Goal: Task Accomplishment & Management: Manage account settings

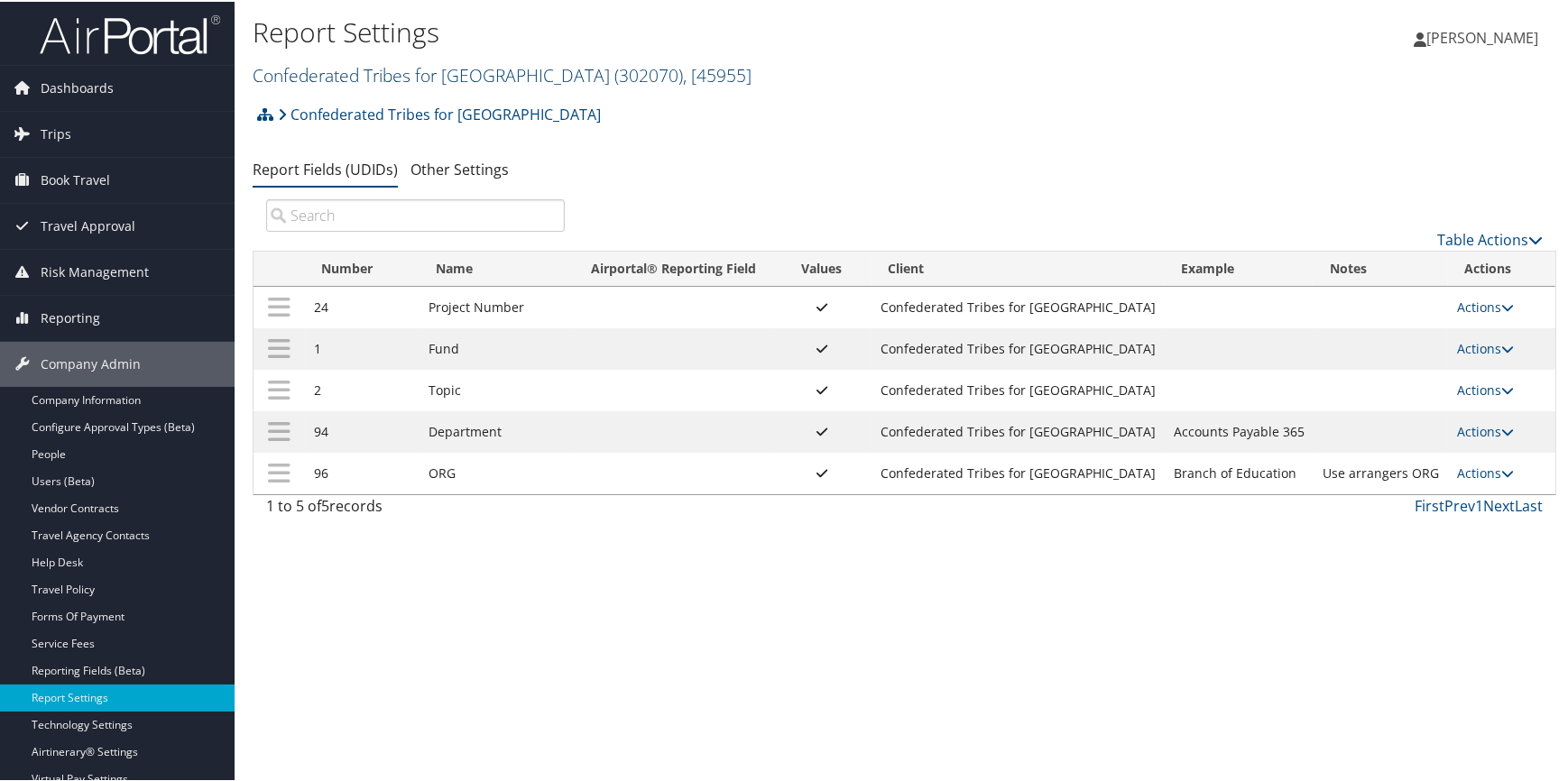
click at [419, 73] on link "Confederated Tribes for Warm Springs ( 302070 ) , [ 45955 ]" at bounding box center [502, 73] width 499 height 24
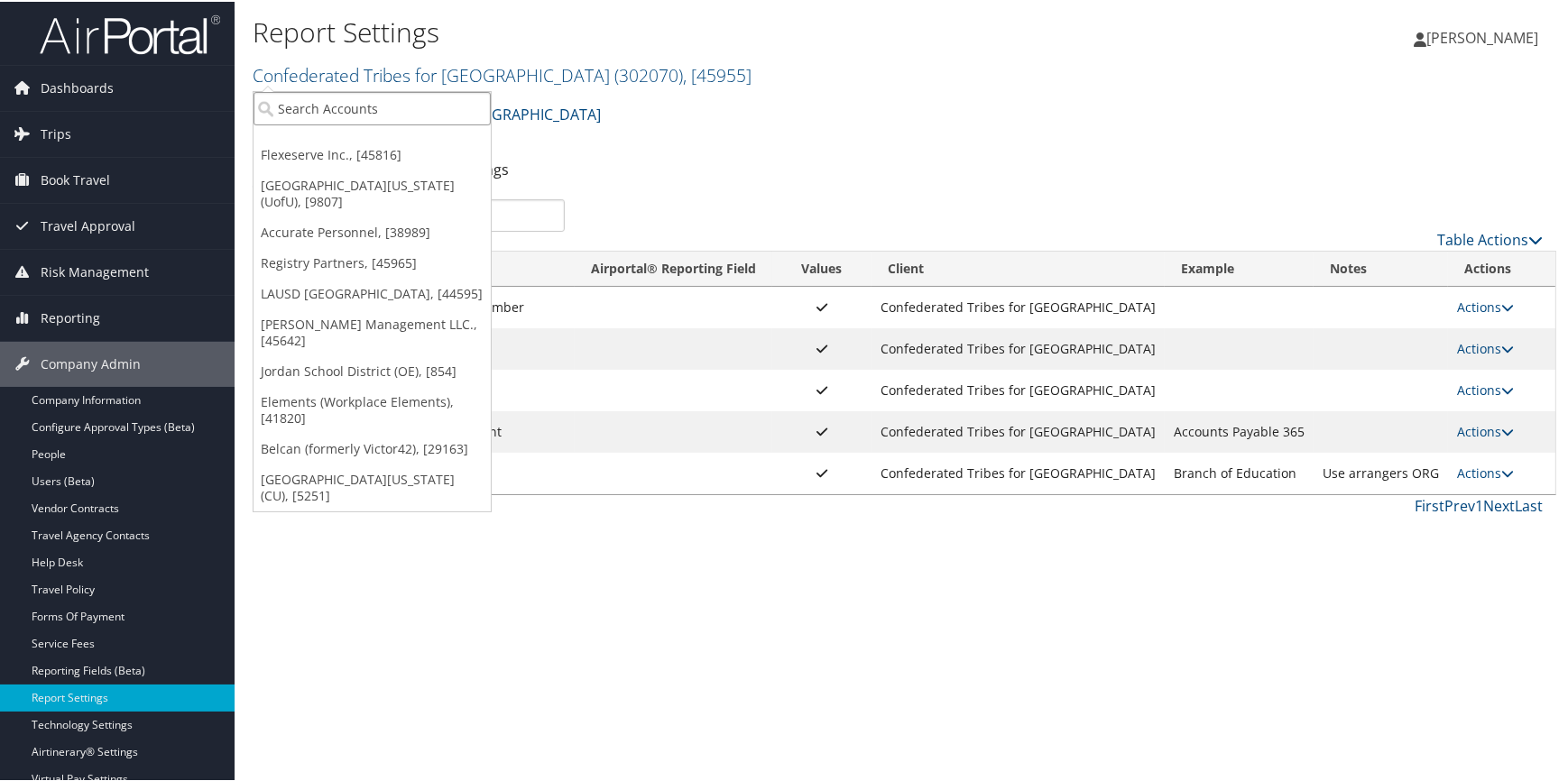
click at [302, 105] on input "search" at bounding box center [372, 106] width 237 height 33
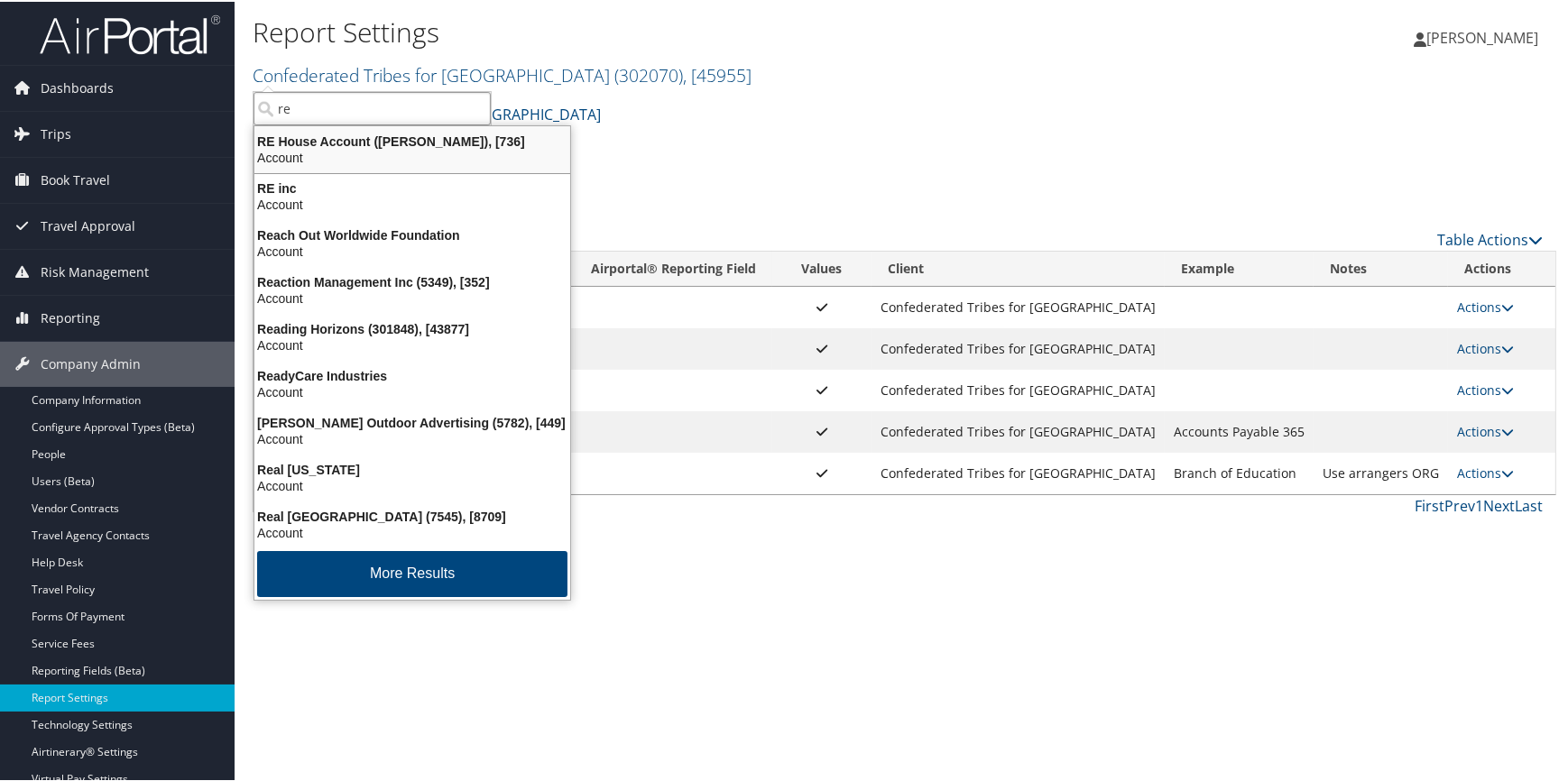
type input "r"
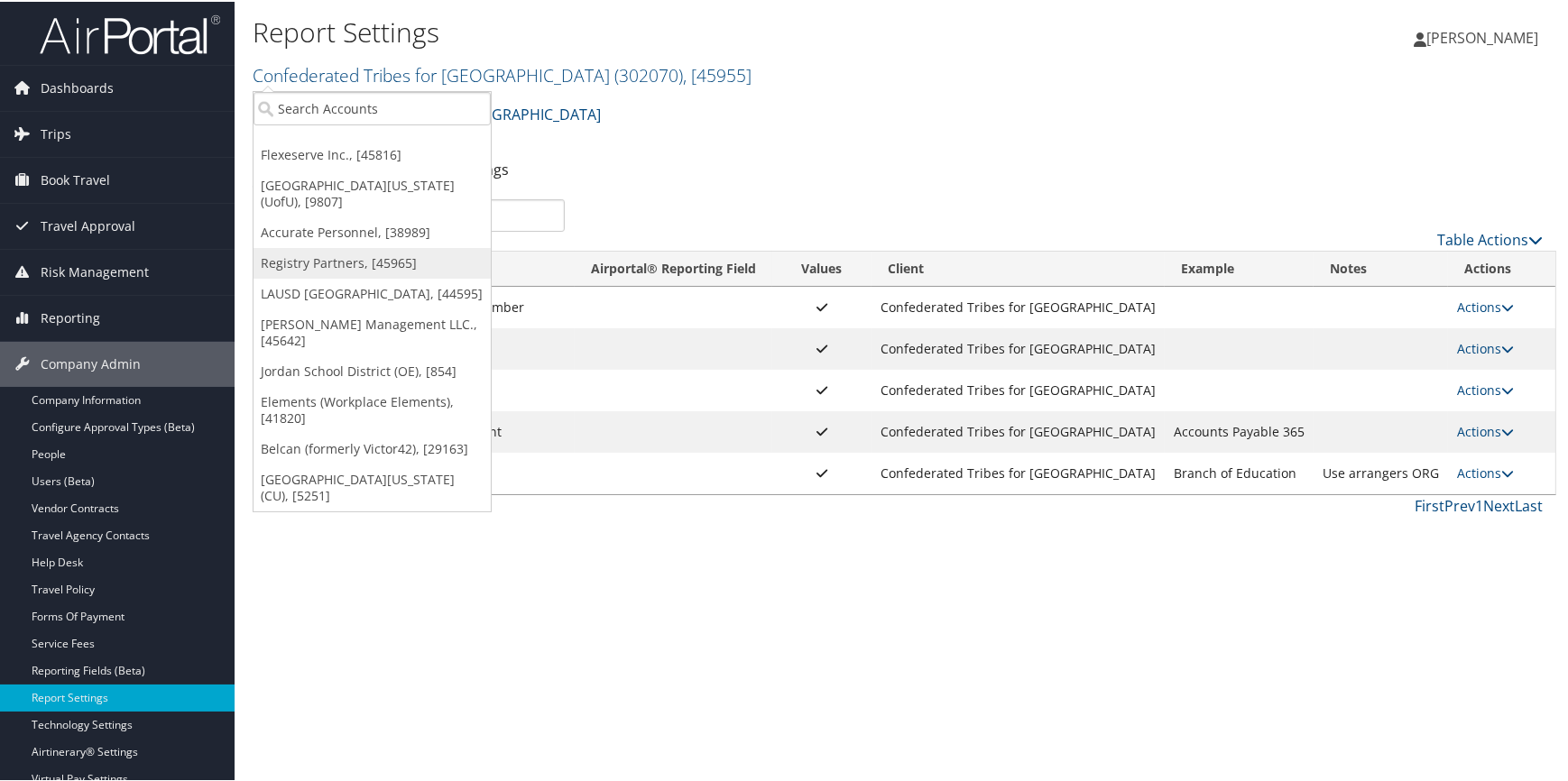
click at [356, 247] on link "Registry Partners, [45965]" at bounding box center [372, 262] width 237 height 31
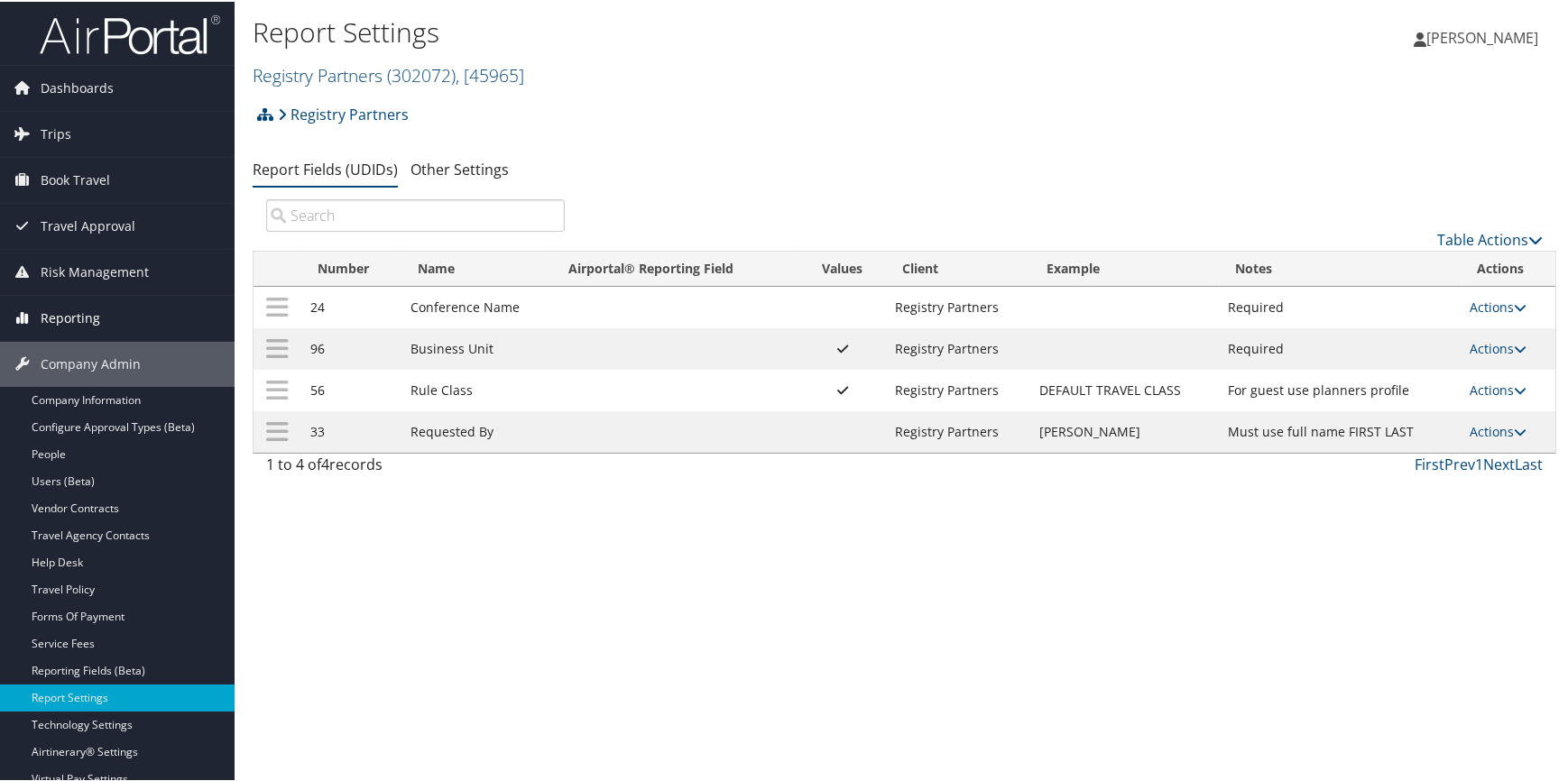
click at [71, 318] on span "Reporting" at bounding box center [70, 316] width 59 height 45
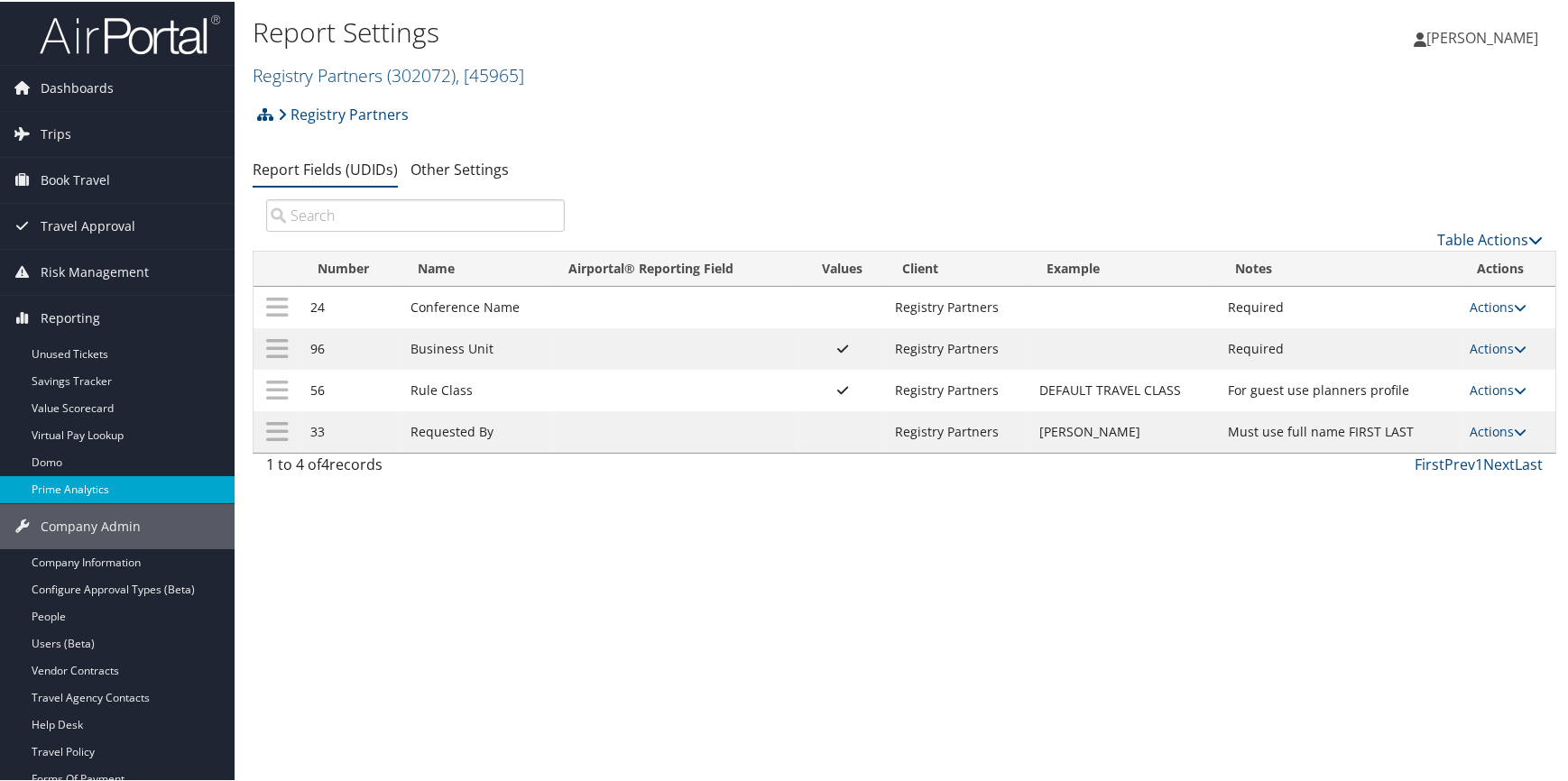
click at [68, 492] on link "Prime Analytics" at bounding box center [117, 488] width 234 height 27
click at [1472, 343] on link "Actions" at bounding box center [1498, 347] width 56 height 17
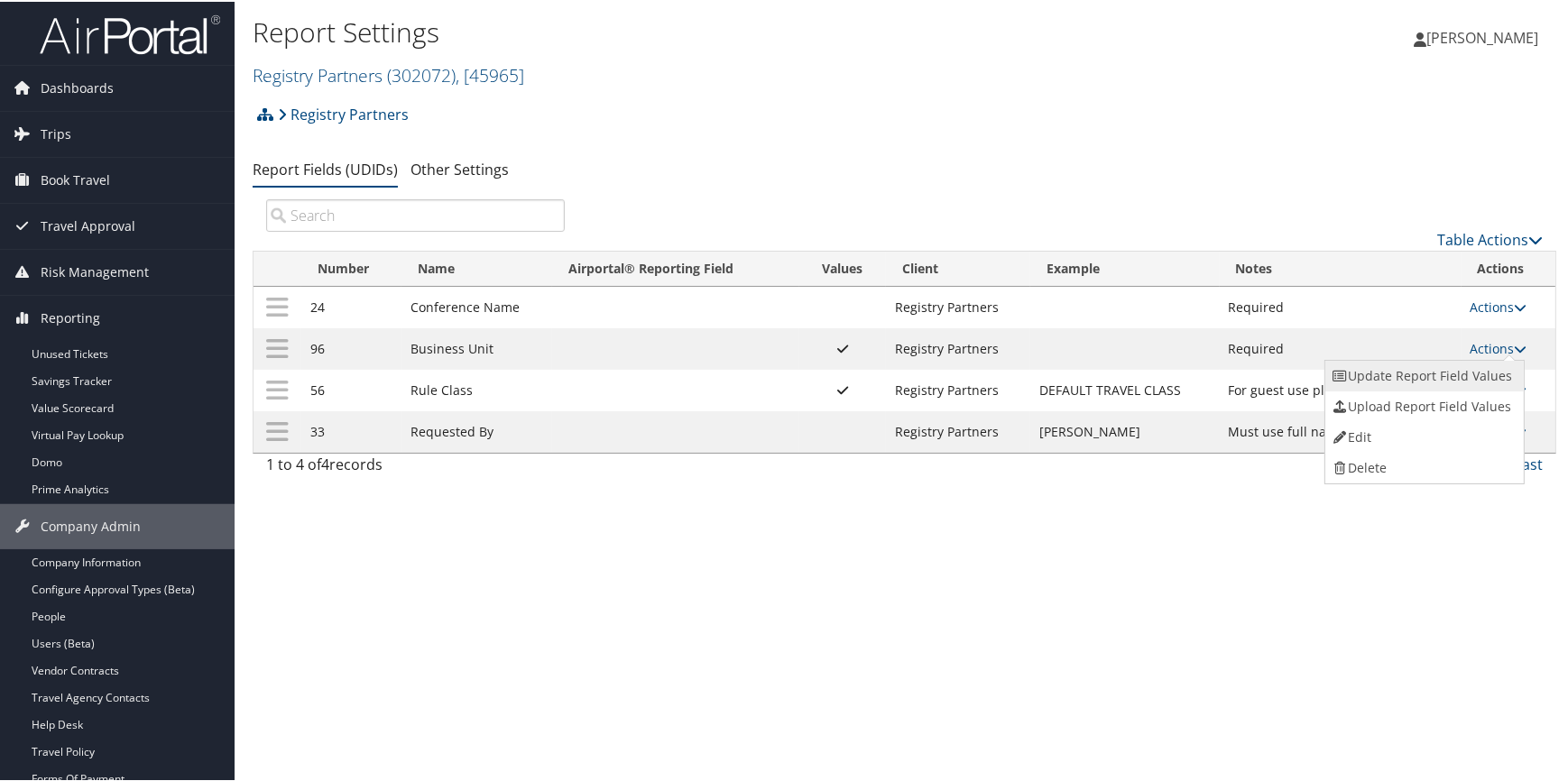
click at [1457, 373] on link "Update Report Field Values" at bounding box center [1423, 375] width 195 height 31
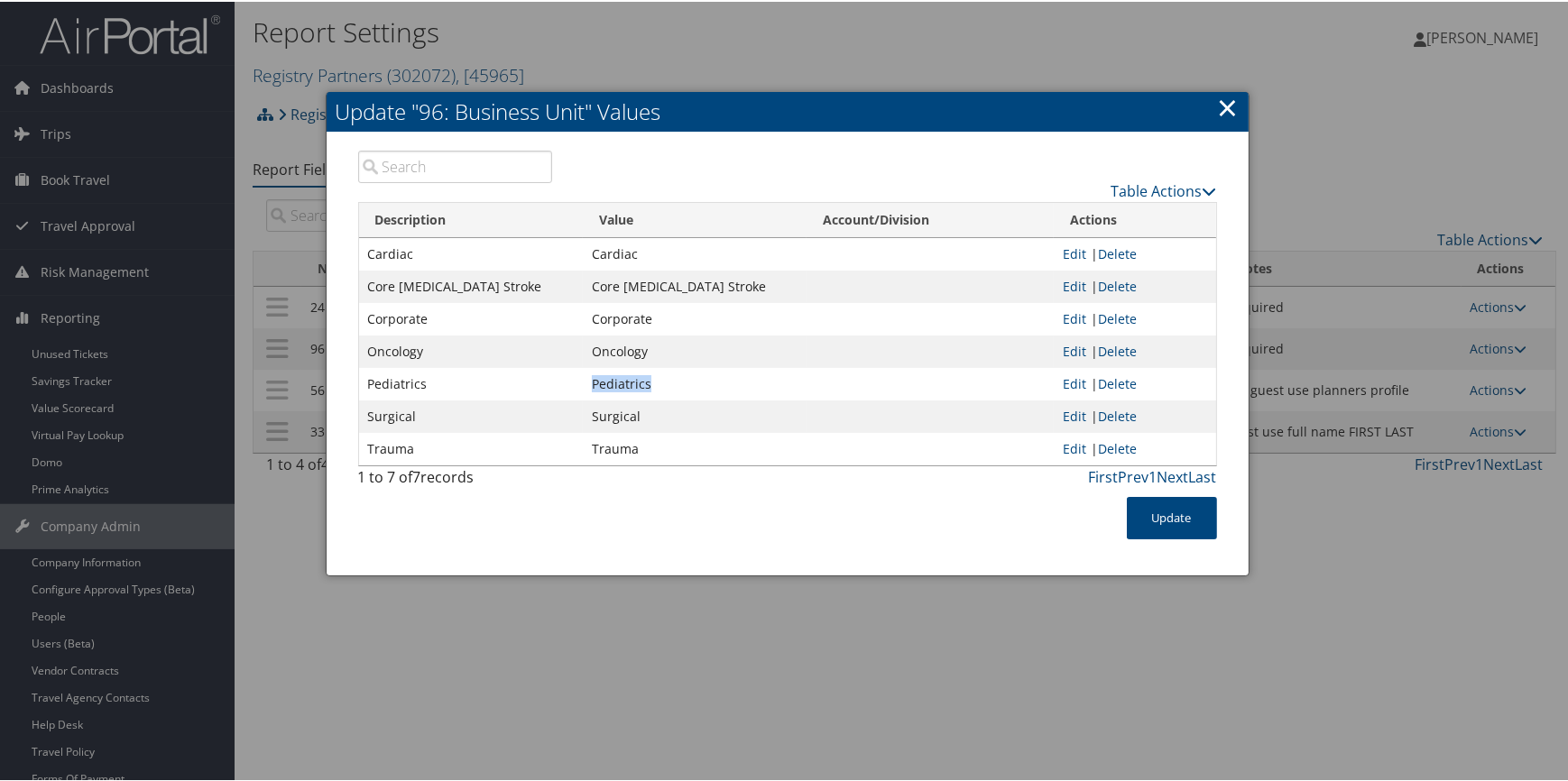
drag, startPoint x: 586, startPoint y: 379, endPoint x: 712, endPoint y: 392, distance: 126.7
click at [712, 392] on td "Pediatrics" at bounding box center [695, 382] width 224 height 33
copy td "Pediatrics"
click at [1233, 104] on link "×" at bounding box center [1229, 106] width 21 height 36
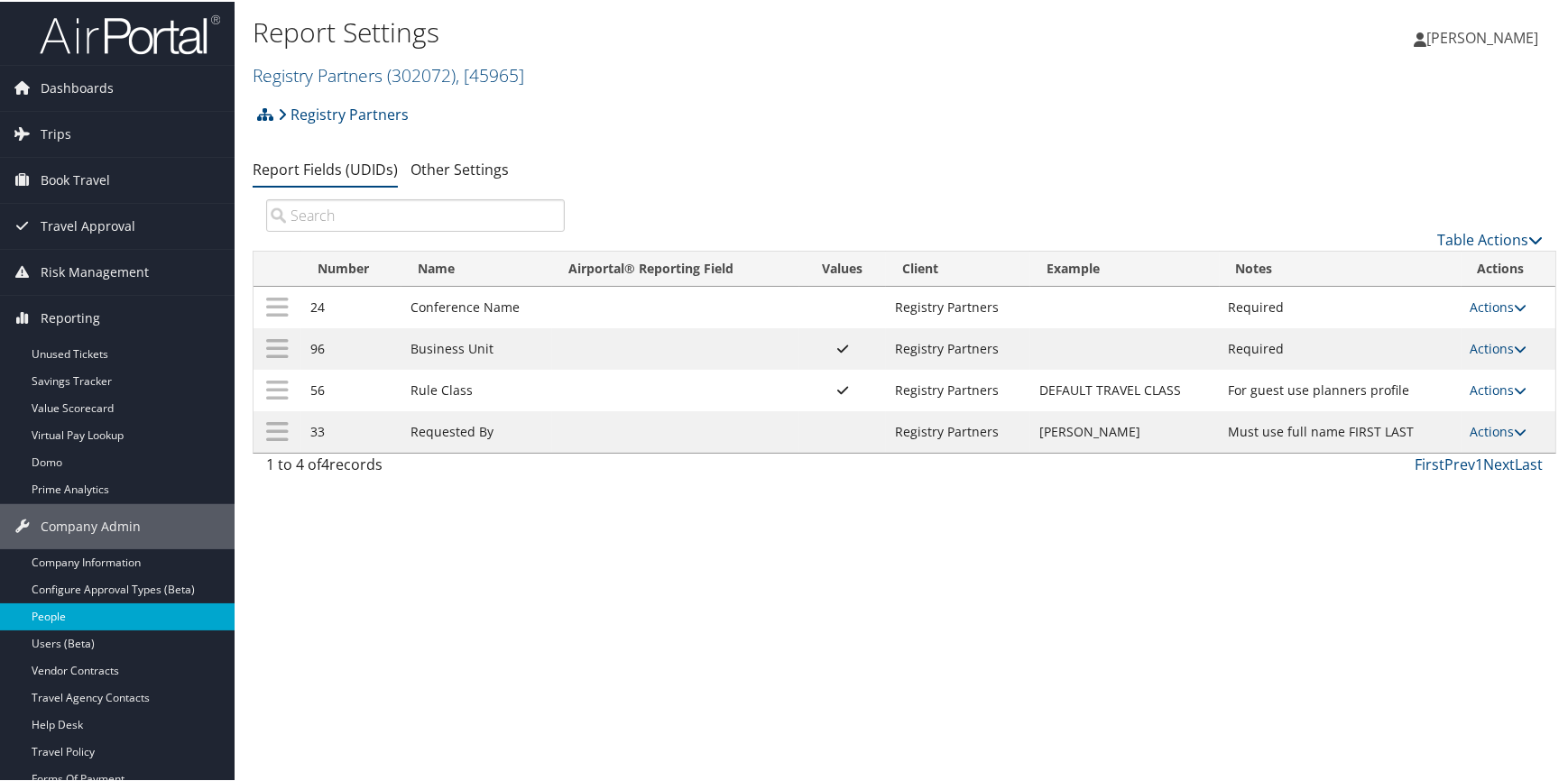
click at [95, 617] on link "People" at bounding box center [117, 615] width 234 height 27
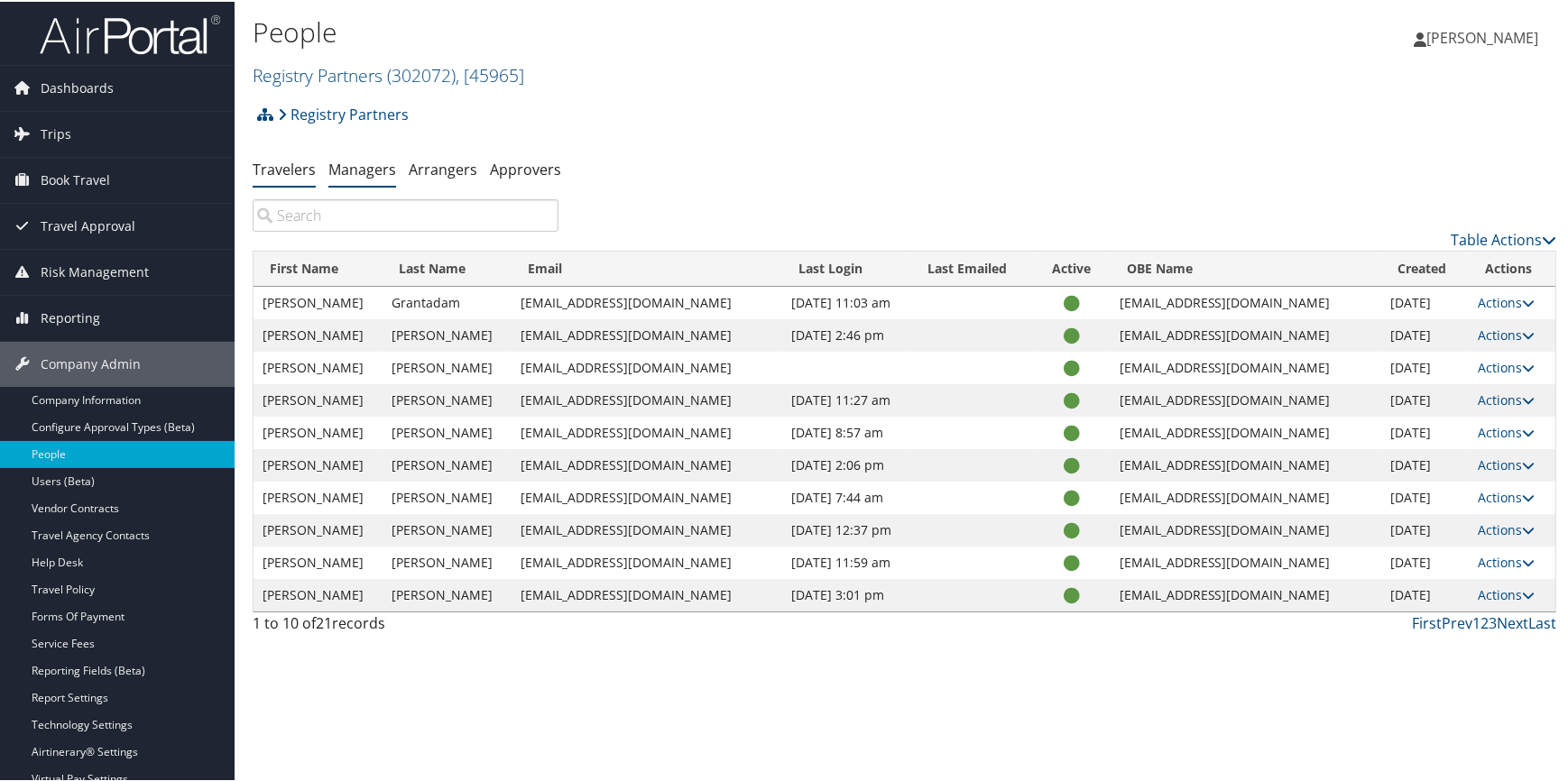
click at [377, 170] on link "Managers" at bounding box center [361, 167] width 68 height 20
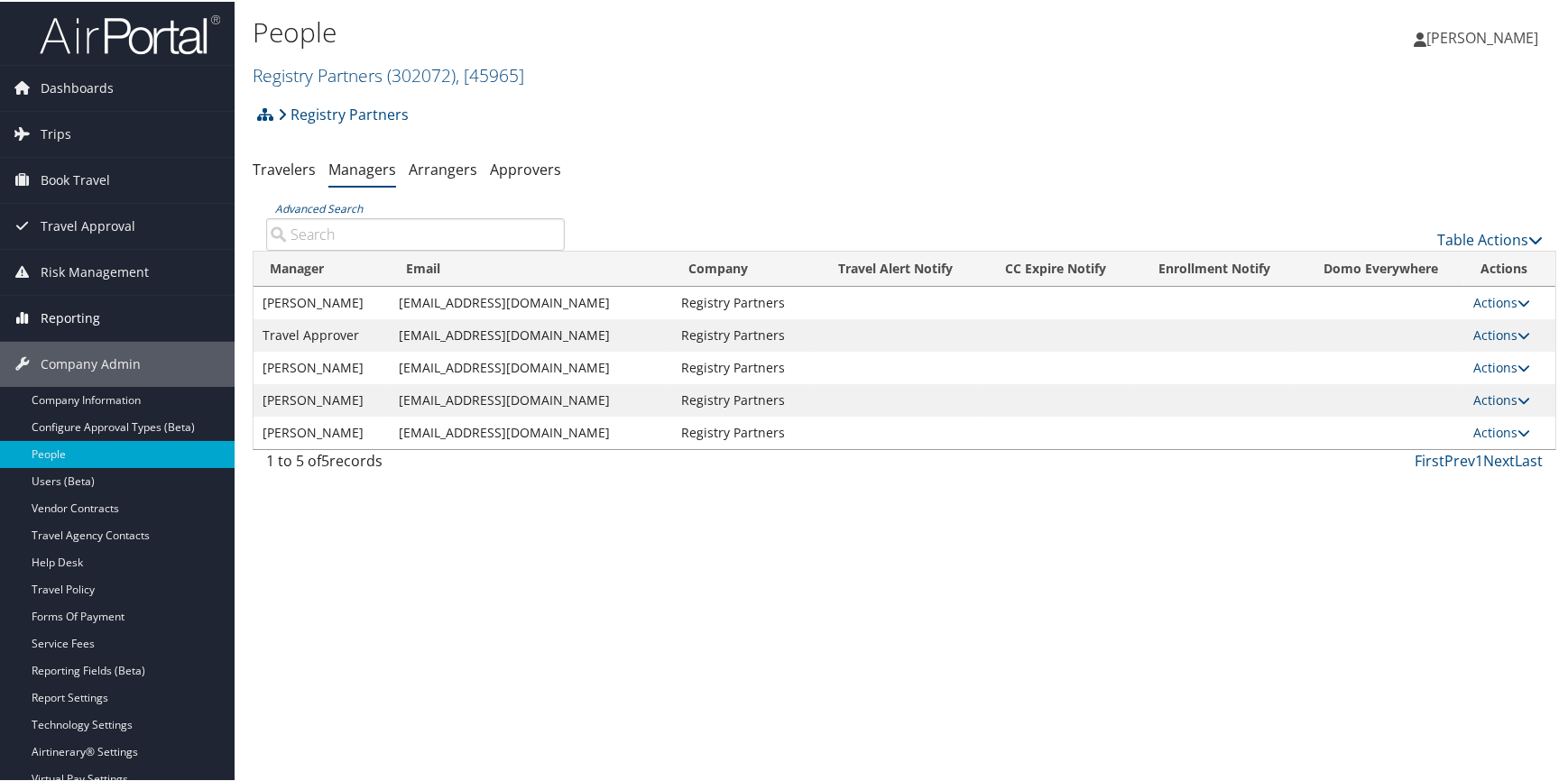
click at [76, 307] on span "Reporting" at bounding box center [70, 316] width 59 height 45
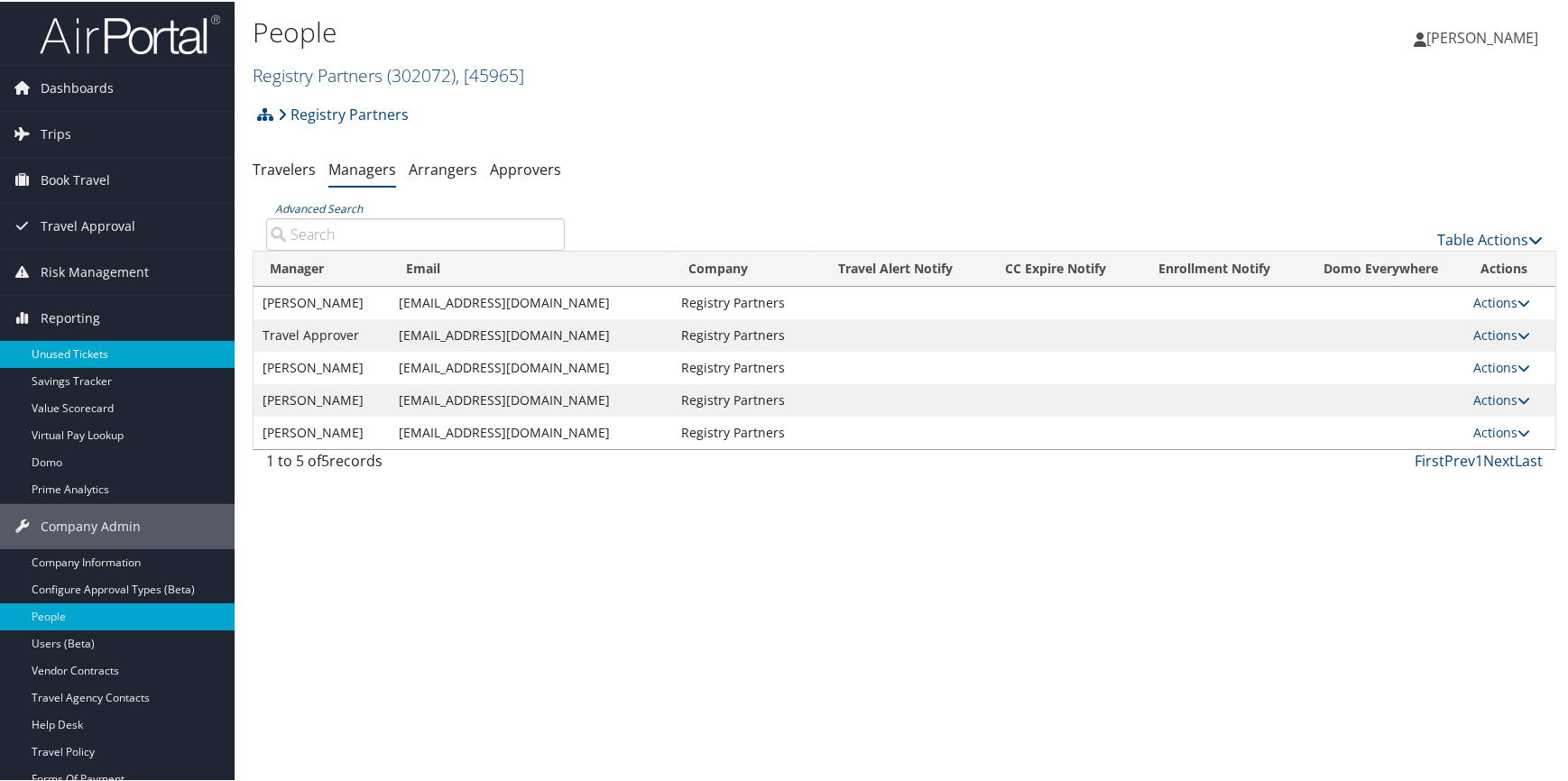
click at [108, 351] on link "Unused Tickets" at bounding box center [117, 353] width 234 height 27
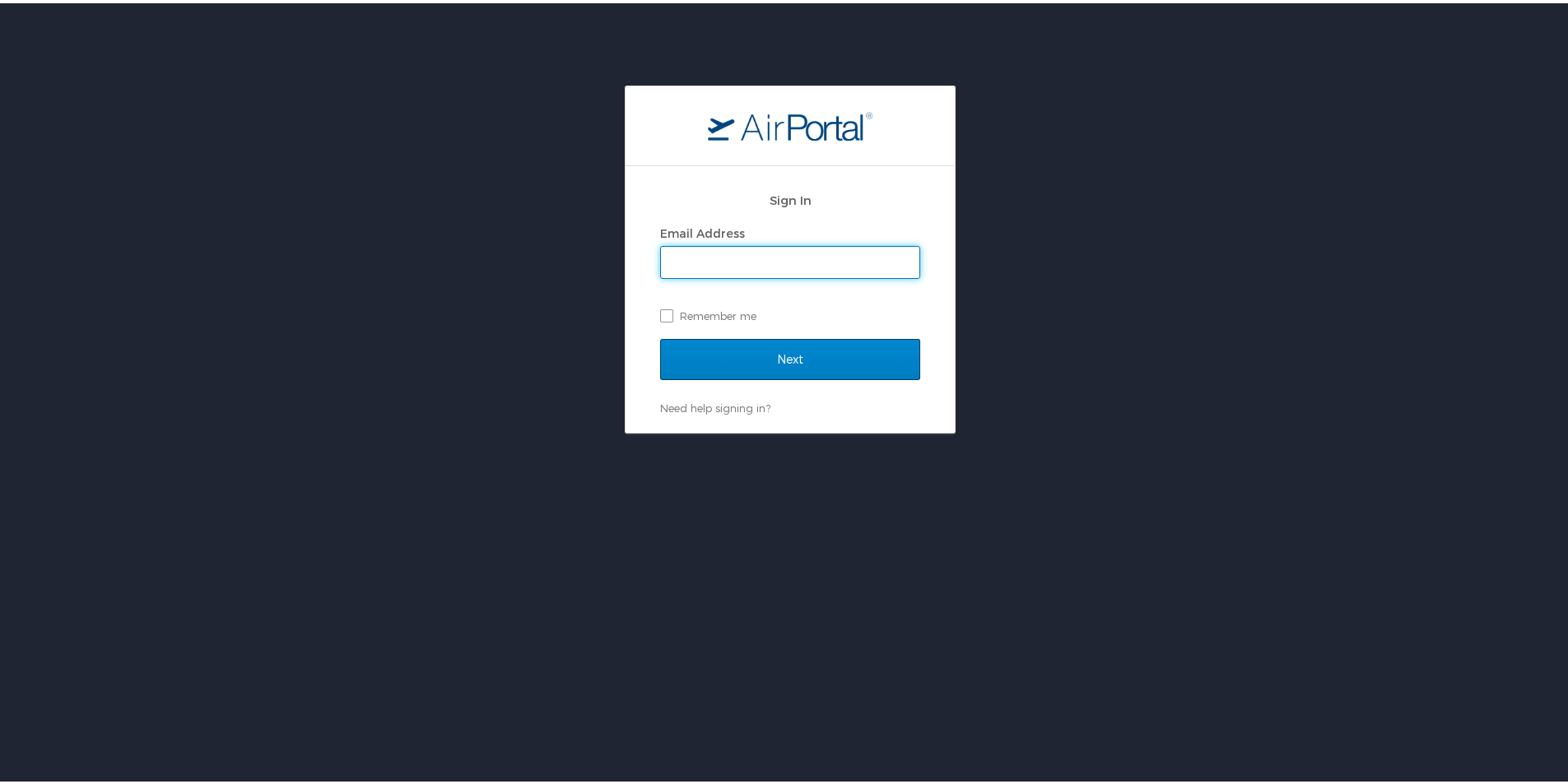
type input "[EMAIL_ADDRESS][PERSON_NAME][DOMAIN_NAME]"
click at [695, 344] on input "Next" at bounding box center [790, 356] width 260 height 41
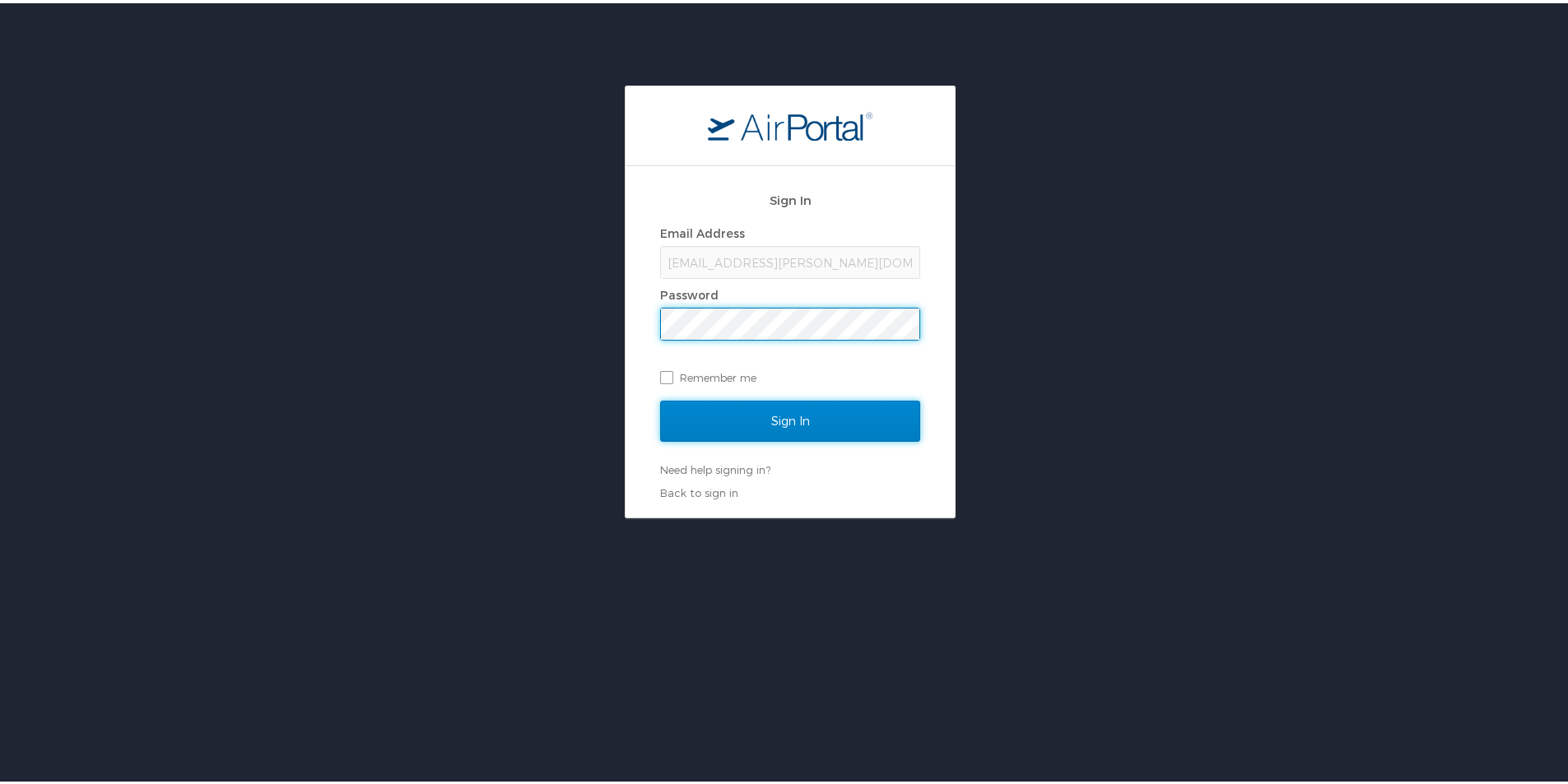
click at [707, 404] on input "Sign In" at bounding box center [790, 418] width 260 height 41
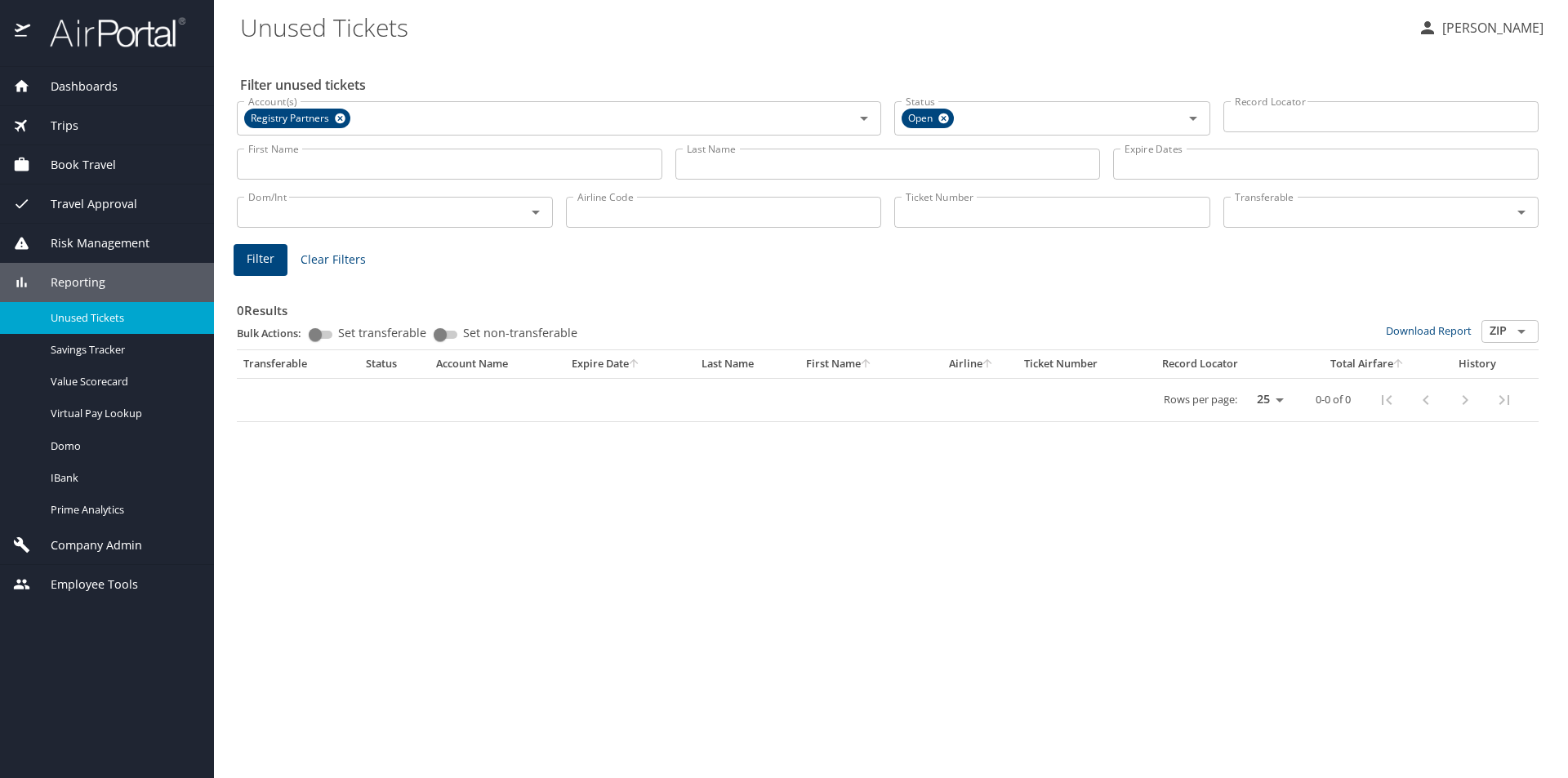
click at [94, 82] on span "Dashboards" at bounding box center [74, 87] width 87 height 18
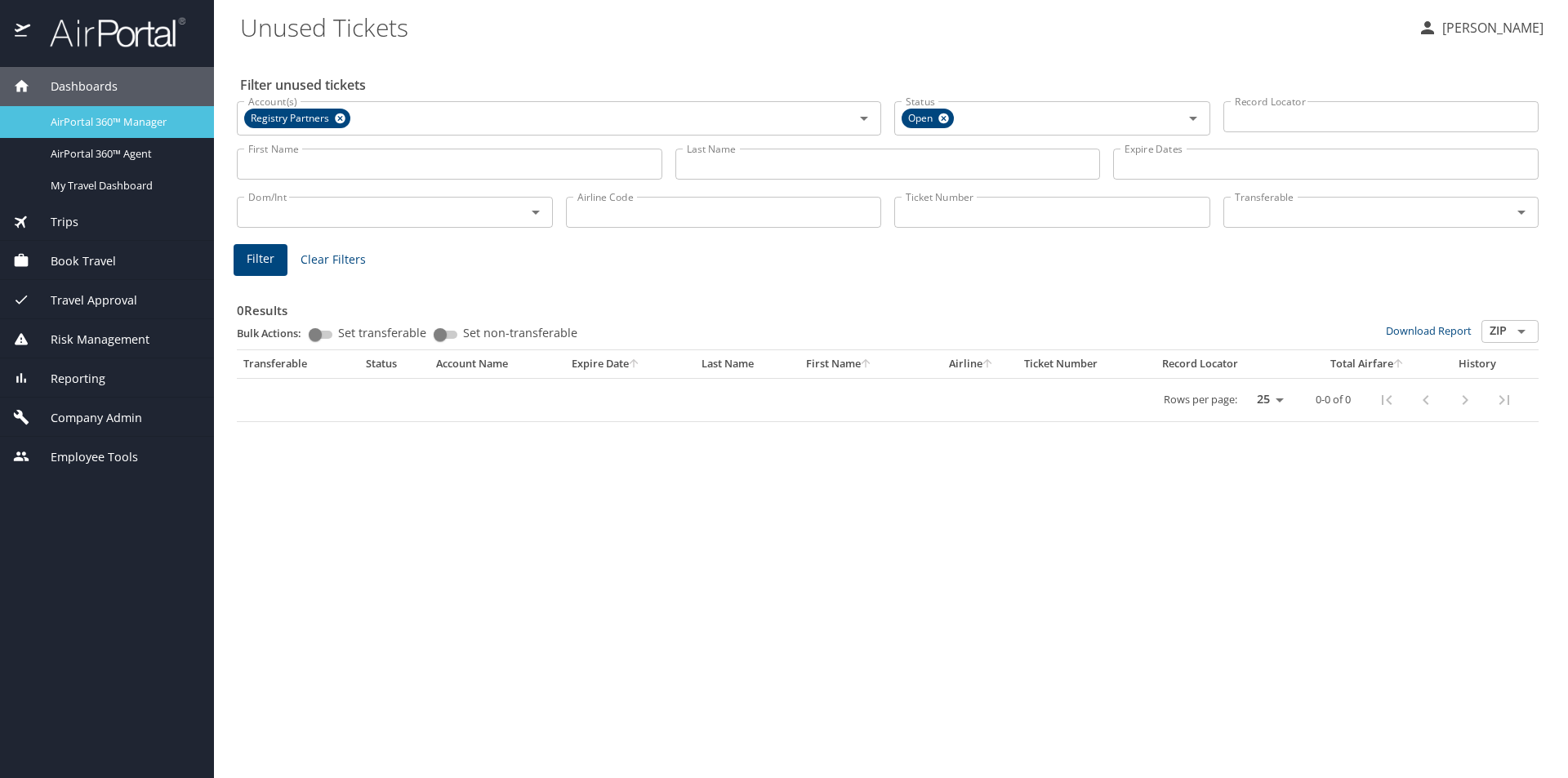
click at [117, 120] on span "AirPortal 360™ Manager" at bounding box center [123, 122] width 144 height 16
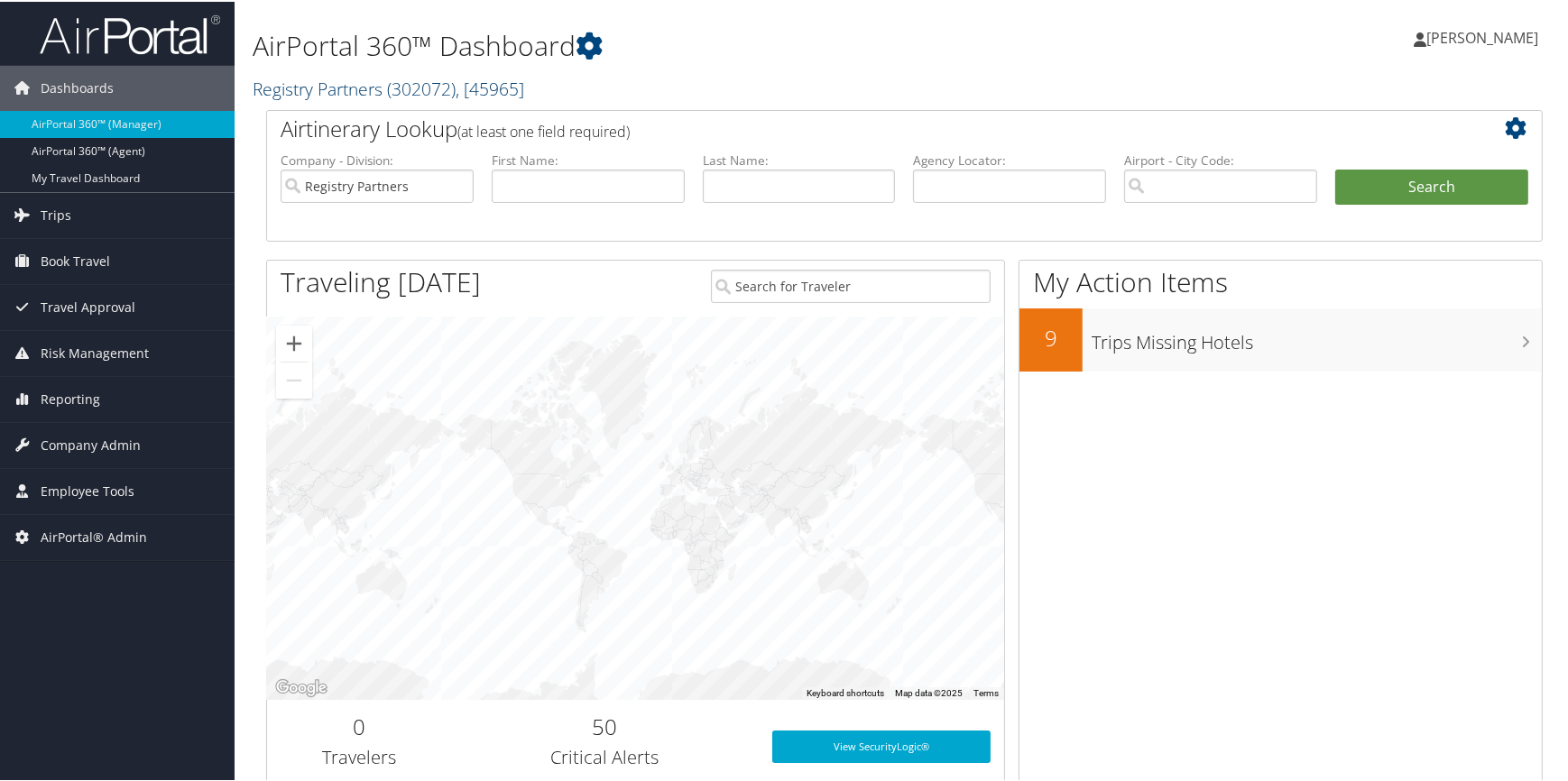
click at [328, 91] on link "Registry Partners ( 302072 ) , [ 45965 ]" at bounding box center [388, 86] width 272 height 24
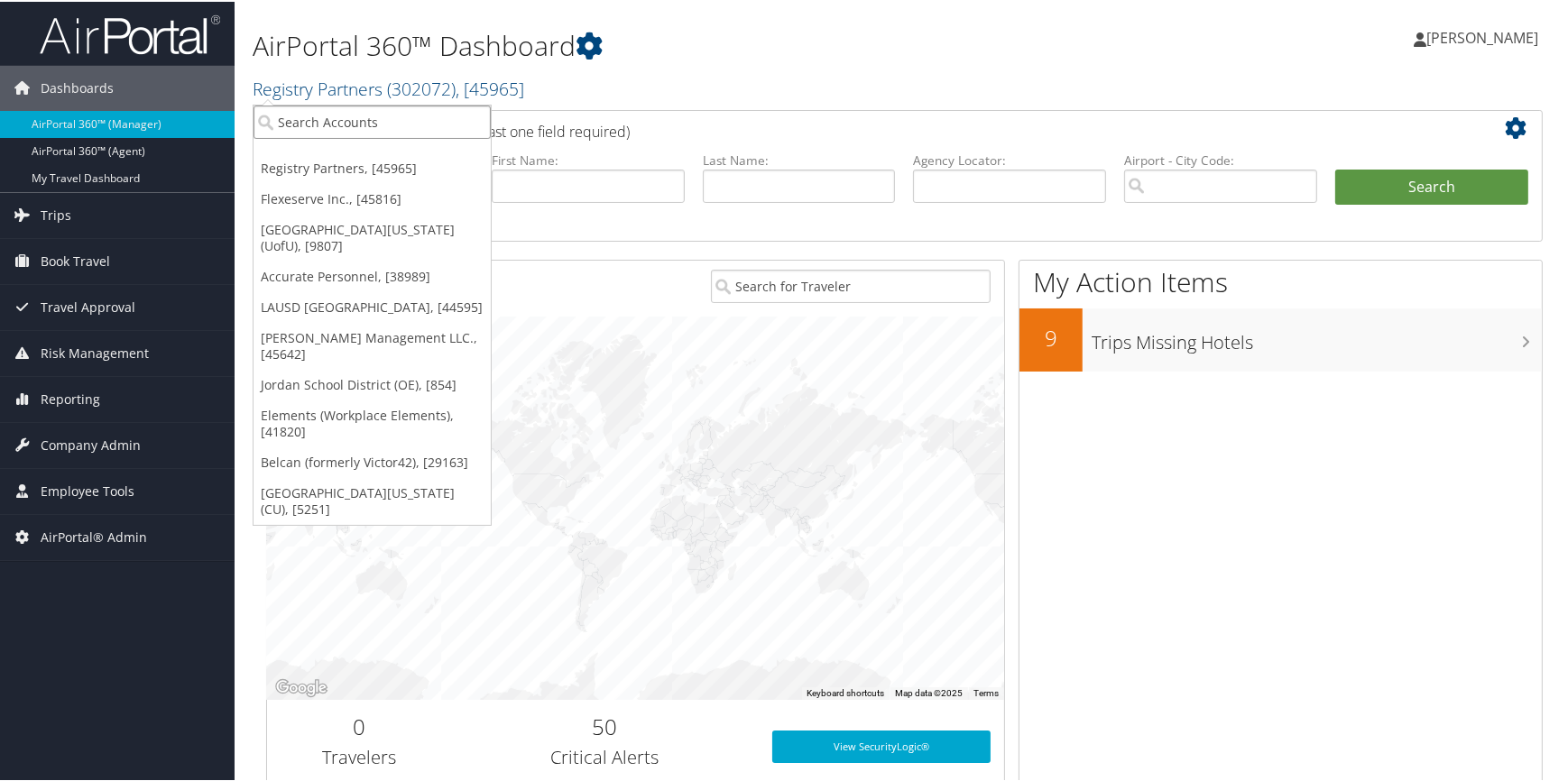
click at [318, 117] on input "search" at bounding box center [372, 120] width 237 height 33
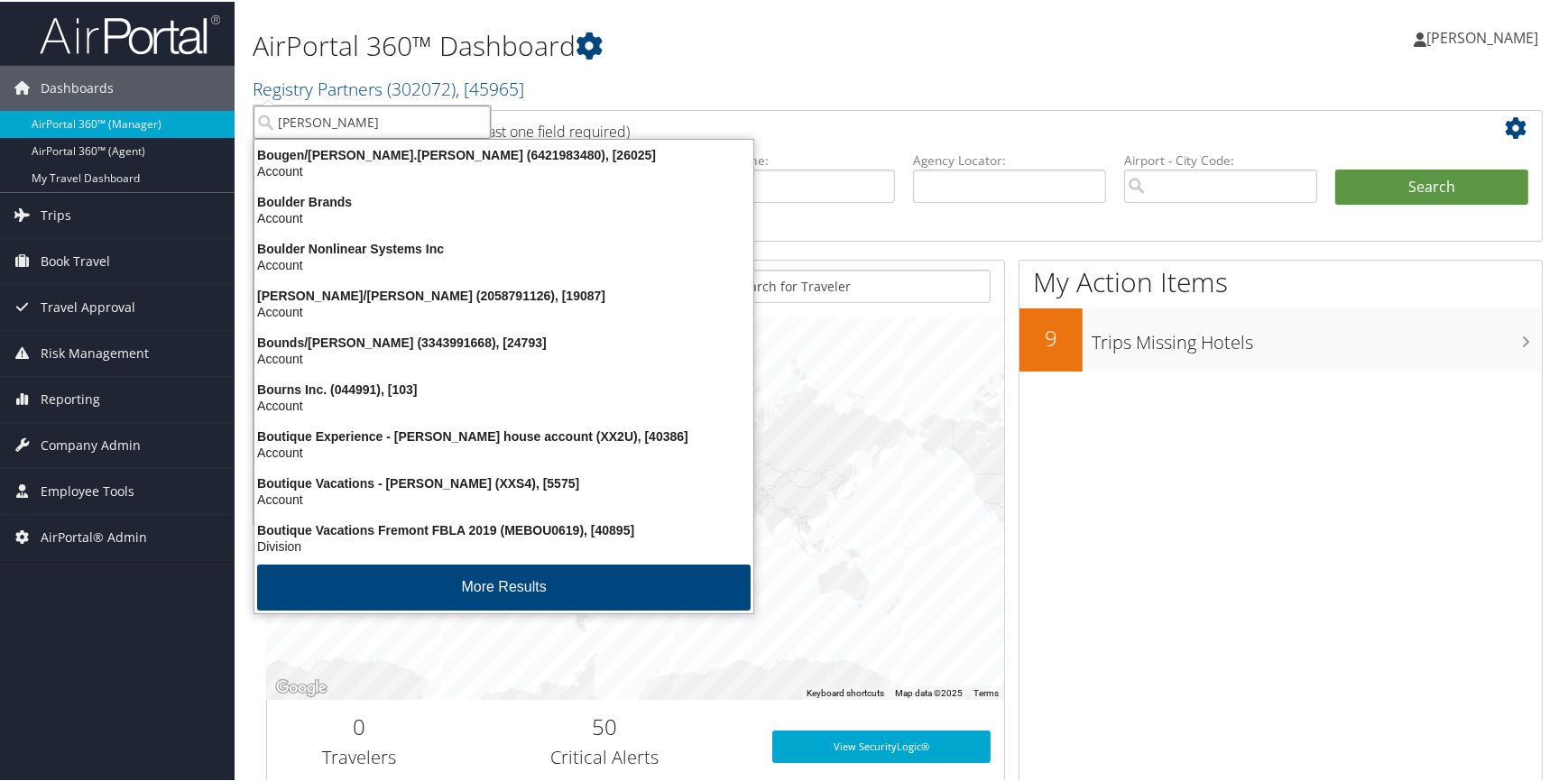
type input "bourns"
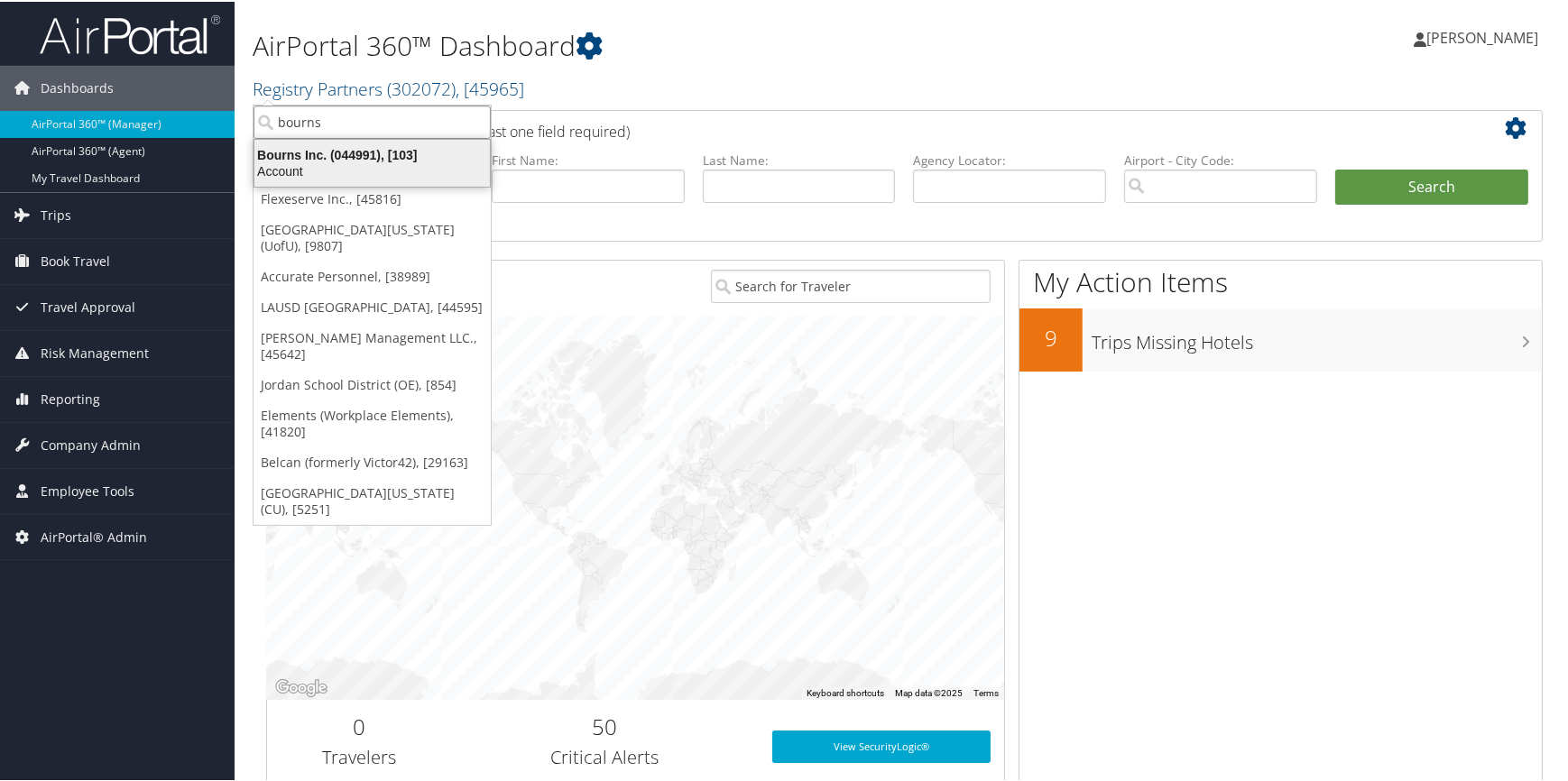
click at [346, 142] on div "Bourns Inc. (044991), [103] Account" at bounding box center [372, 161] width 230 height 41
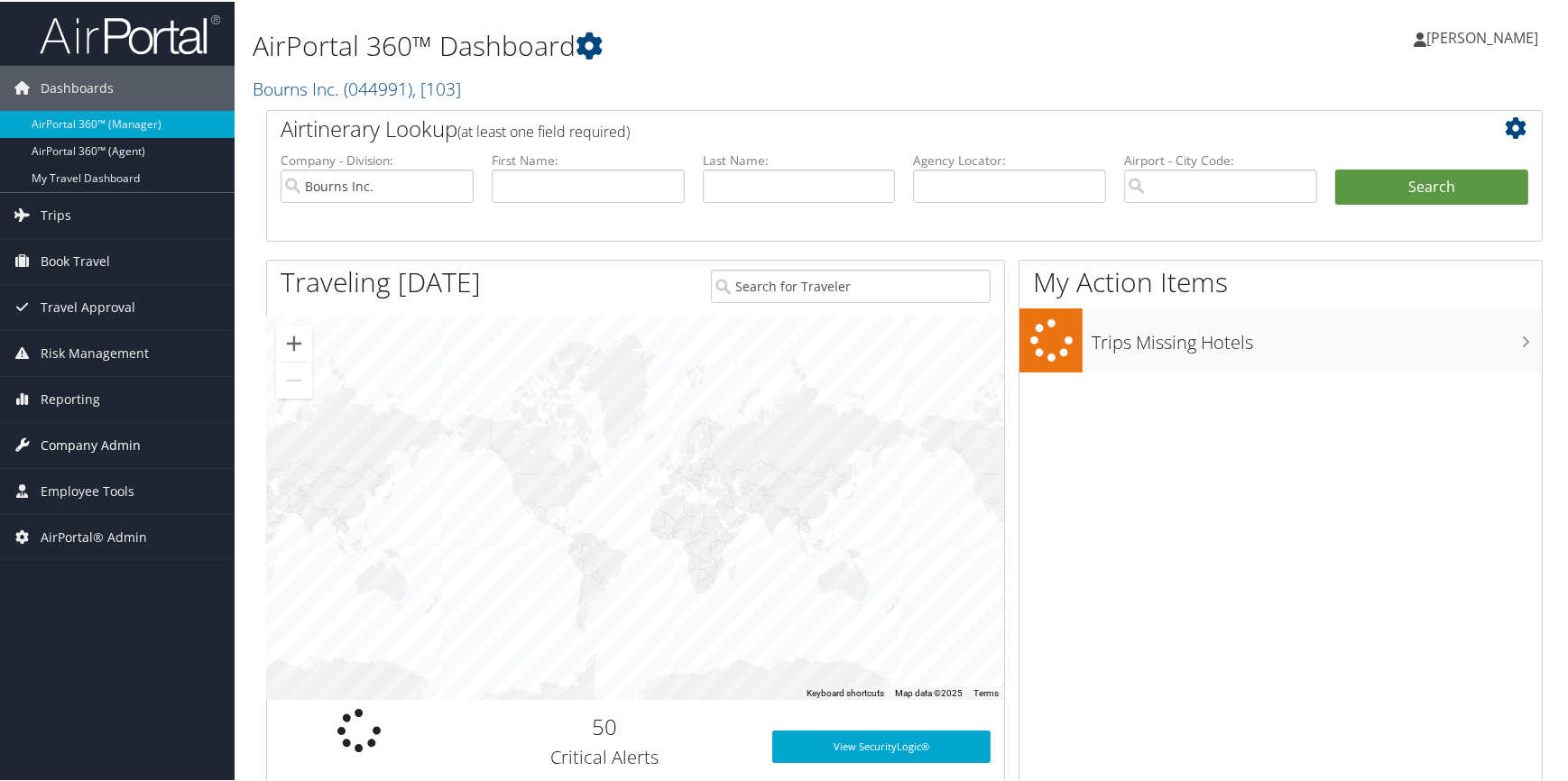
click at [98, 450] on span "Company Admin" at bounding box center [90, 444] width 100 height 45
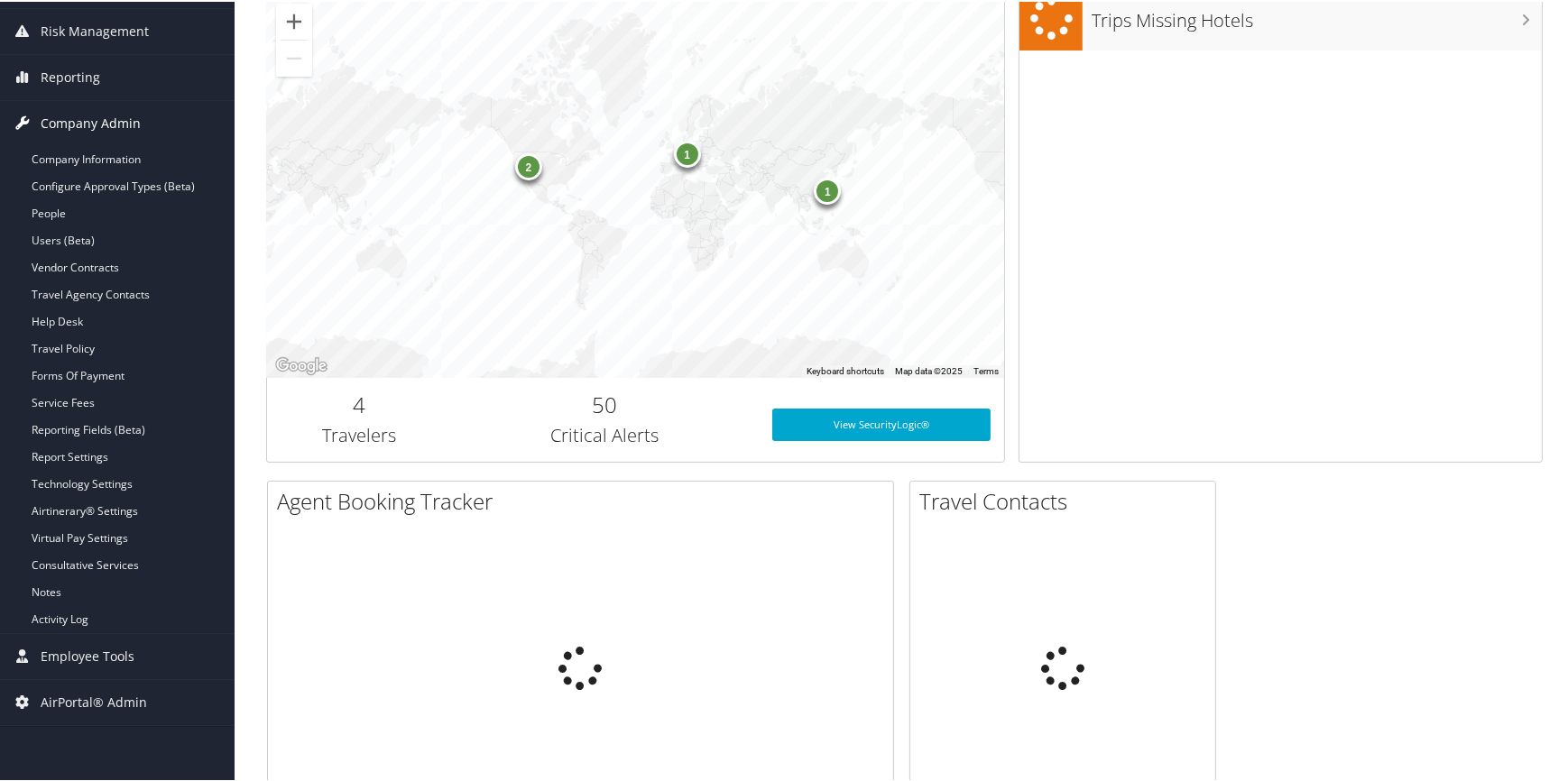
scroll to position [328, 0]
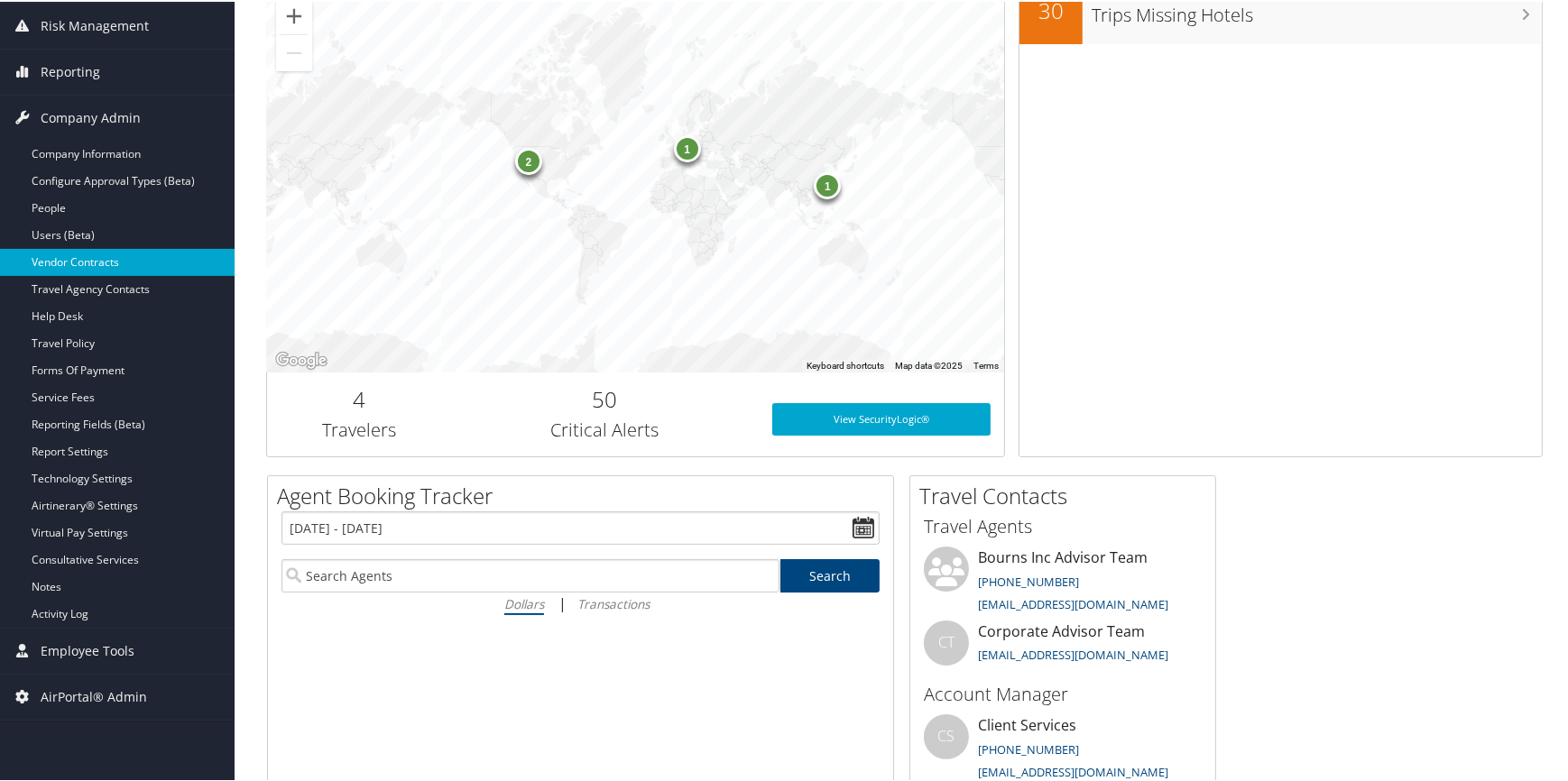
click at [82, 254] on link "Vendor Contracts" at bounding box center [117, 261] width 234 height 27
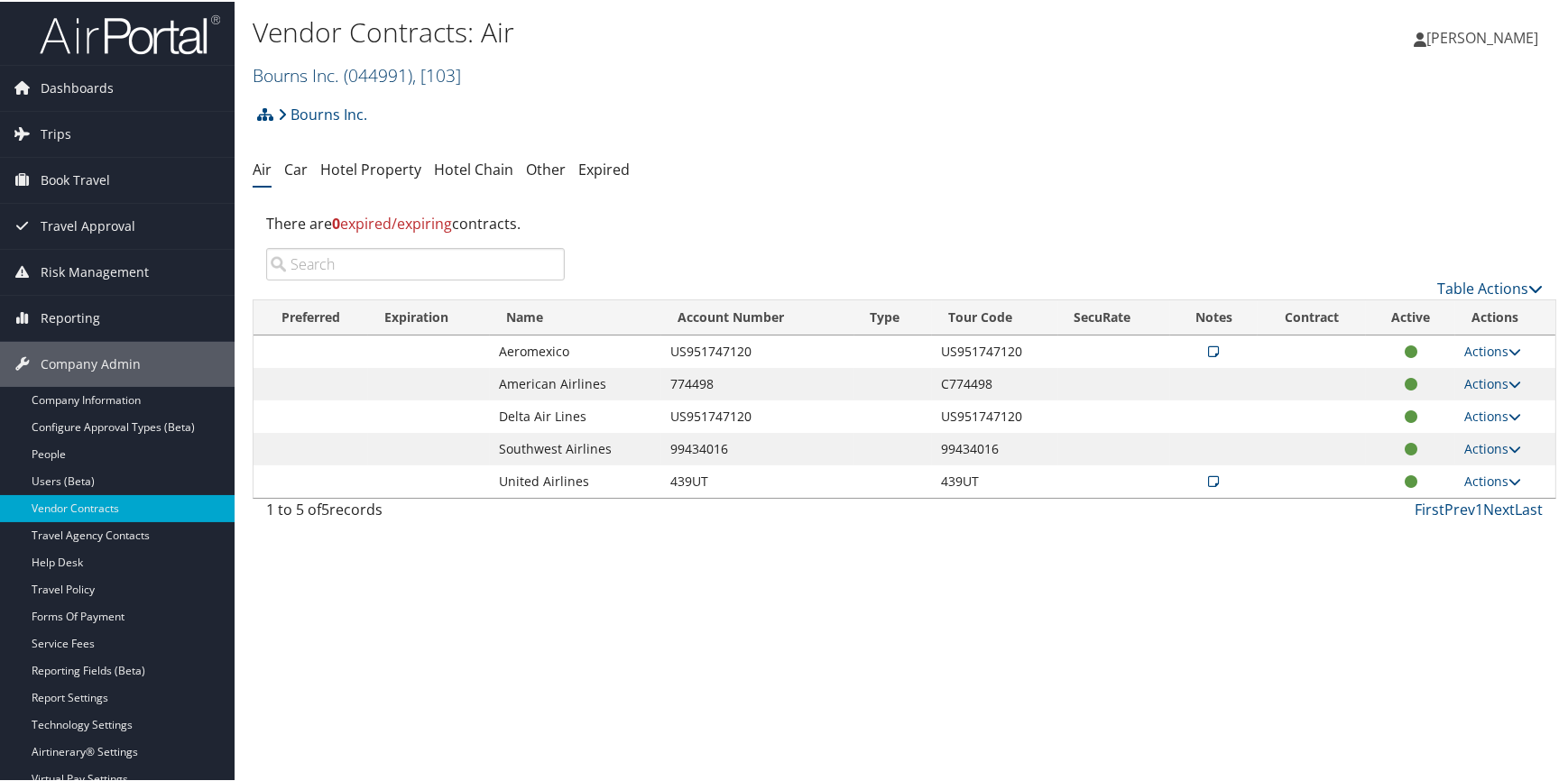
drag, startPoint x: 334, startPoint y: 72, endPoint x: 325, endPoint y: 81, distance: 12.7
click at [334, 72] on link "Bourns Inc. ( 044991 ) , [ 103 ]" at bounding box center [357, 73] width 208 height 24
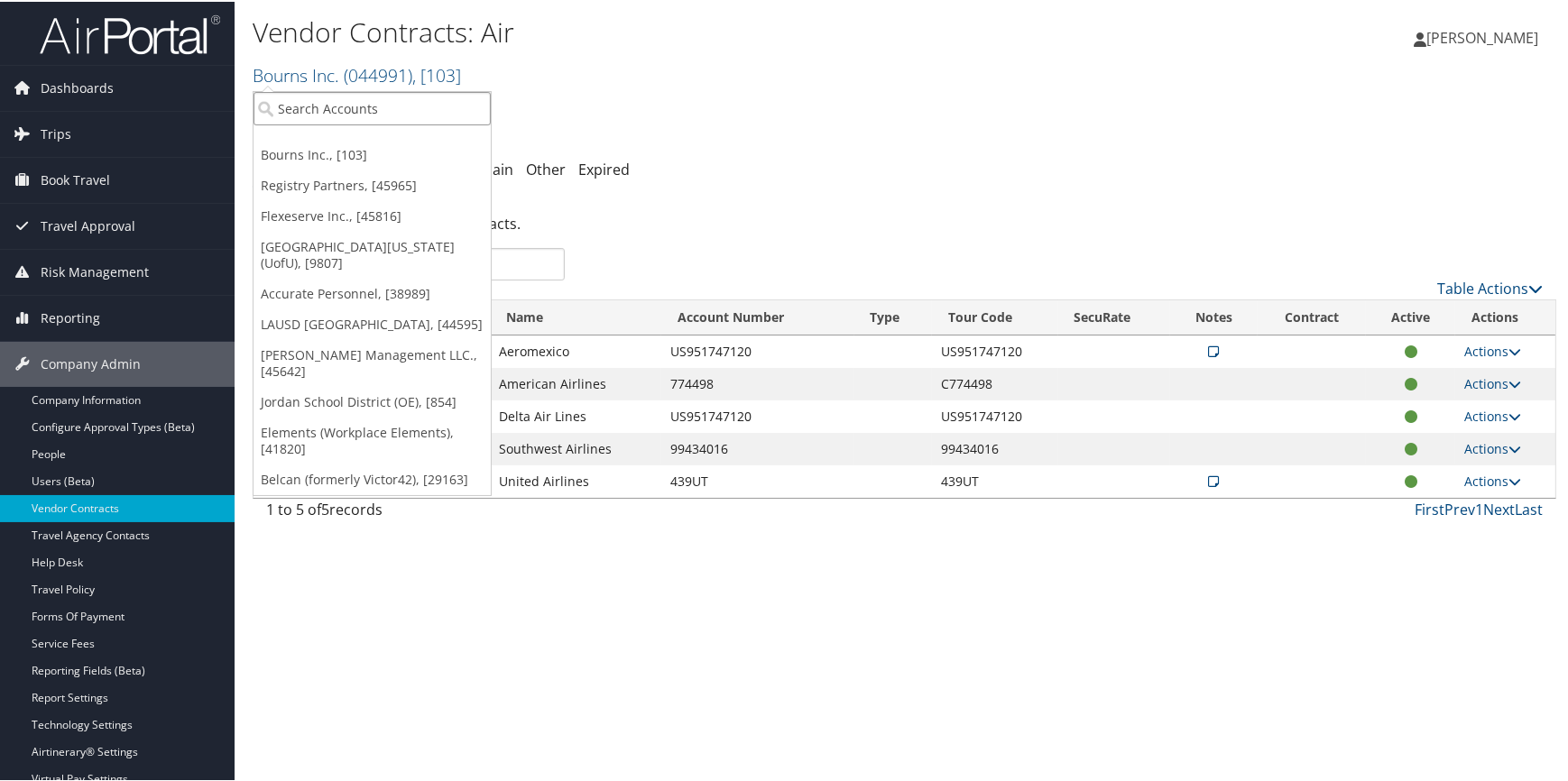
click at [312, 99] on input "search" at bounding box center [372, 106] width 237 height 33
click at [329, 441] on link "Elements (Workplace Elements), [41820]" at bounding box center [372, 439] width 237 height 47
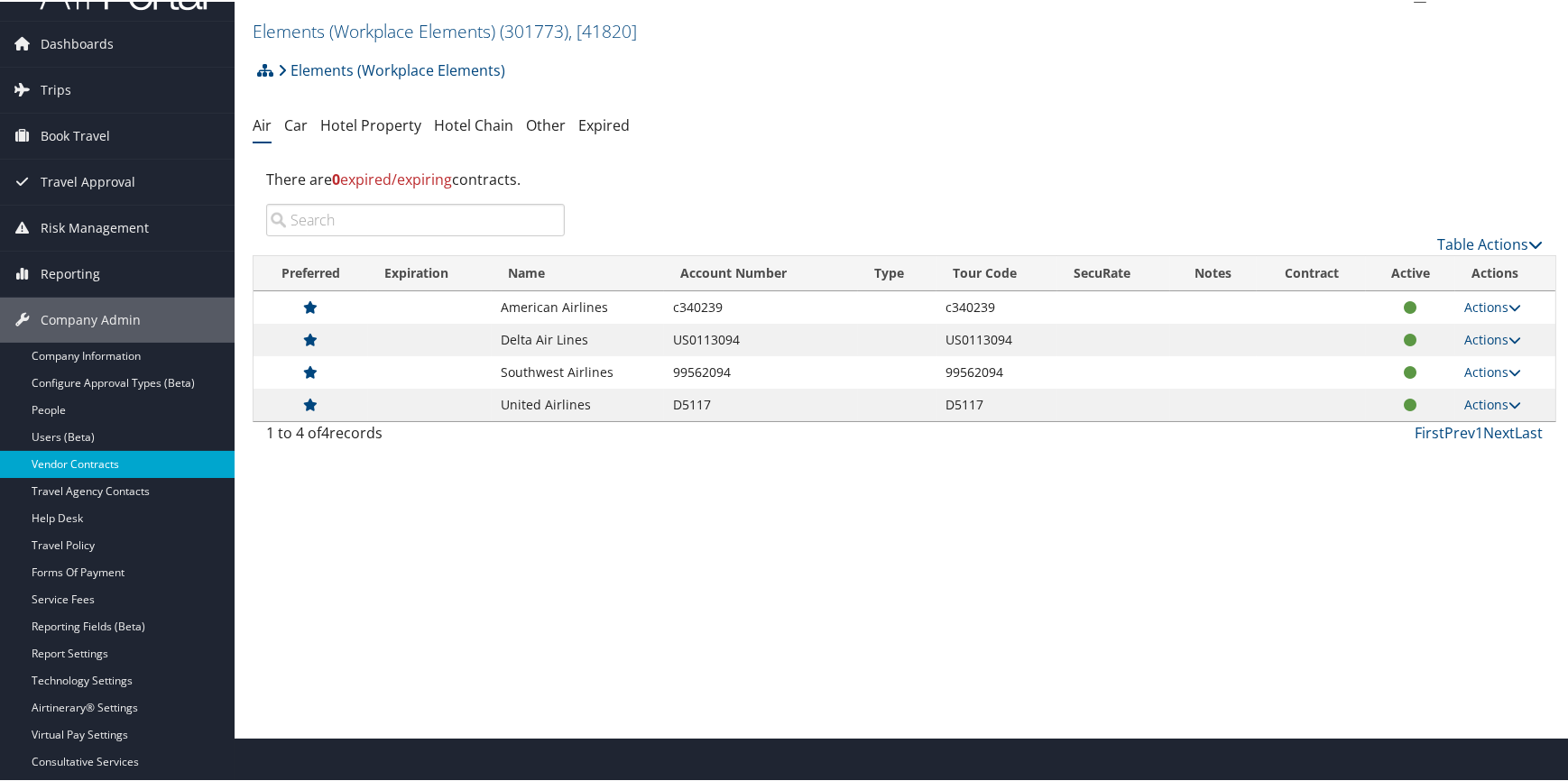
scroll to position [81, 0]
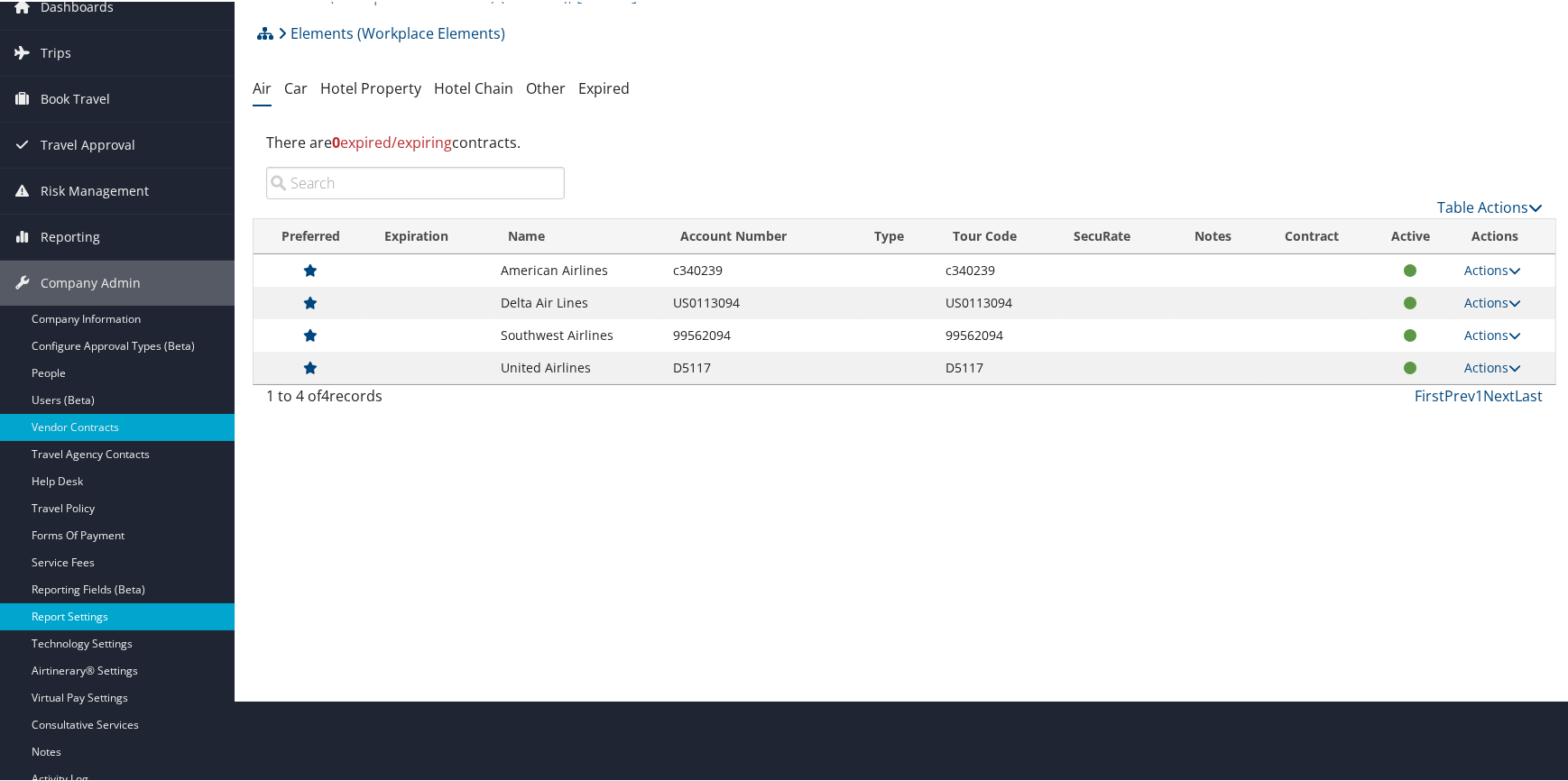
click at [105, 608] on link "Report Settings" at bounding box center [117, 615] width 234 height 27
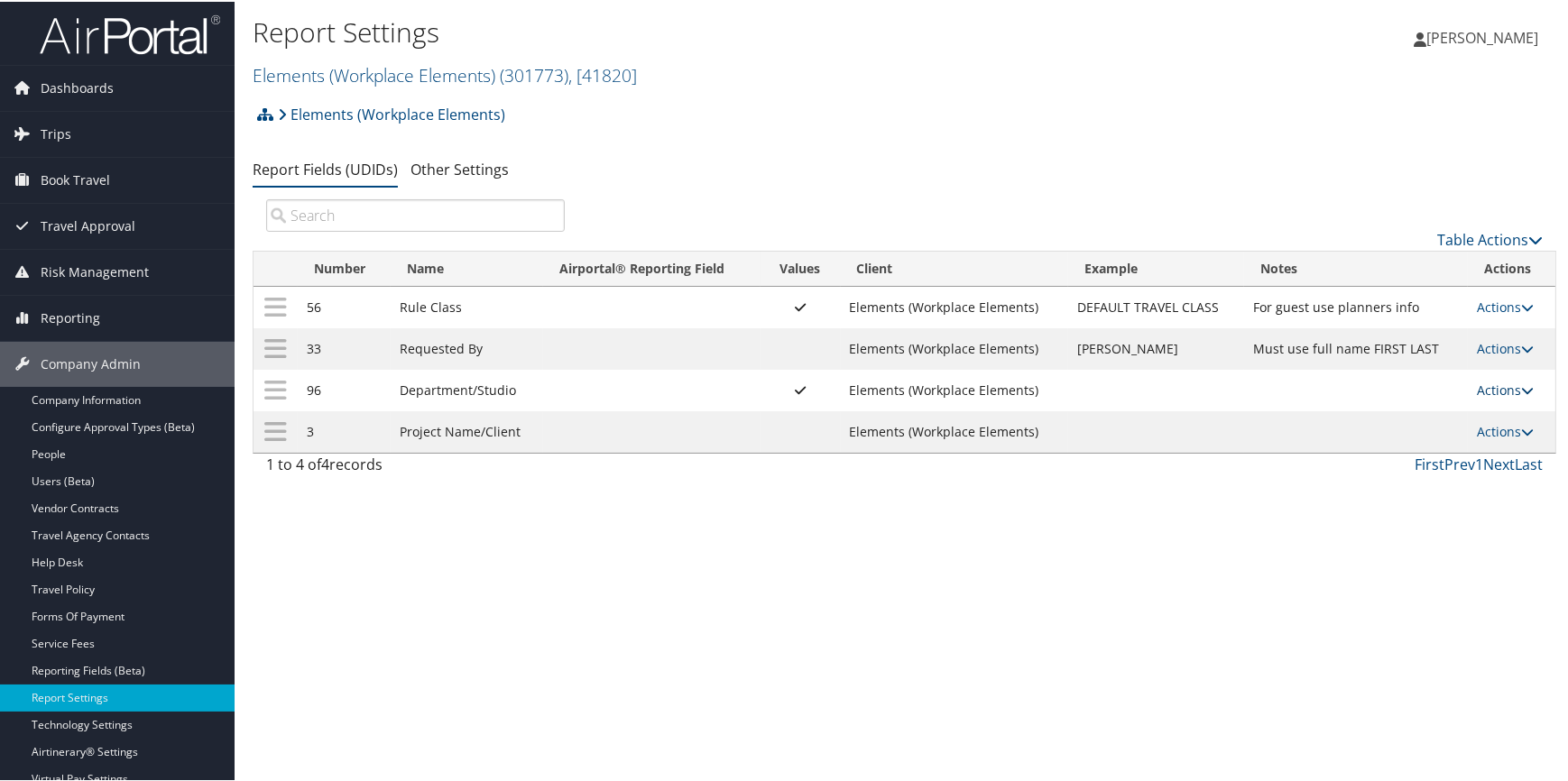
click at [1487, 389] on link "Actions" at bounding box center [1505, 388] width 56 height 17
click at [1430, 410] on link "Update Report Field Values" at bounding box center [1429, 416] width 195 height 31
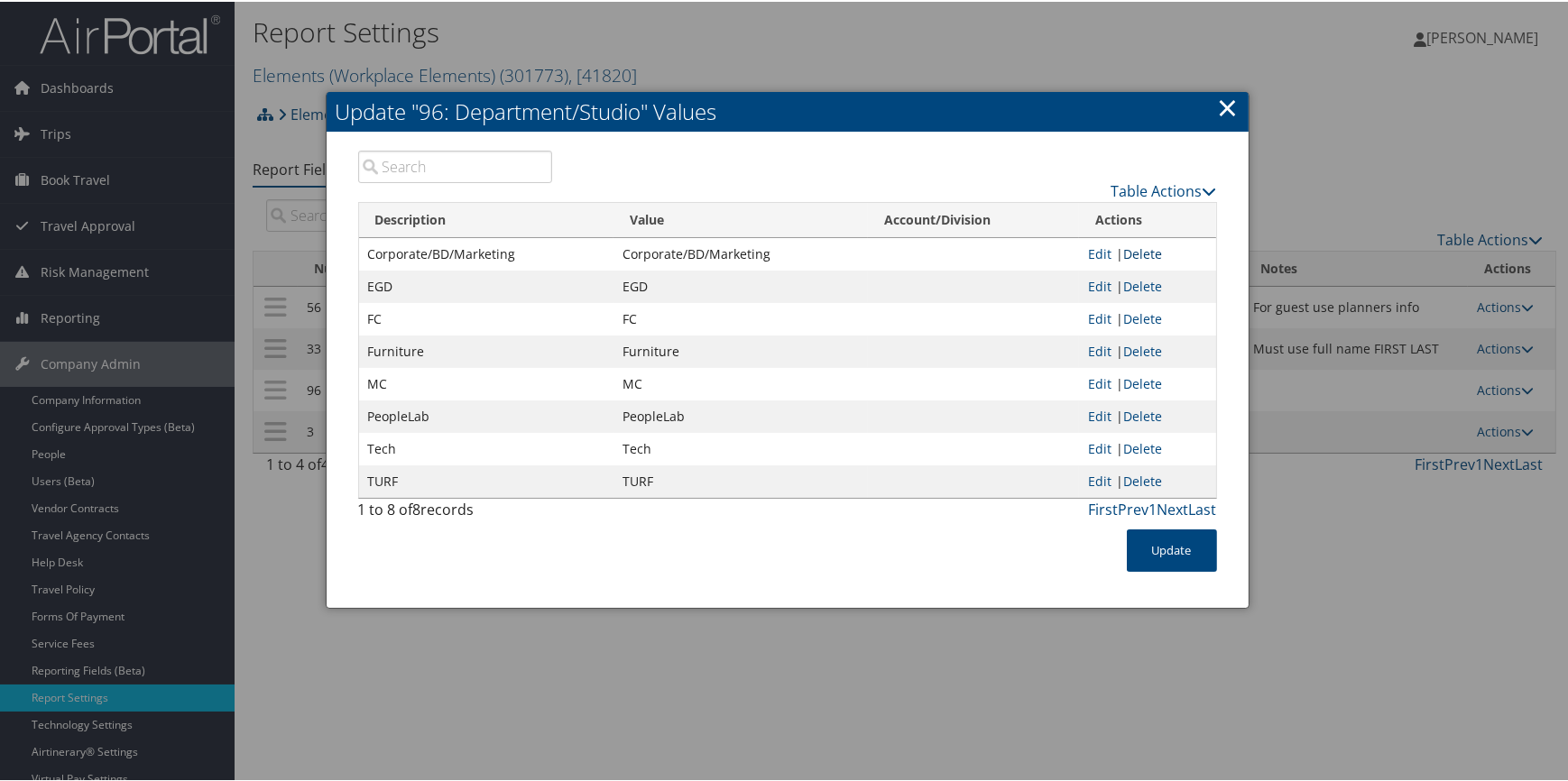
click at [1142, 251] on link "Delete" at bounding box center [1143, 252] width 39 height 17
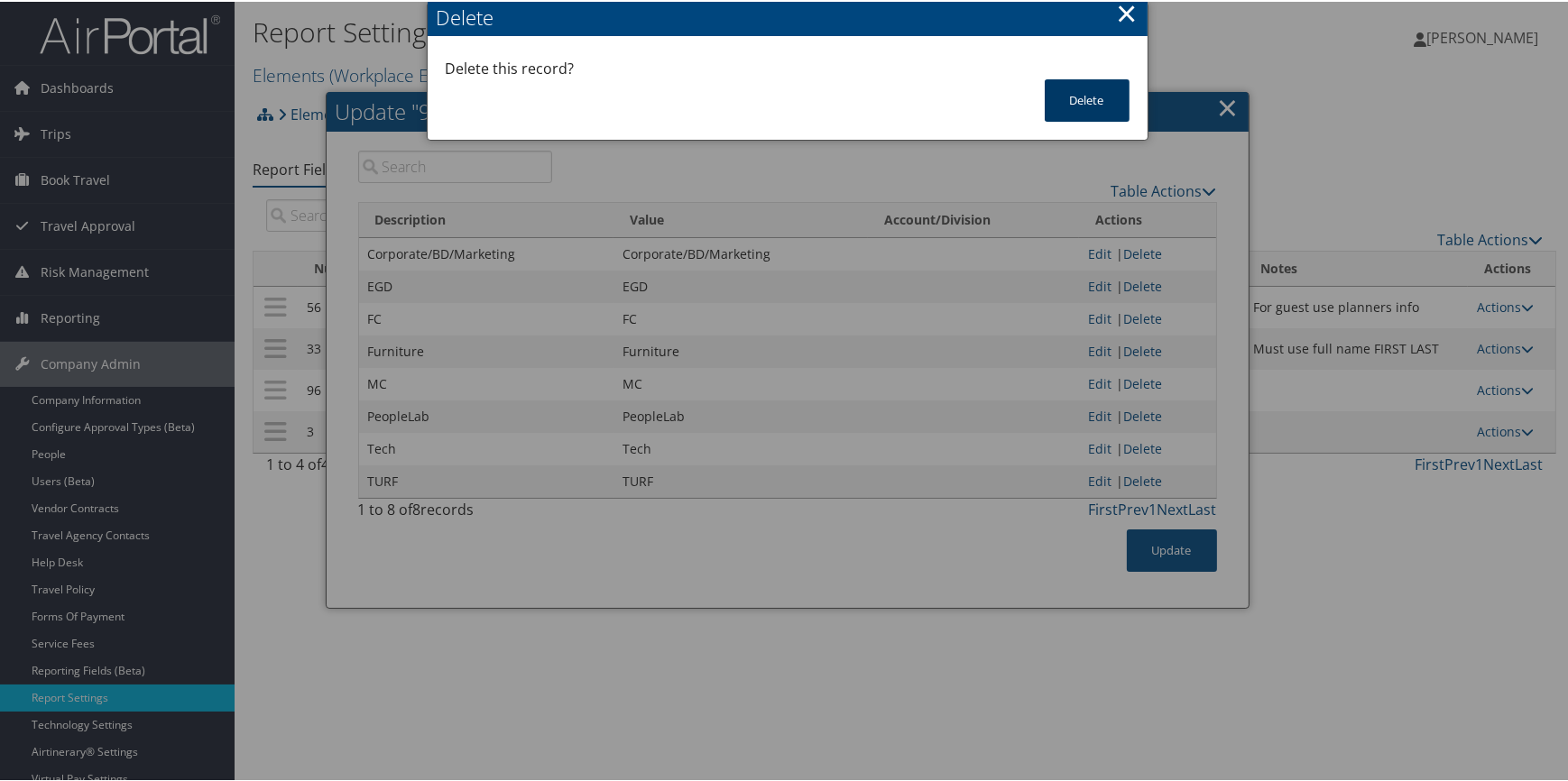
click at [1105, 116] on button "Delete" at bounding box center [1087, 98] width 85 height 42
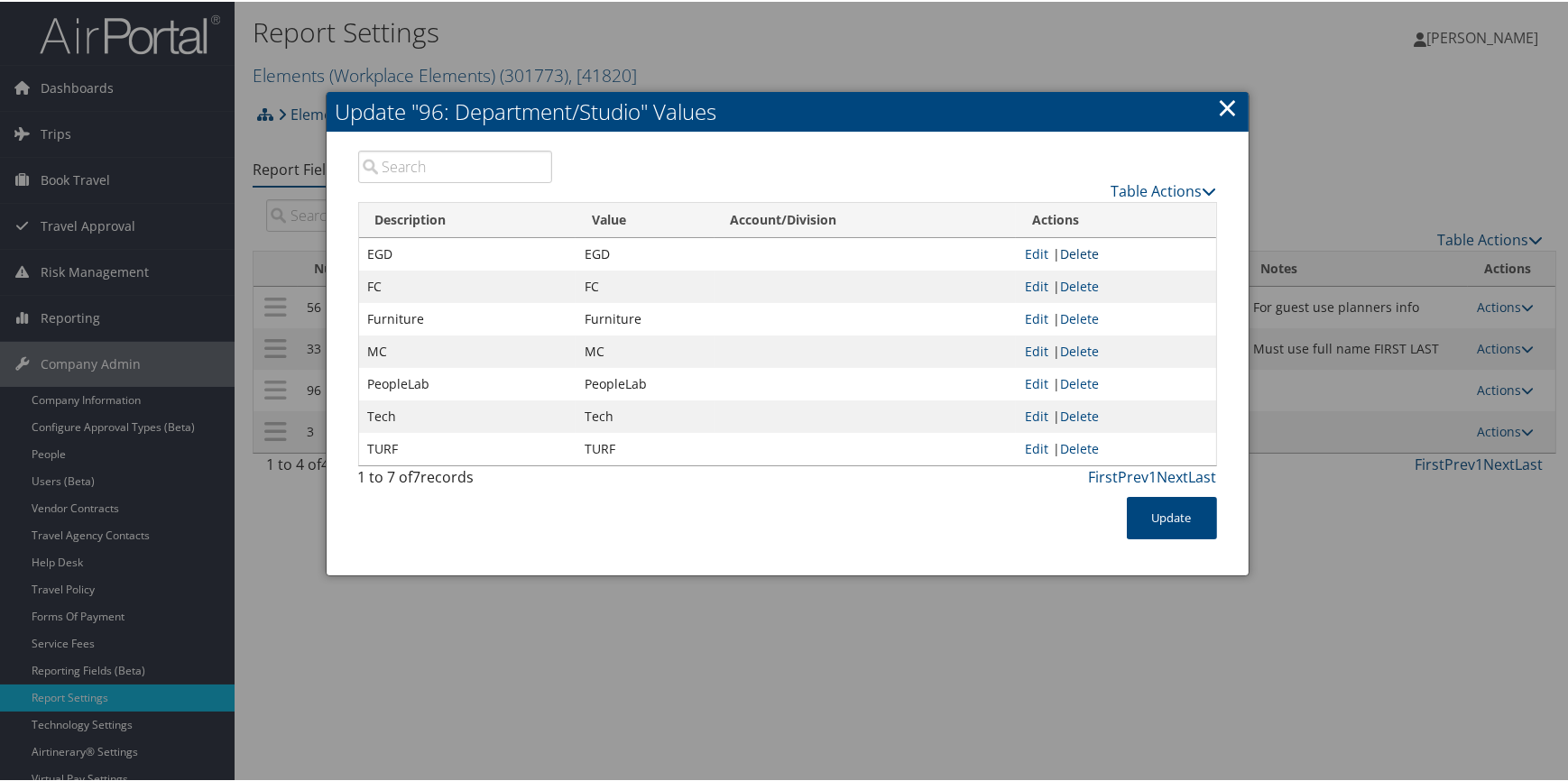
click at [1080, 248] on link "Delete" at bounding box center [1079, 252] width 39 height 17
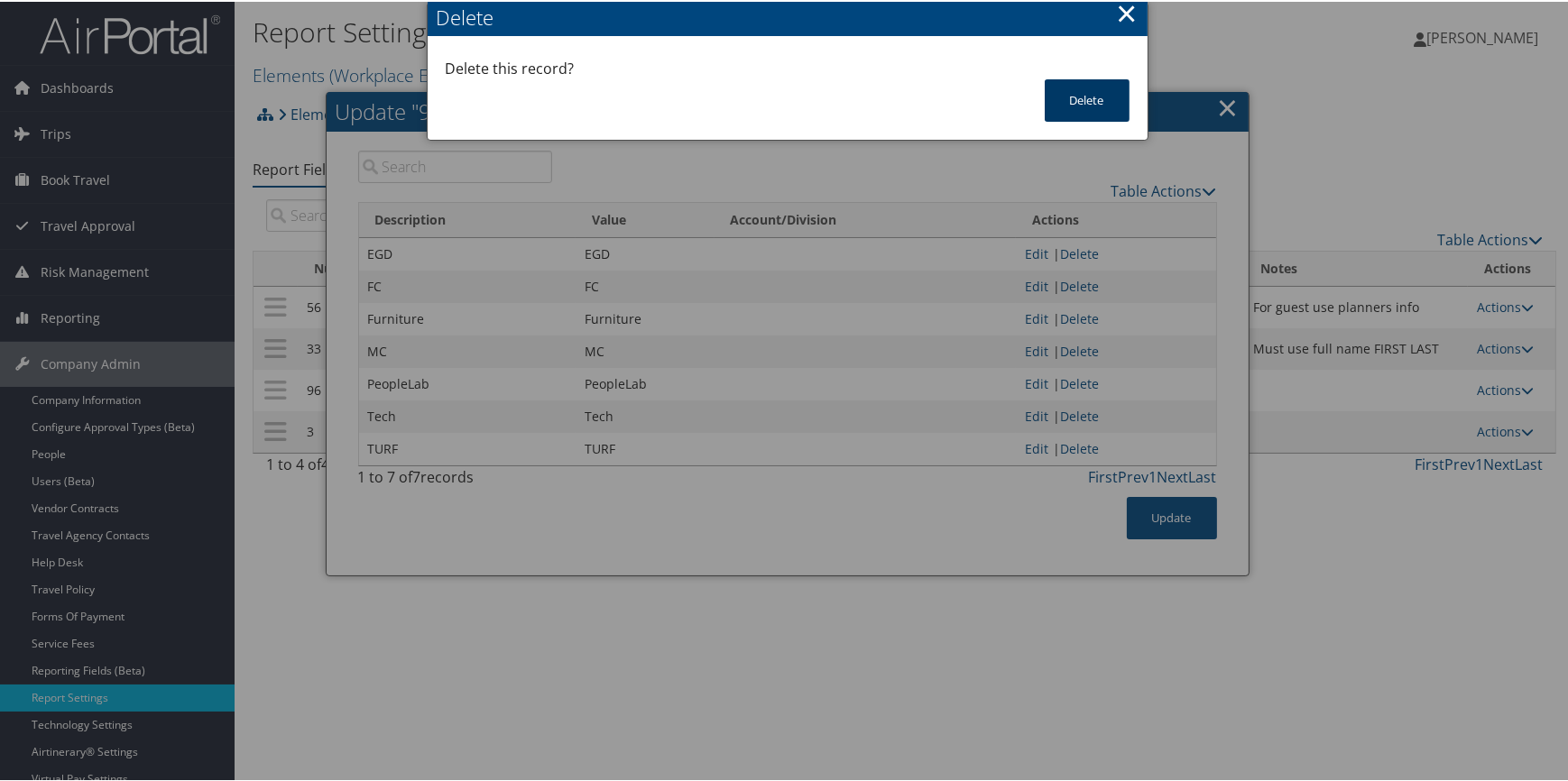
click at [1066, 77] on button "Delete" at bounding box center [1087, 98] width 85 height 42
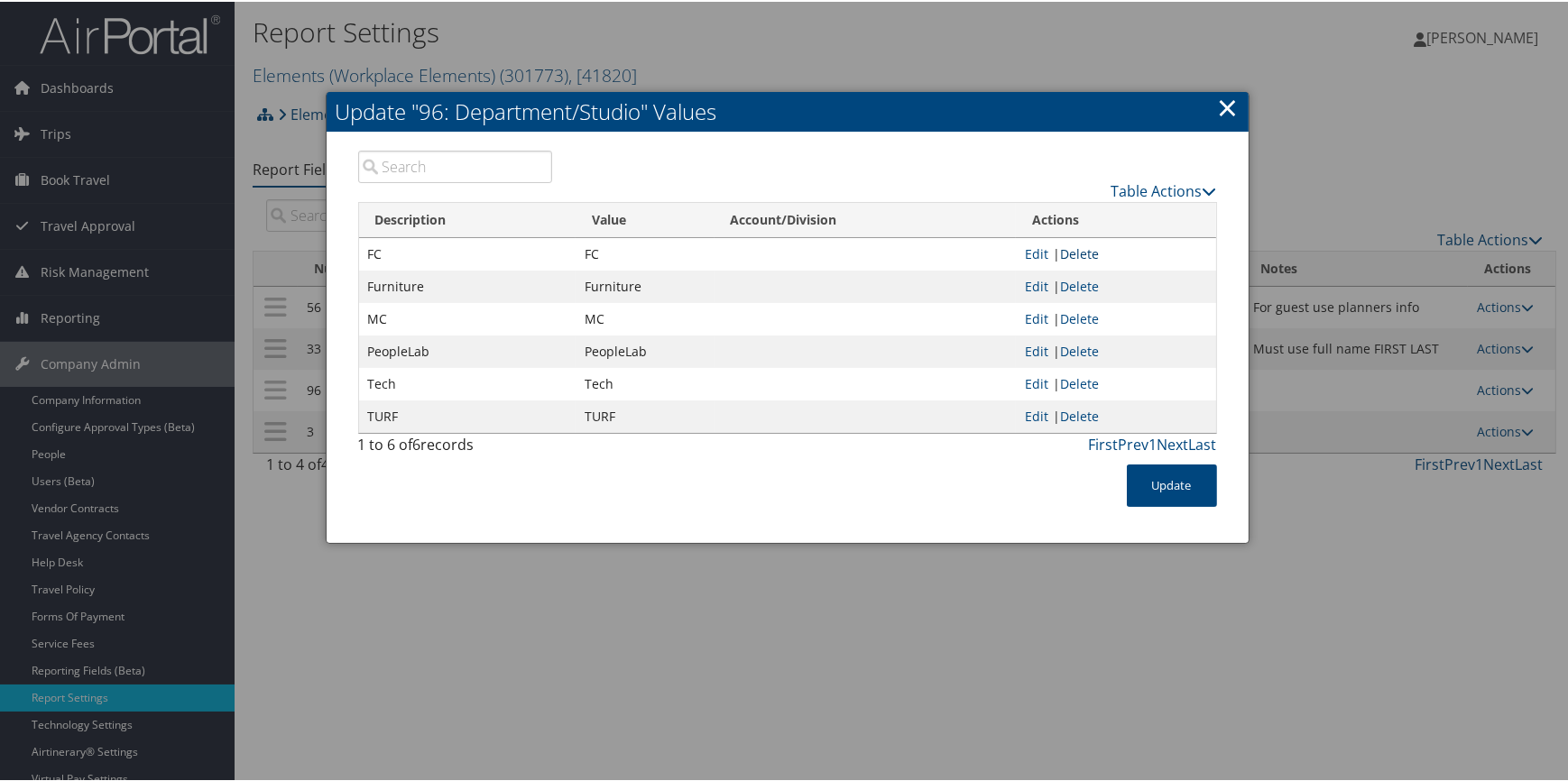
click at [1069, 252] on link "Delete" at bounding box center [1079, 252] width 39 height 17
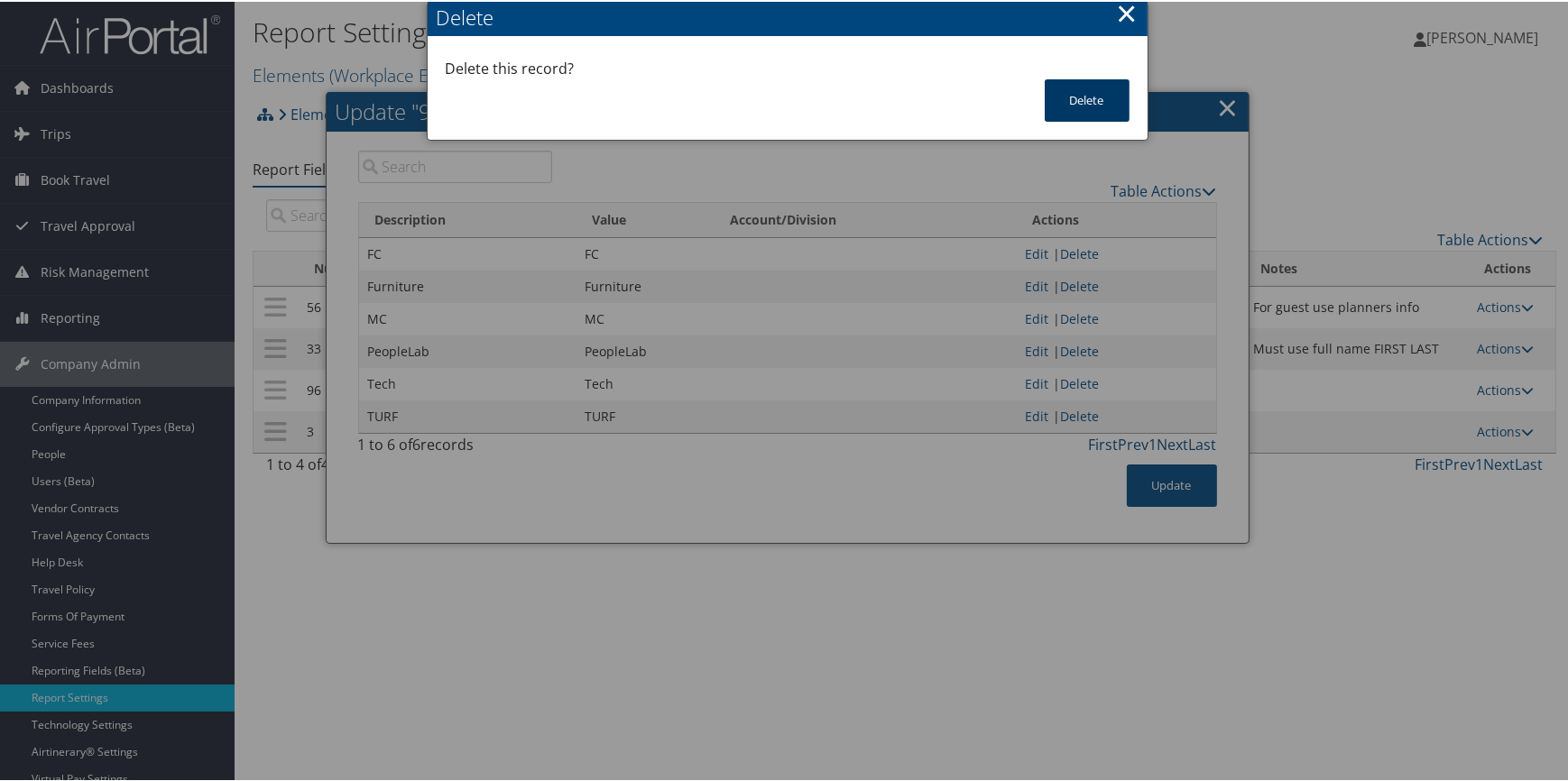
click at [1082, 104] on button "Delete" at bounding box center [1087, 98] width 85 height 42
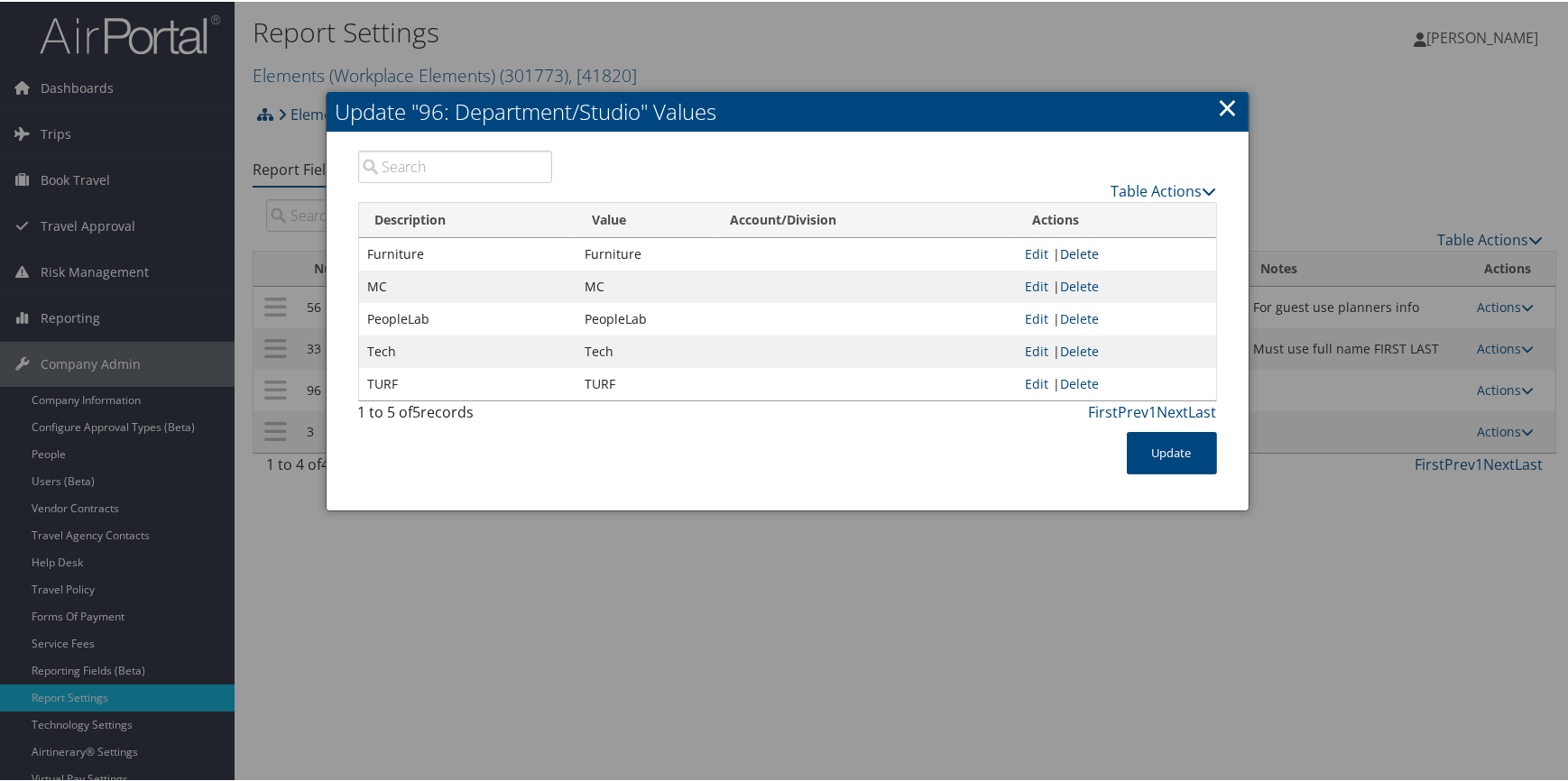
click at [1078, 249] on link "Delete" at bounding box center [1079, 252] width 39 height 17
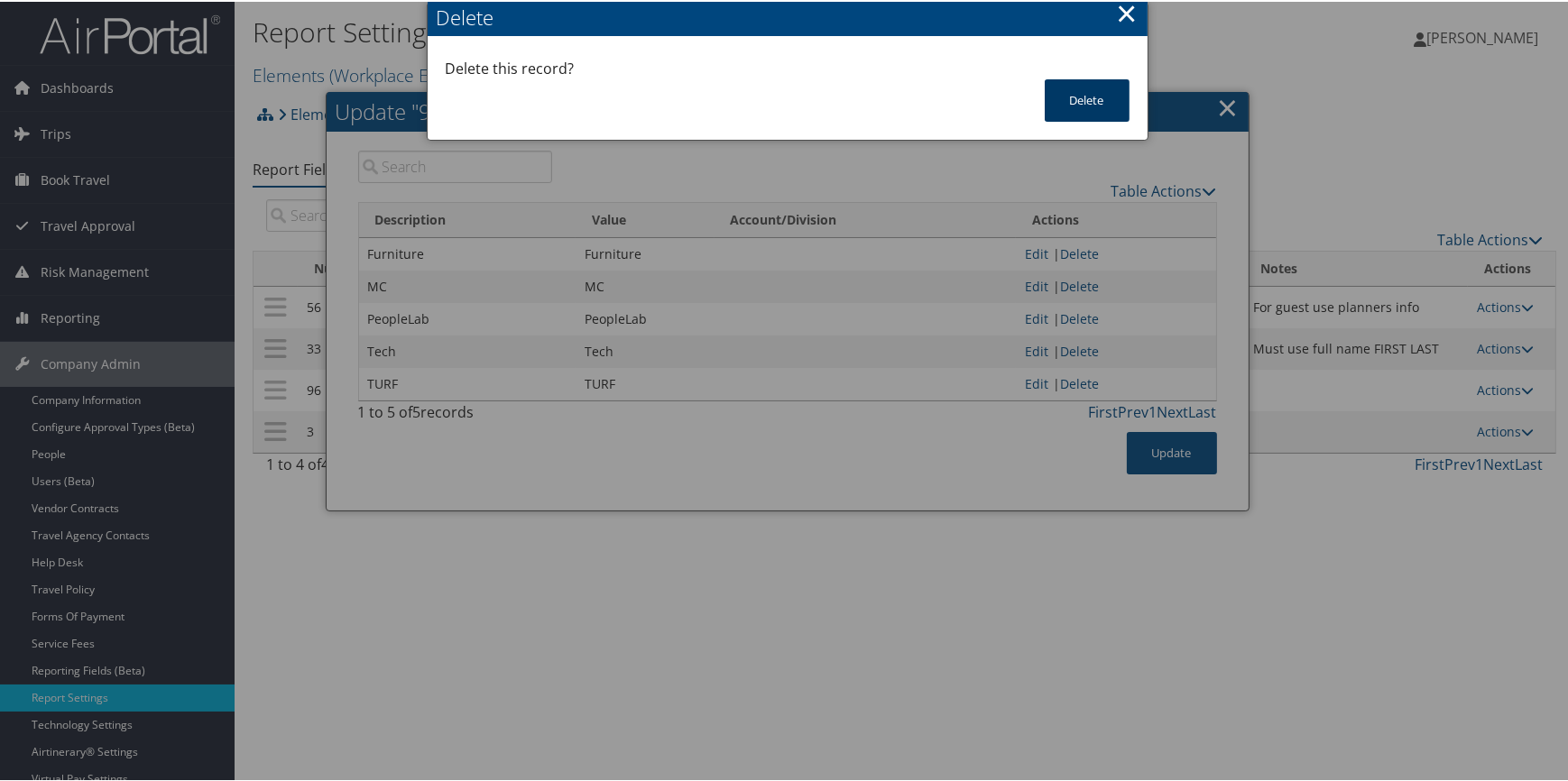
click at [1083, 107] on button "Delete" at bounding box center [1087, 98] width 85 height 42
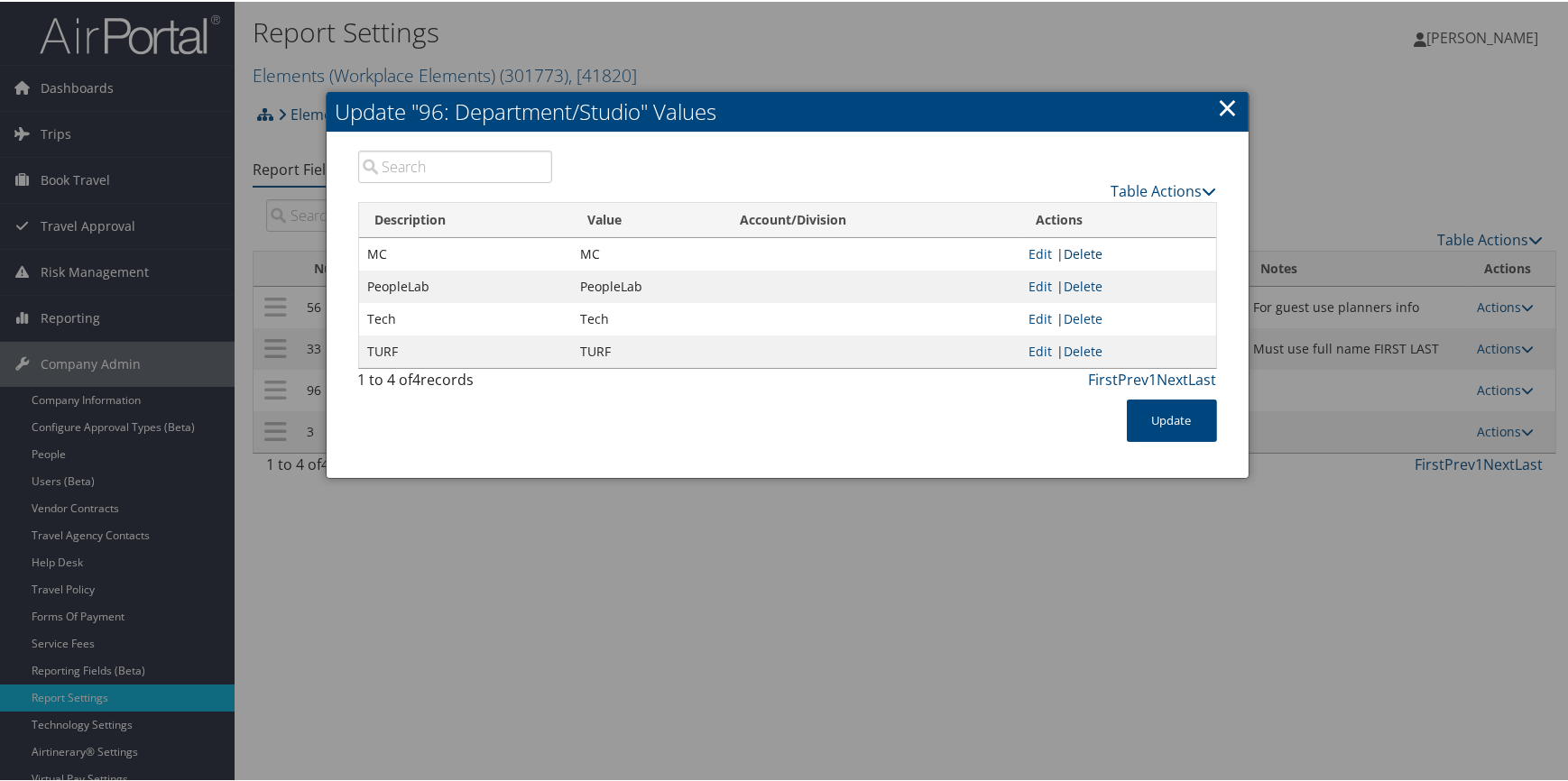
click at [1082, 252] on link "Delete" at bounding box center [1084, 252] width 39 height 17
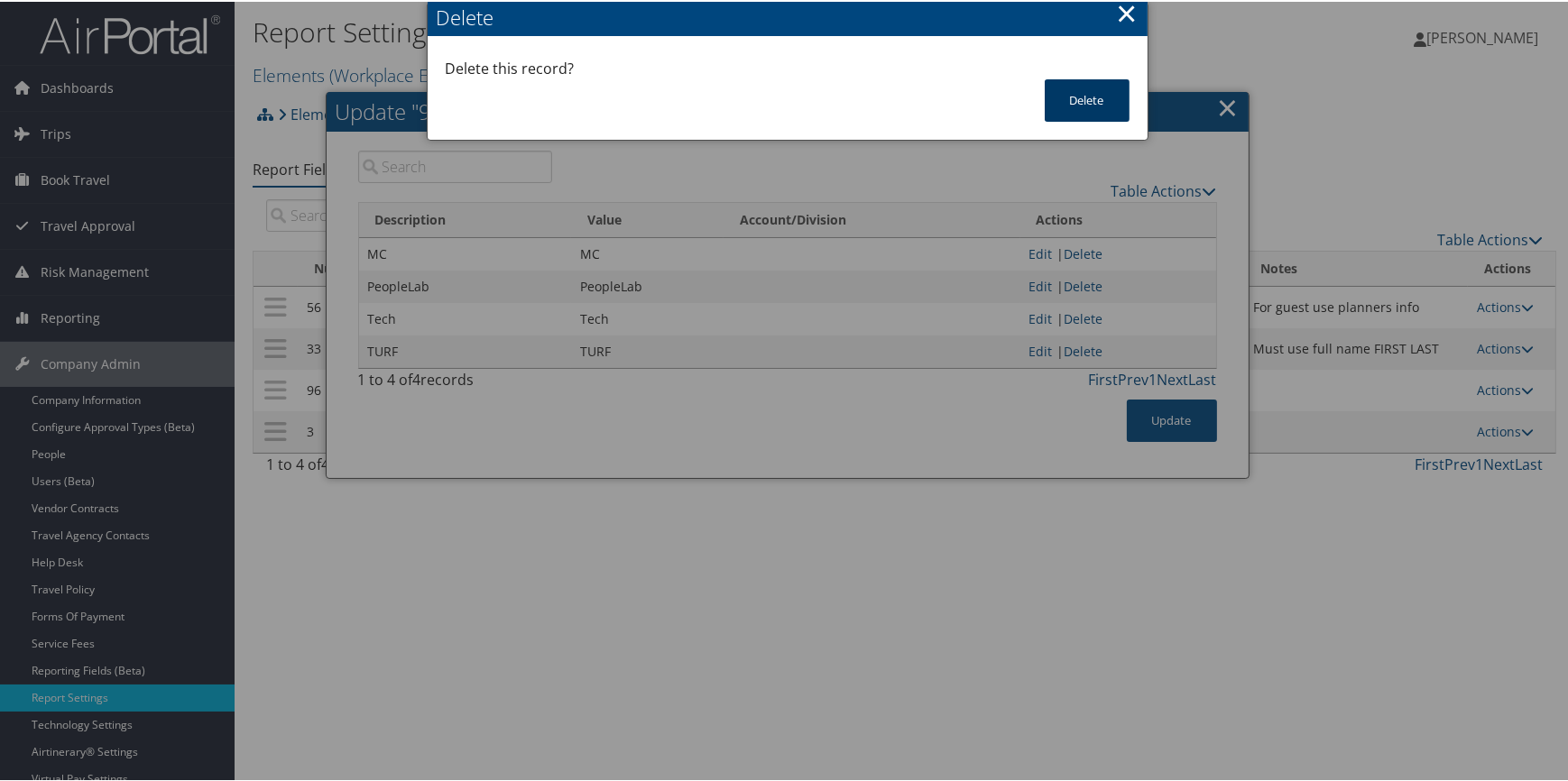
click at [1082, 109] on button "Delete" at bounding box center [1087, 98] width 85 height 42
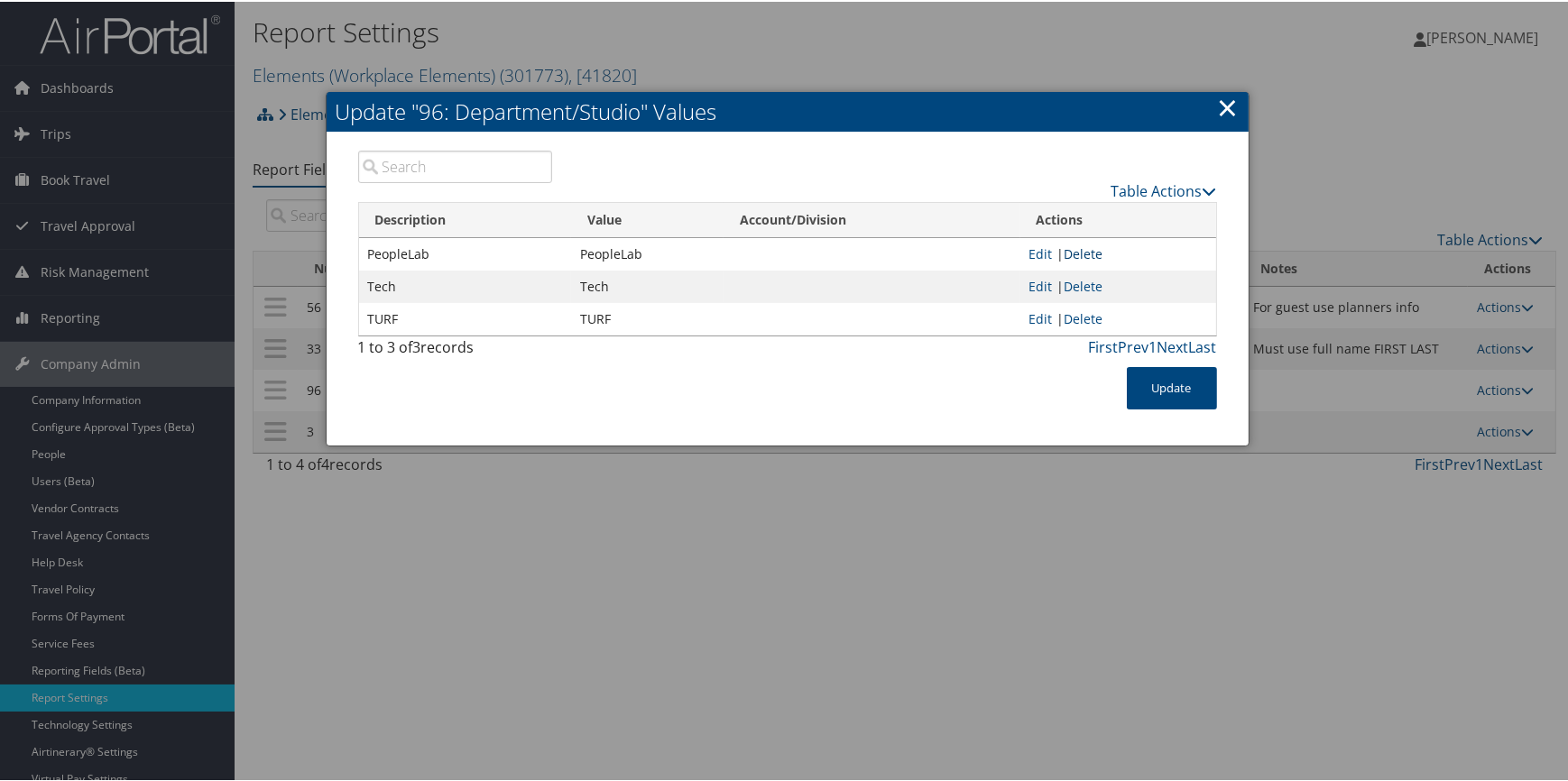
click at [1082, 249] on link "Delete" at bounding box center [1084, 252] width 39 height 17
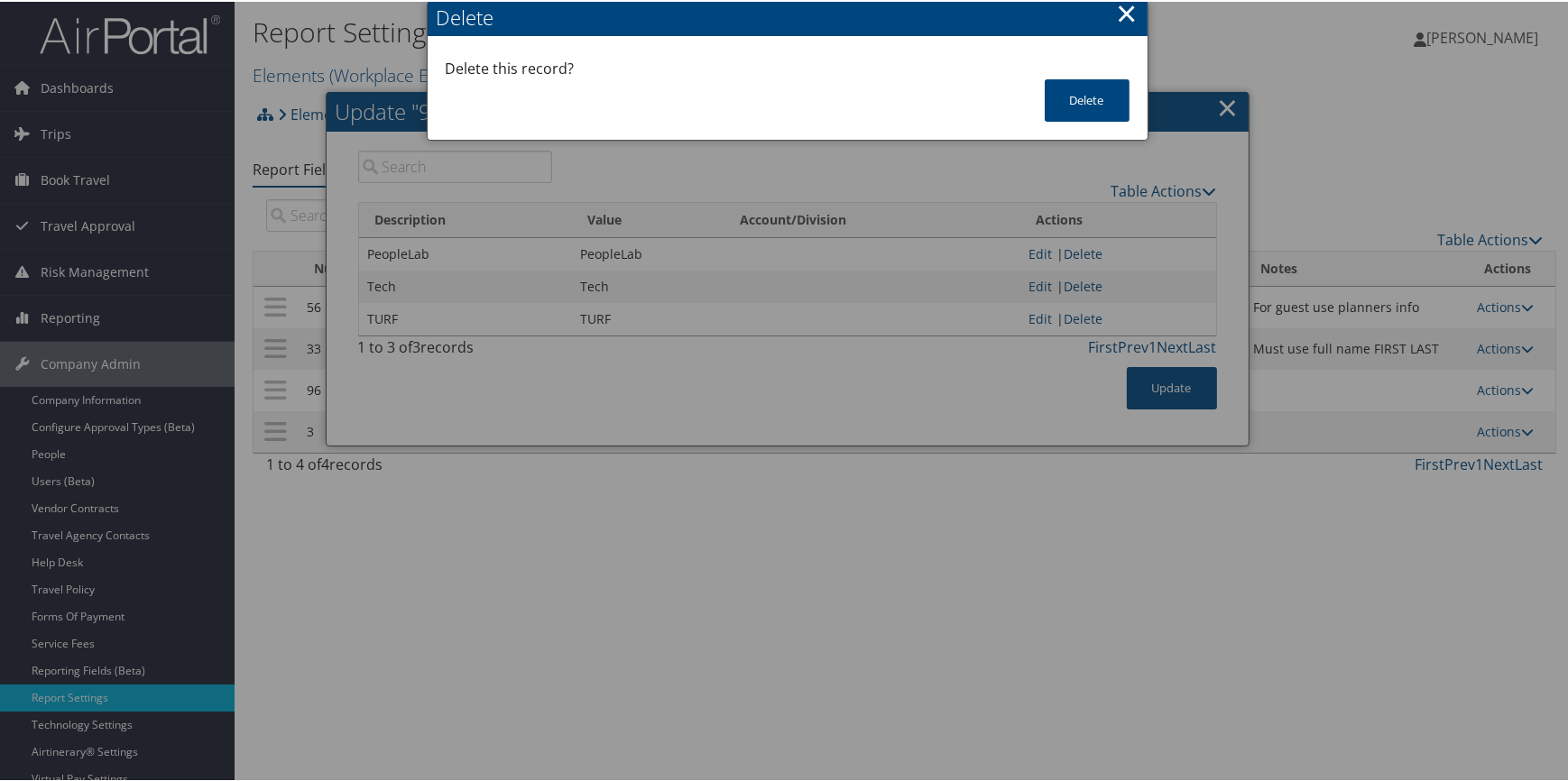
click at [1098, 70] on div "Delete this record?" at bounding box center [787, 67] width 684 height 22
click at [1094, 96] on button "Delete" at bounding box center [1087, 98] width 85 height 42
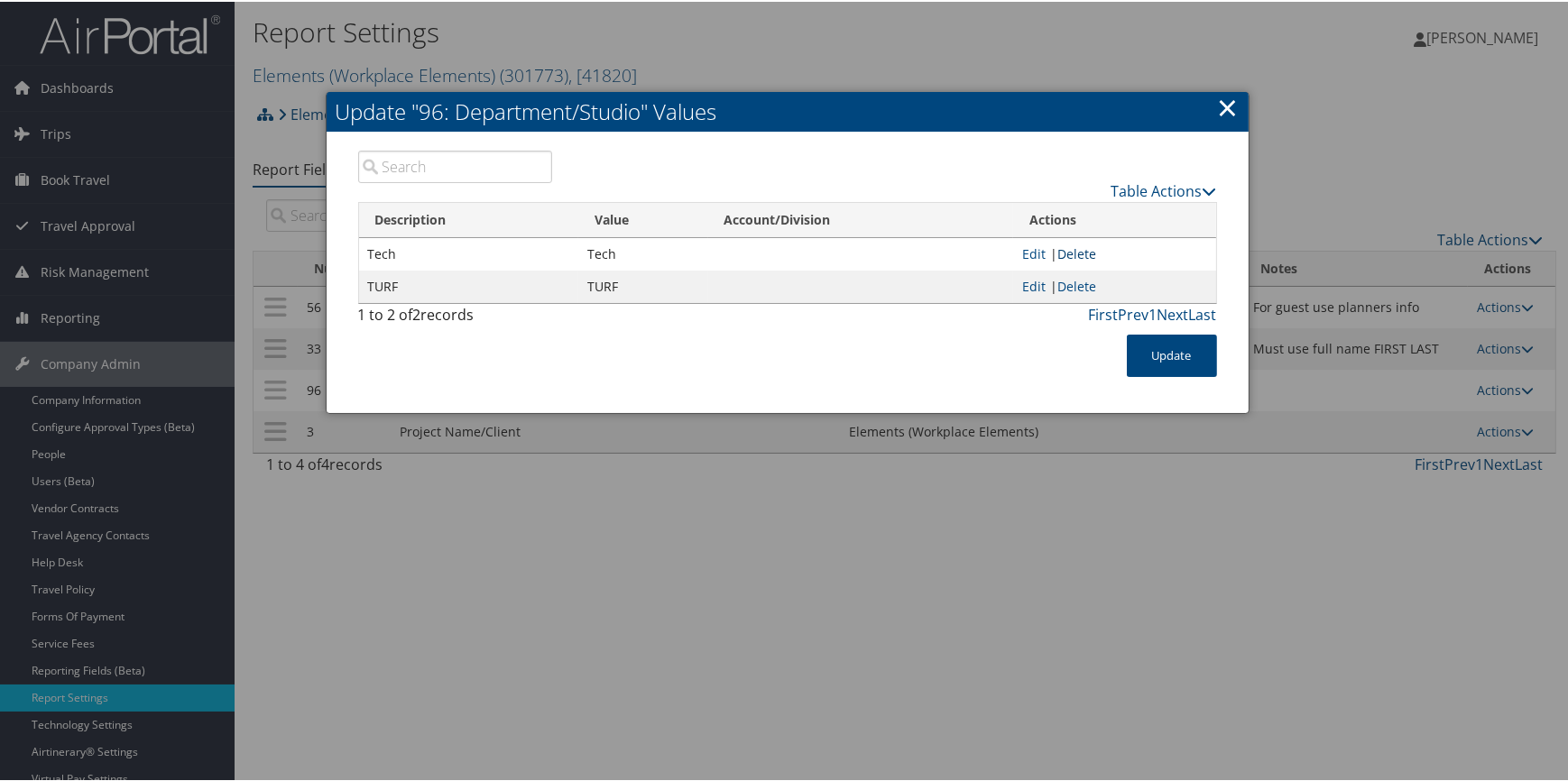
click at [1069, 255] on link "Delete" at bounding box center [1077, 252] width 39 height 17
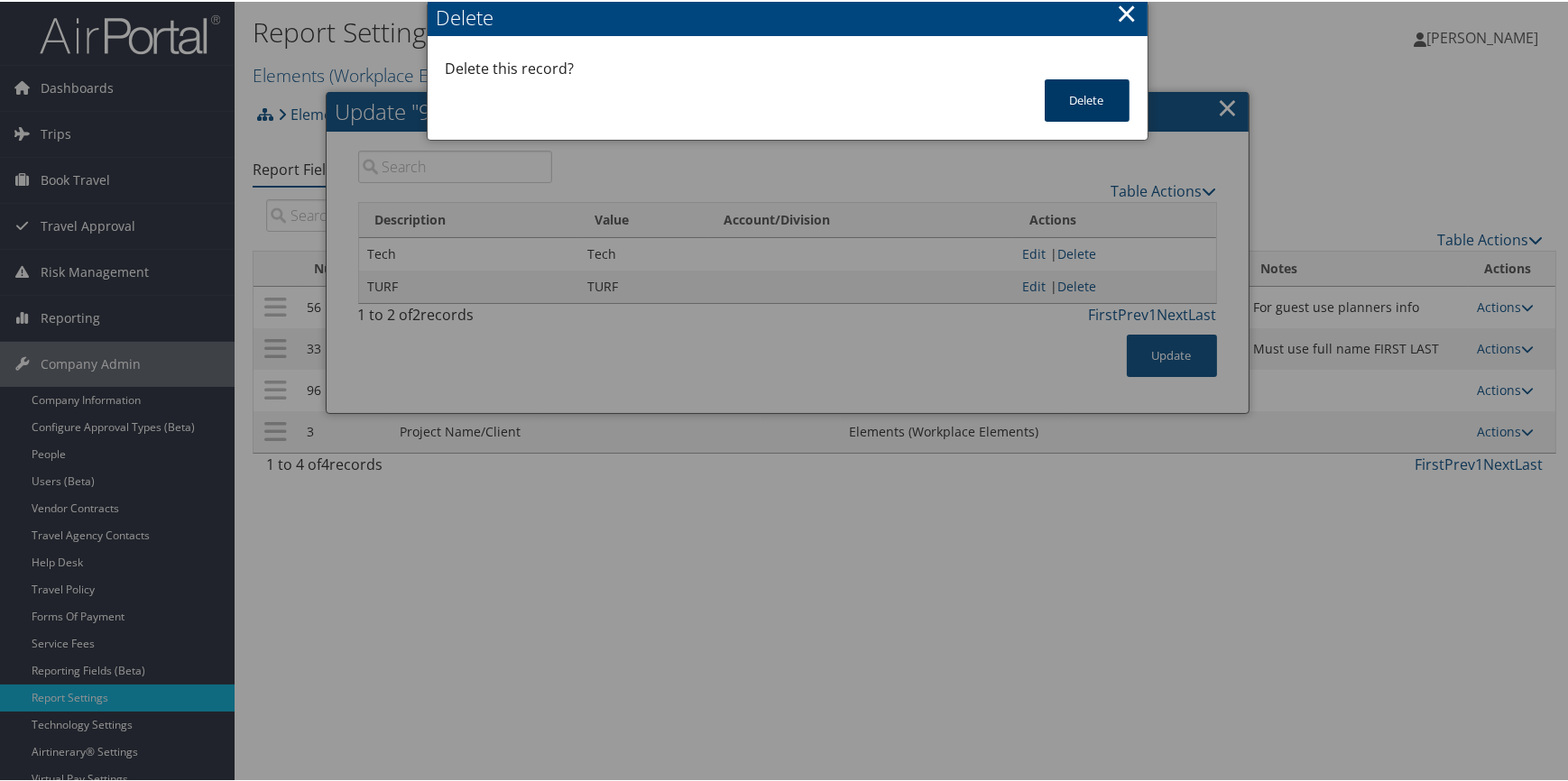
click at [1088, 101] on button "Delete" at bounding box center [1087, 98] width 85 height 42
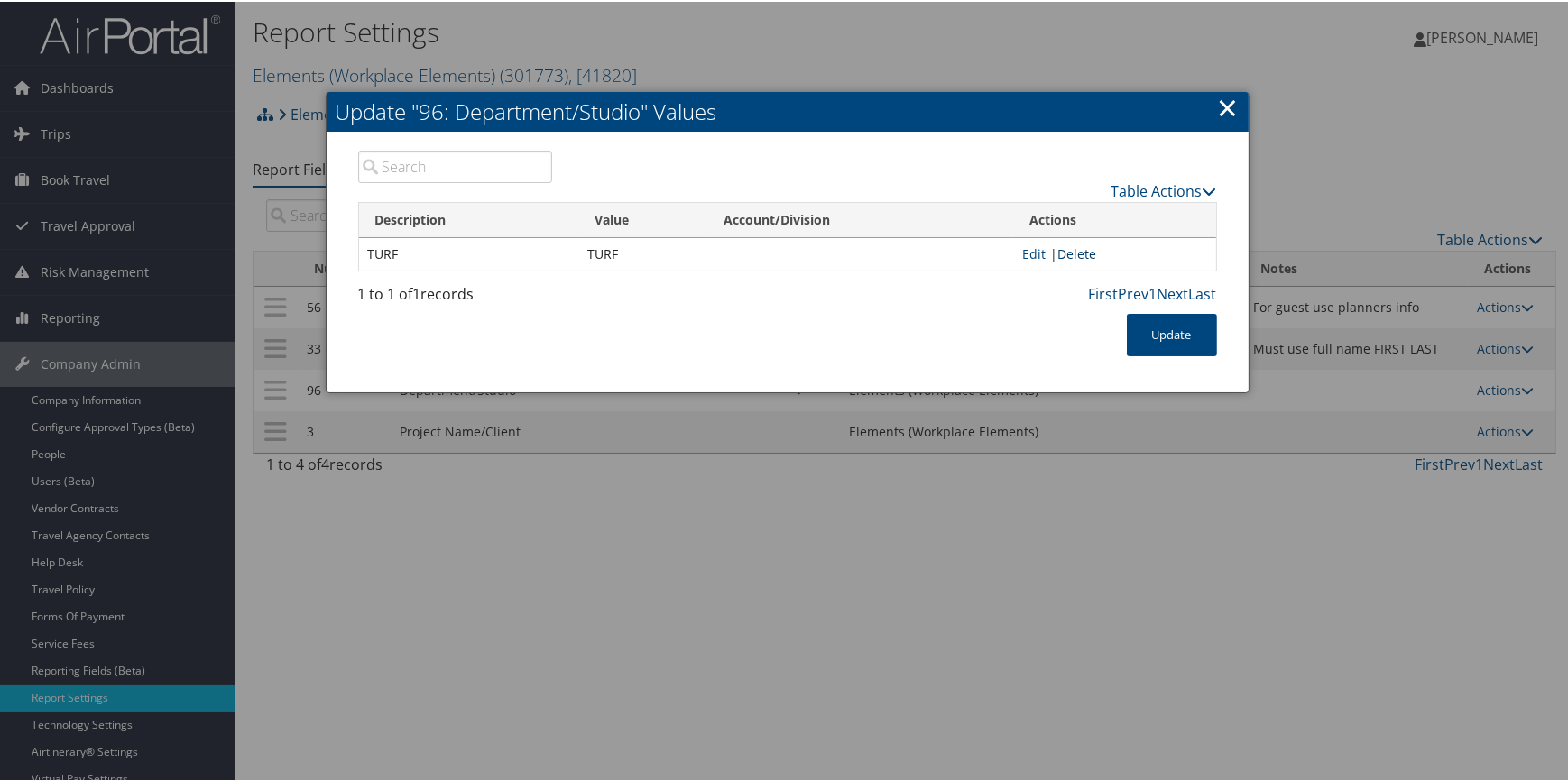
click at [1071, 254] on link "Delete" at bounding box center [1077, 252] width 39 height 17
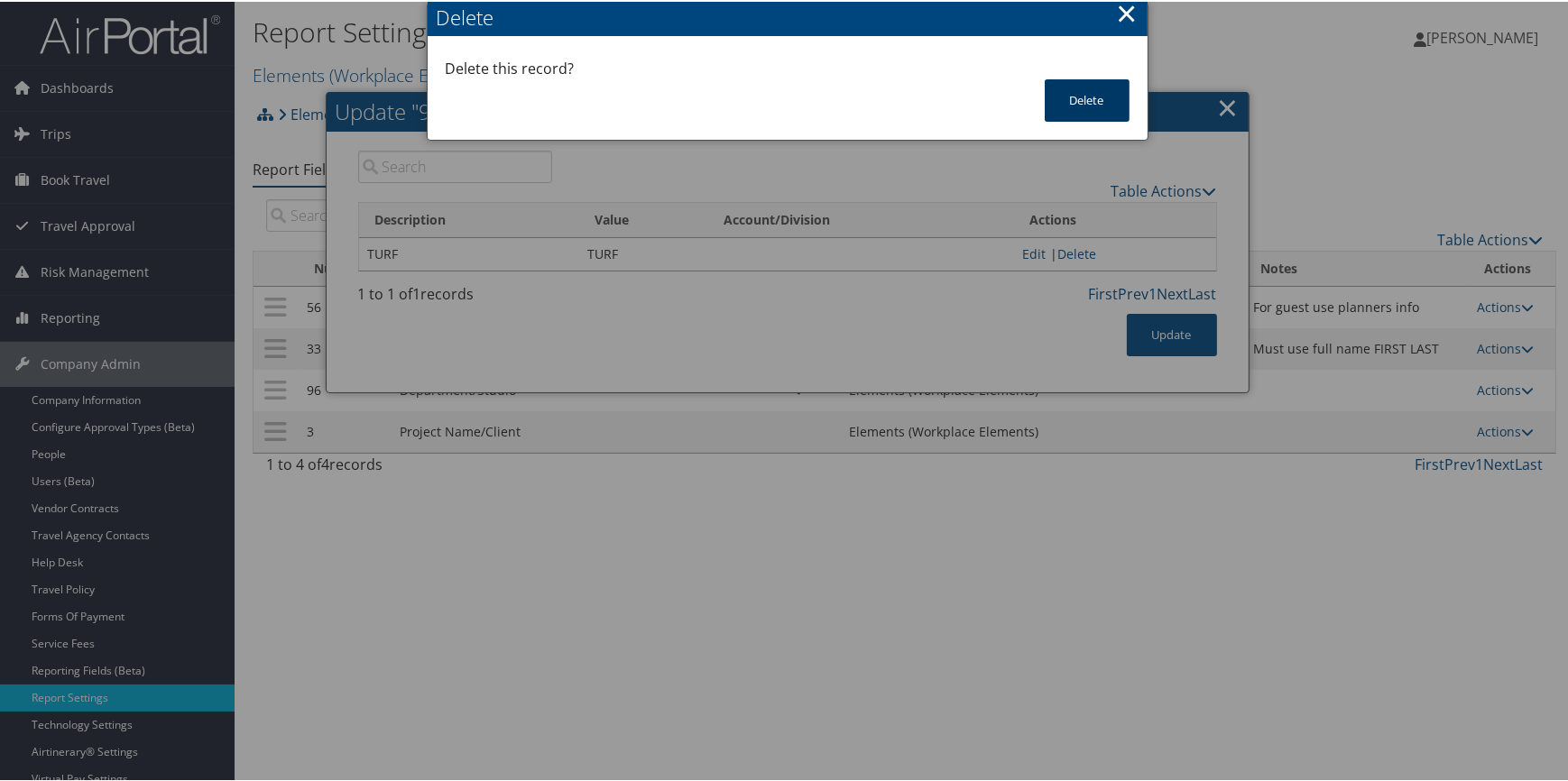
click at [1083, 87] on button "Delete" at bounding box center [1087, 98] width 85 height 42
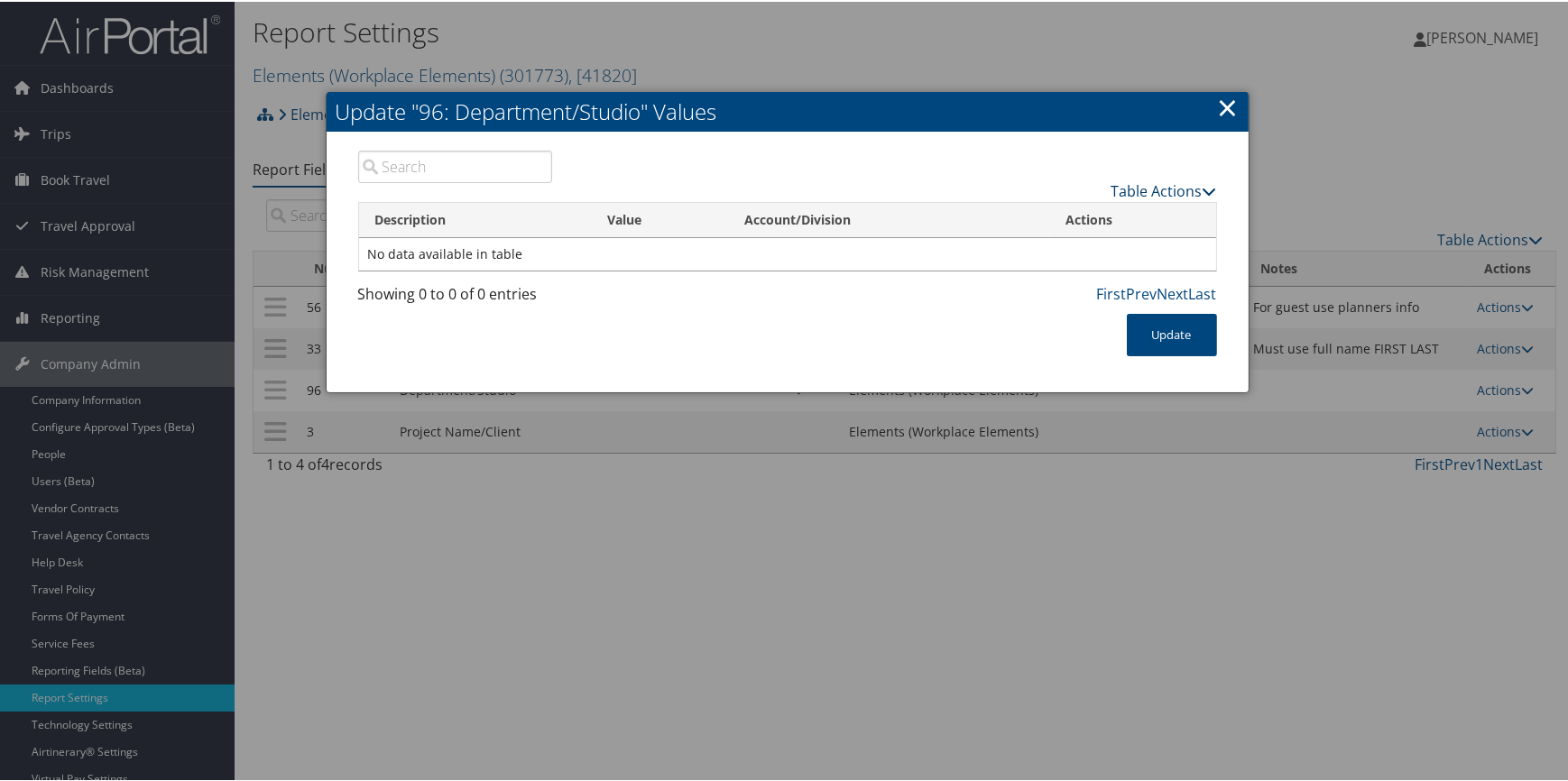
click at [1125, 190] on link "Table Actions" at bounding box center [1165, 189] width 105 height 20
click at [1121, 205] on link "New Record" at bounding box center [1094, 216] width 237 height 31
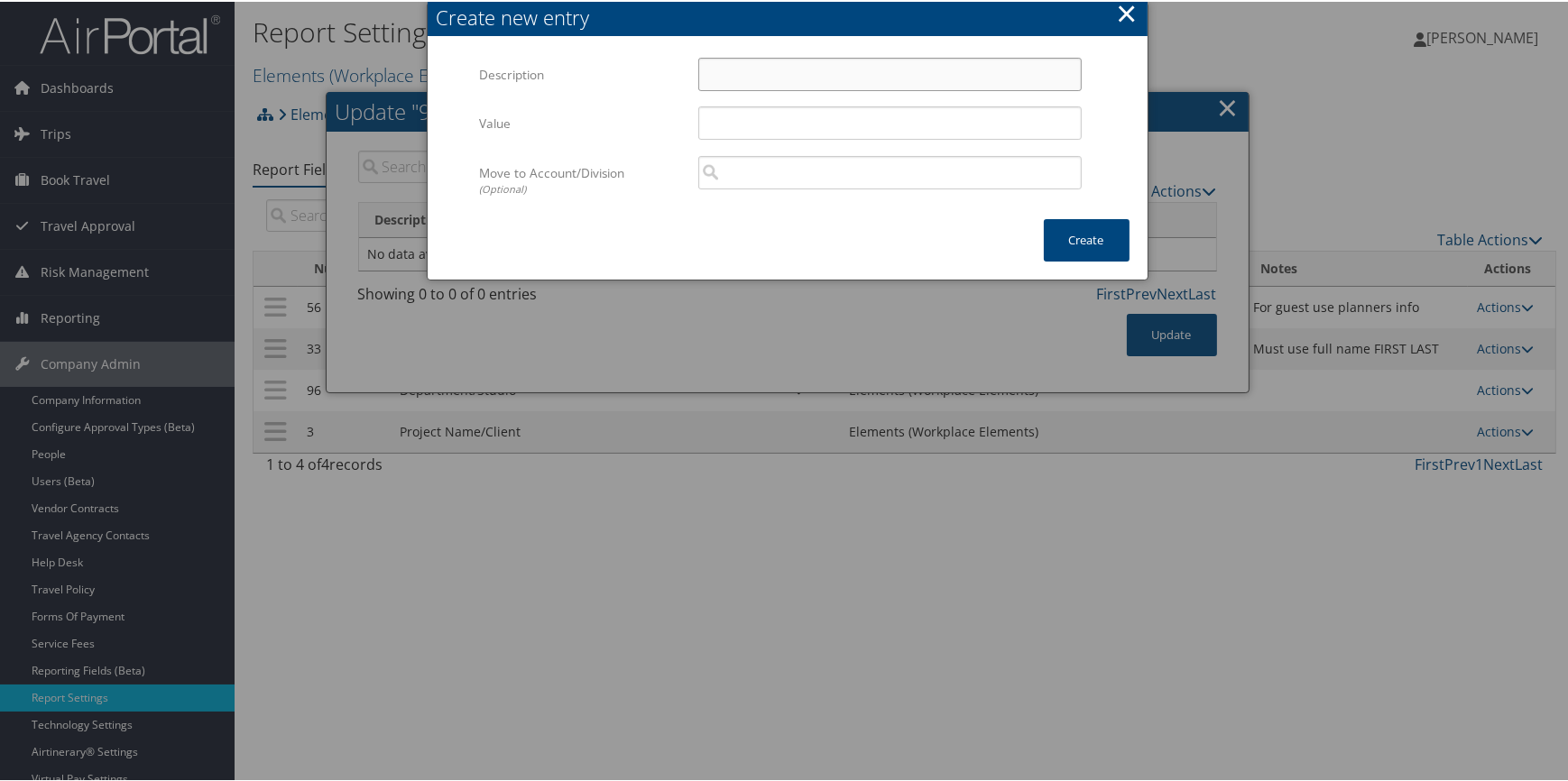
click at [703, 80] on input "Description" at bounding box center [889, 73] width 383 height 33
paste input "3d identity"
type input "3d identity"
click at [722, 116] on input "Value" at bounding box center [889, 120] width 383 height 33
paste input "3d identity"
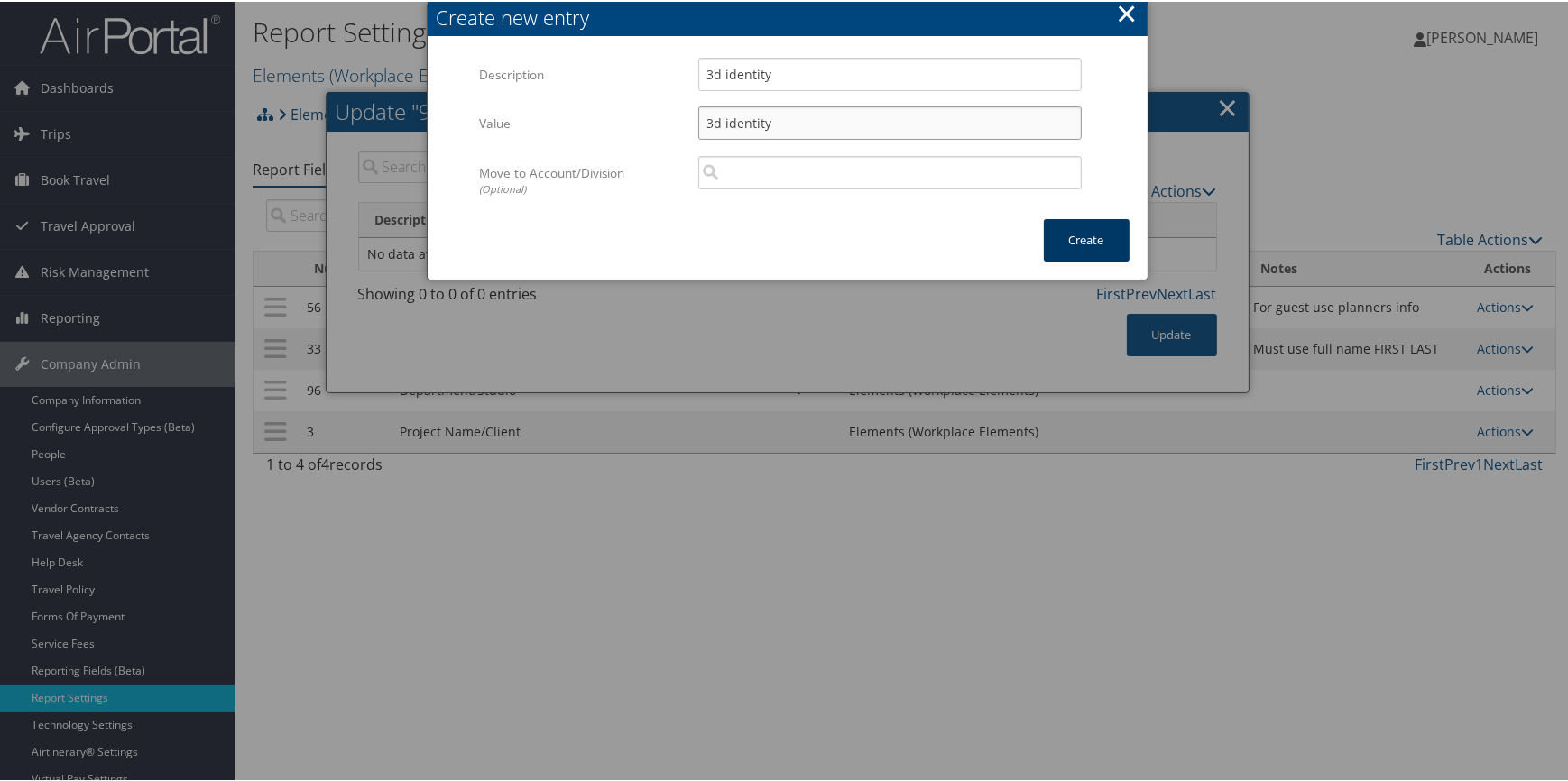
type input "3d identity"
click at [1073, 252] on button "Create" at bounding box center [1087, 238] width 86 height 42
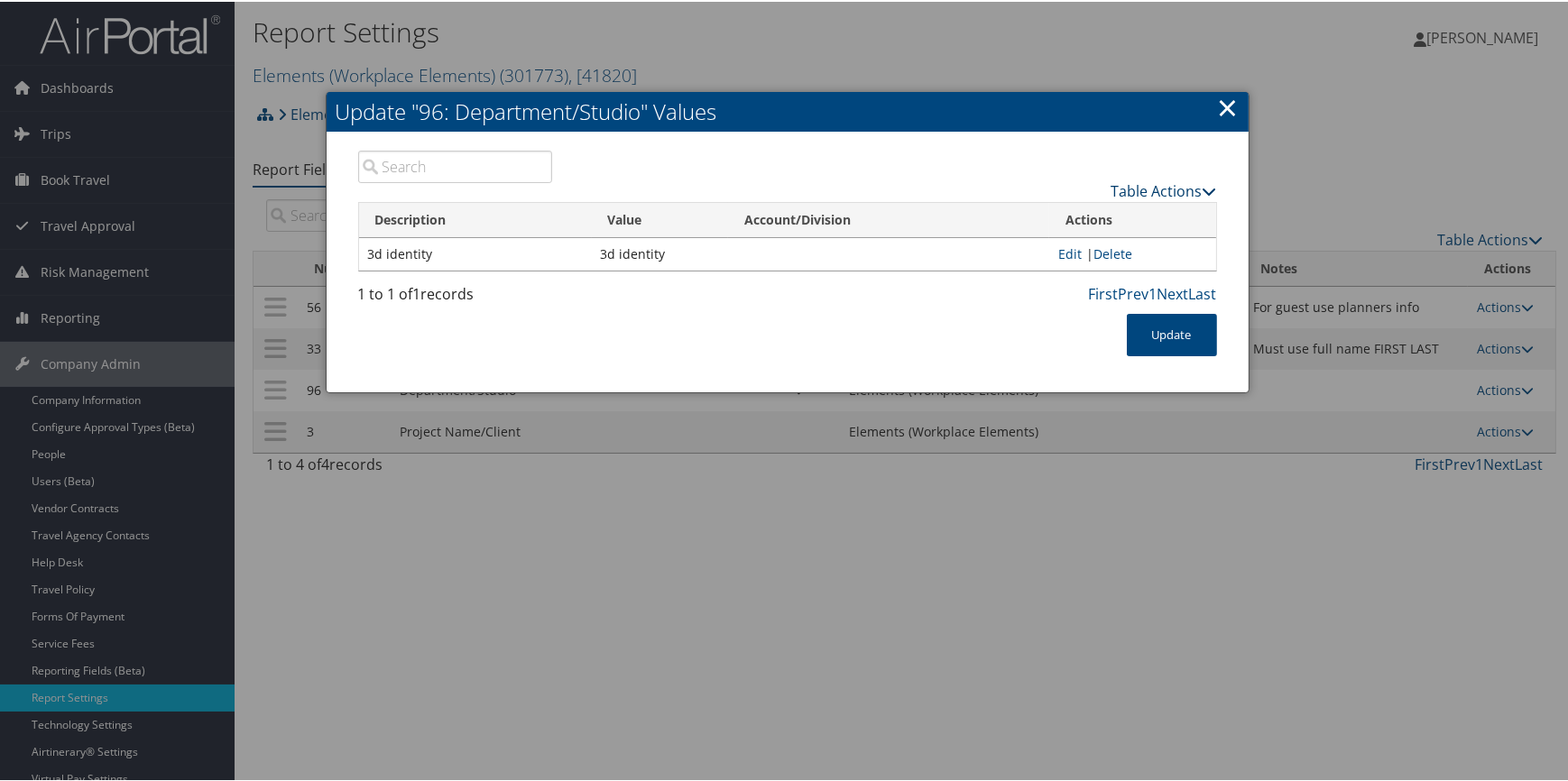
click at [1141, 186] on link "Table Actions" at bounding box center [1165, 189] width 105 height 20
drag, startPoint x: 1100, startPoint y: 206, endPoint x: 1078, endPoint y: 212, distance: 22.8
click at [1100, 206] on link "New Record" at bounding box center [1094, 216] width 237 height 31
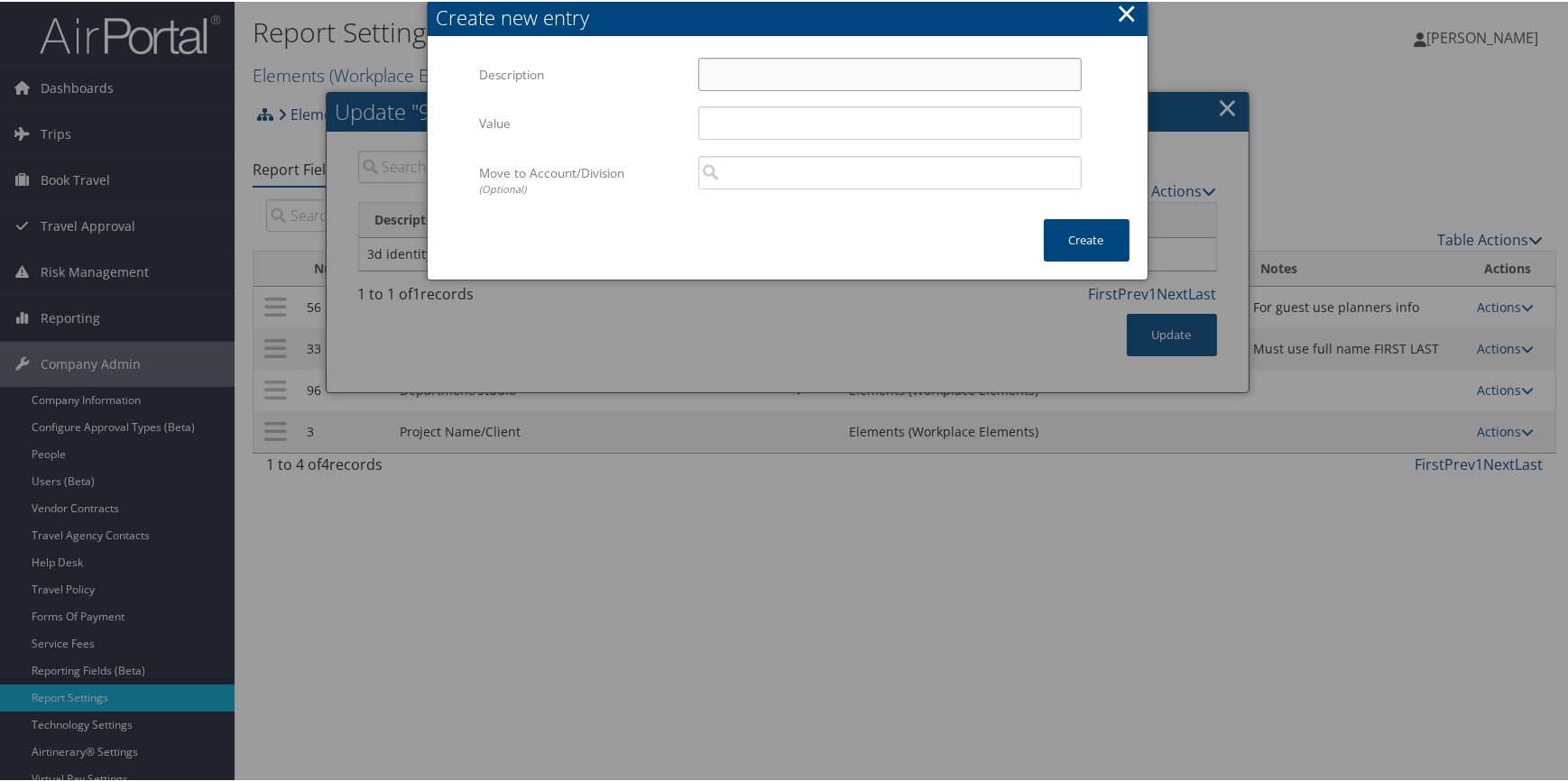
click at [698, 56] on input "Description" at bounding box center [889, 73] width 383 height 33
paste input "Accounting/Fiance"
type input "Accounting/Fiance"
click at [727, 126] on input "Value" at bounding box center [889, 120] width 383 height 33
paste input "Accounting/Fiance"
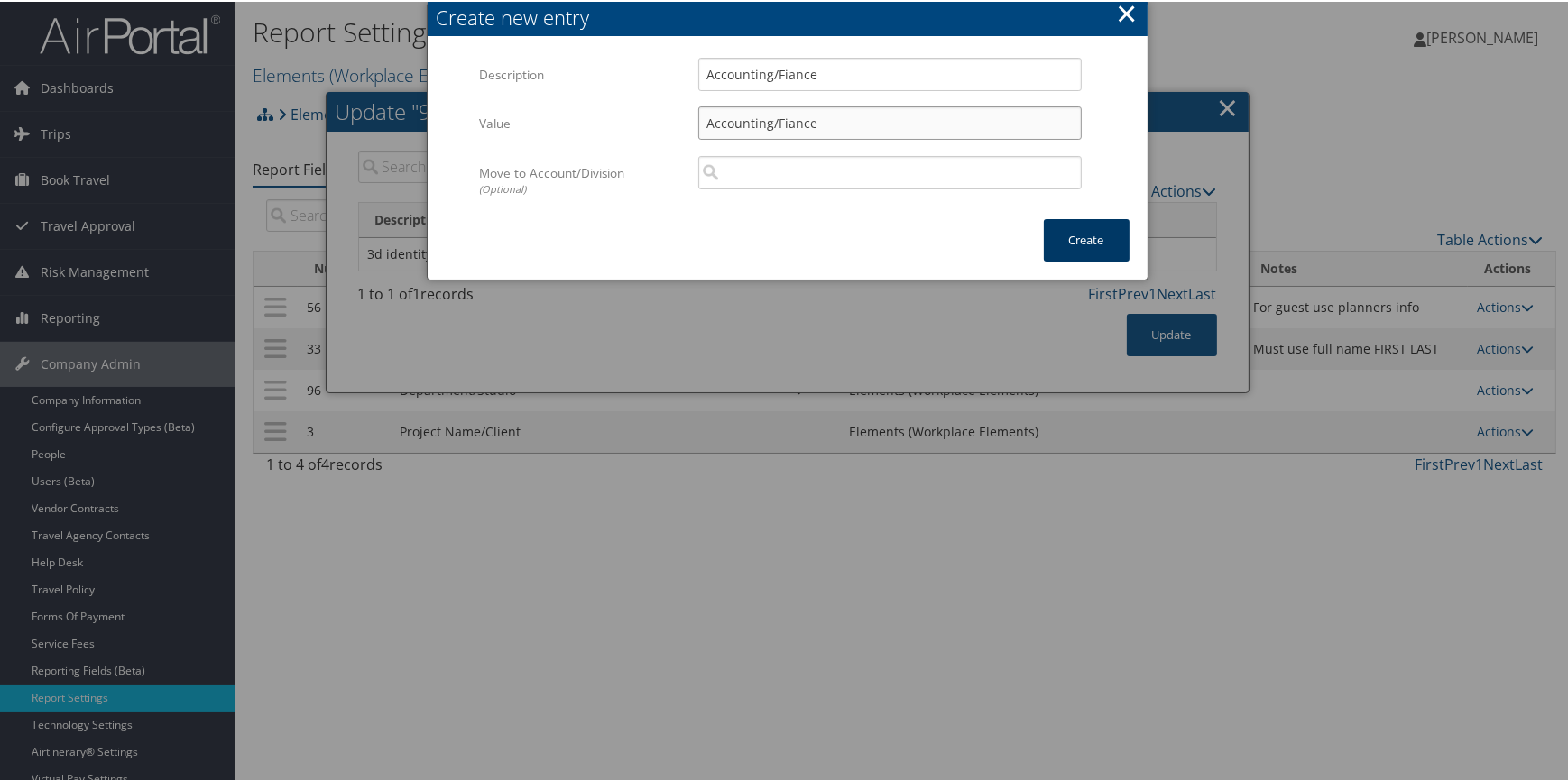
type input "Accounting/Fiance"
click at [1081, 238] on button "Create" at bounding box center [1087, 238] width 86 height 42
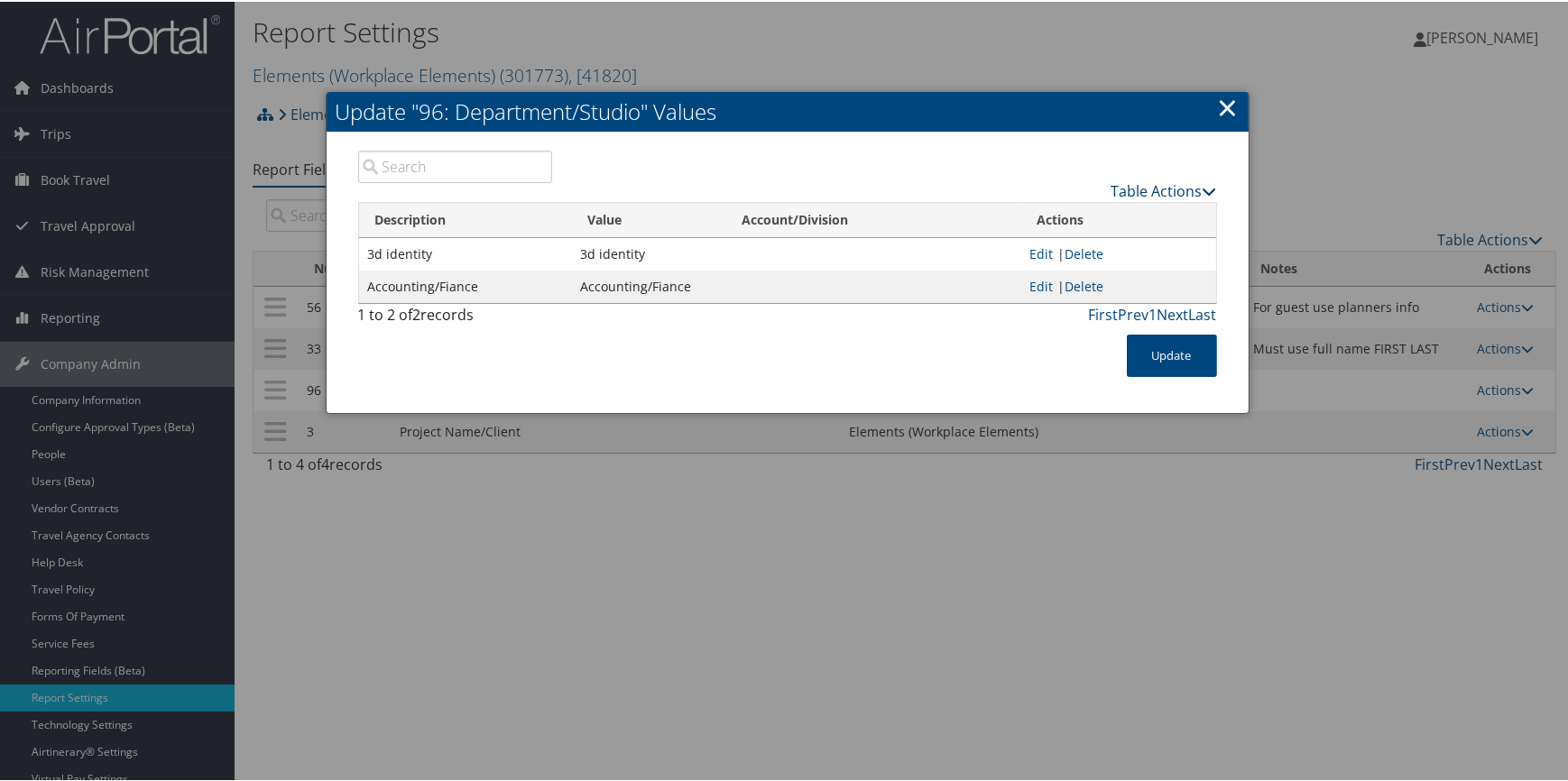
click at [1119, 186] on link "Table Actions" at bounding box center [1165, 189] width 105 height 20
click at [1084, 208] on link "New Record" at bounding box center [1094, 216] width 237 height 31
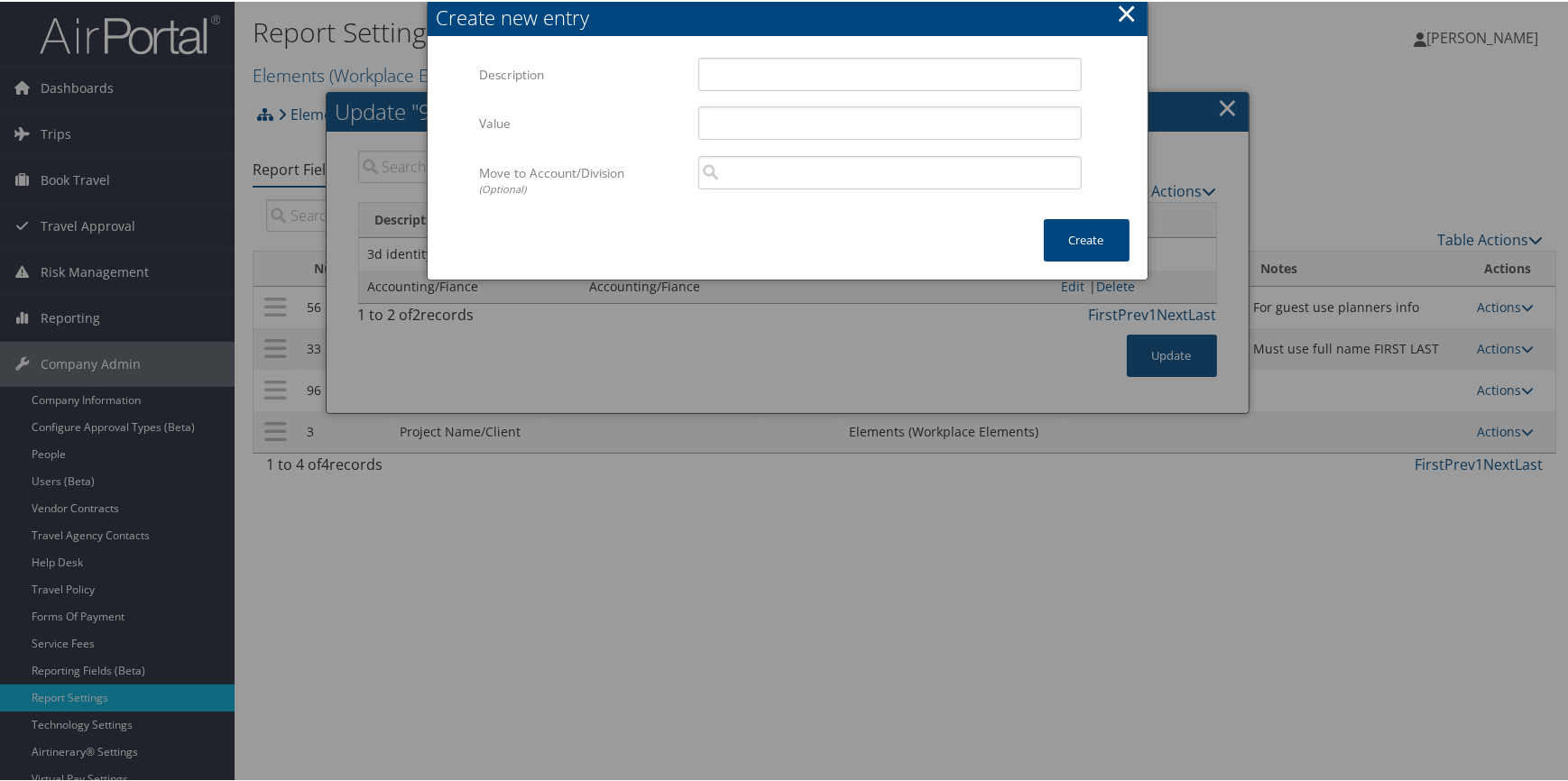
click at [1123, 7] on button "×" at bounding box center [1126, 11] width 21 height 36
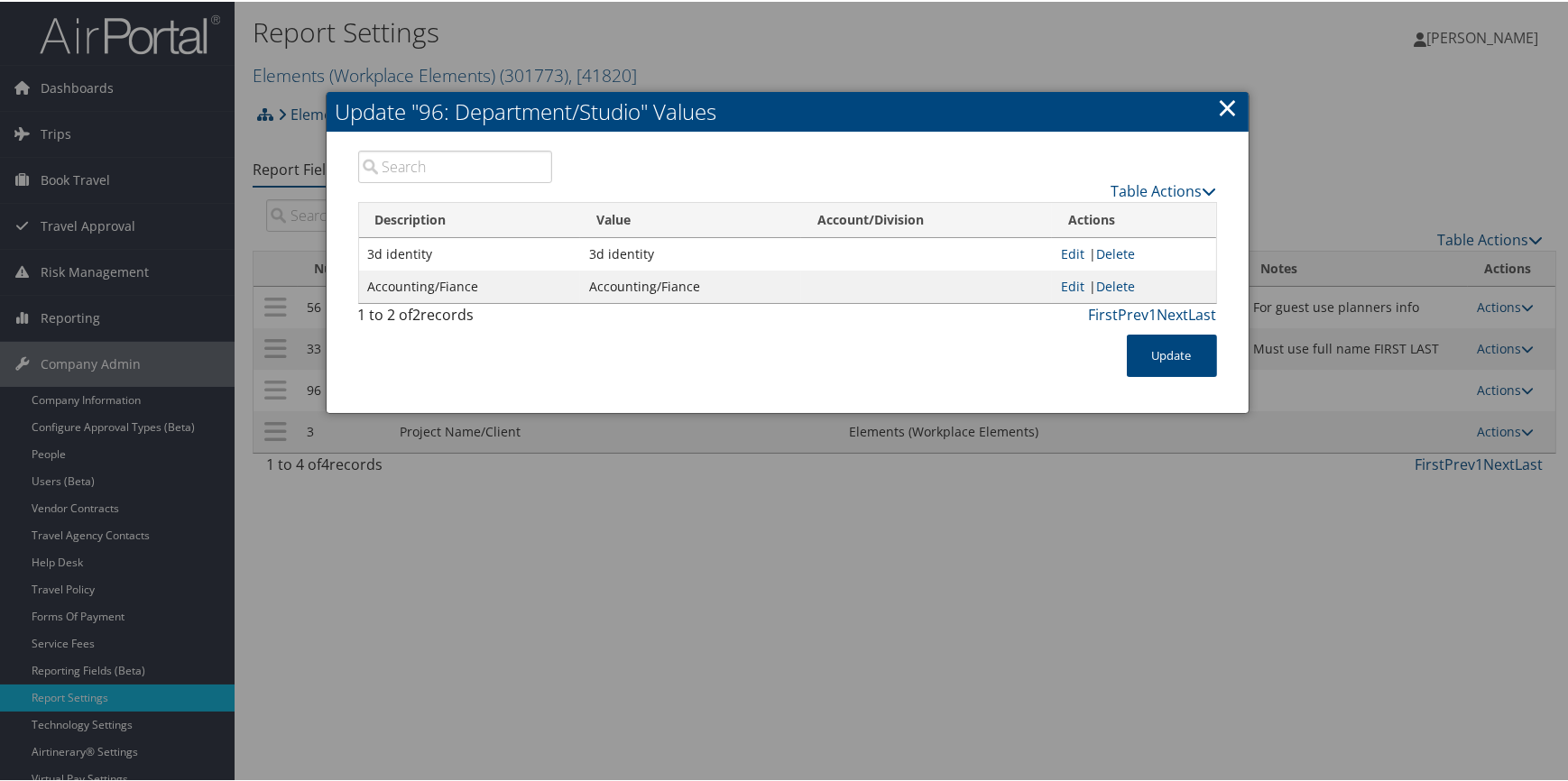
drag, startPoint x: 665, startPoint y: 280, endPoint x: 679, endPoint y: 287, distance: 15.7
click at [666, 280] on td "Accounting/Fiance" at bounding box center [690, 285] width 221 height 33
click at [1068, 280] on link "Edit" at bounding box center [1073, 285] width 24 height 17
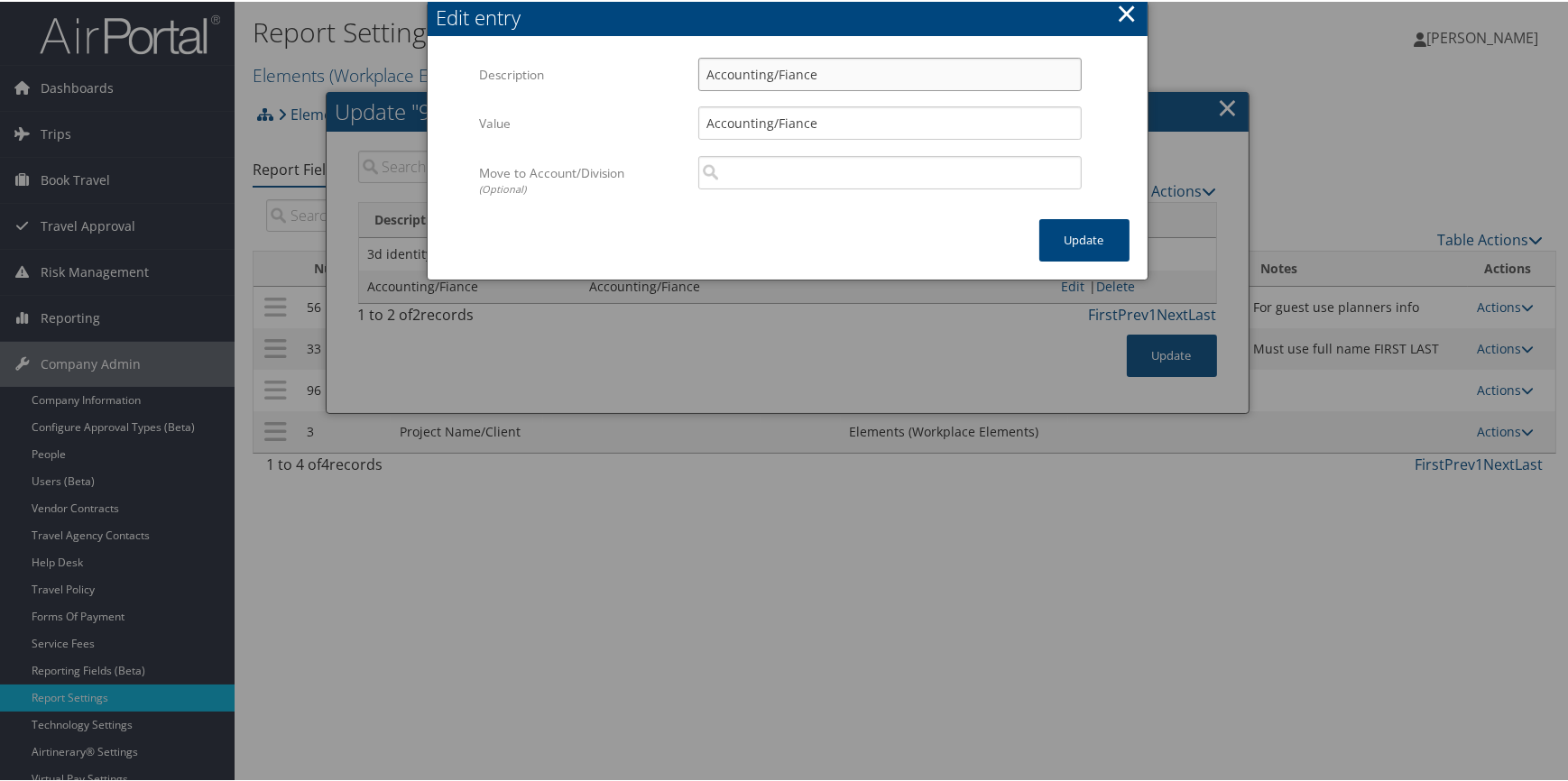
click at [789, 69] on input "Accounting/Fiance" at bounding box center [889, 73] width 383 height 33
type input "Accounting/Finance"
click at [783, 124] on input "Accounting/Fiance" at bounding box center [889, 120] width 383 height 33
type input "Accounting/Finance"
click at [1091, 244] on button "Update" at bounding box center [1084, 238] width 90 height 42
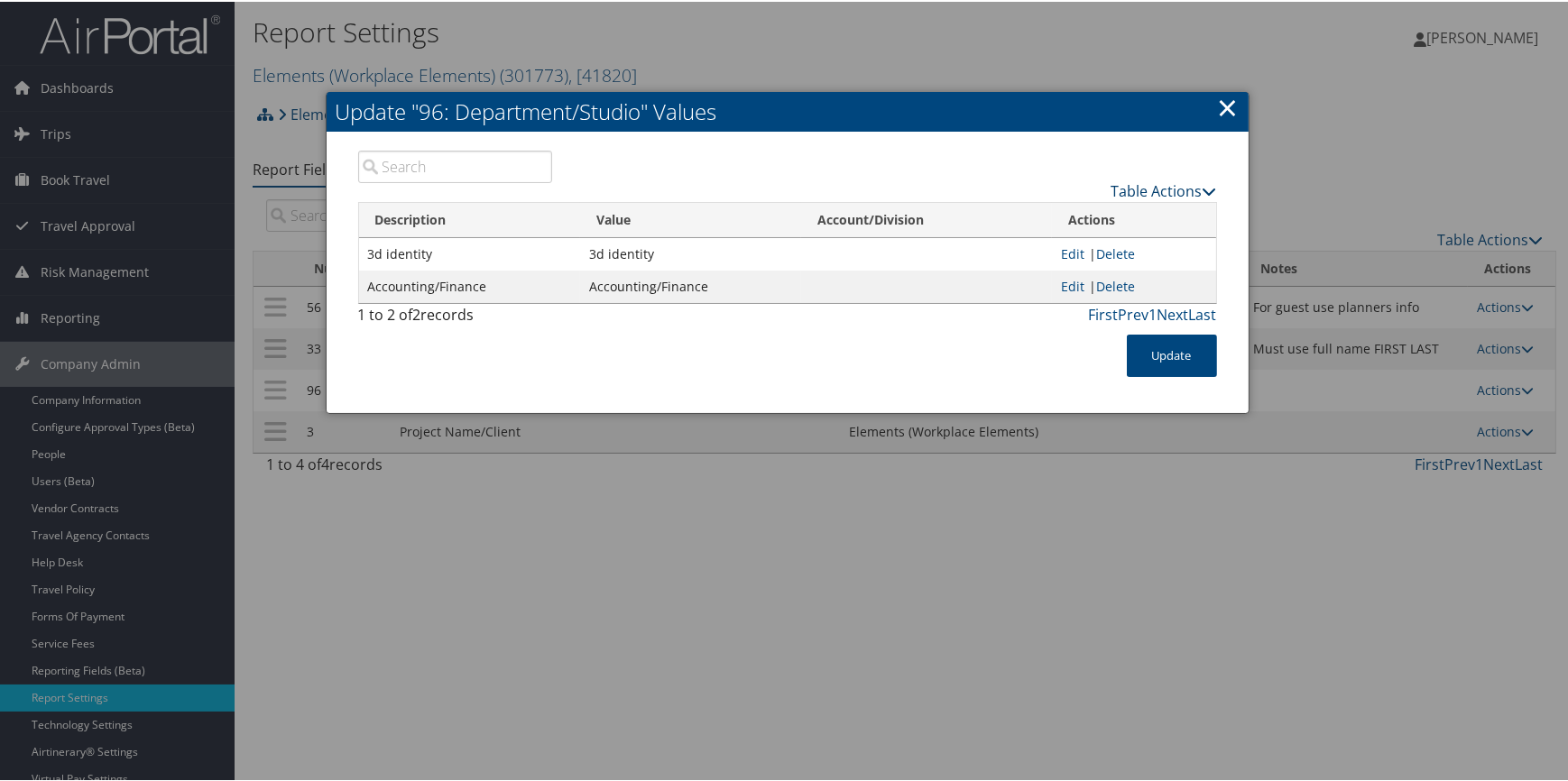
click at [1112, 185] on link "Table Actions" at bounding box center [1165, 189] width 105 height 20
click at [1055, 216] on link "New Record" at bounding box center [1094, 216] width 237 height 31
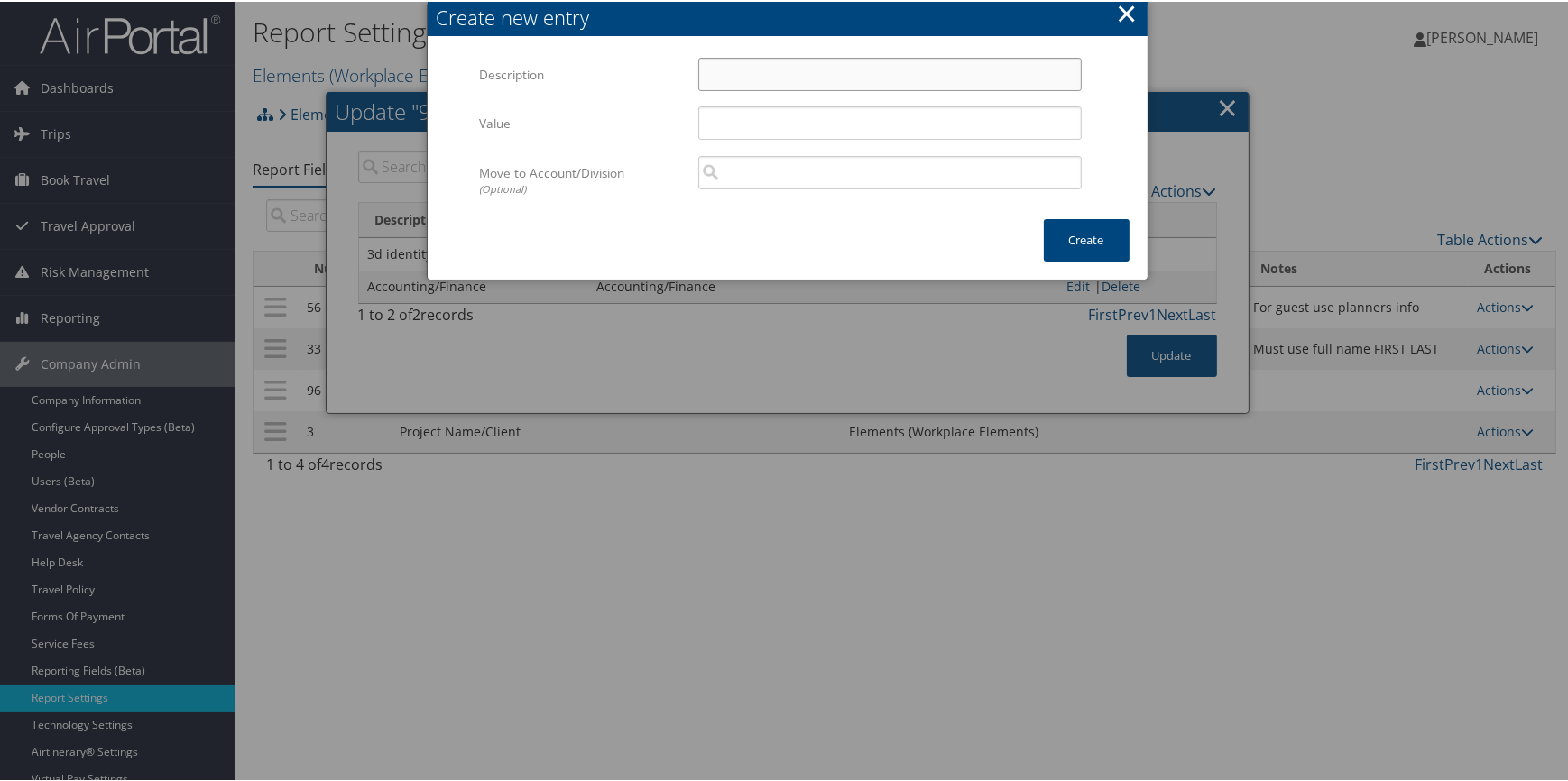
click at [727, 72] on input "Description" at bounding box center [889, 73] width 383 height 33
paste input "Administrative"
type input "Administrative"
click at [700, 118] on input "Value" at bounding box center [889, 120] width 383 height 33
paste input "Administrative"
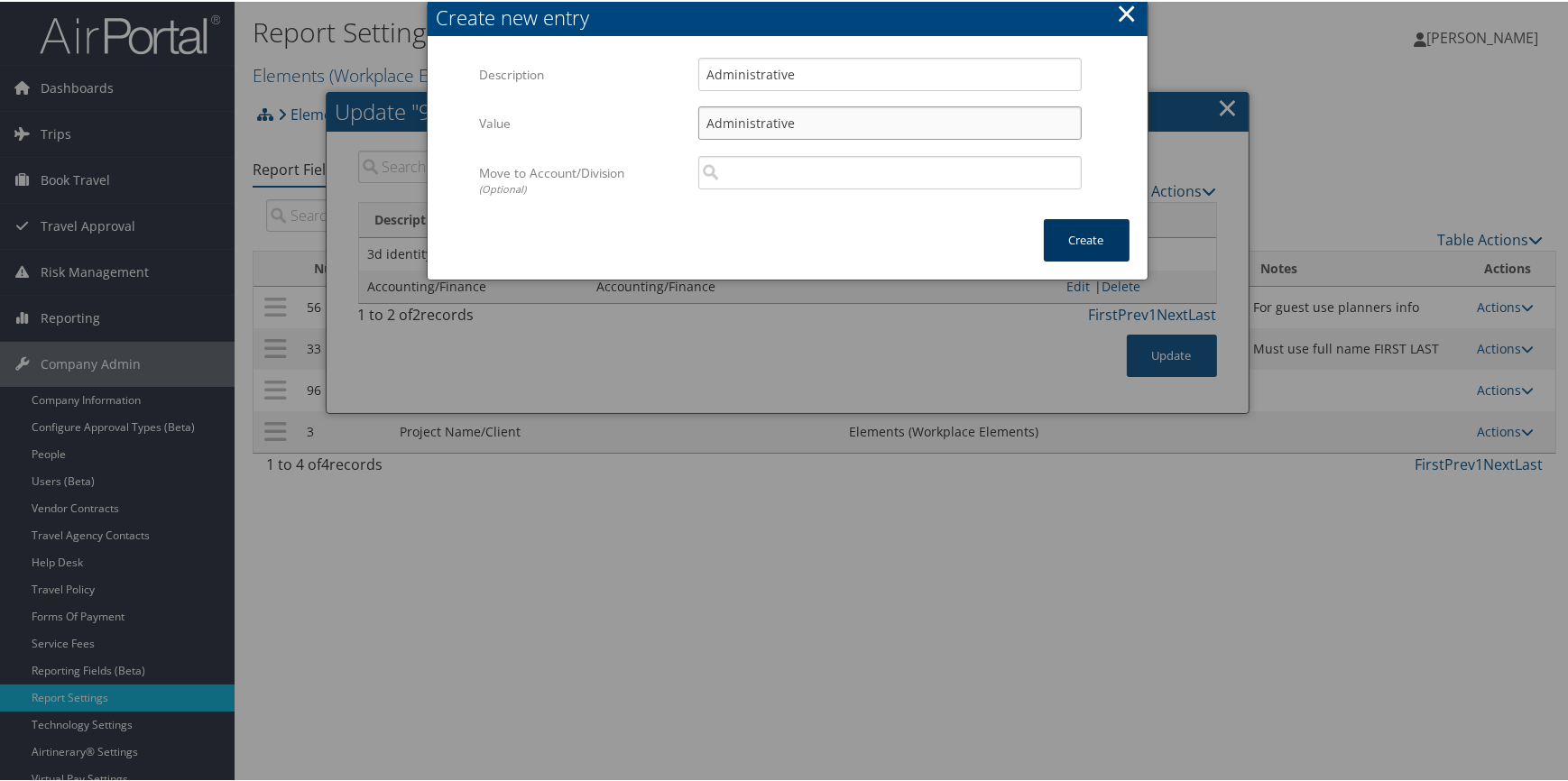
type input "Administrative"
click at [1090, 232] on button "Create" at bounding box center [1087, 238] width 86 height 42
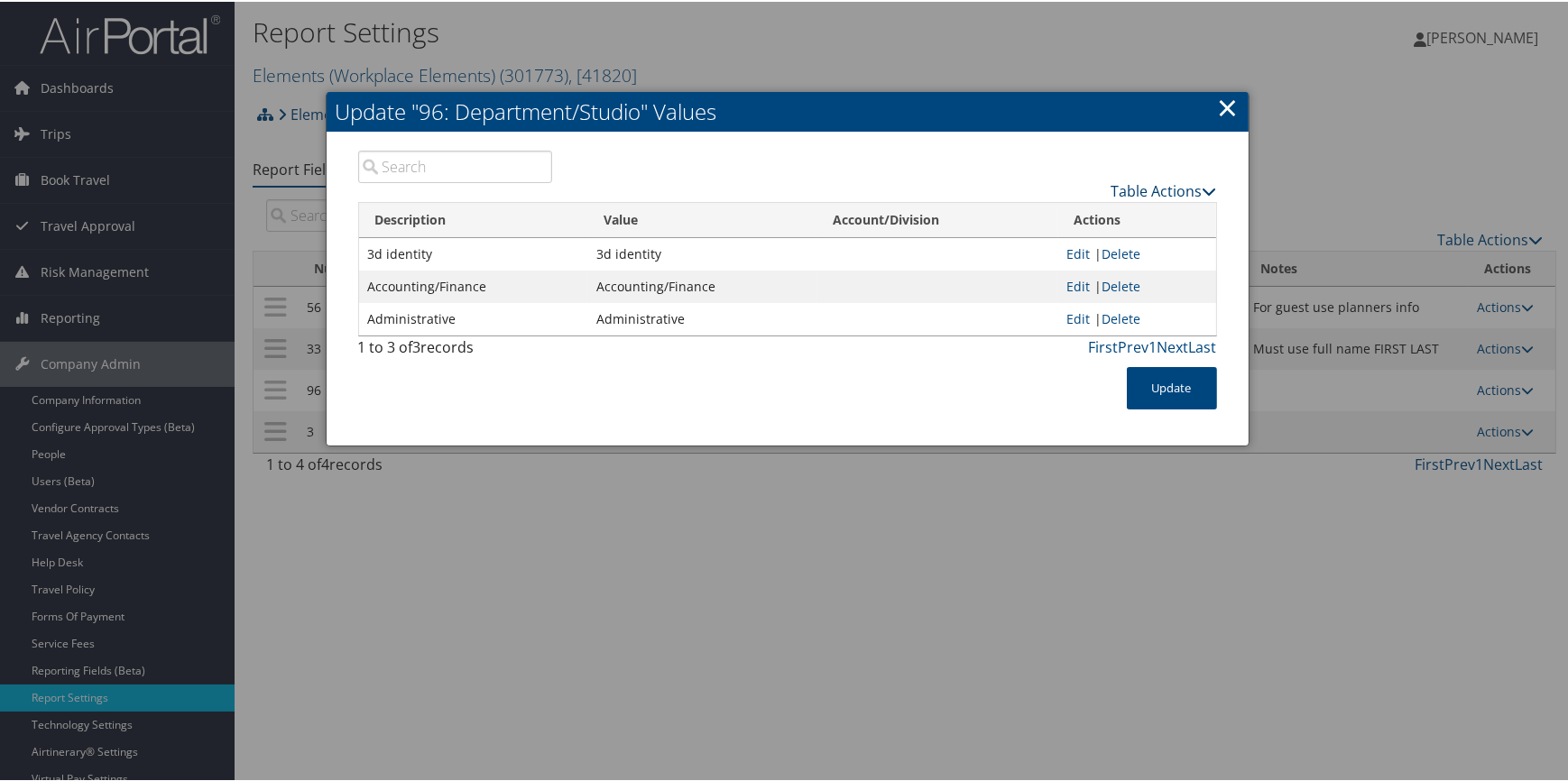
click at [1116, 188] on link "Table Actions" at bounding box center [1165, 189] width 105 height 20
click at [1016, 214] on link "New Record" at bounding box center [1094, 216] width 237 height 31
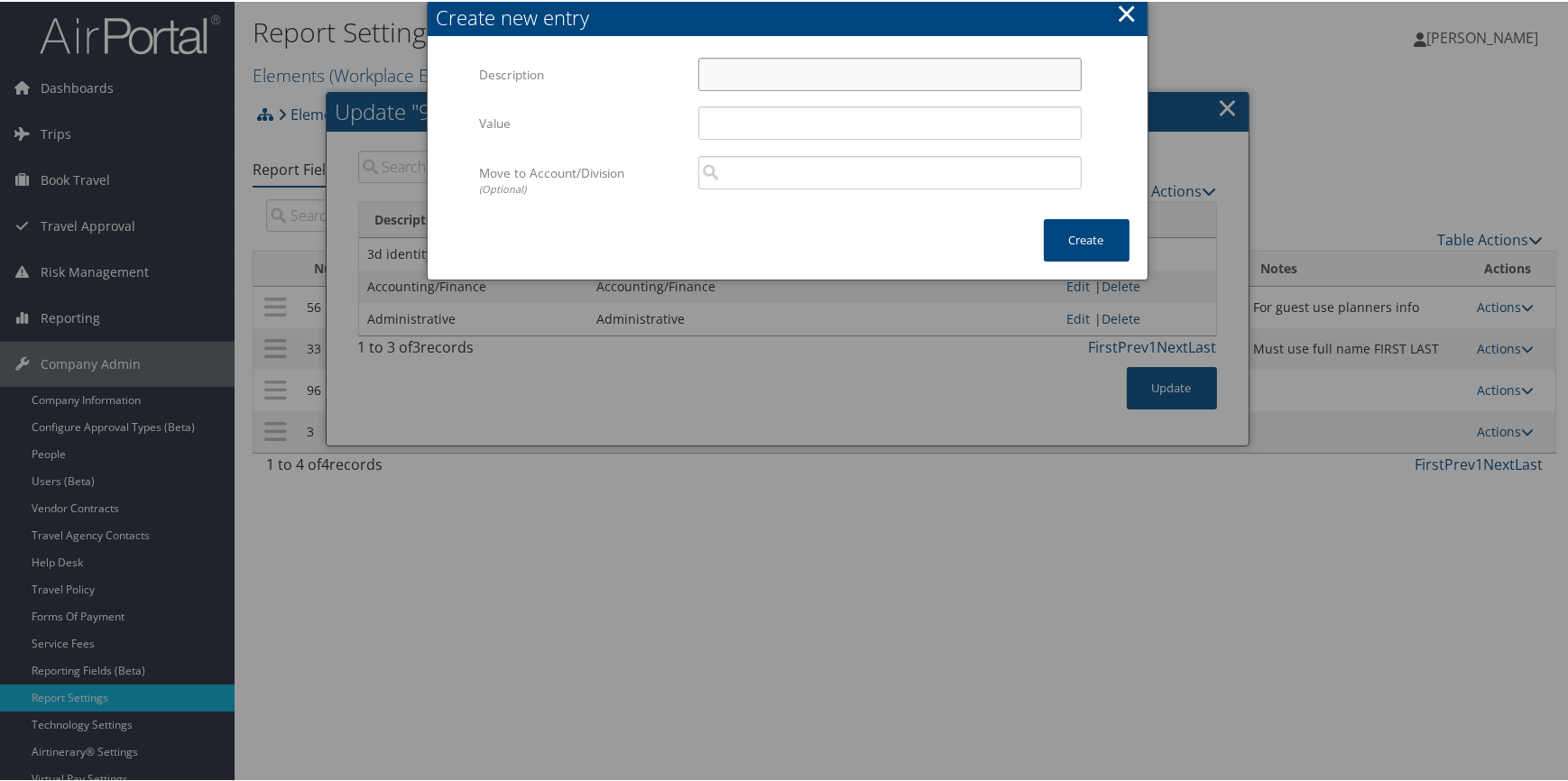
click at [744, 71] on input "Description" at bounding box center [889, 73] width 383 height 33
paste input "Business Development"
type input "Business Development"
click at [722, 111] on input "Value" at bounding box center [889, 120] width 383 height 33
paste input "Business Development"
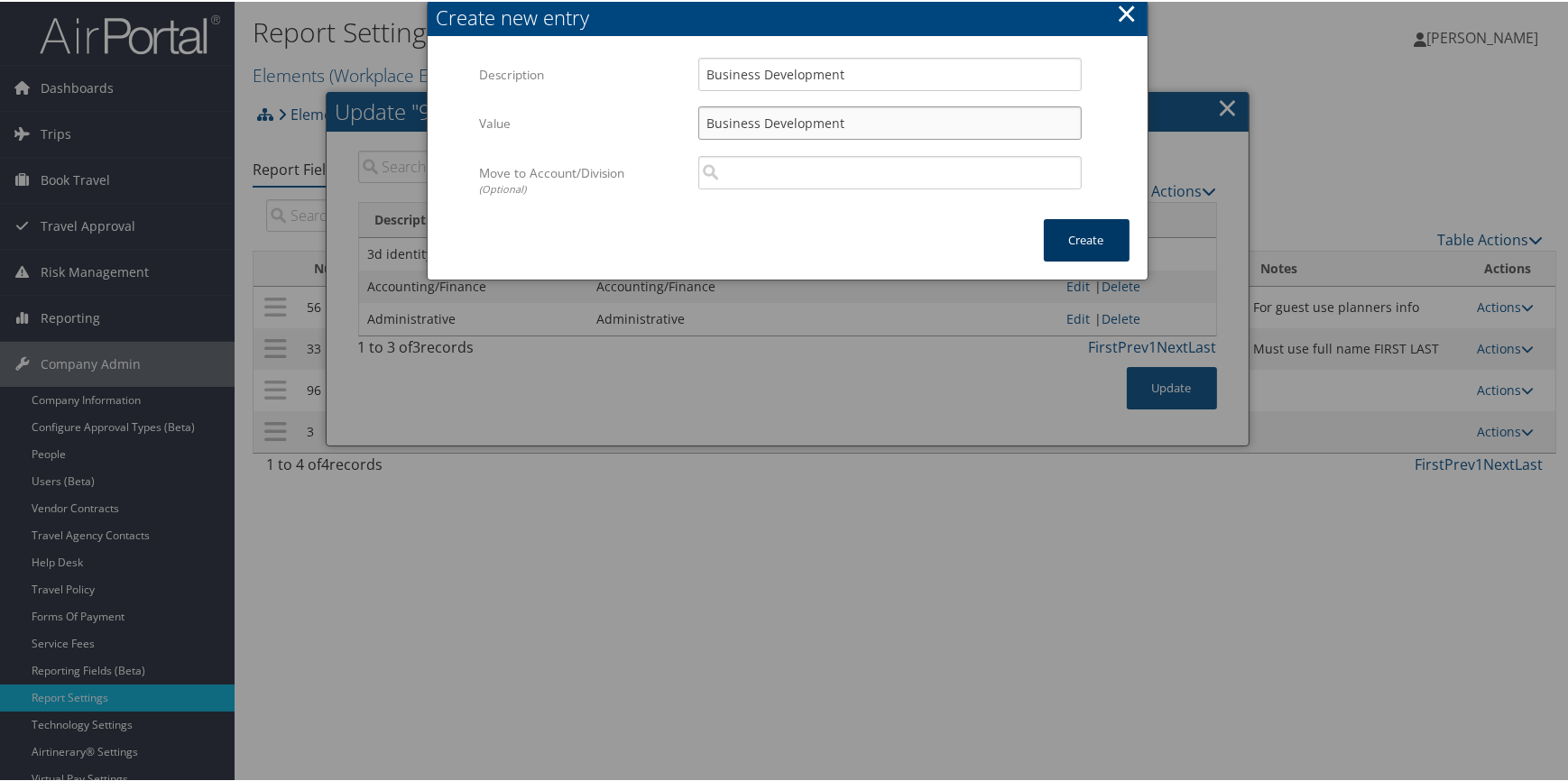
type input "Business Development"
click at [1094, 234] on button "Create" at bounding box center [1087, 238] width 86 height 42
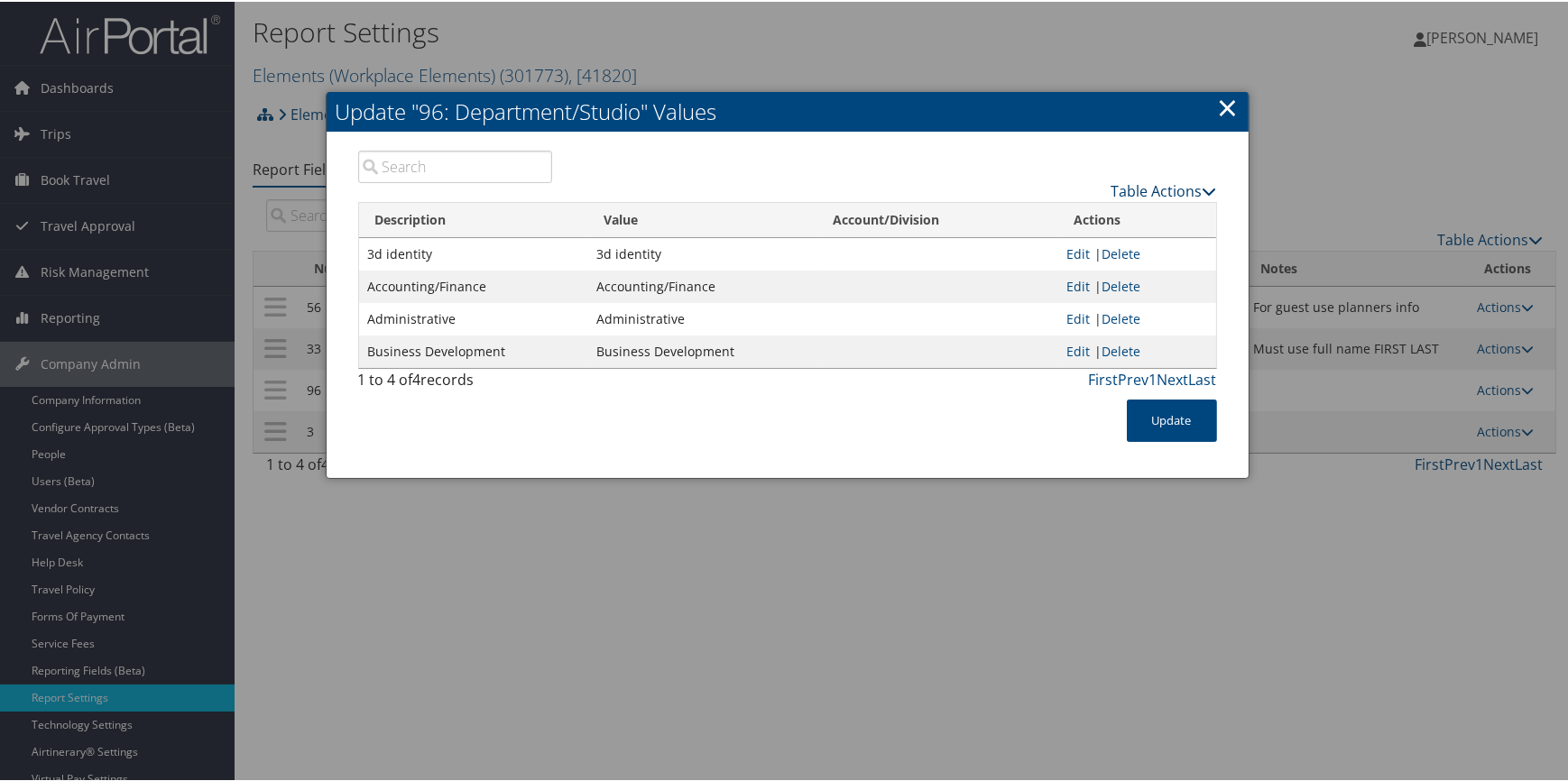
click at [1129, 180] on link "Table Actions" at bounding box center [1165, 189] width 105 height 20
click at [1079, 207] on link "New Record" at bounding box center [1094, 216] width 237 height 31
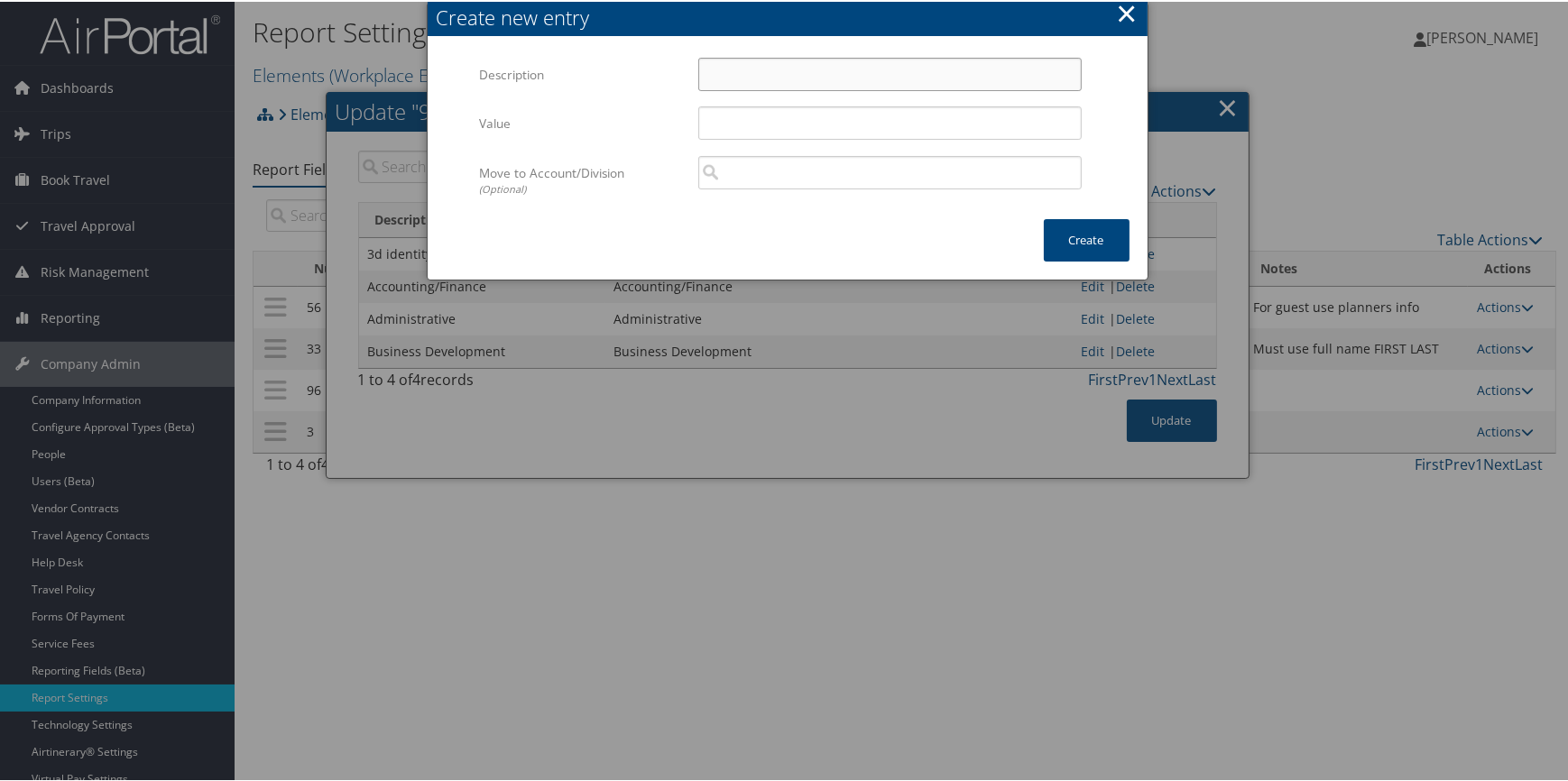
click at [734, 69] on input "Description" at bounding box center [889, 73] width 383 height 33
paste input "Construction"
type input "Construction"
click at [730, 120] on input "Value" at bounding box center [889, 120] width 383 height 33
paste input "Construction"
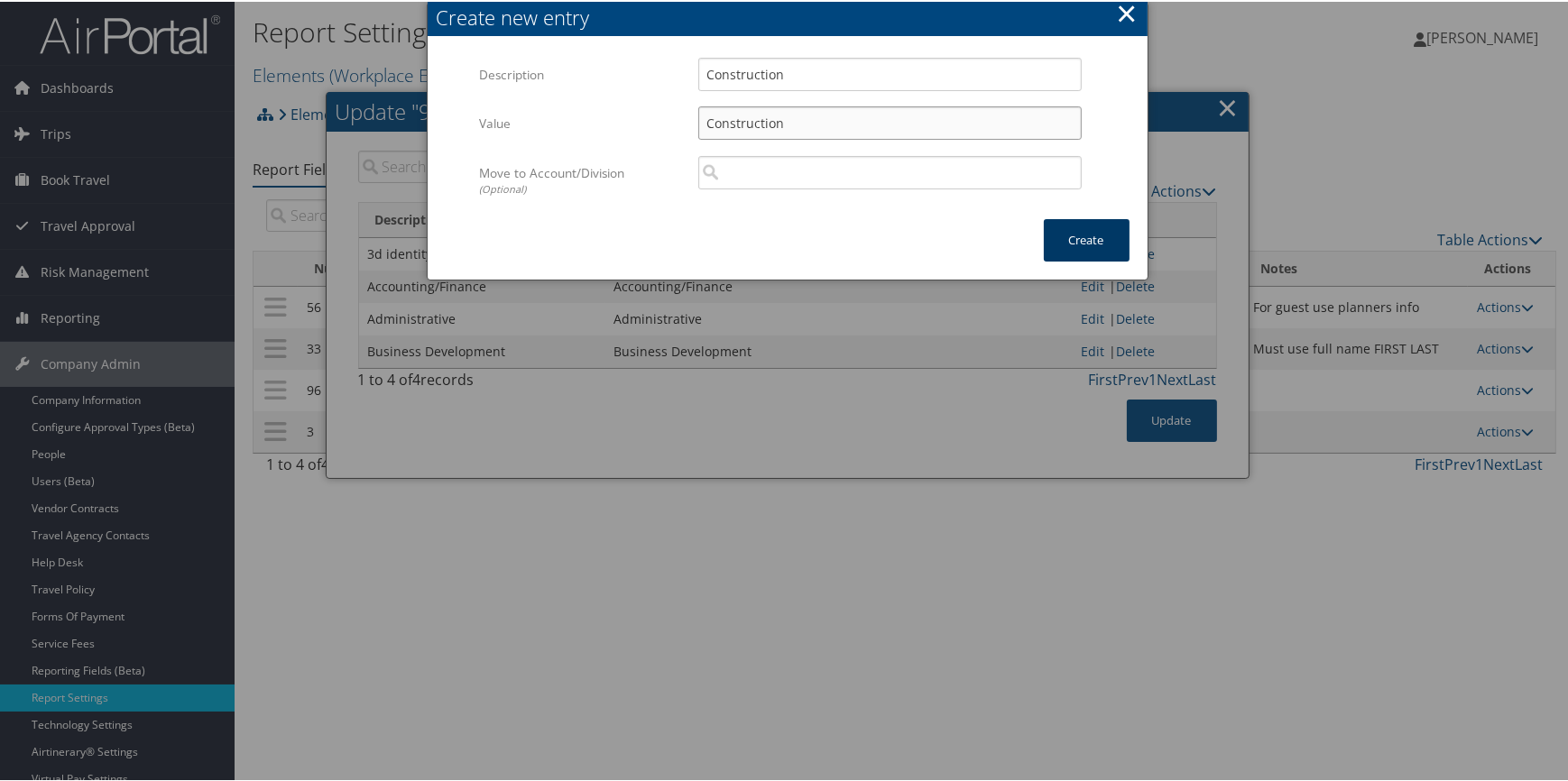
type input "Construction"
click at [1082, 241] on button "Create" at bounding box center [1087, 238] width 86 height 42
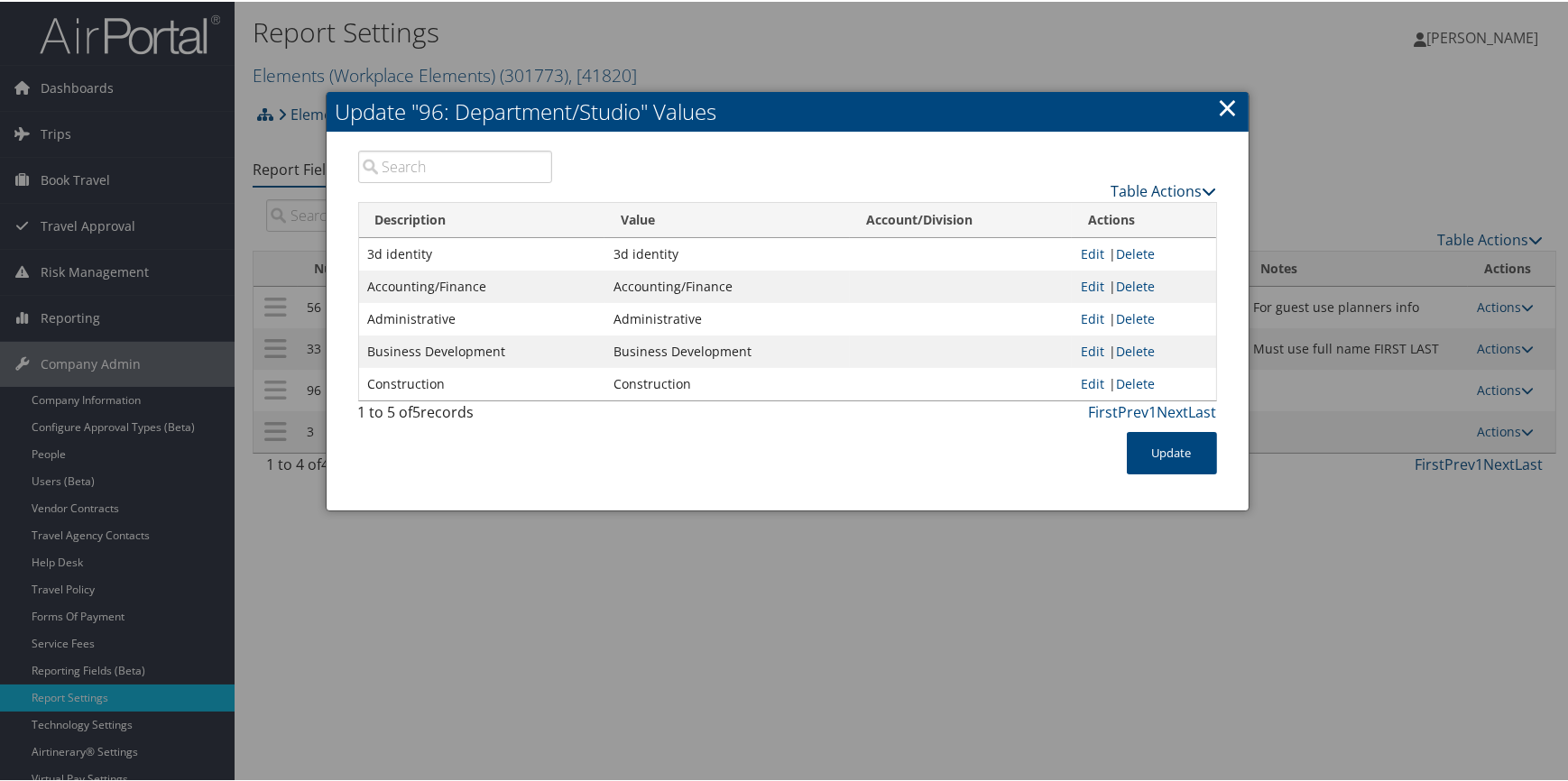
click at [1145, 185] on link "Table Actions" at bounding box center [1165, 189] width 105 height 20
click at [1052, 216] on link "New Record" at bounding box center [1094, 216] width 237 height 31
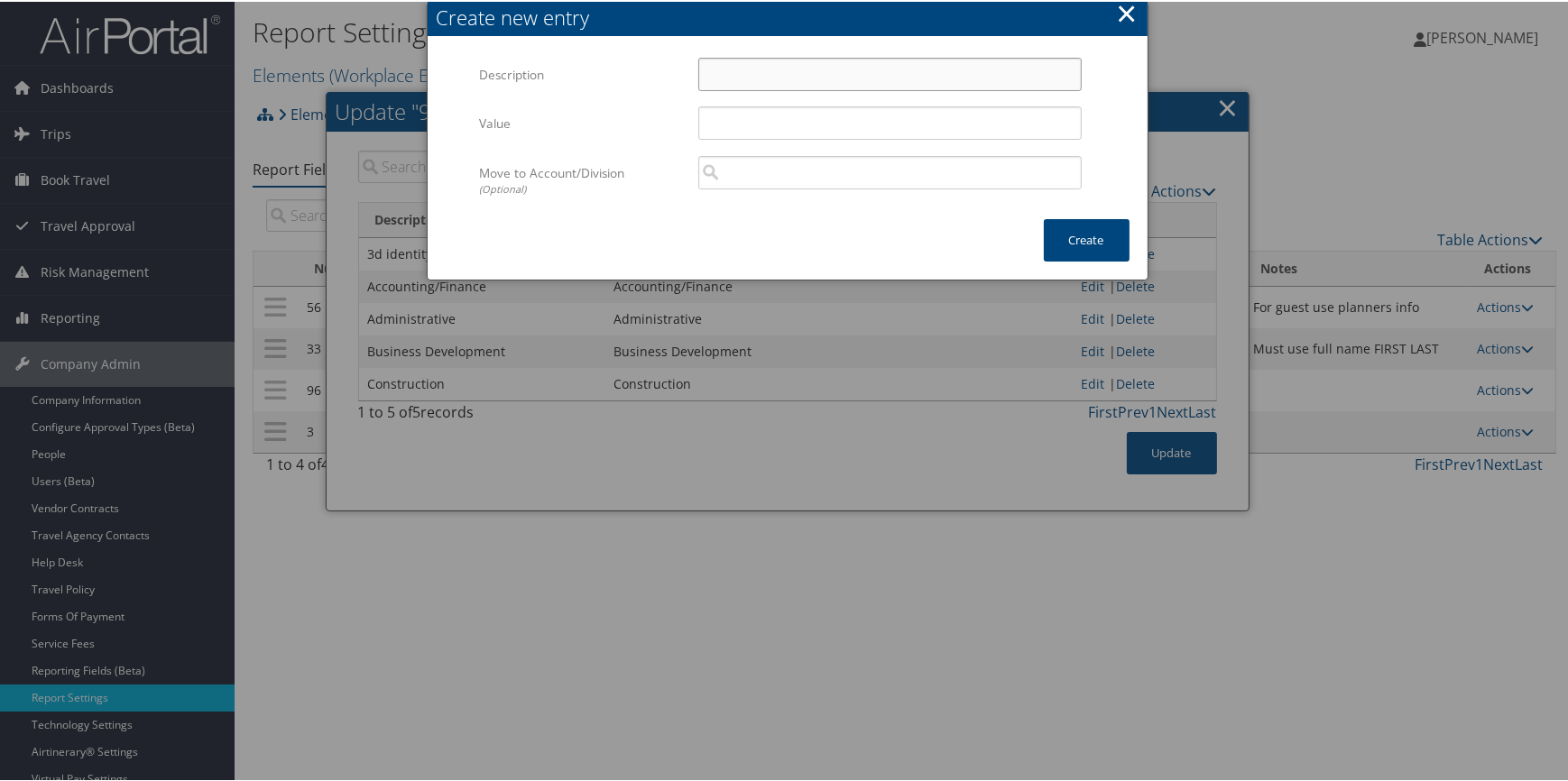
click at [738, 79] on input "Description" at bounding box center [889, 73] width 383 height 33
paste input "Experience Team"
type input "Experience Team"
click at [744, 120] on input "Value" at bounding box center [889, 120] width 383 height 33
paste input "Experience Team"
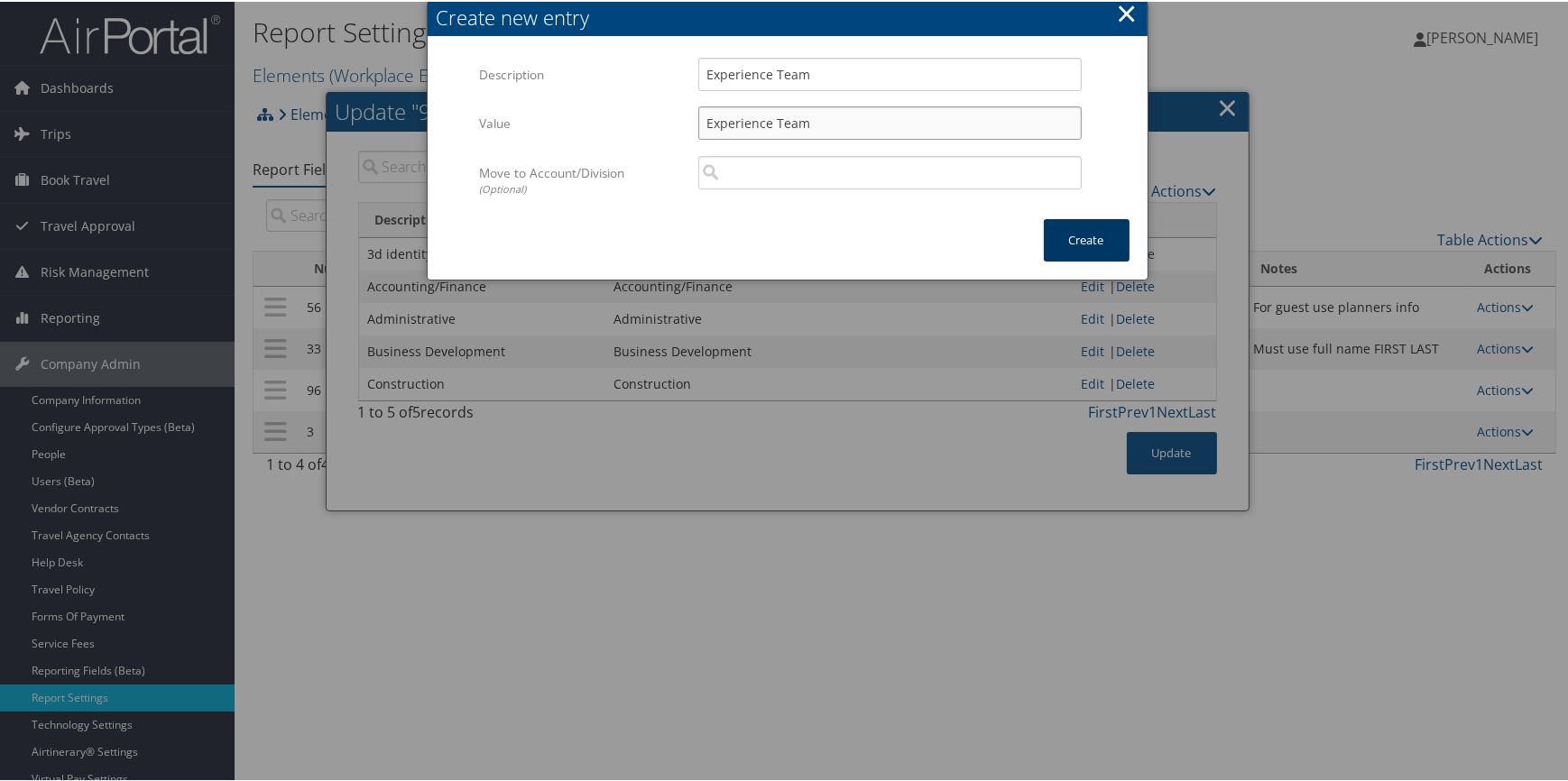
type input "Experience Team"
click at [1080, 244] on button "Create" at bounding box center [1087, 238] width 86 height 42
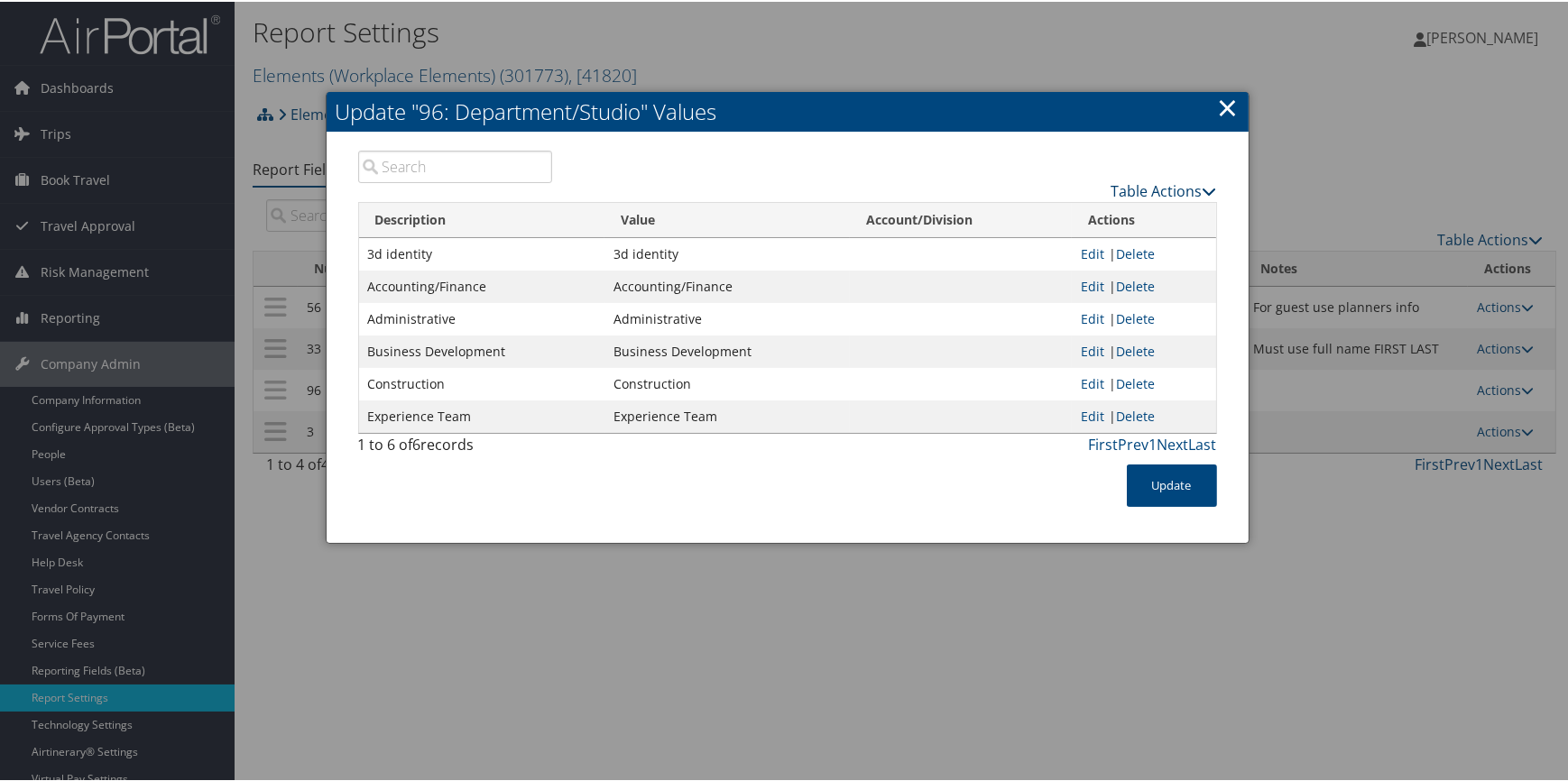
click at [1159, 193] on link "Table Actions" at bounding box center [1165, 189] width 105 height 20
click at [1109, 216] on link "New Record" at bounding box center [1094, 216] width 237 height 31
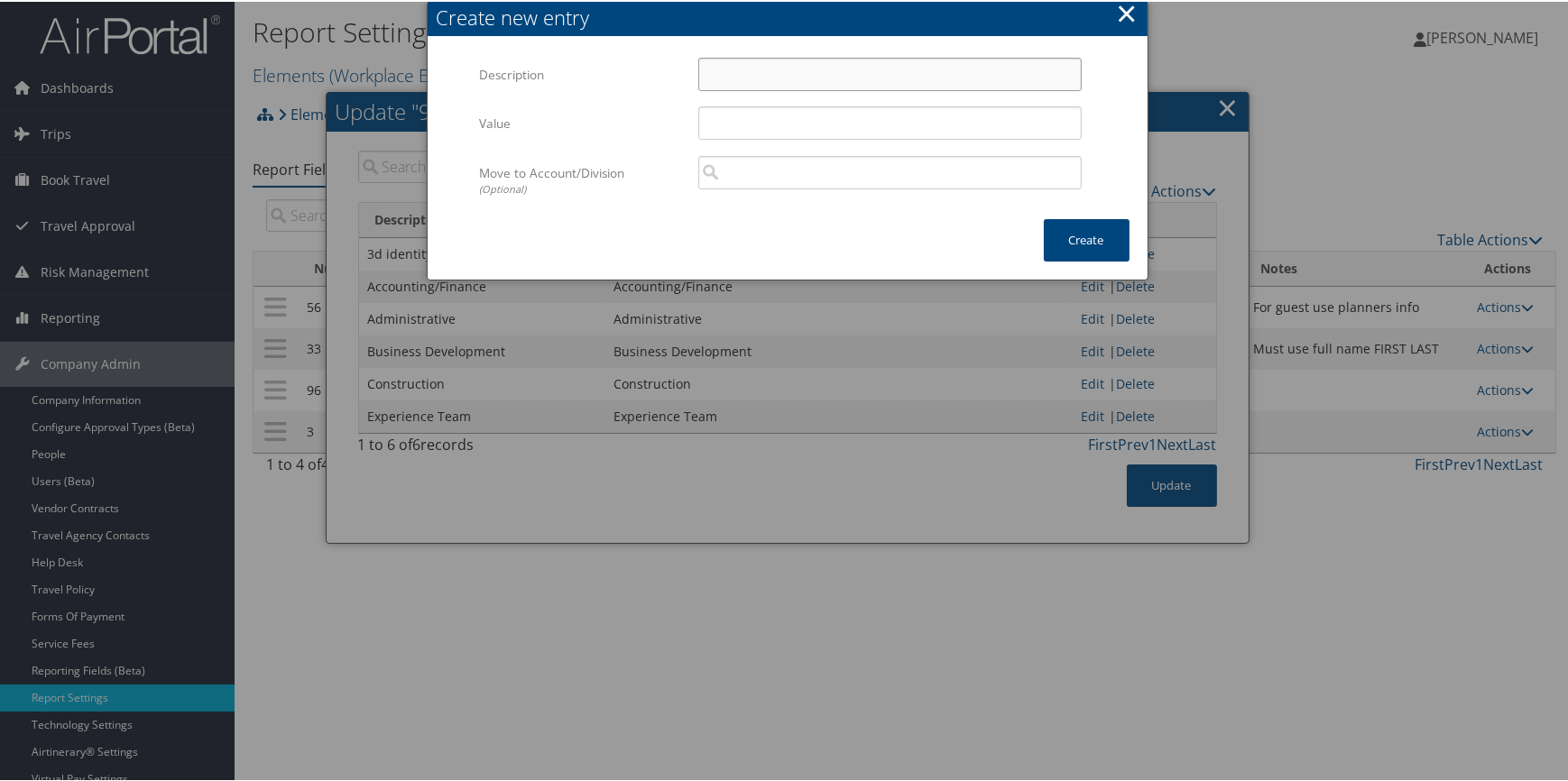
click at [768, 73] on input "Description" at bounding box center [889, 73] width 383 height 33
paste input "Floorz – Colorado Springs"
type input "Floorz – Colorado Springs"
click at [726, 127] on input "Value" at bounding box center [889, 120] width 383 height 33
paste input "Floorz – Colorado Springs"
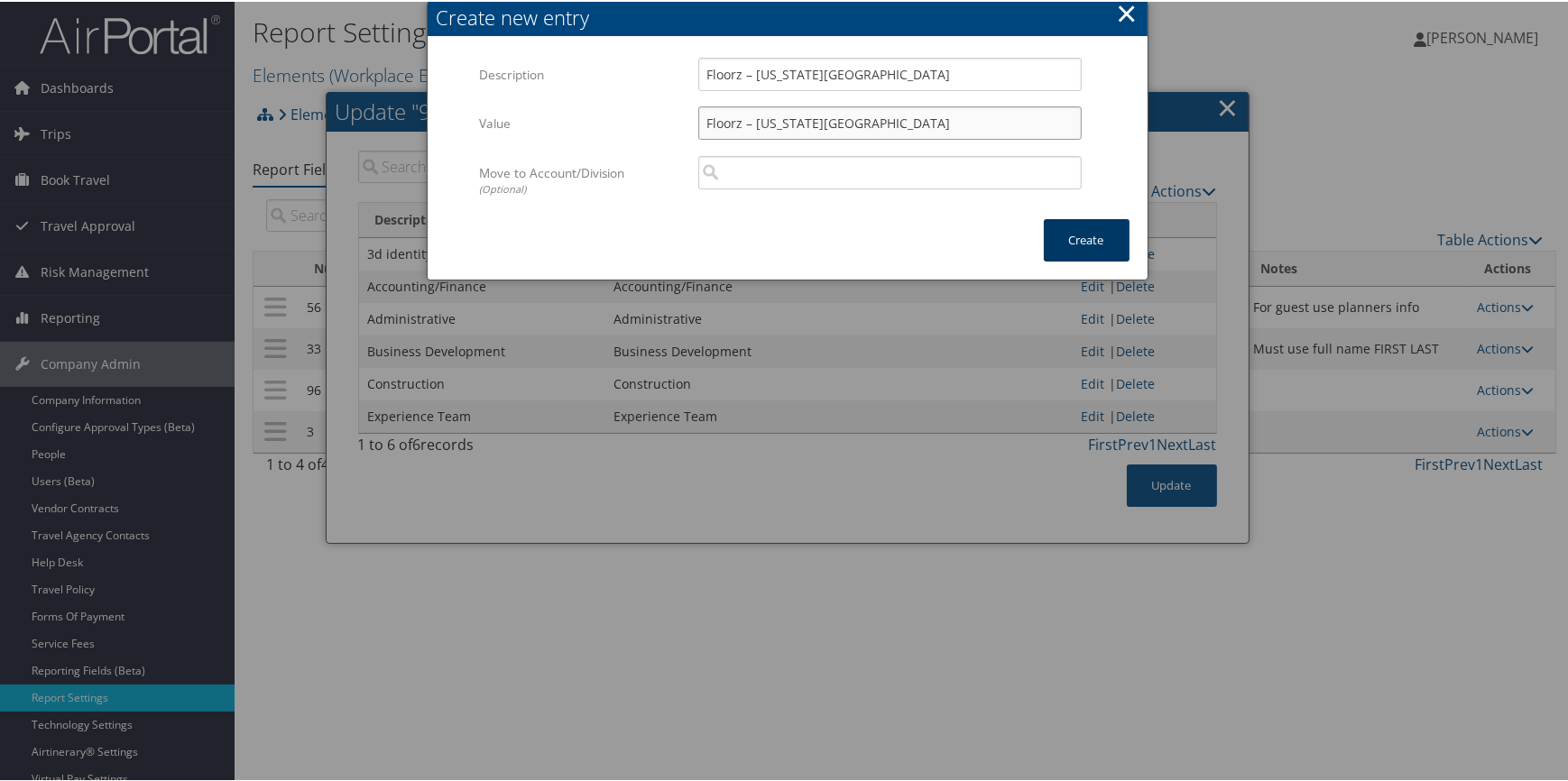
type input "Floorz – Colorado Springs"
click at [1059, 230] on button "Create" at bounding box center [1087, 238] width 86 height 42
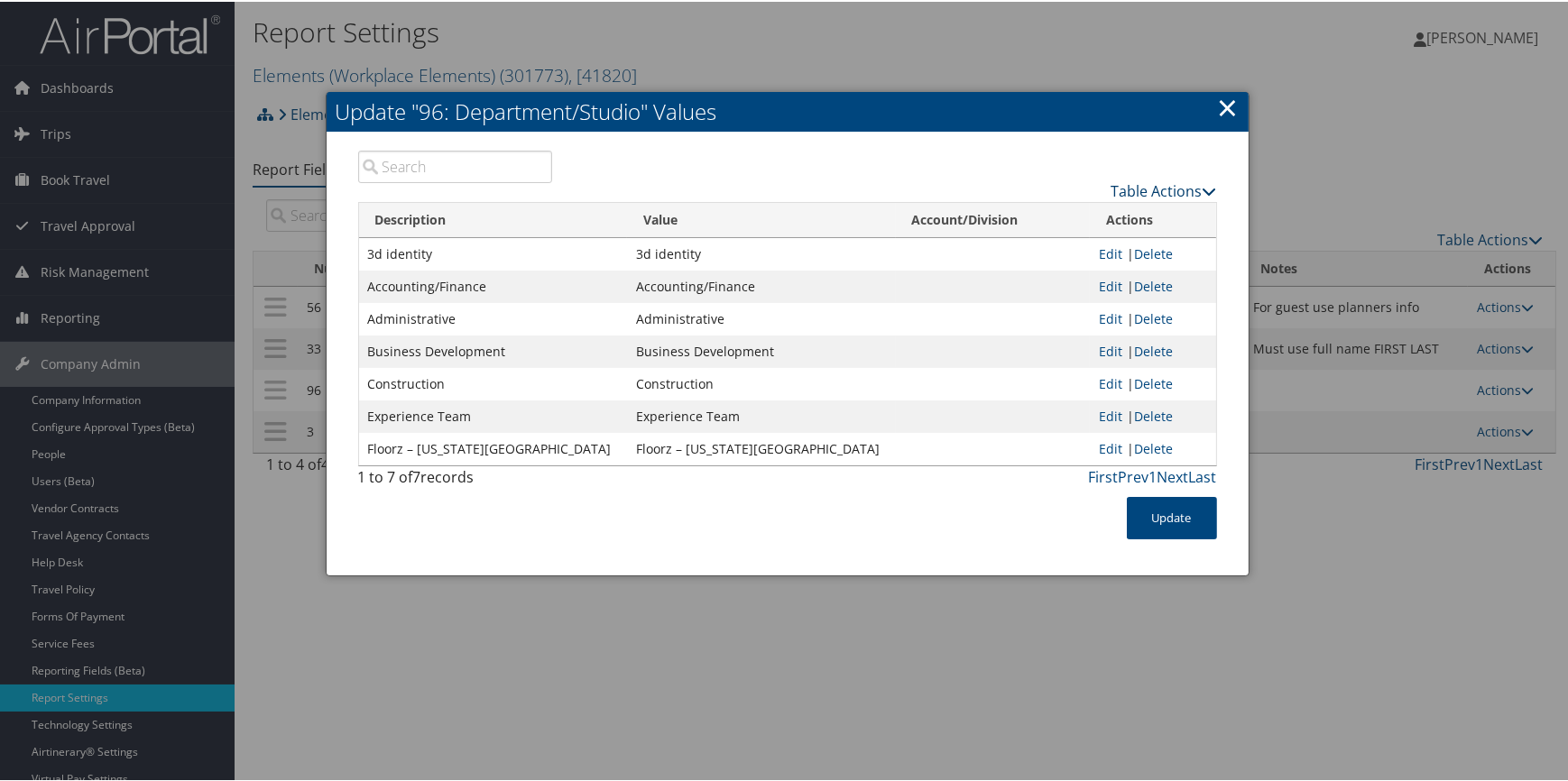
click at [1128, 184] on link "Table Actions" at bounding box center [1165, 189] width 105 height 20
click at [1073, 214] on link "New Record" at bounding box center [1094, 216] width 237 height 31
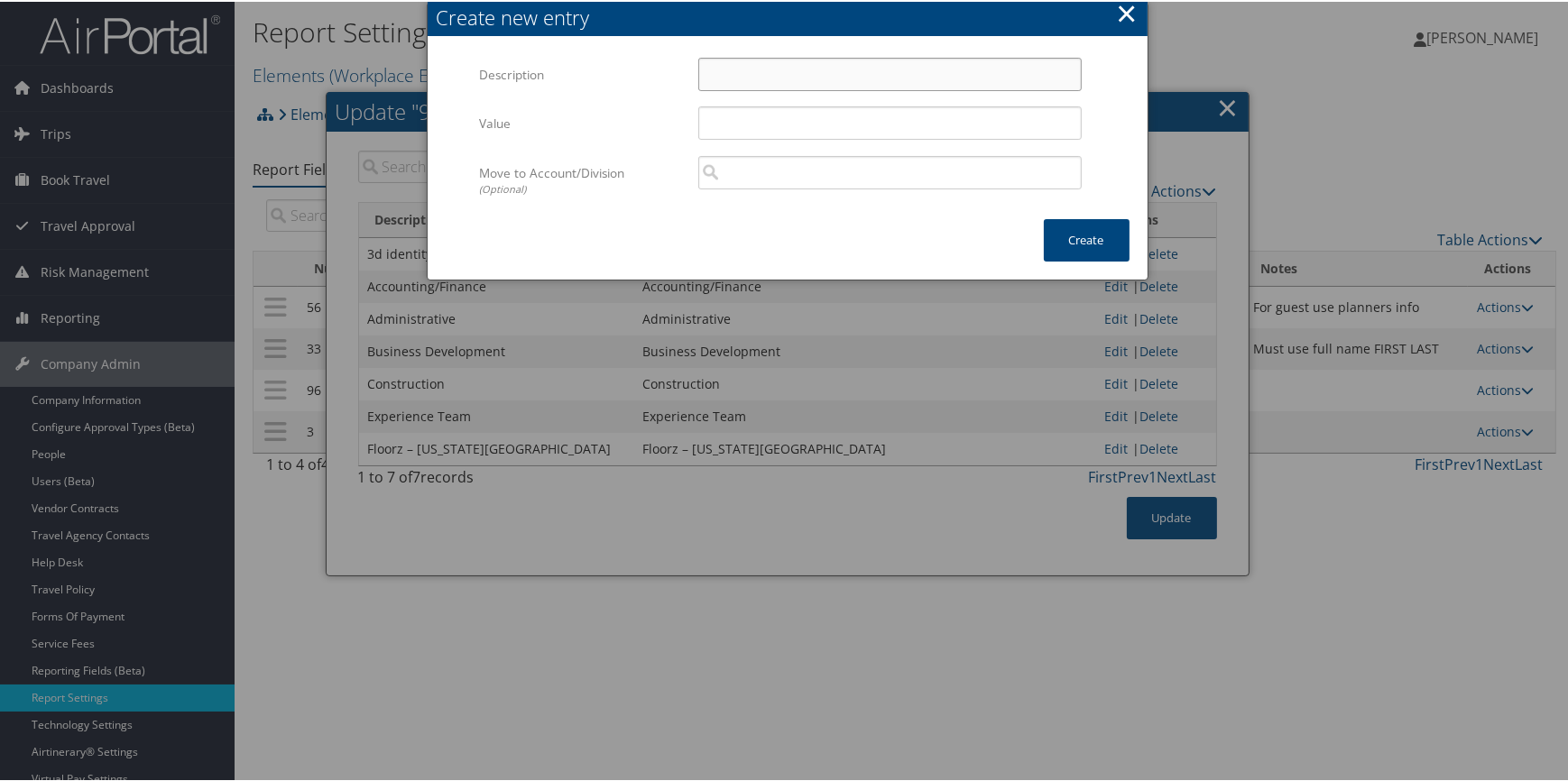
click at [806, 88] on input "Description" at bounding box center [889, 73] width 383 height 33
paste input "Floorz – Denver"
type input "Floorz – Denver"
click at [749, 136] on input "Value" at bounding box center [889, 120] width 383 height 33
paste input "Floorz – Denver"
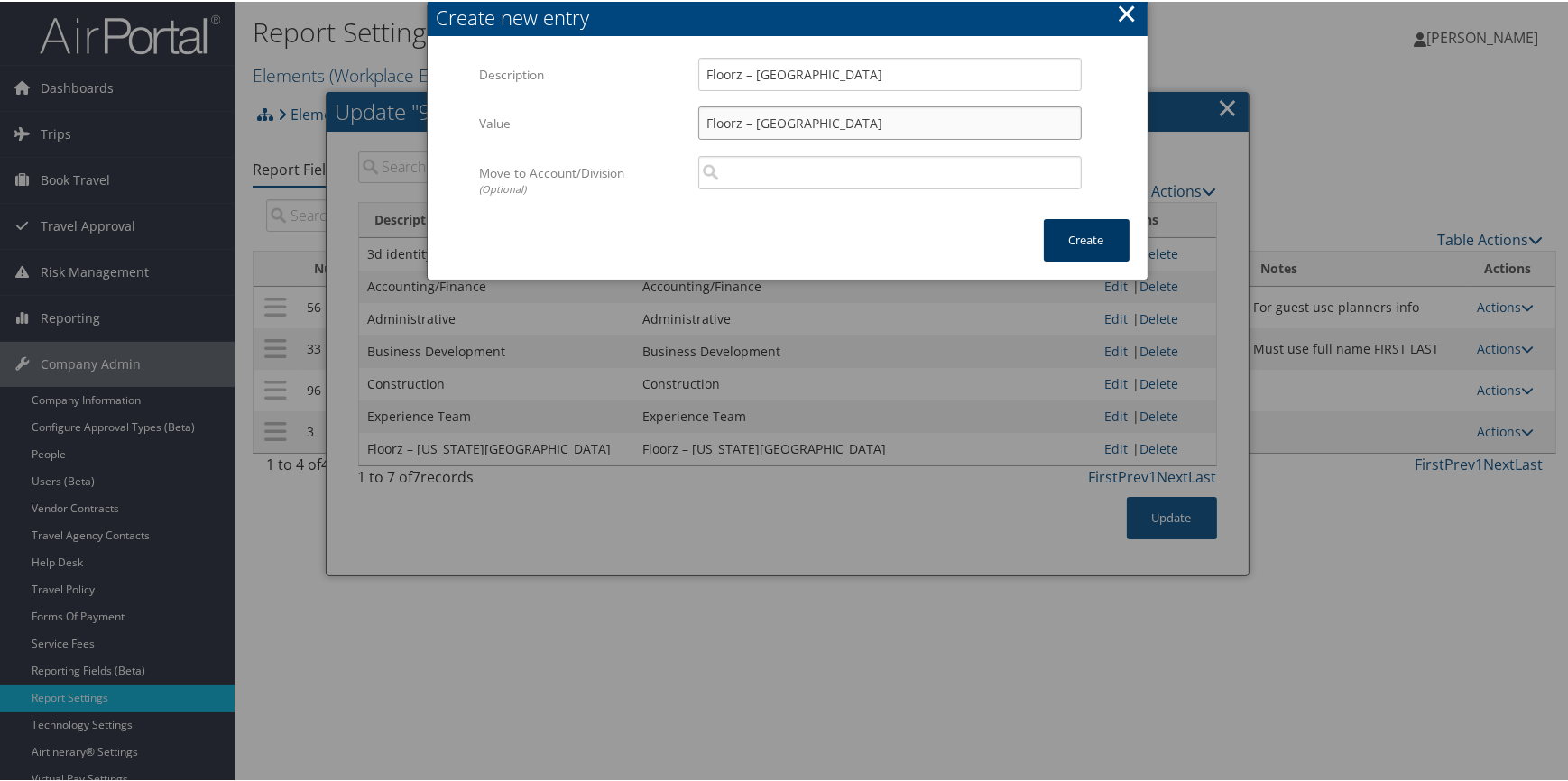
type input "Floorz – Denver"
click at [1078, 242] on button "Create" at bounding box center [1087, 238] width 86 height 42
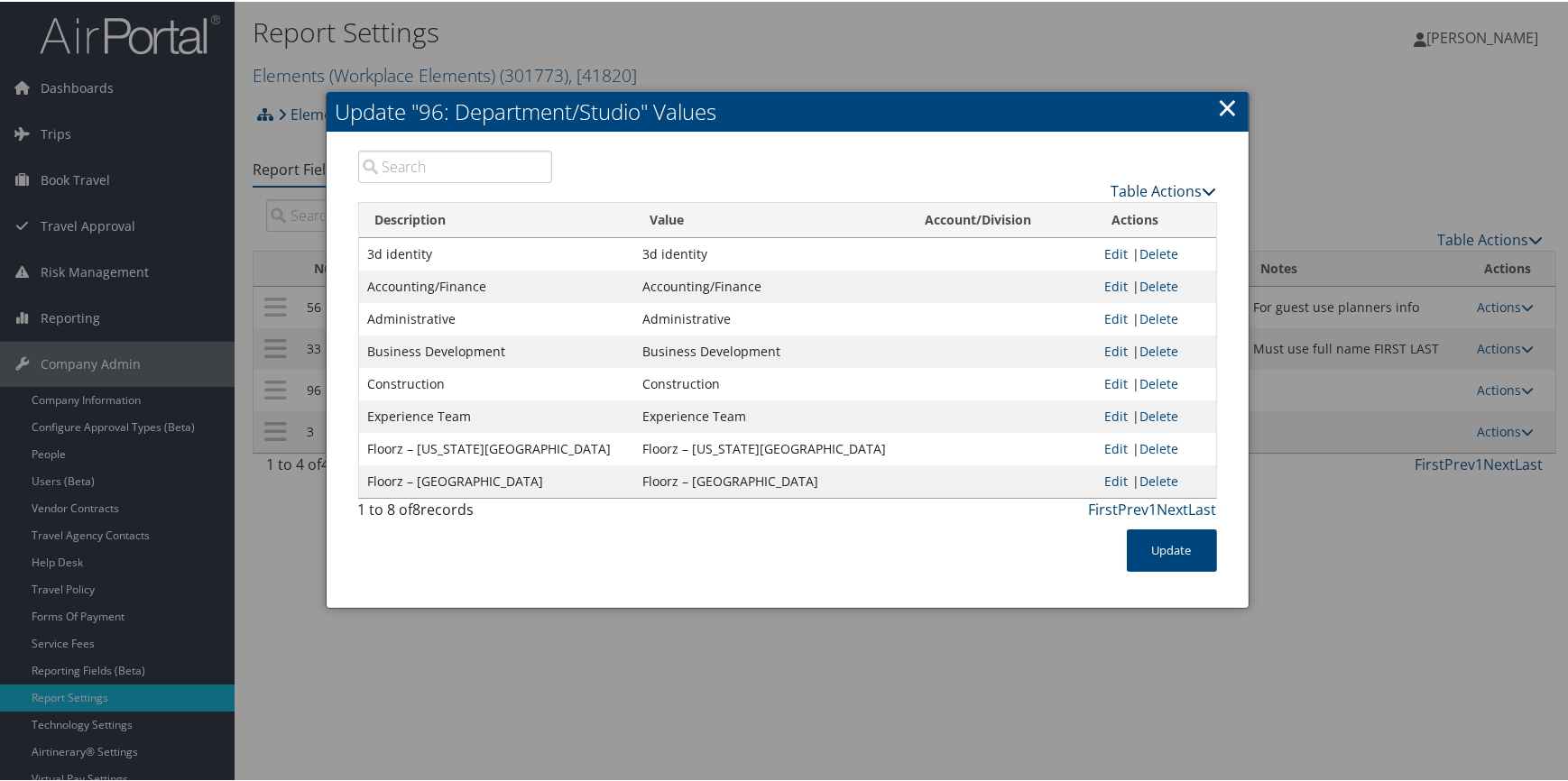
click at [1152, 189] on link "Table Actions" at bounding box center [1165, 189] width 105 height 20
click at [1095, 216] on link "New Record" at bounding box center [1094, 216] width 237 height 31
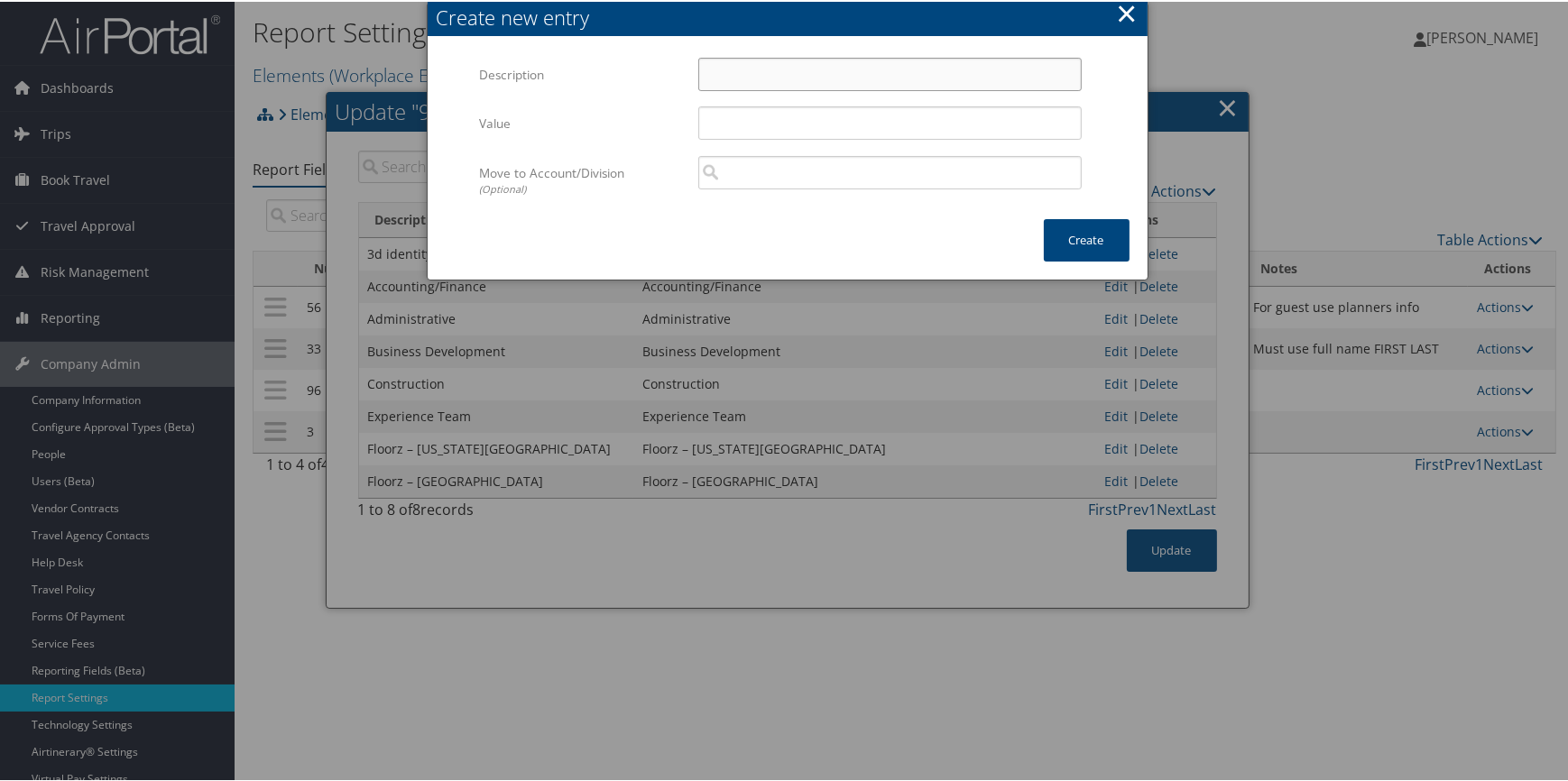
click at [816, 80] on input "Description" at bounding box center [889, 73] width 383 height 33
paste input "HR"
type input "HR"
click at [723, 119] on input "Value" at bounding box center [889, 120] width 383 height 33
paste input "HR"
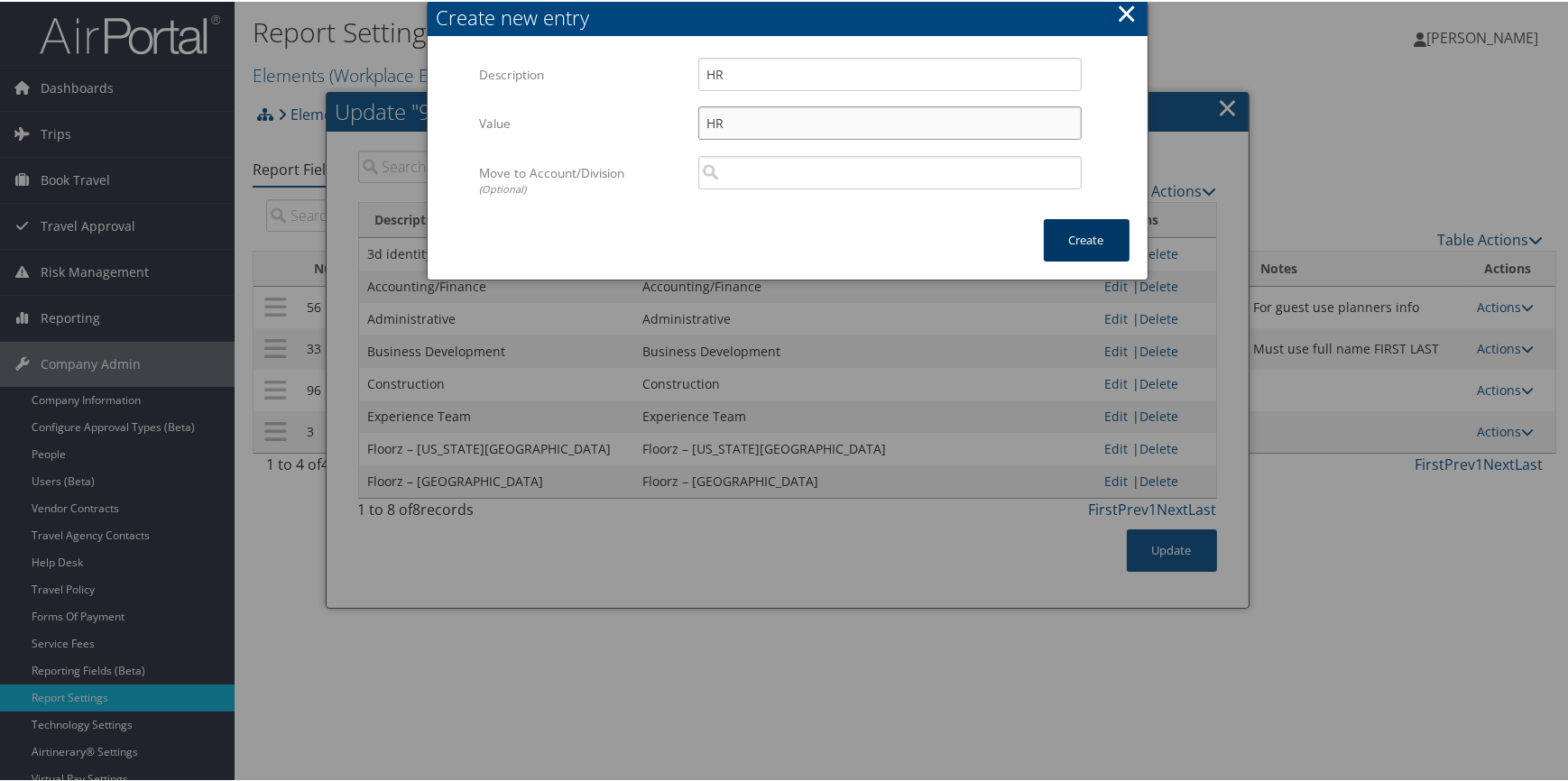
type input "HR"
click at [1061, 244] on button "Create" at bounding box center [1087, 238] width 86 height 42
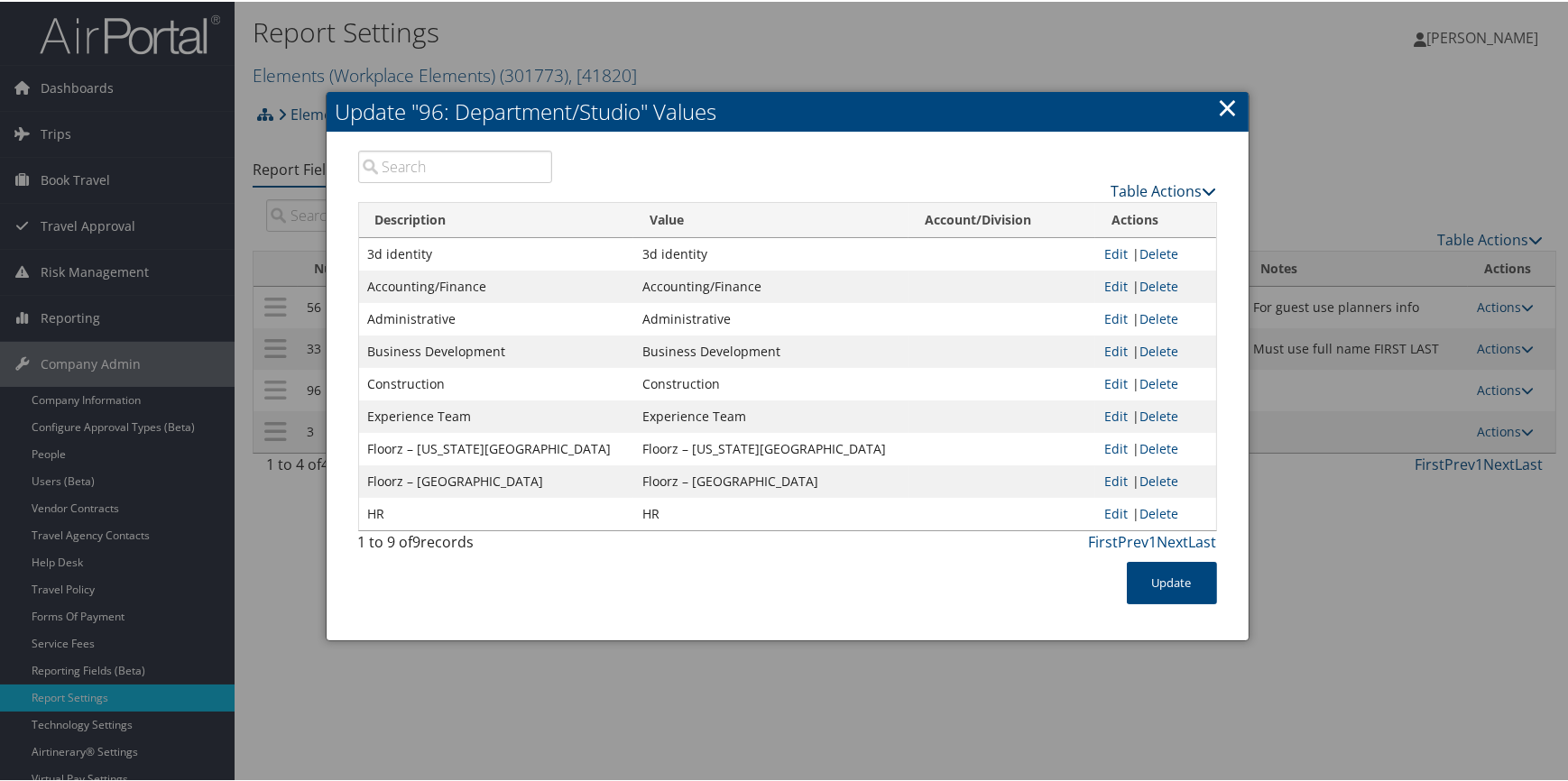
drag, startPoint x: 1174, startPoint y: 189, endPoint x: 1095, endPoint y: 193, distance: 79.1
click at [1175, 189] on link "Table Actions" at bounding box center [1165, 189] width 105 height 20
click at [1024, 211] on link "New Record" at bounding box center [1094, 216] width 237 height 31
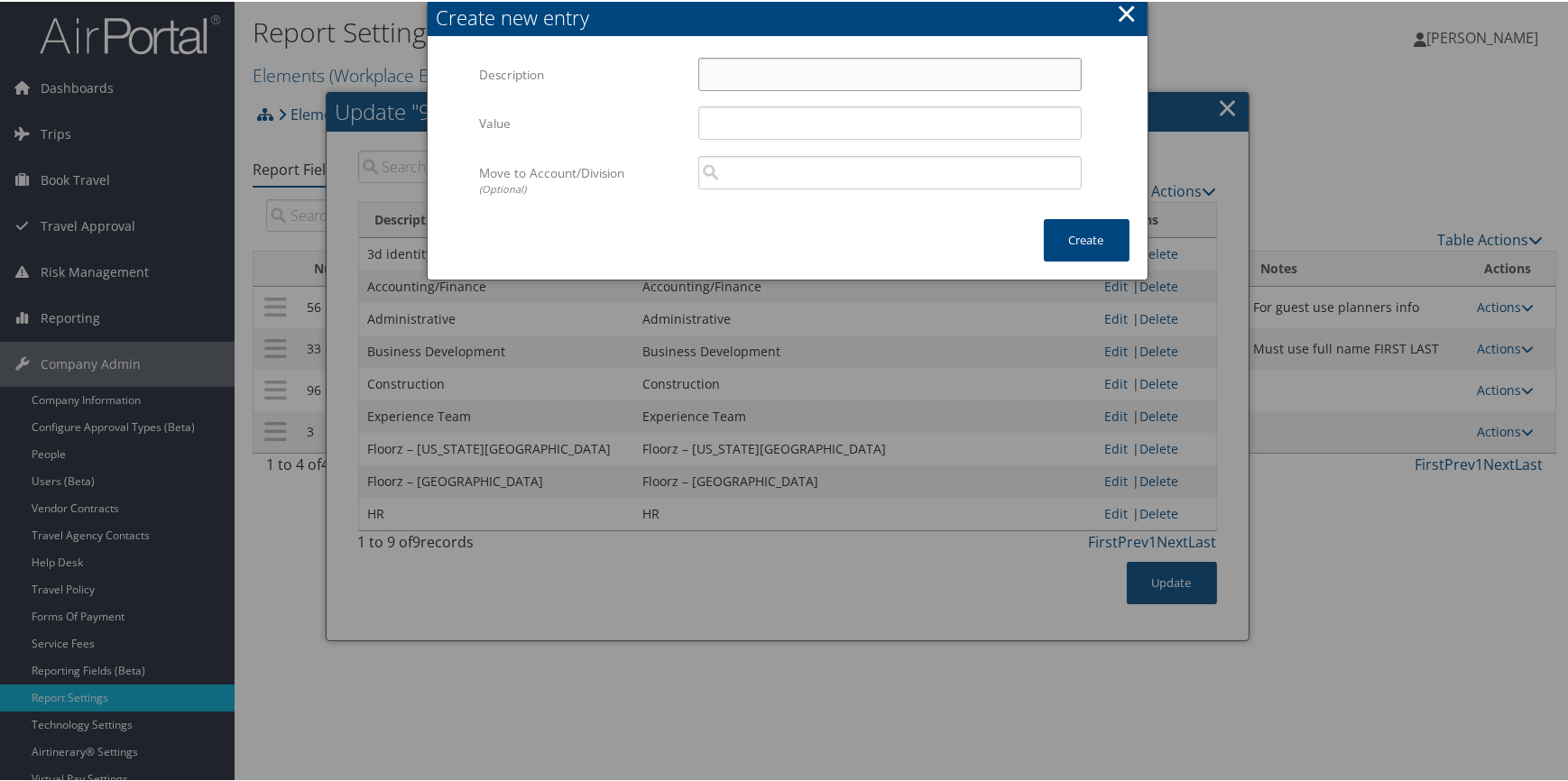
click at [730, 82] on input "Description" at bounding box center [889, 73] width 383 height 33
paste input "IT"
type input "IT"
click at [732, 120] on input "Value" at bounding box center [889, 120] width 383 height 33
paste input "IT"
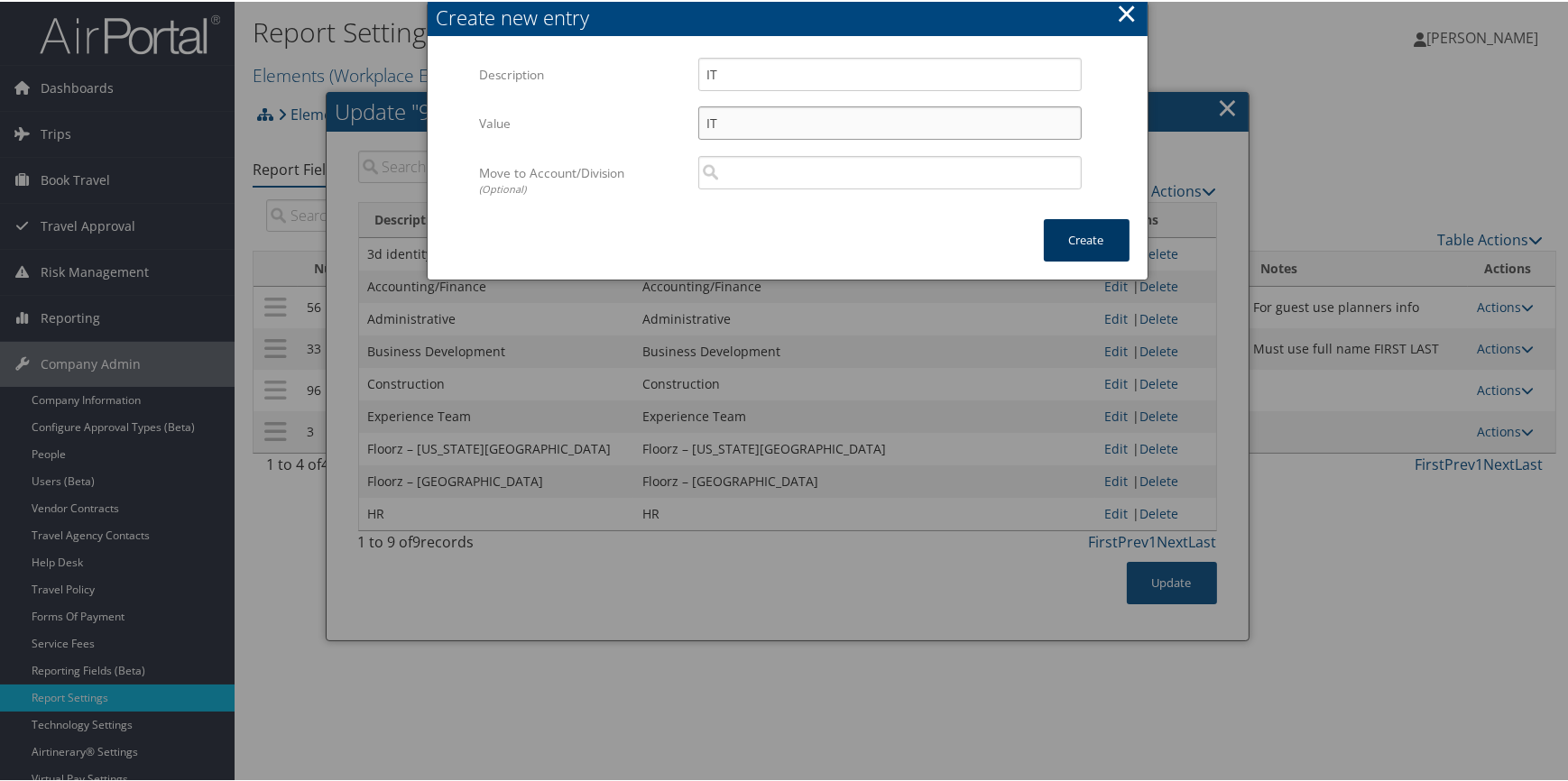
type input "IT"
click at [1065, 241] on button "Create" at bounding box center [1087, 238] width 86 height 42
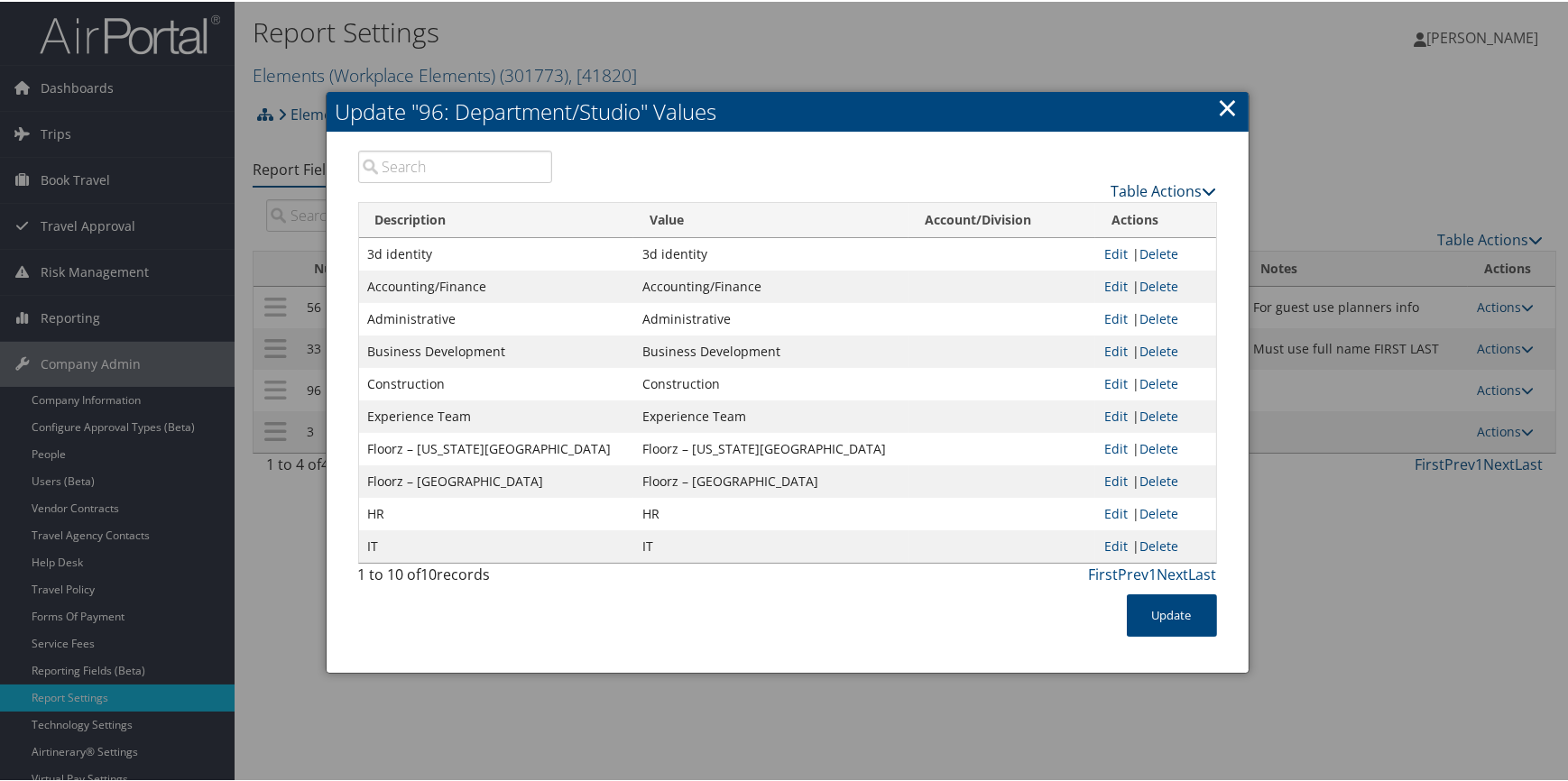
click at [1128, 187] on link "Table Actions" at bounding box center [1165, 189] width 105 height 20
click at [1085, 216] on link "New Record" at bounding box center [1094, 216] width 237 height 31
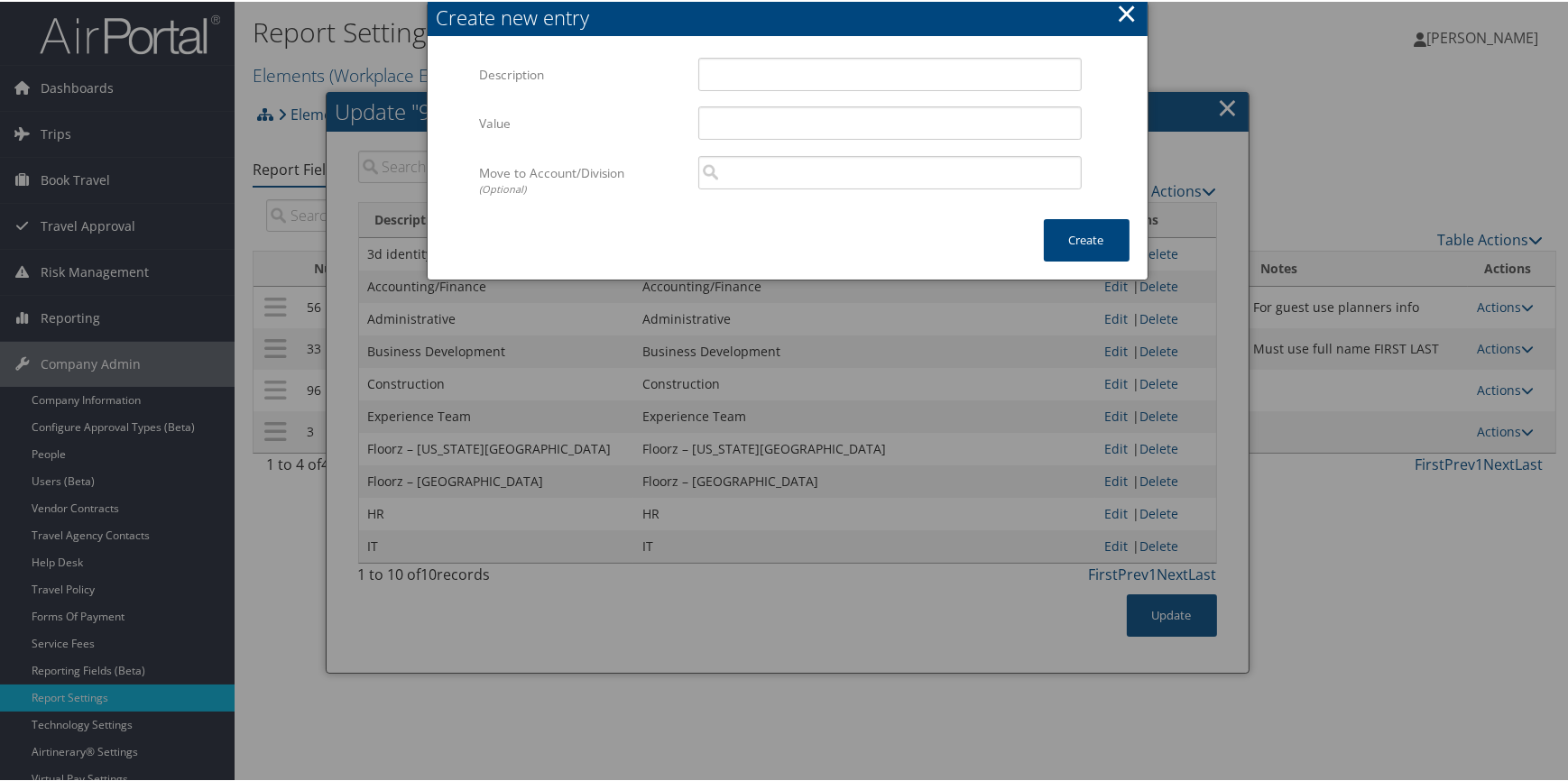
click at [765, 97] on div "Multiple values The selected items contain different values for this input. To …" at bounding box center [889, 80] width 410 height 48
click at [767, 70] on input "Description" at bounding box center [889, 73] width 383 height 33
paste input "Marketing"
type input "Marketing"
click at [763, 126] on input "Value" at bounding box center [889, 120] width 383 height 33
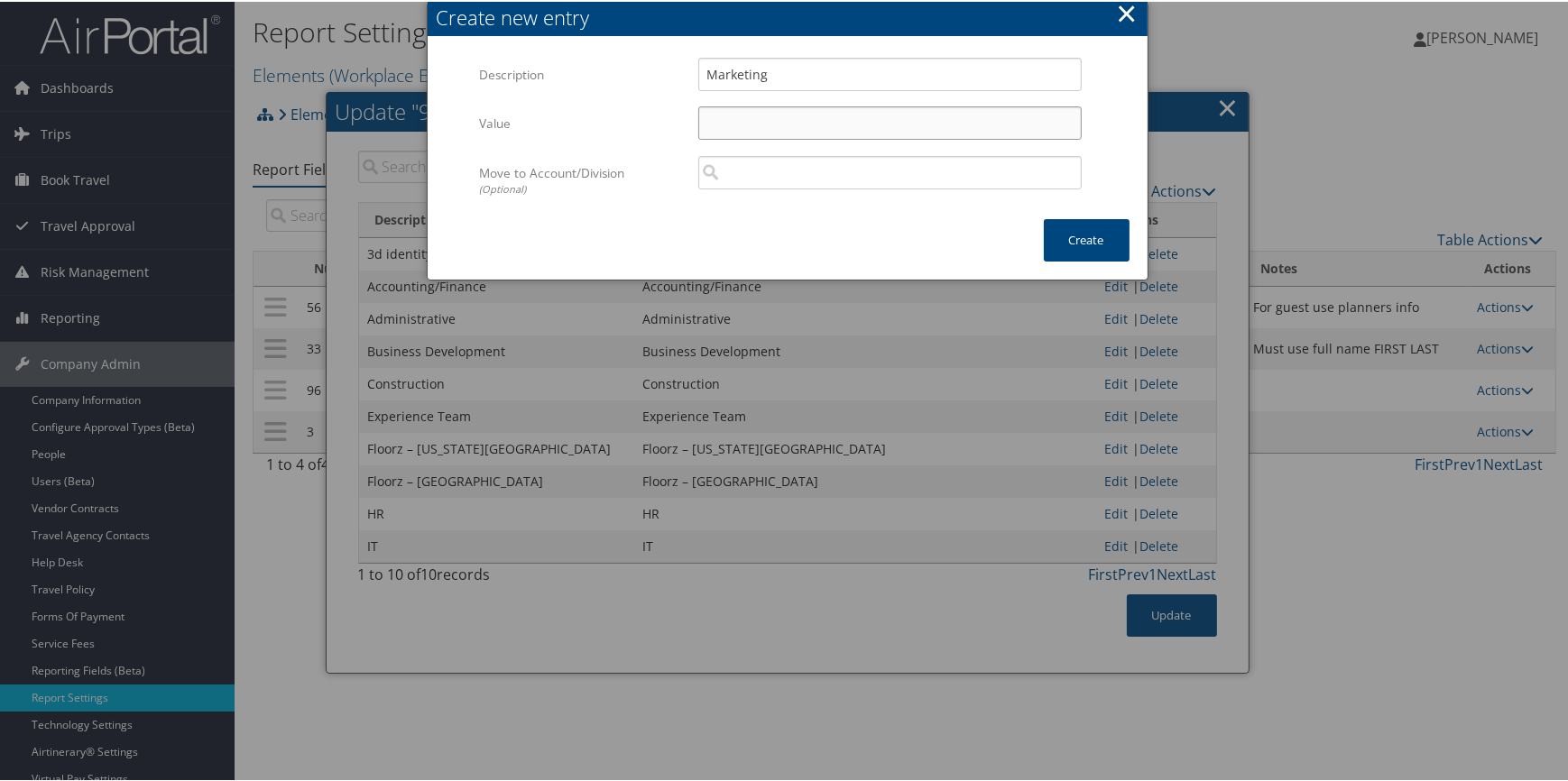
paste input "Marketing"
type input "Marketing"
click at [1065, 228] on button "Create" at bounding box center [1087, 238] width 86 height 42
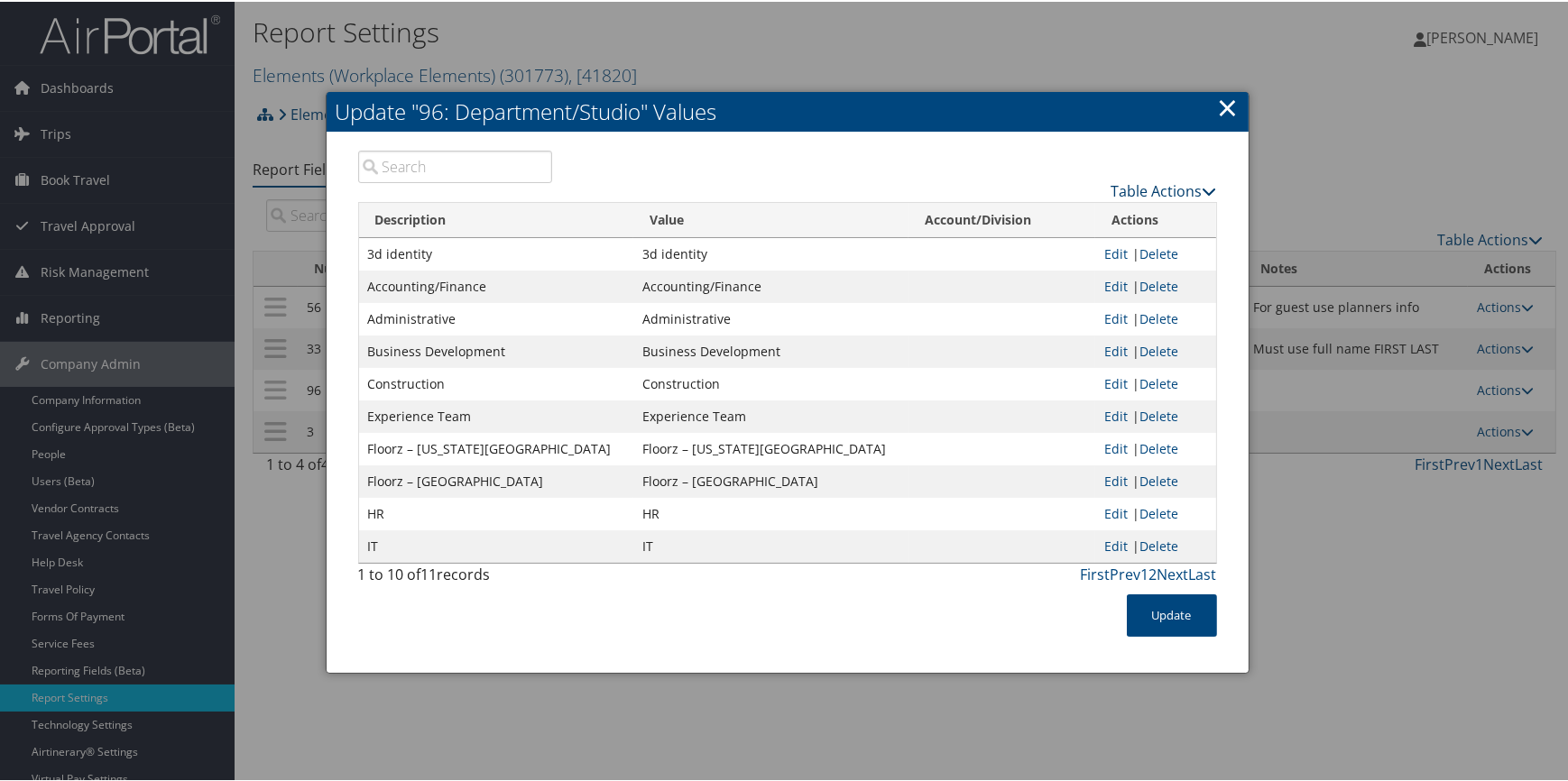
click at [1144, 192] on link "Table Actions" at bounding box center [1165, 189] width 105 height 20
click at [1006, 216] on link "New Record" at bounding box center [1094, 216] width 237 height 31
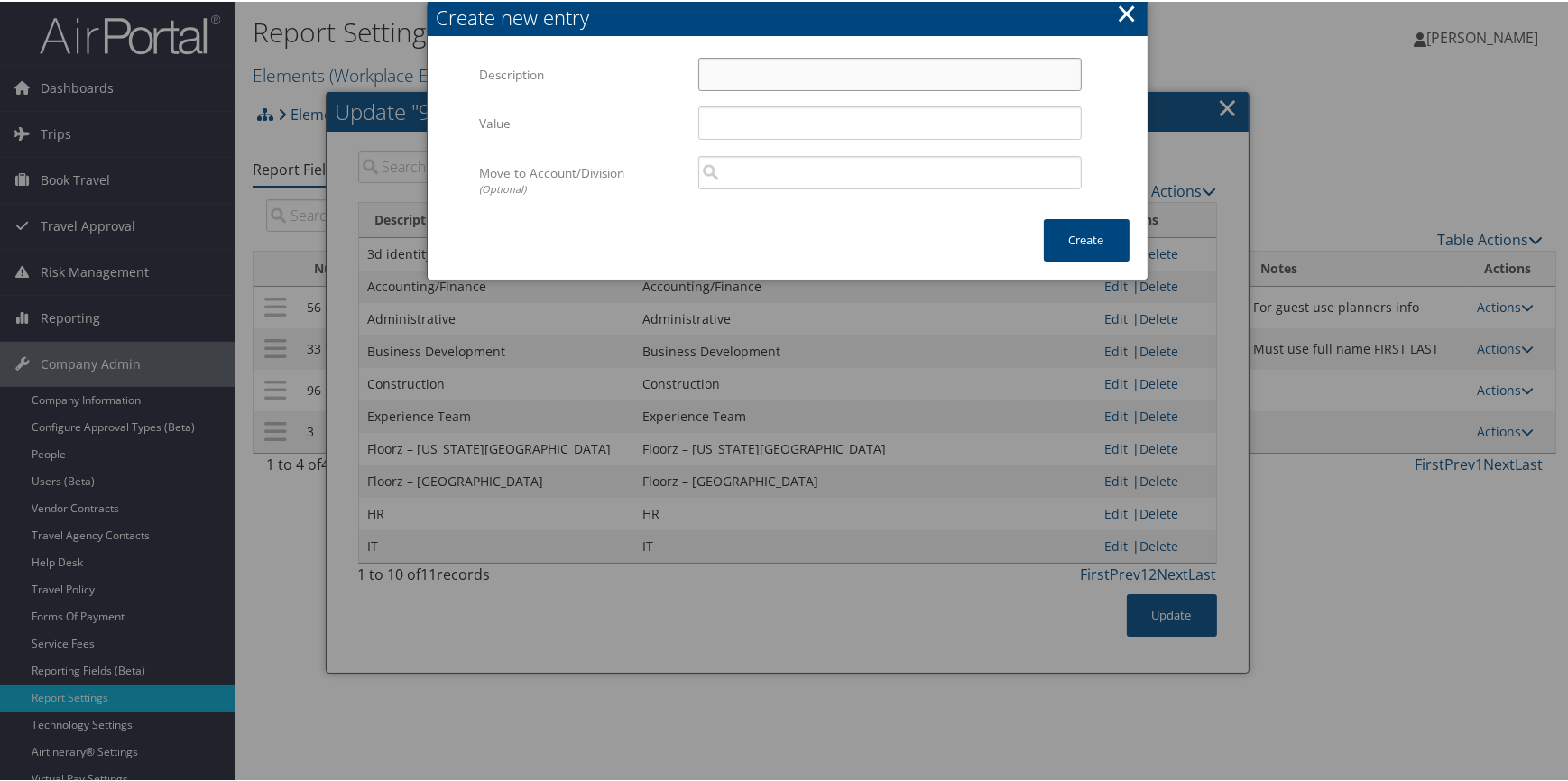
click at [745, 76] on input "Description" at bounding box center [889, 73] width 383 height 33
paste input "Shades"
type input "Shades"
click at [743, 108] on input "Value" at bounding box center [889, 120] width 383 height 33
paste input "Shades"
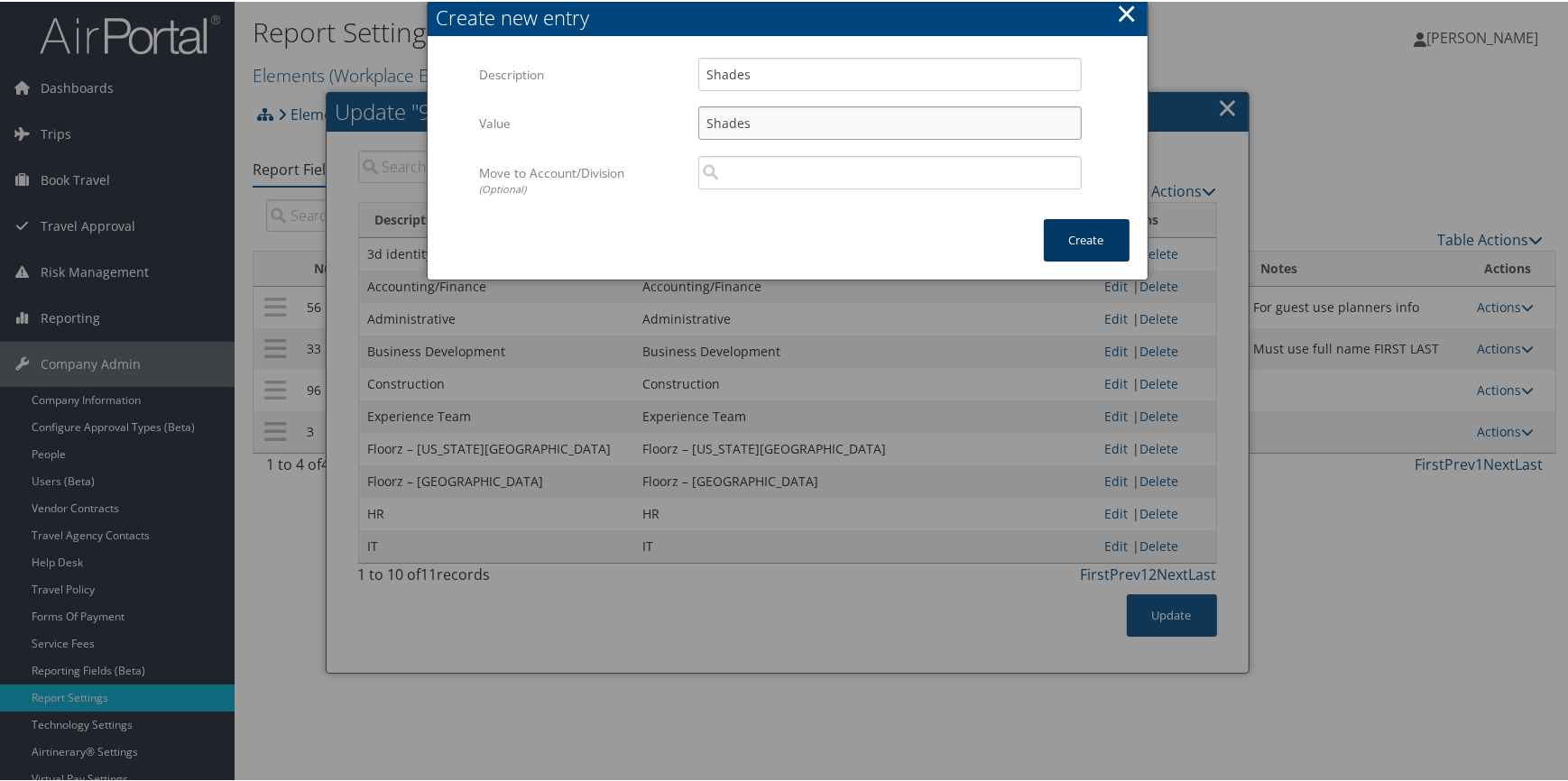
type input "Shades"
click at [1064, 230] on button "Create" at bounding box center [1087, 238] width 86 height 42
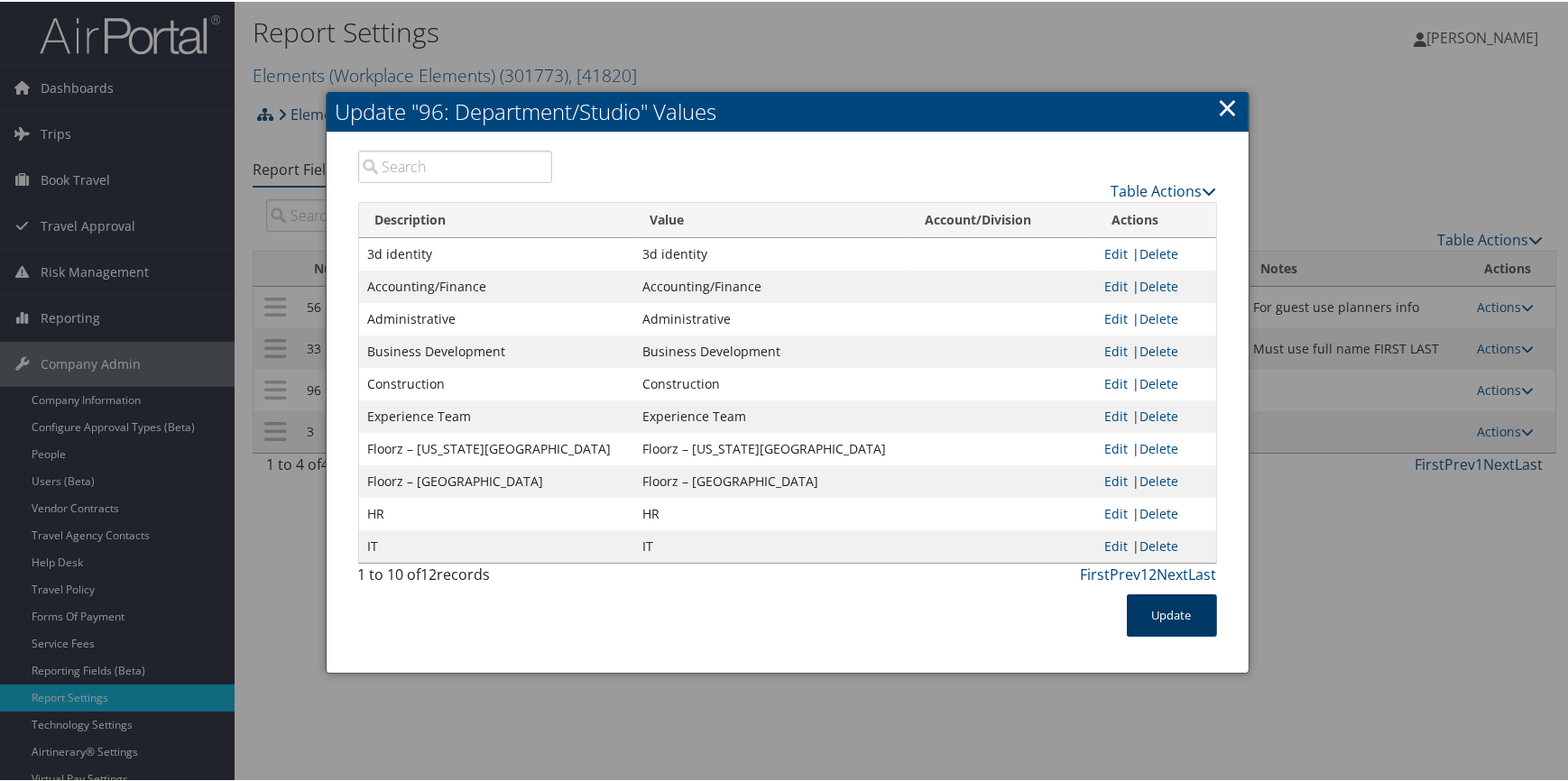
drag, startPoint x: 1162, startPoint y: 606, endPoint x: 1144, endPoint y: 328, distance: 278.6
click at [1162, 605] on button "Update" at bounding box center [1172, 614] width 90 height 42
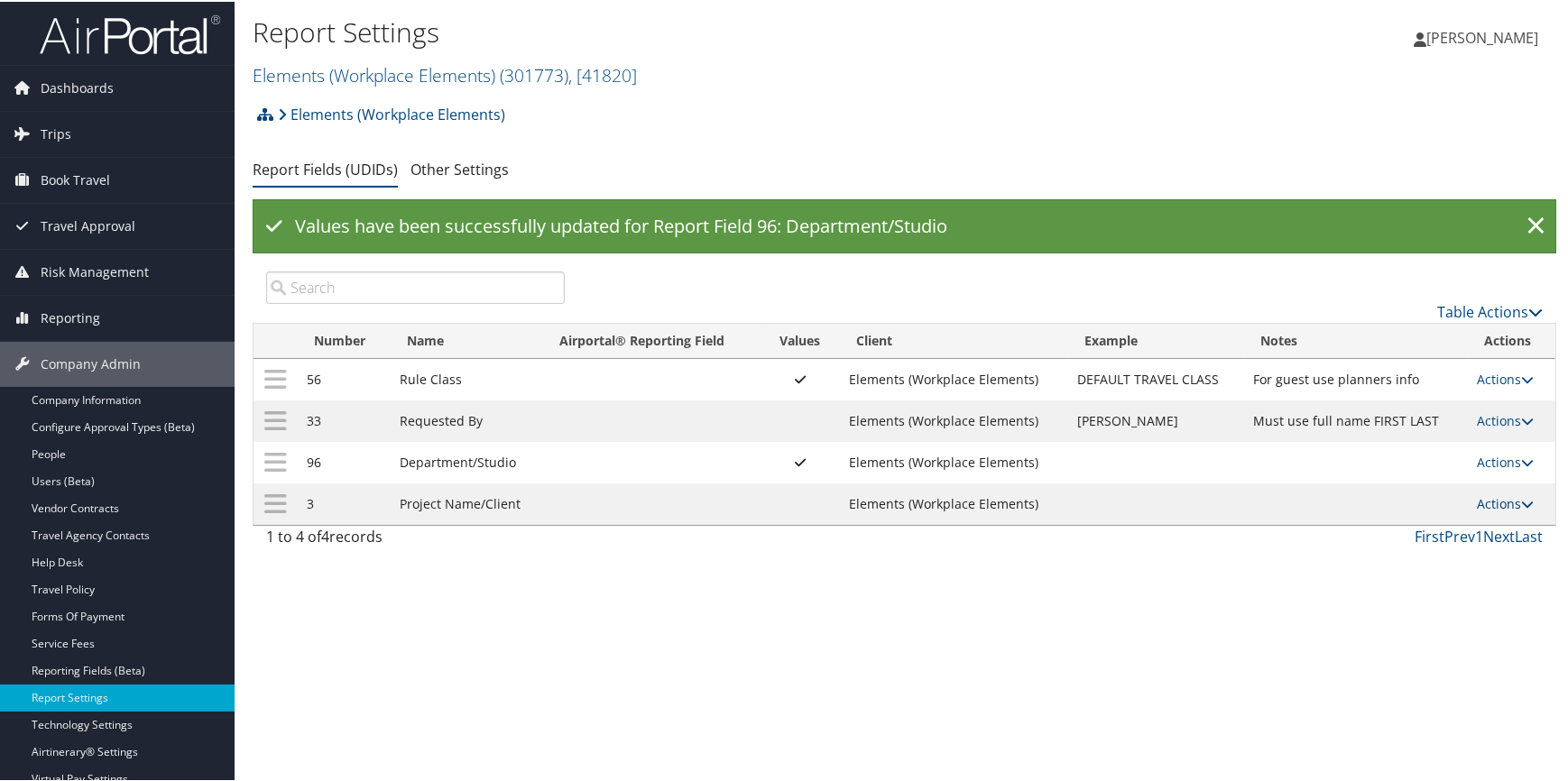
click at [1477, 496] on link "Actions" at bounding box center [1505, 502] width 56 height 17
click at [1429, 524] on link "Update Report Field Values" at bounding box center [1429, 530] width 195 height 31
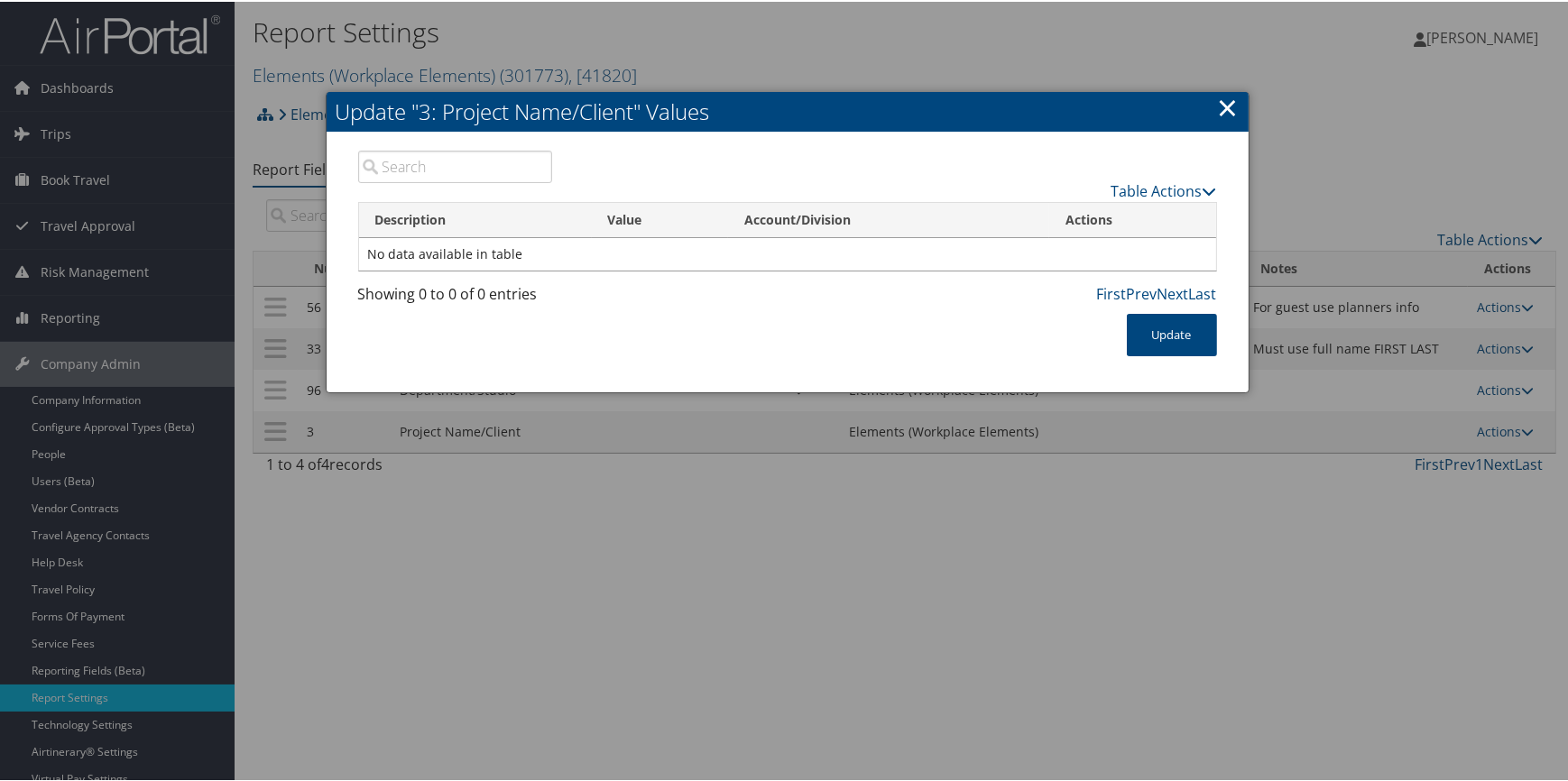
click at [1219, 105] on link "×" at bounding box center [1229, 106] width 21 height 36
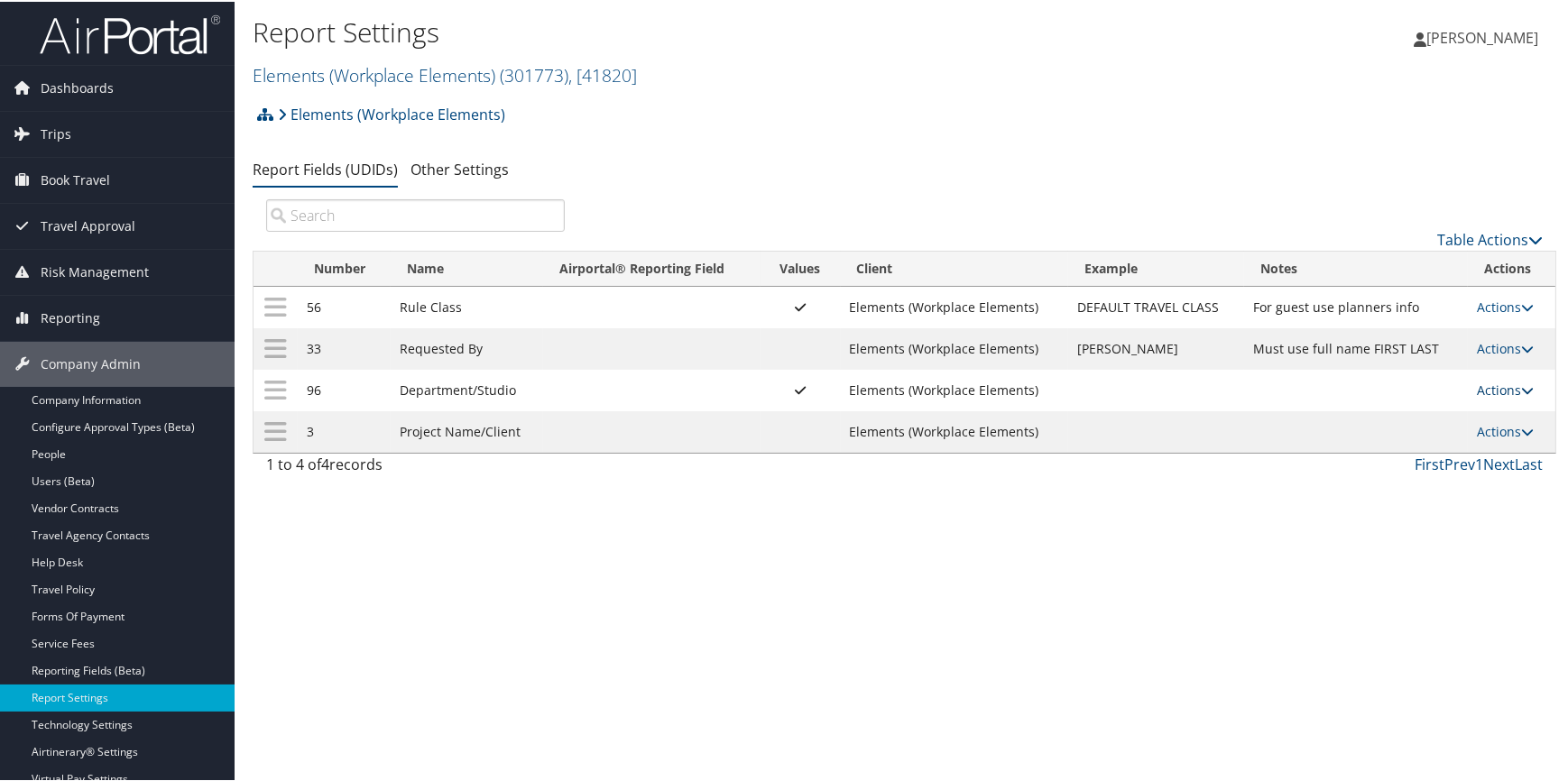
click at [1486, 380] on link "Actions" at bounding box center [1505, 388] width 56 height 17
click at [1415, 412] on link "Update Report Field Values" at bounding box center [1429, 416] width 195 height 31
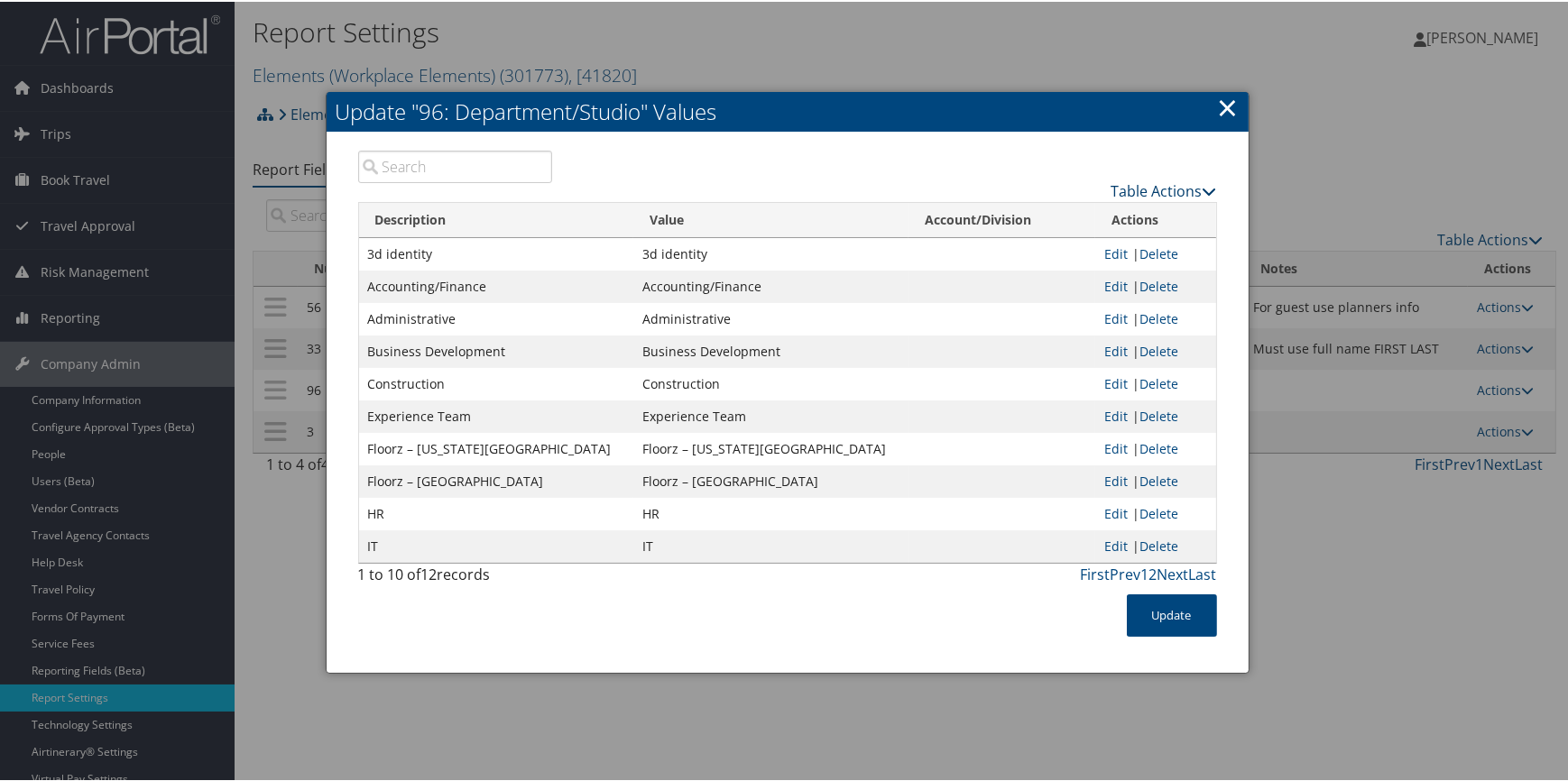
click at [1132, 184] on link "Table Actions" at bounding box center [1165, 189] width 105 height 20
click at [1055, 212] on link "New Record" at bounding box center [1094, 216] width 237 height 31
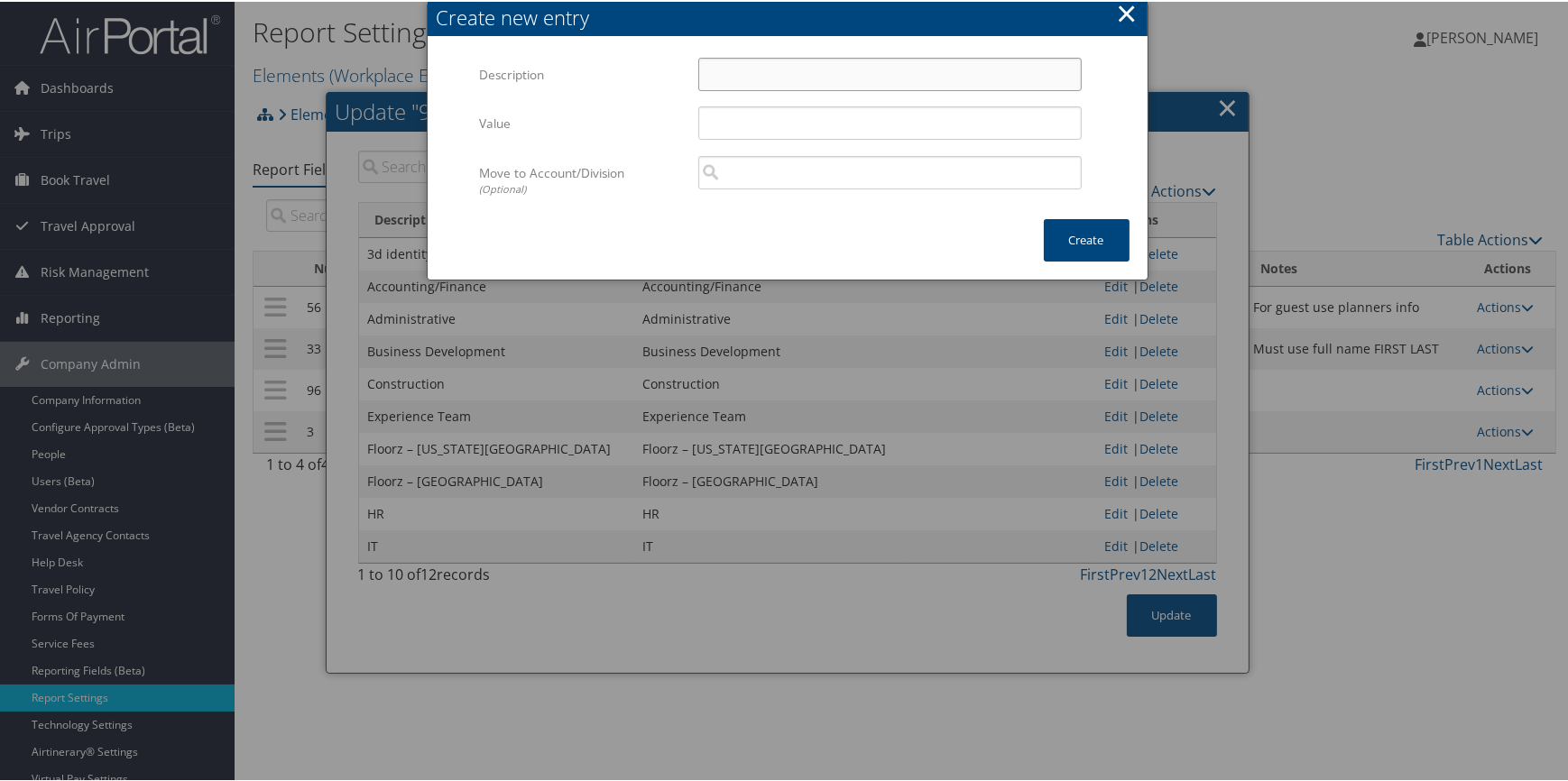
click at [737, 72] on input "Description" at bounding box center [889, 73] width 383 height 33
paste input "Slate Dept 10 – Selling"
type input "Slate Dept 10 – Selling"
click at [740, 133] on input "Value" at bounding box center [889, 120] width 383 height 33
paste input "Slate Dept 10 – Selling"
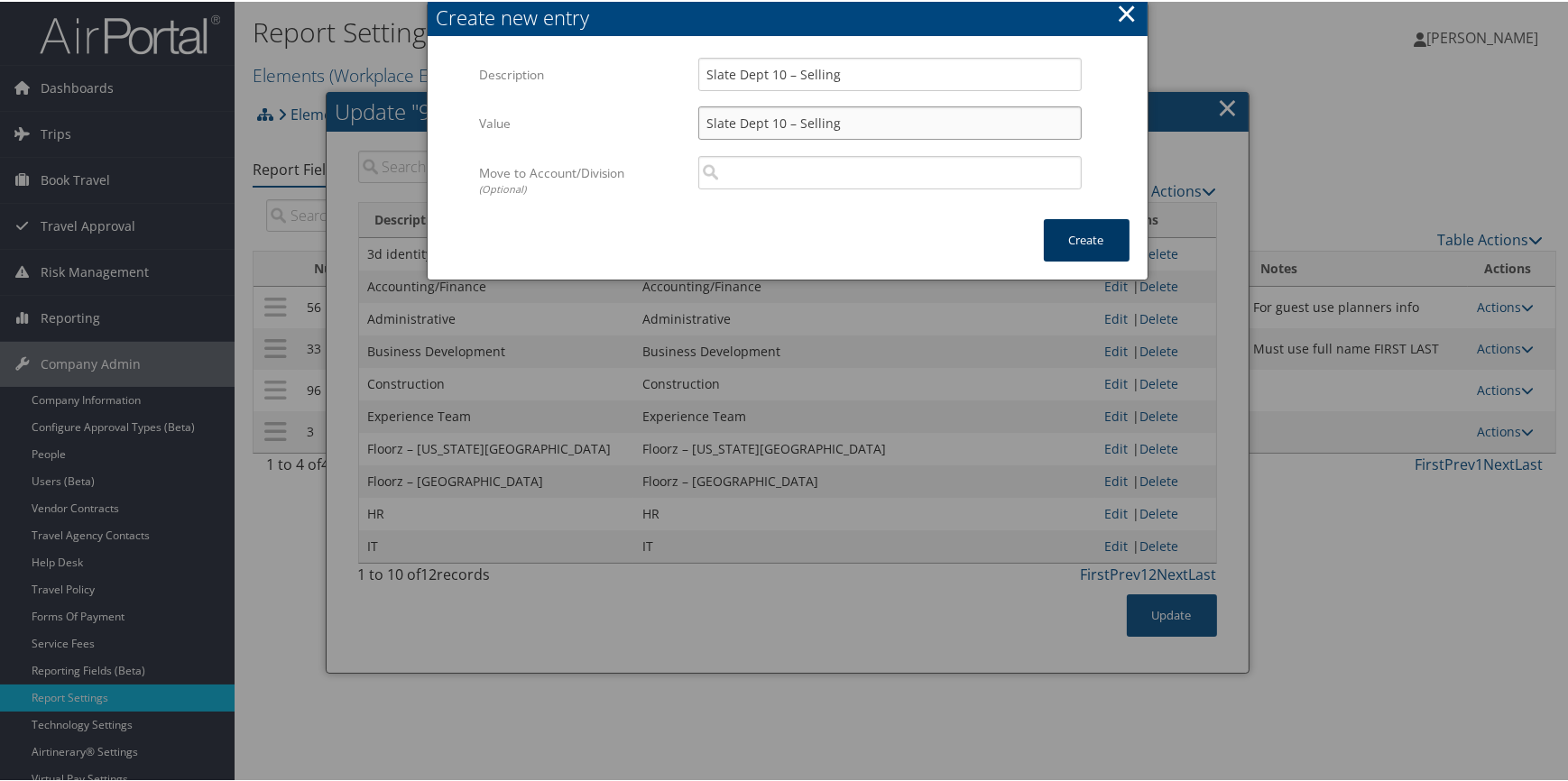
type input "Slate Dept 10 – Selling"
click at [1077, 232] on button "Create" at bounding box center [1087, 238] width 86 height 42
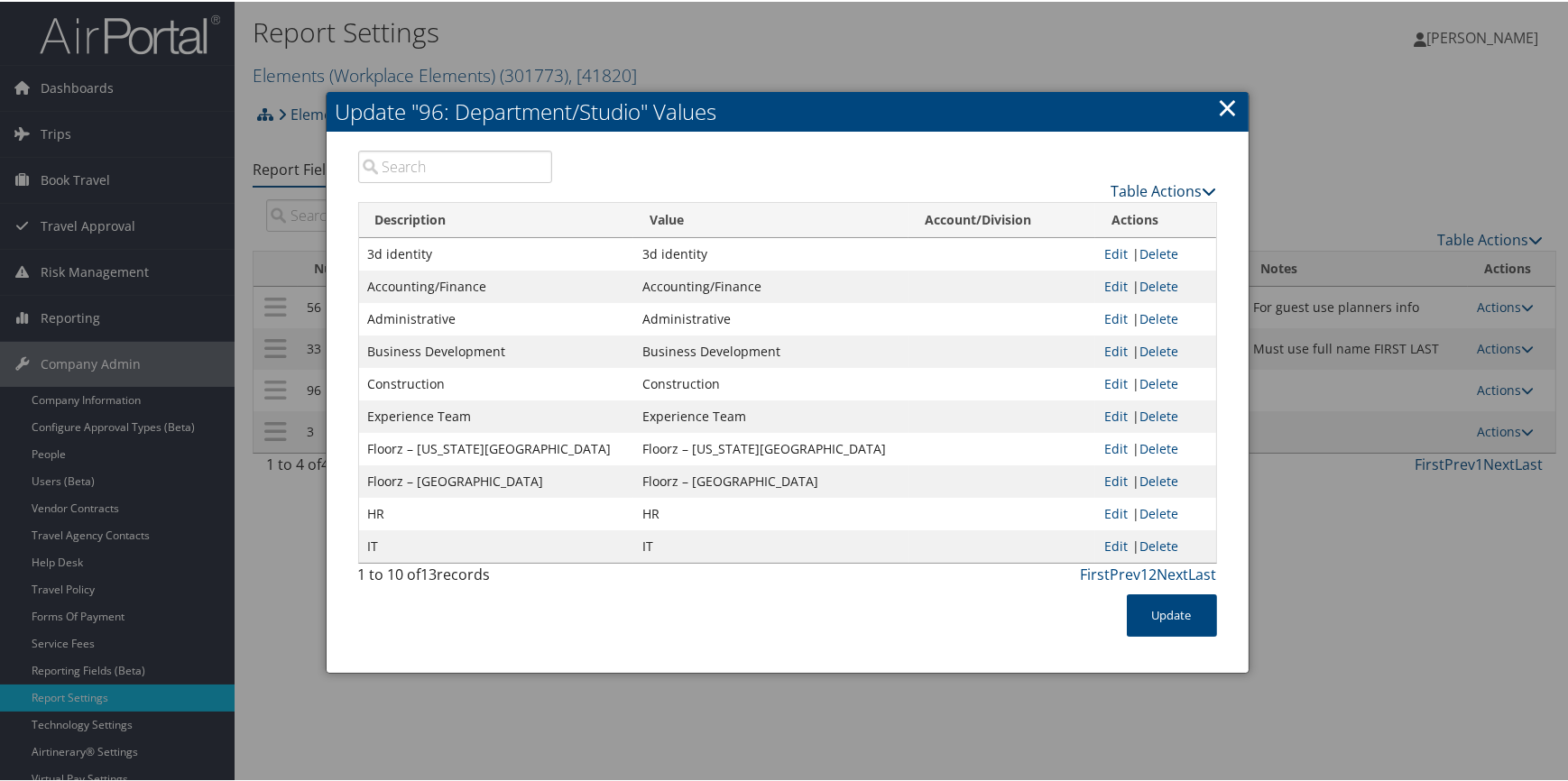
click at [1115, 189] on link "Table Actions" at bounding box center [1165, 189] width 105 height 20
click at [1087, 210] on link "New Record" at bounding box center [1094, 216] width 237 height 31
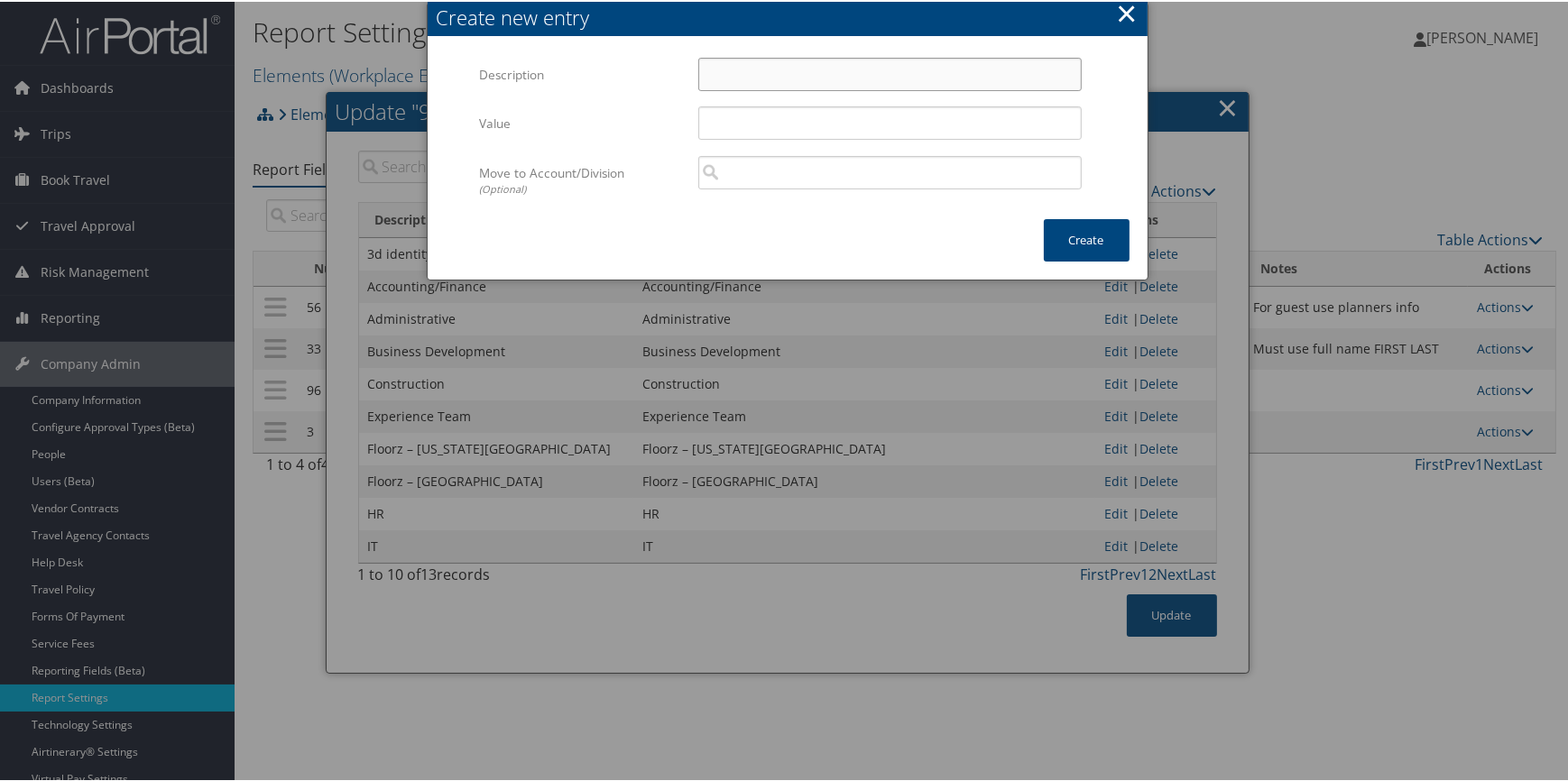
click at [727, 75] on input "Description" at bounding box center [889, 73] width 383 height 33
paste input "Slate Dept 20 – Design"
type input "Slate Dept 20 – Design"
click at [728, 125] on input "Value" at bounding box center [889, 120] width 383 height 33
paste input "Slate Dept 20 – Design"
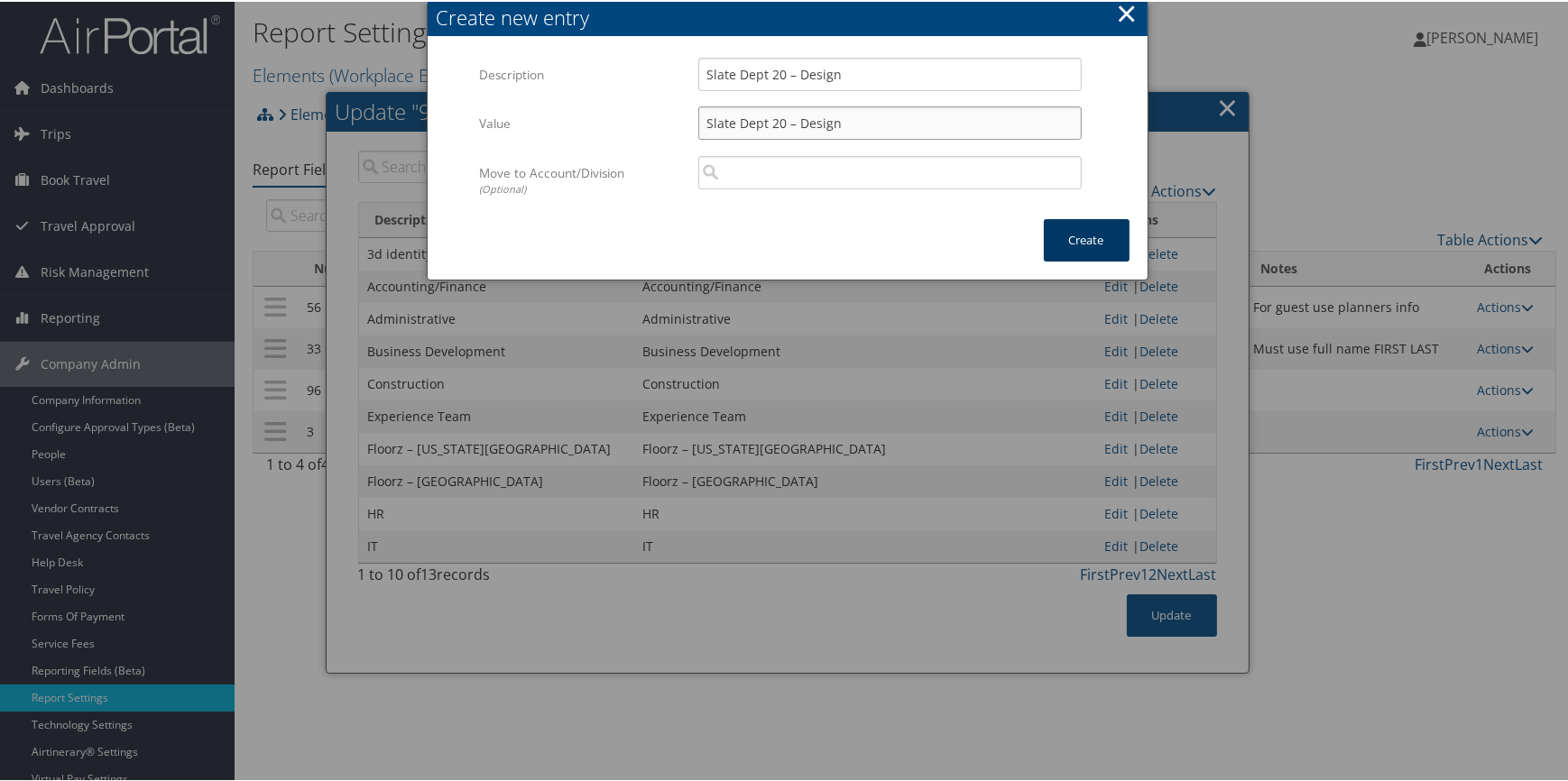
type input "Slate Dept 20 – Design"
click at [1051, 233] on button "Create" at bounding box center [1087, 238] width 86 height 42
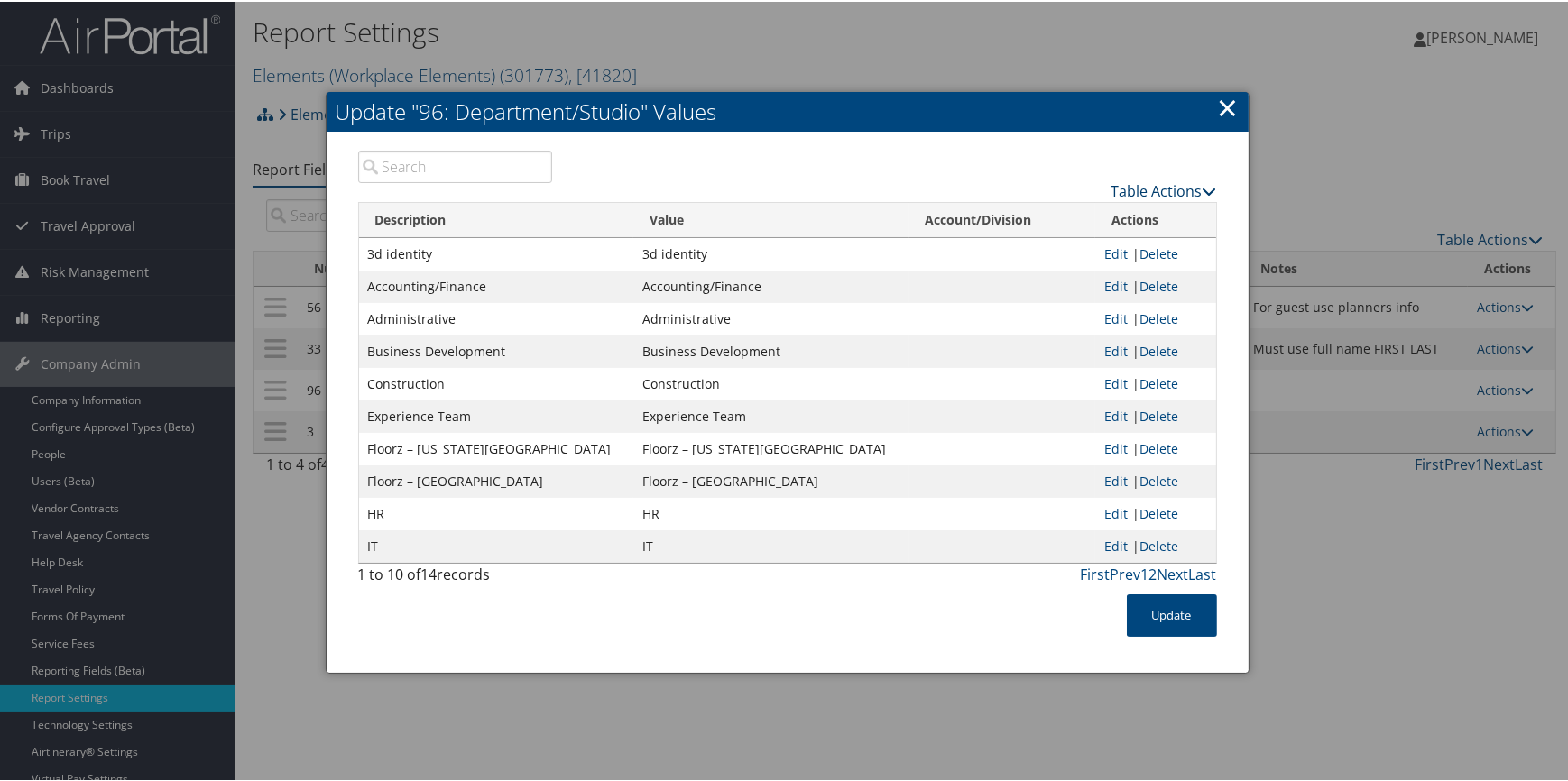
click at [1153, 183] on link "Table Actions" at bounding box center [1165, 189] width 105 height 20
click at [1073, 217] on link "New Record" at bounding box center [1094, 216] width 237 height 31
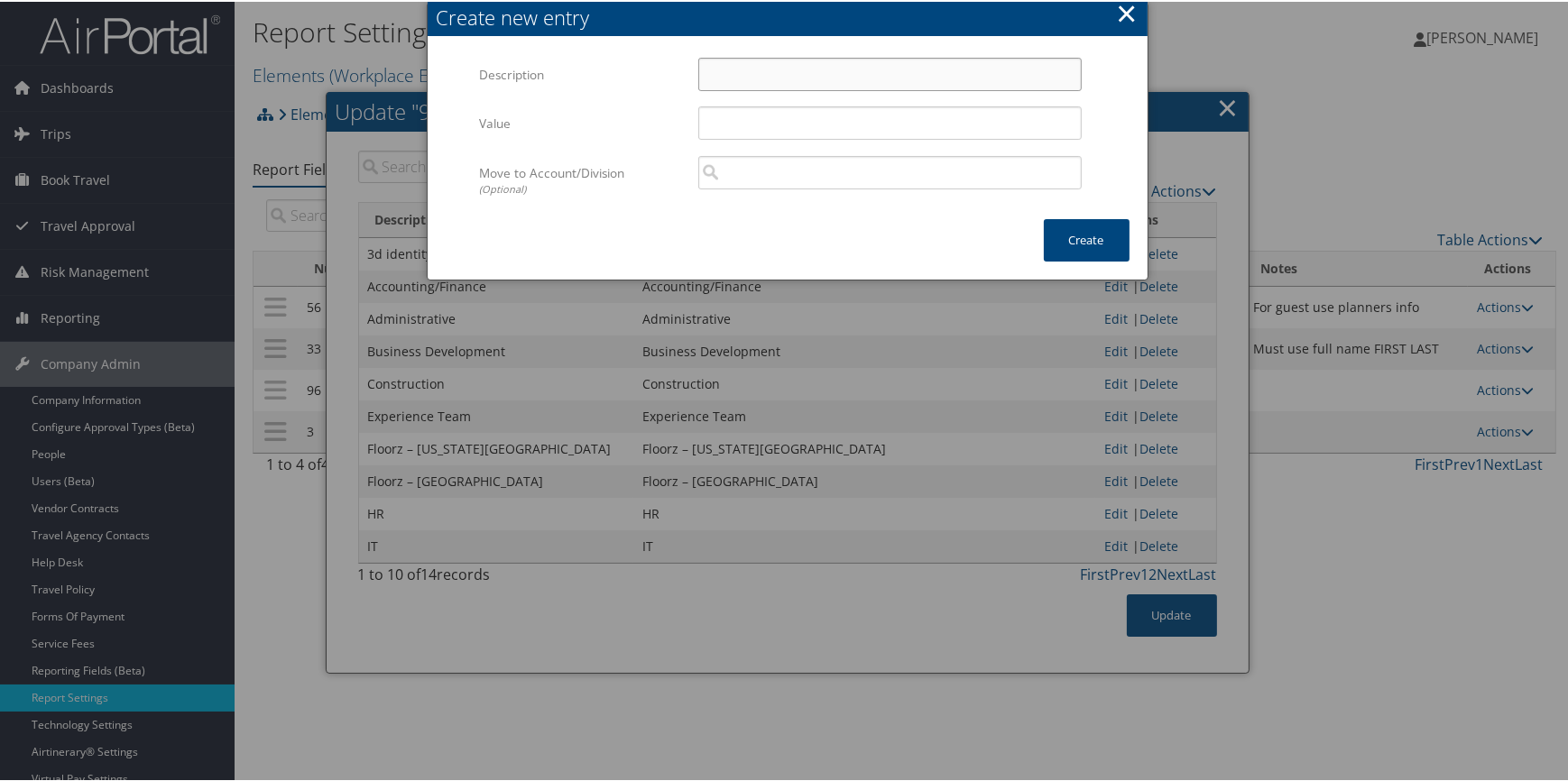
click at [735, 63] on input "Description" at bounding box center [889, 73] width 383 height 33
paste input "Slate Dept 30 – Sales Coordination"
type input "Slate Dept 30 – Sales Coordination"
click at [720, 138] on div "Multiple values The selected items contain different values for this input. To …" at bounding box center [889, 128] width 410 height 48
click at [735, 120] on input "Value" at bounding box center [889, 120] width 383 height 33
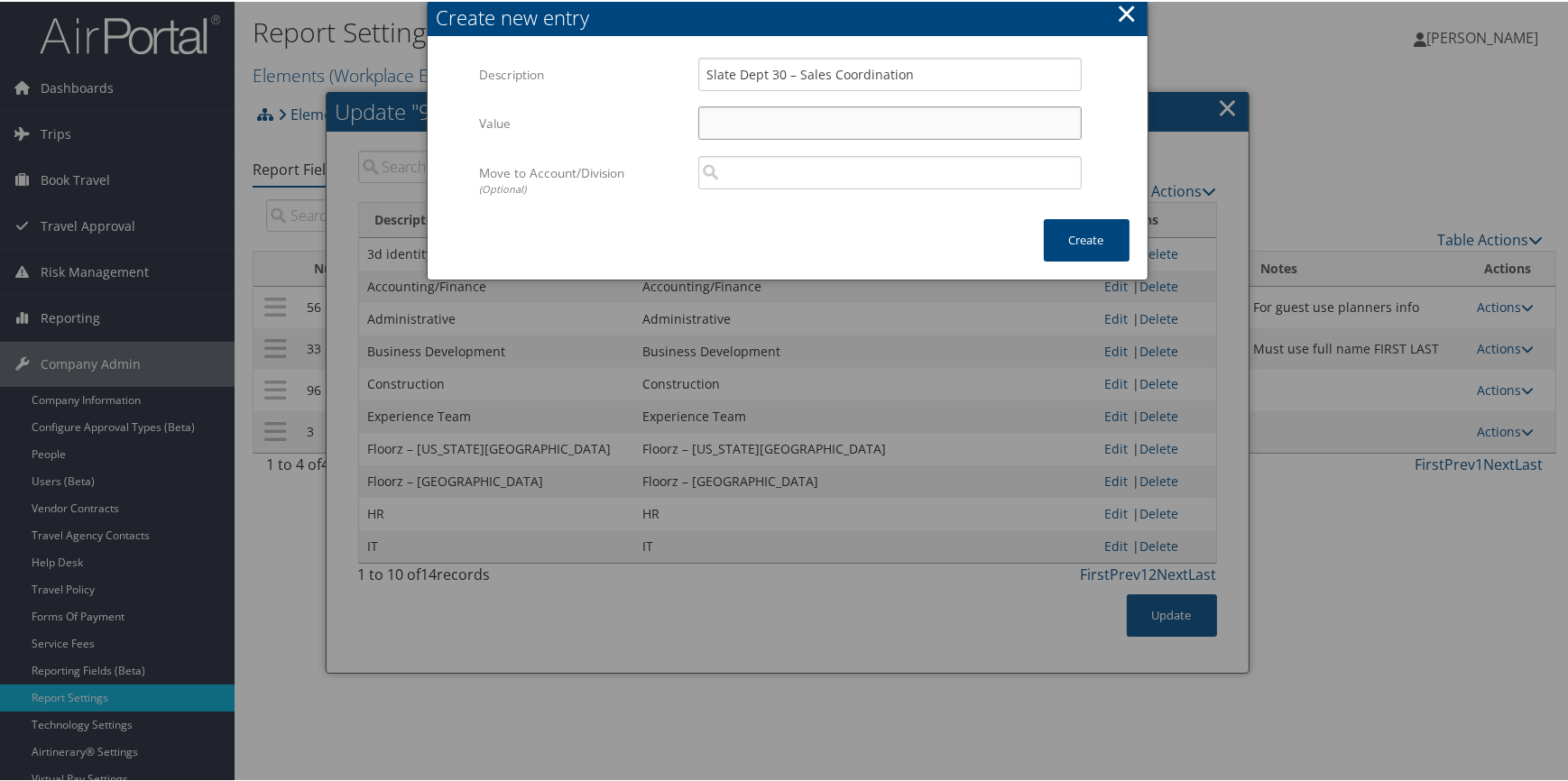
paste input "Slate Dept 30 – Sales Coordination"
type input "Slate Dept 30 – Sales Coordination"
drag, startPoint x: 1102, startPoint y: 249, endPoint x: 1057, endPoint y: 249, distance: 45.0
click at [1100, 249] on button "Create" at bounding box center [1087, 238] width 86 height 42
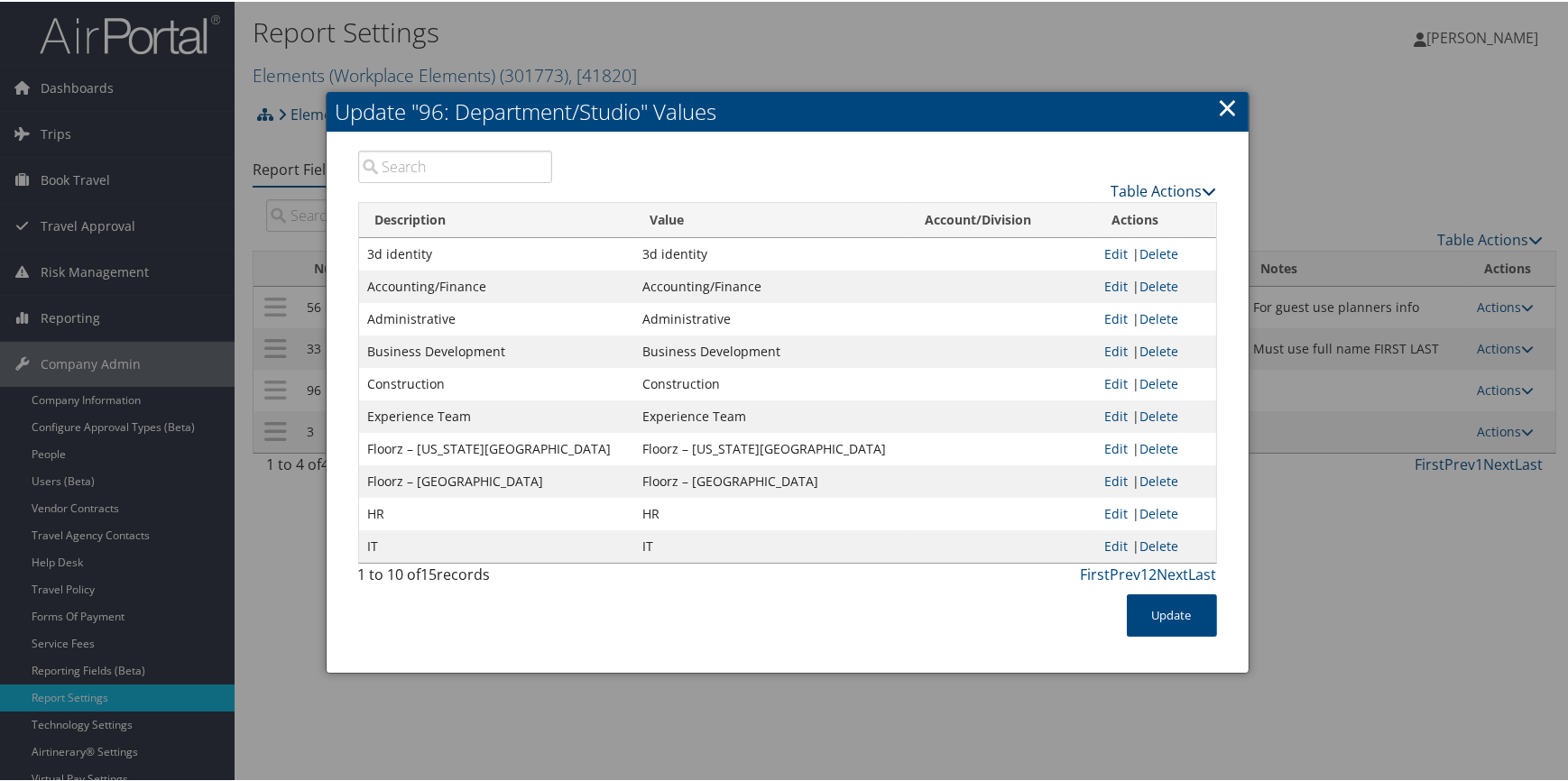
click at [1126, 182] on link "Table Actions" at bounding box center [1165, 189] width 105 height 20
click at [1067, 227] on link "New Record" at bounding box center [1094, 216] width 237 height 31
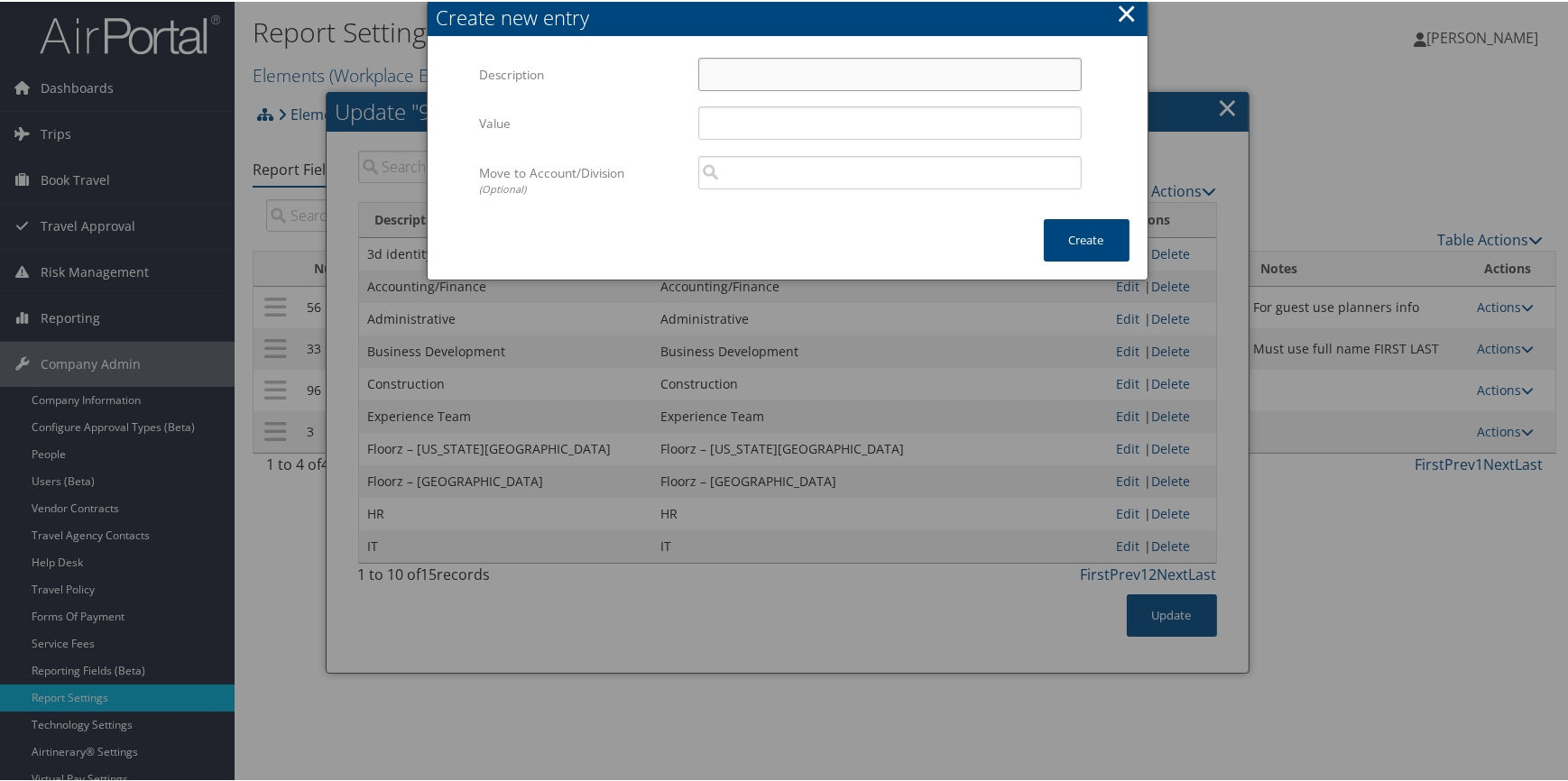
click at [727, 69] on input "Description" at bounding box center [889, 73] width 383 height 33
paste input "Slate Dept 40 – Installation"
type input "Slate Dept 40 – Installation"
click at [711, 119] on input "Value" at bounding box center [889, 120] width 383 height 33
paste input "Slate Dept 40 – Installation"
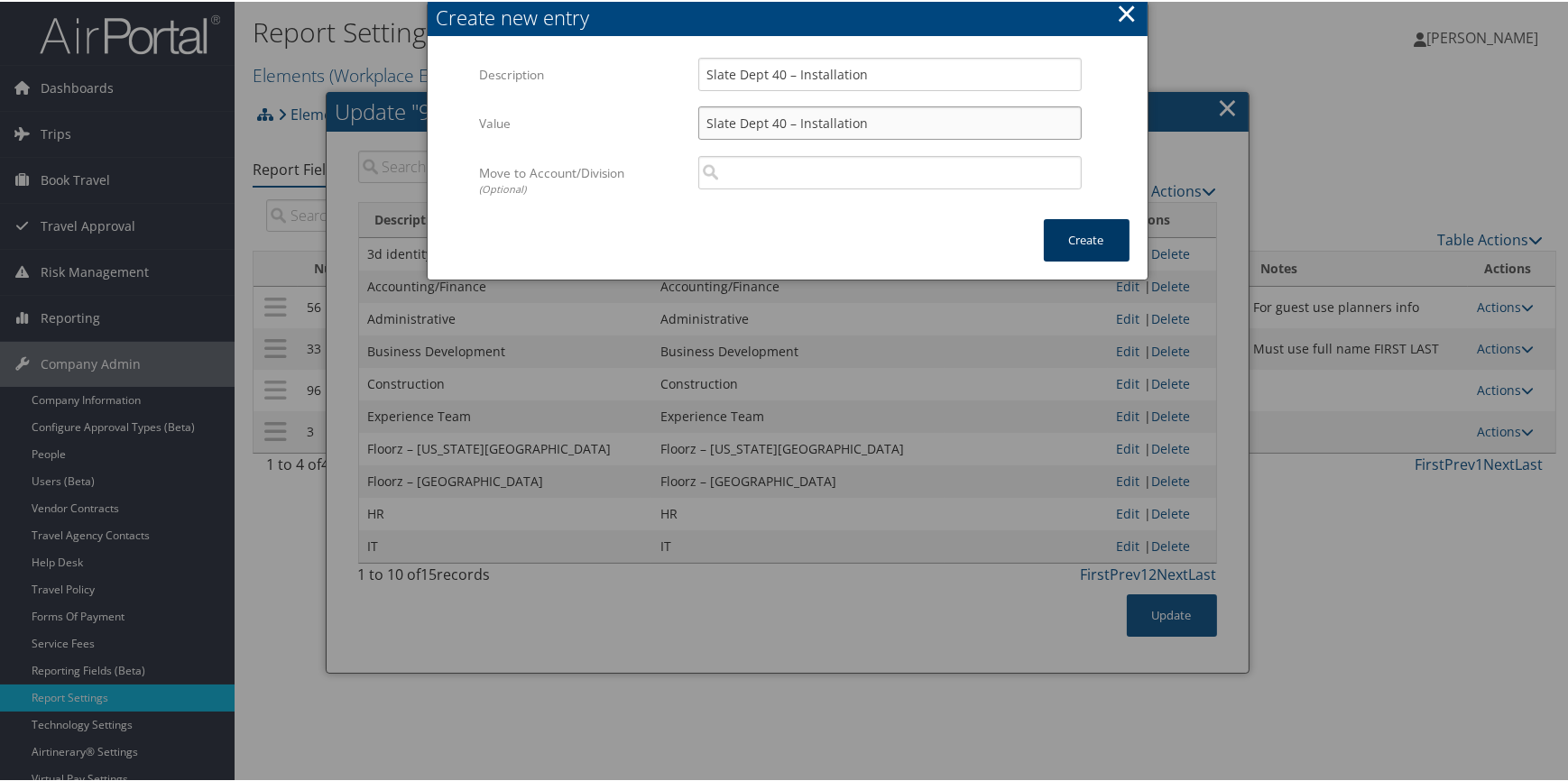
type input "Slate Dept 40 – Installation"
click at [1087, 247] on button "Create" at bounding box center [1087, 238] width 86 height 42
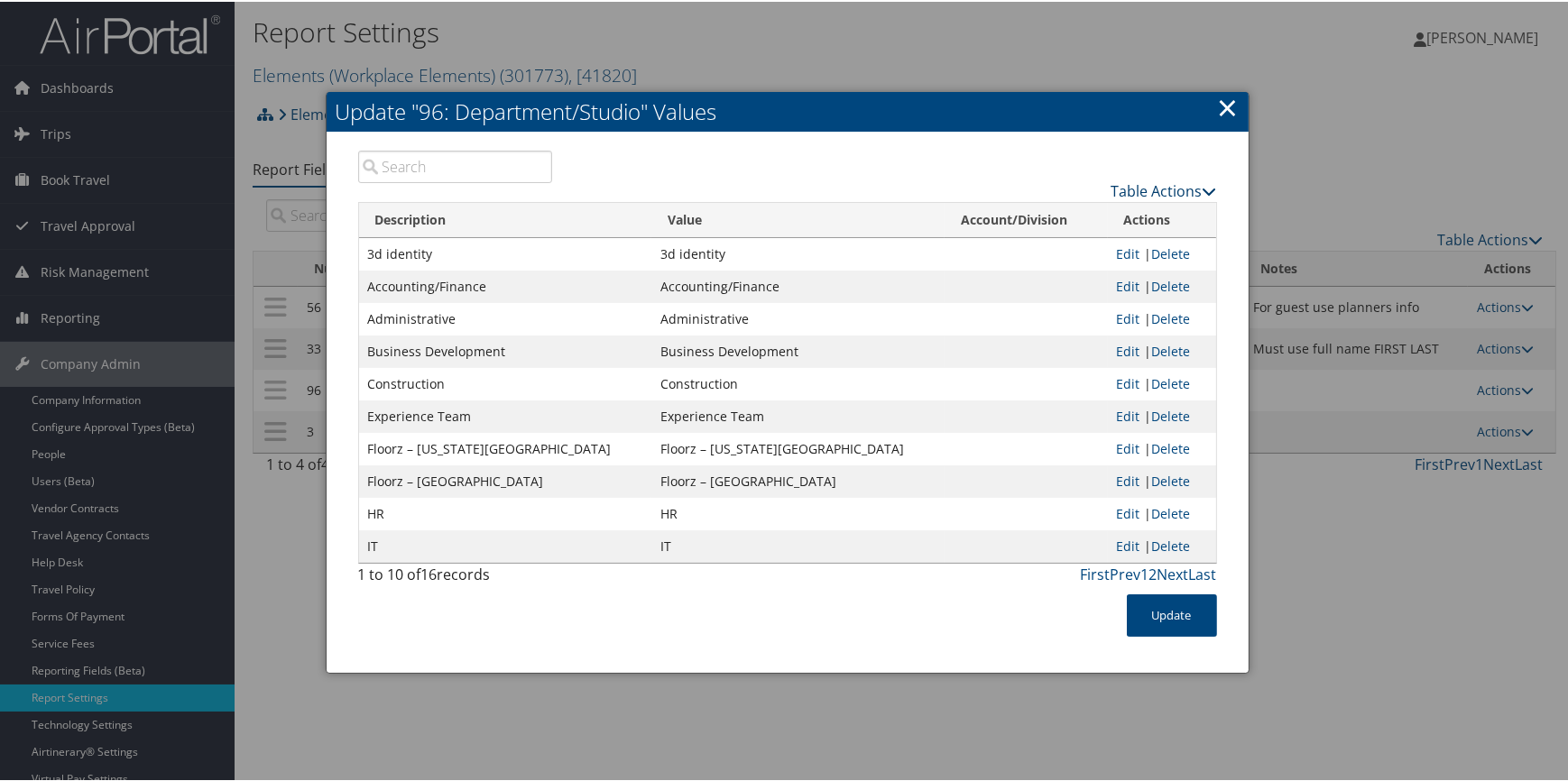
click at [1142, 188] on link "Table Actions" at bounding box center [1165, 189] width 105 height 20
click at [1081, 212] on link "New Record" at bounding box center [1094, 216] width 237 height 31
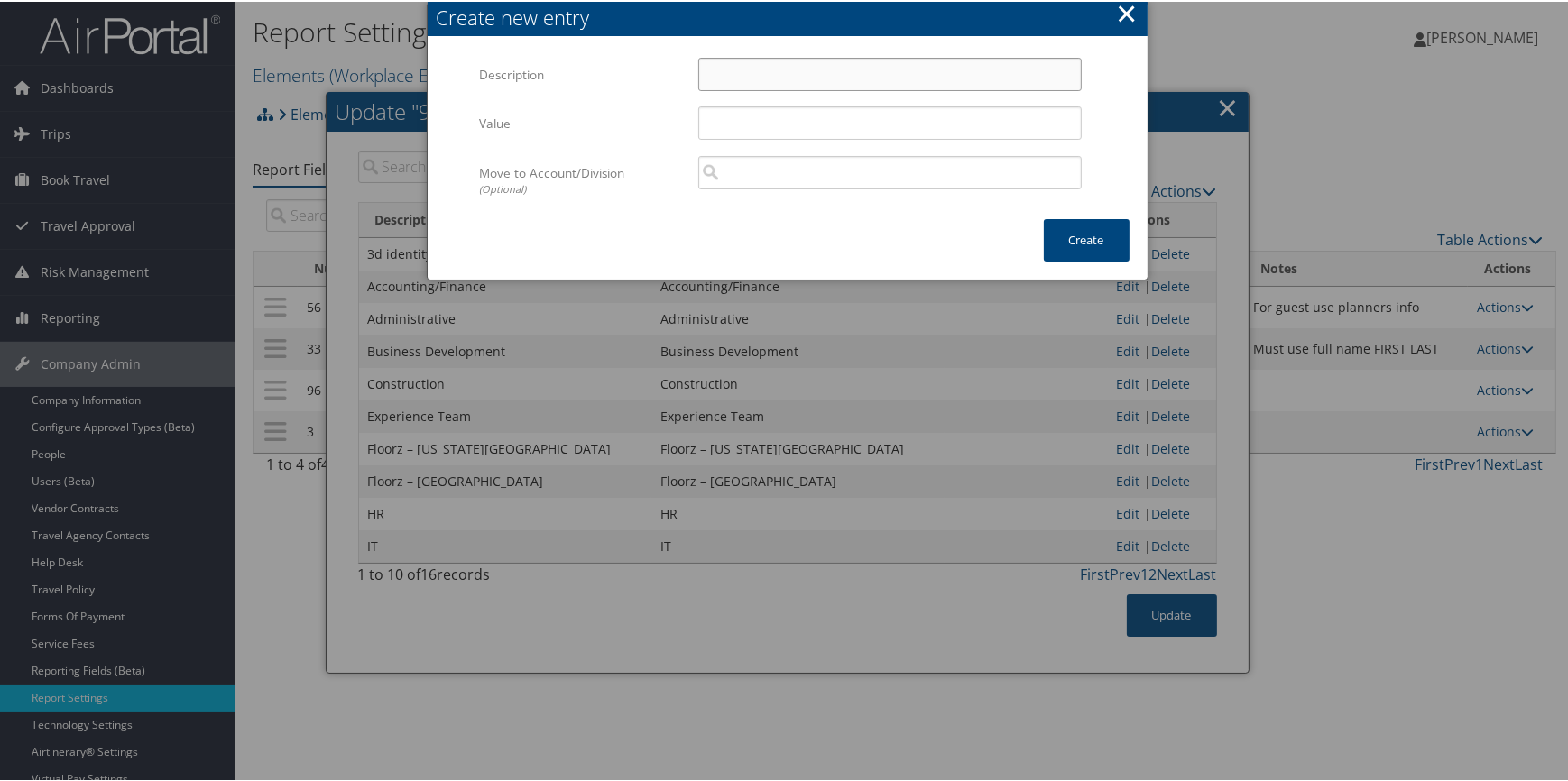
click at [751, 73] on input "Description" at bounding box center [889, 73] width 383 height 33
paste input "Slate Dept 42 – Project Management"
type input "Slate Dept 42 – Project Management"
click at [740, 110] on input "Value" at bounding box center [889, 120] width 383 height 33
paste input "Slate Dept 42 – Project Management"
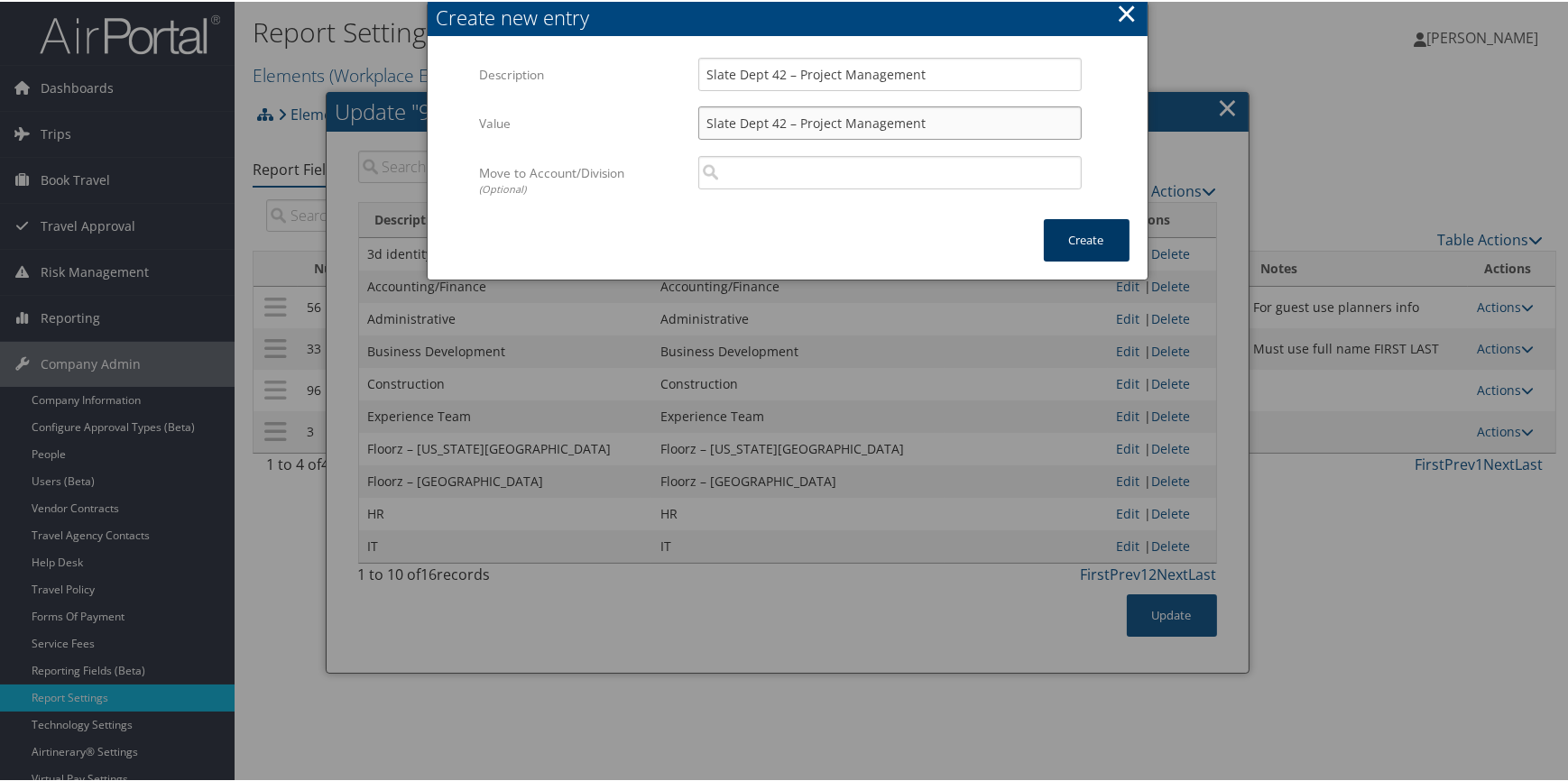
type input "Slate Dept 42 – Project Management"
click at [1086, 249] on button "Create" at bounding box center [1087, 238] width 86 height 42
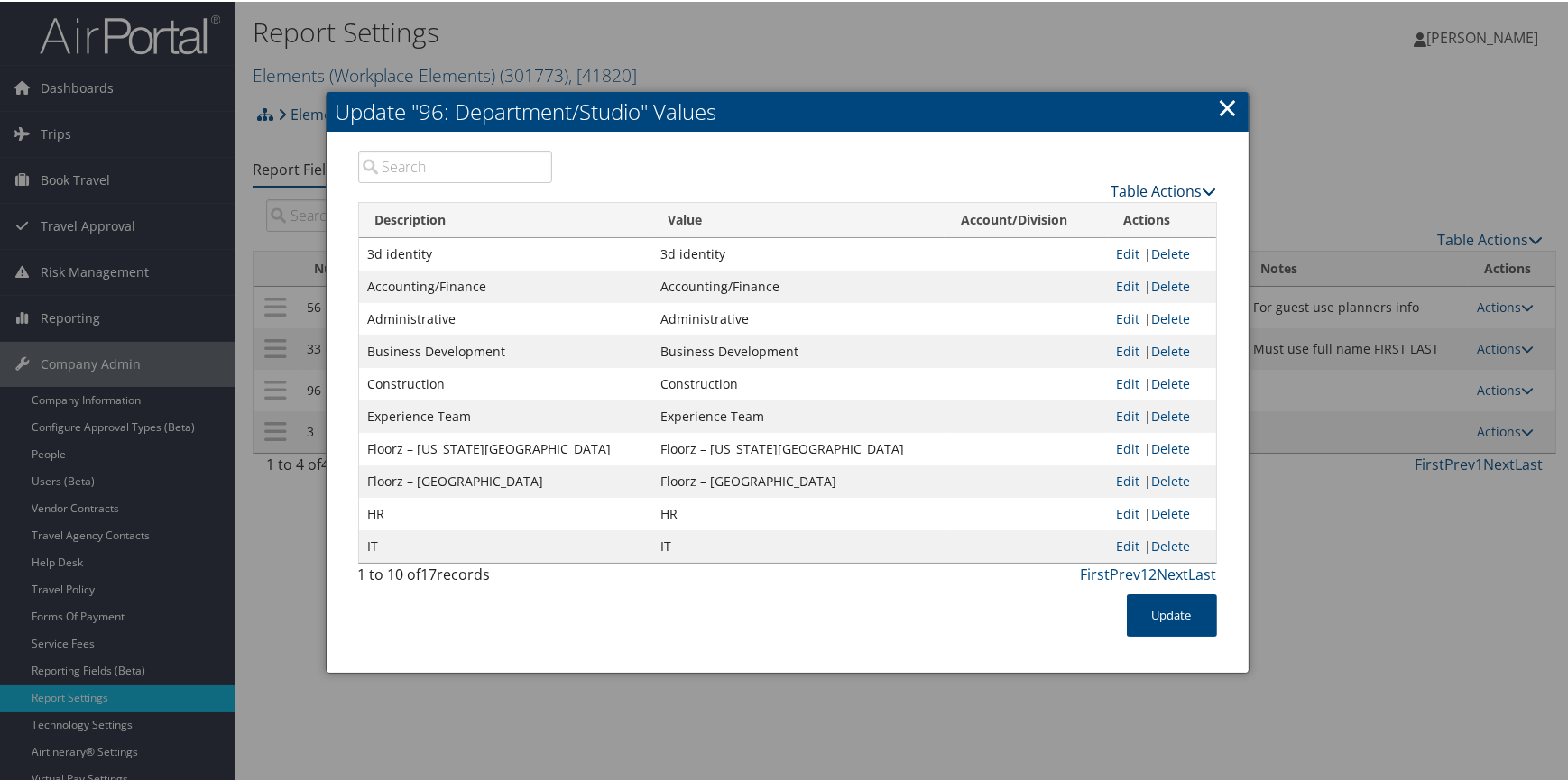
click at [1174, 184] on link "Table Actions" at bounding box center [1165, 189] width 105 height 20
click at [1107, 219] on link "New Record" at bounding box center [1094, 216] width 237 height 31
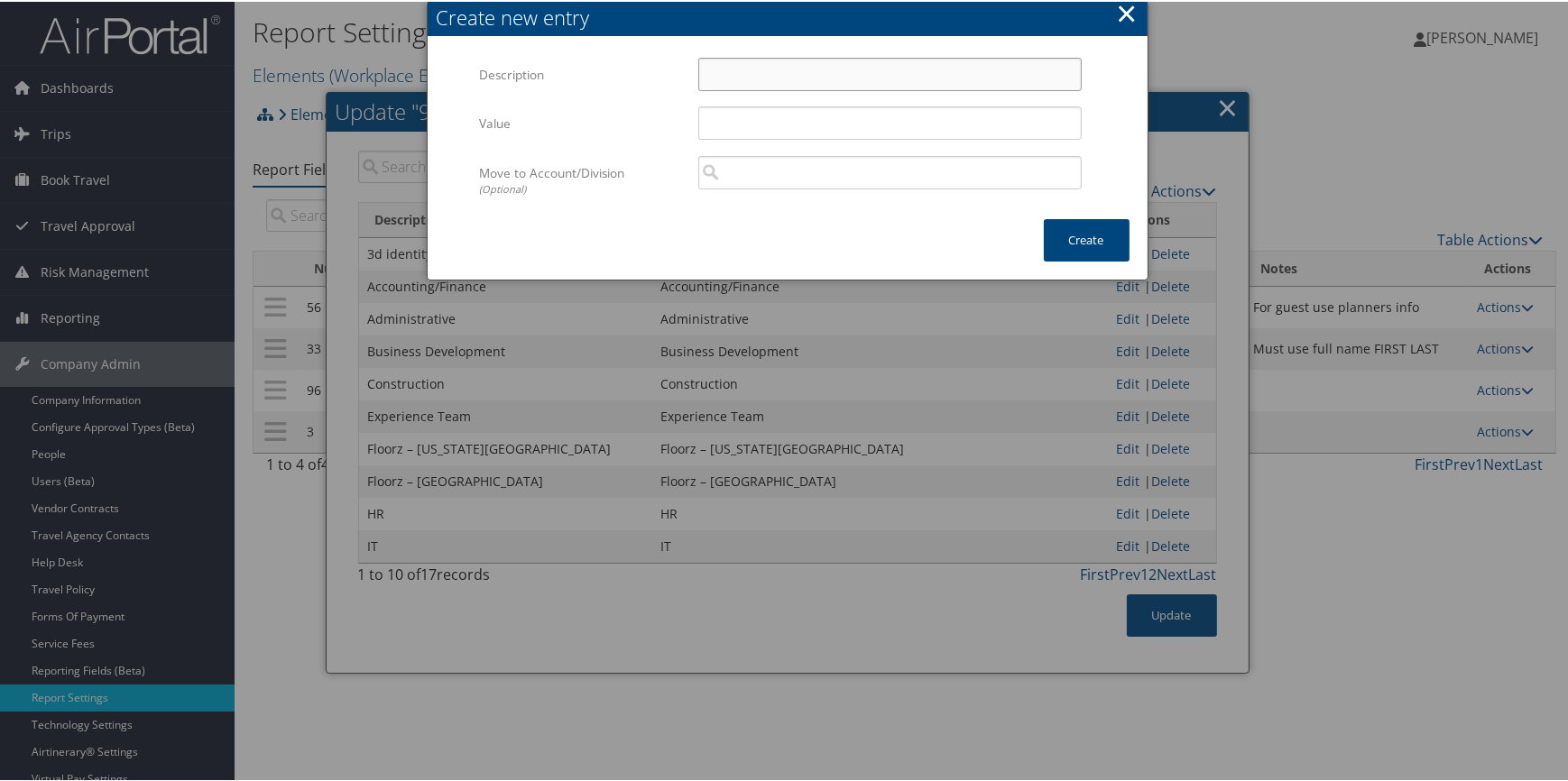
click at [775, 63] on input "Description" at bounding box center [889, 73] width 383 height 33
paste input "Slate Dept 50 – Warehouse"
type input "Slate Dept 50 – Warehouse"
click at [725, 120] on input "Value" at bounding box center [889, 120] width 383 height 33
paste input "Slate Dept 50 – Warehouse"
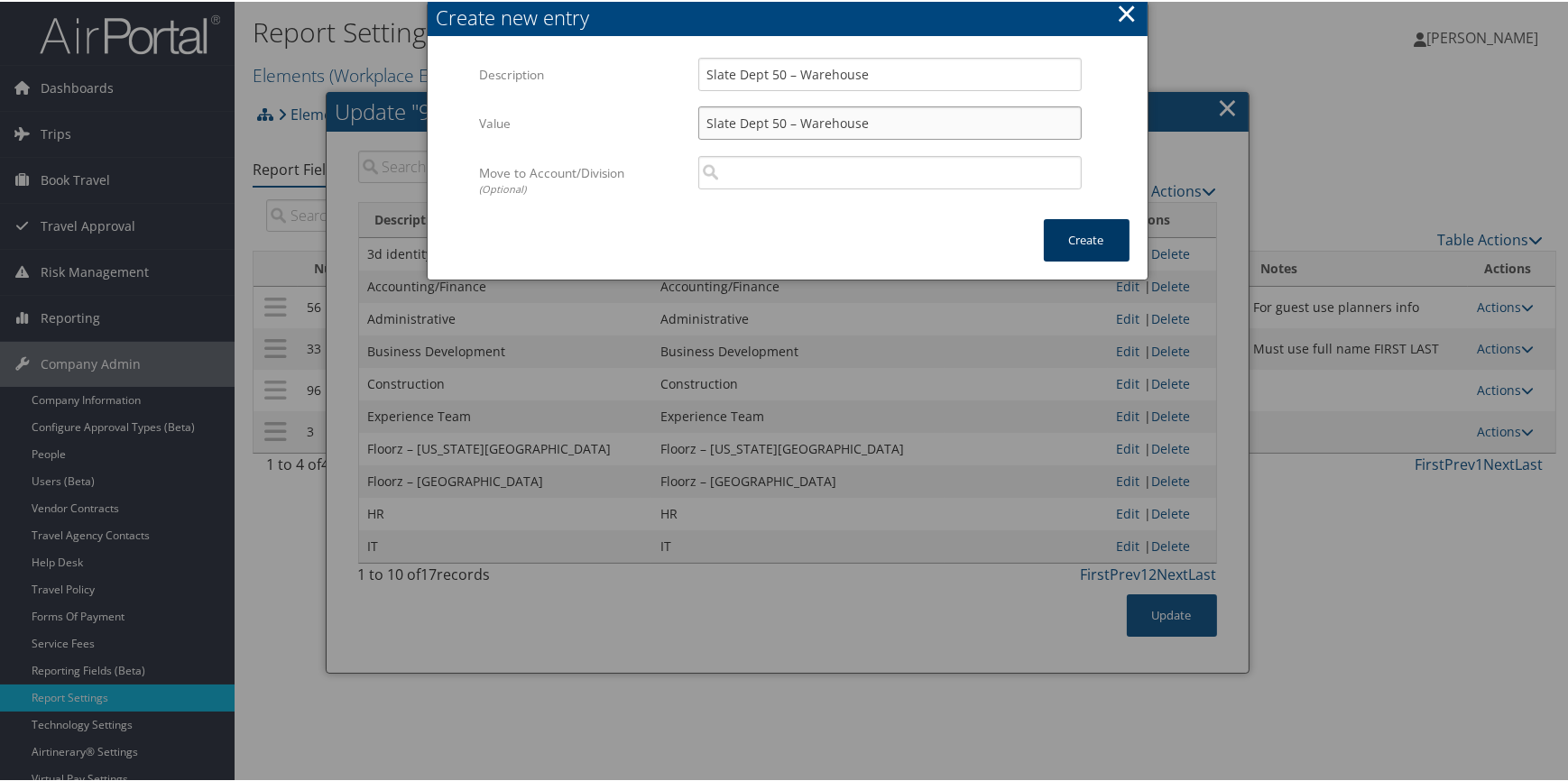
type input "Slate Dept 50 – Warehouse"
click at [1077, 229] on button "Create" at bounding box center [1087, 238] width 86 height 42
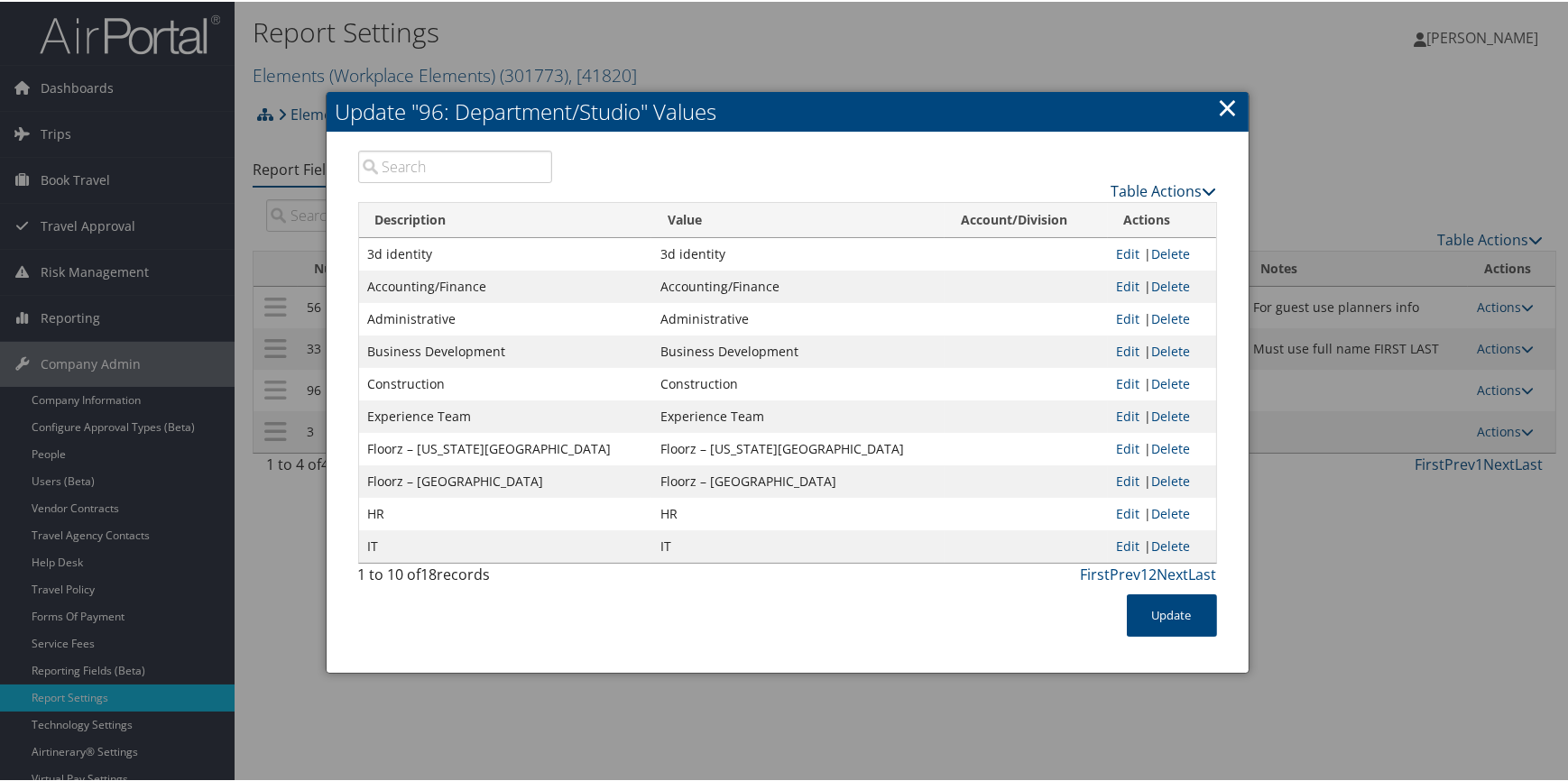
click at [1144, 184] on link "Table Actions" at bounding box center [1165, 189] width 105 height 20
click at [1068, 219] on link "New Record" at bounding box center [1094, 216] width 237 height 31
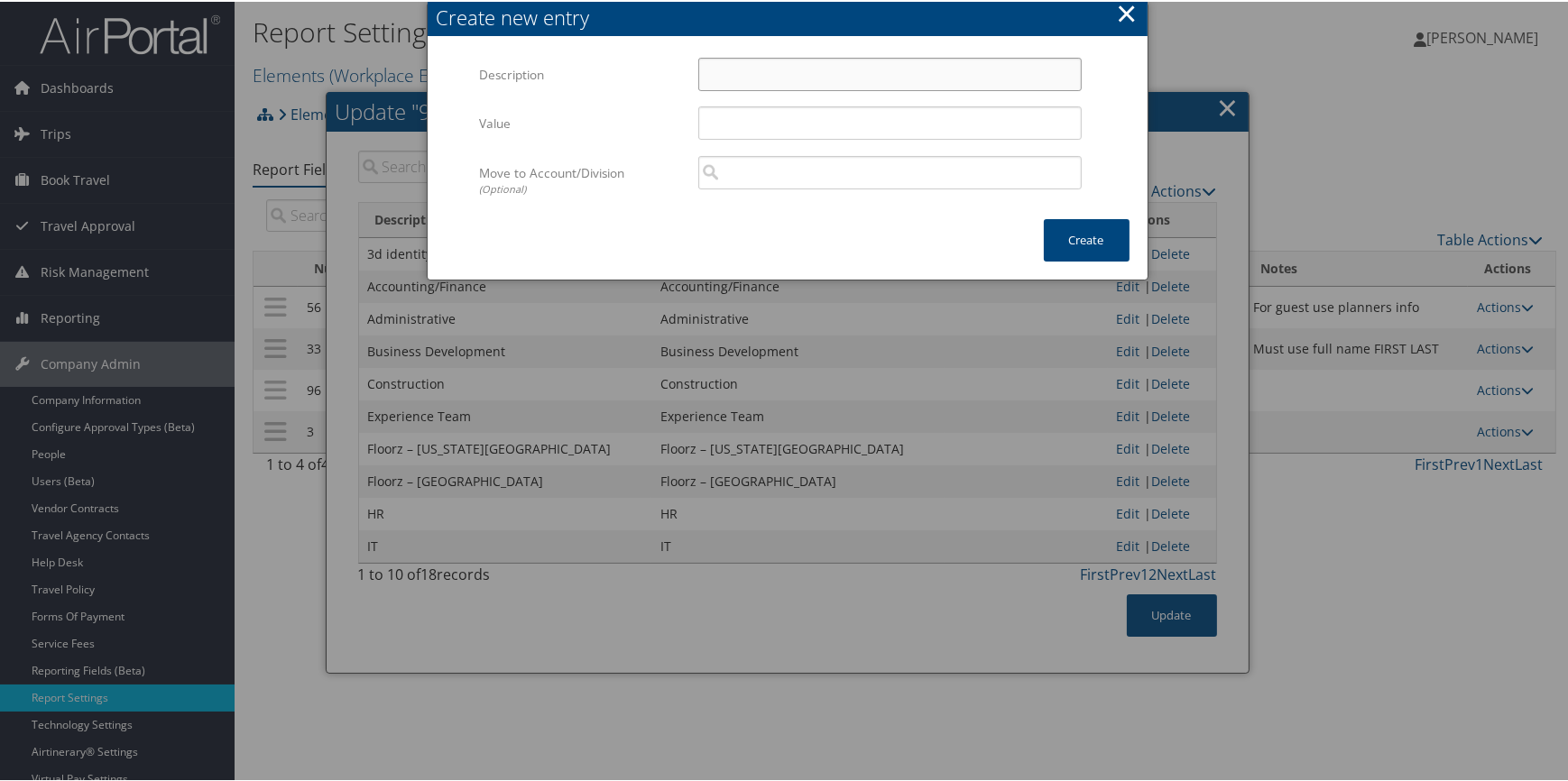
click at [724, 72] on input "Description" at bounding box center [889, 73] width 383 height 33
paste input "Slate Dept 59 – Warehouse Admin"
type input "Slate Dept 59 – Warehouse Admin"
click at [730, 118] on input "Value" at bounding box center [889, 120] width 383 height 33
paste input "Slate Dept 59 – Warehouse Admin"
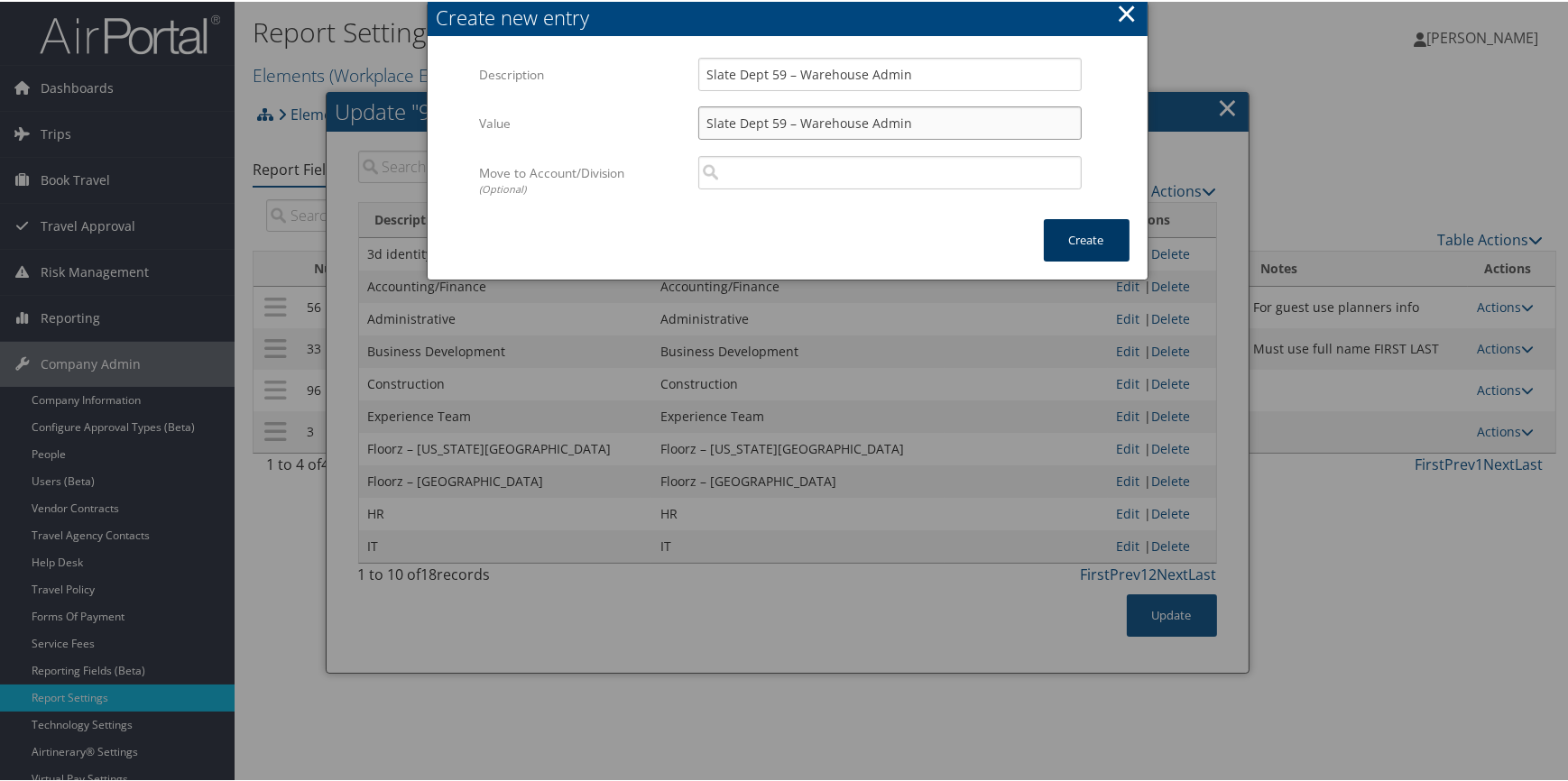
type input "Slate Dept 59 – Warehouse Admin"
click at [1082, 240] on button "Create" at bounding box center [1087, 238] width 86 height 42
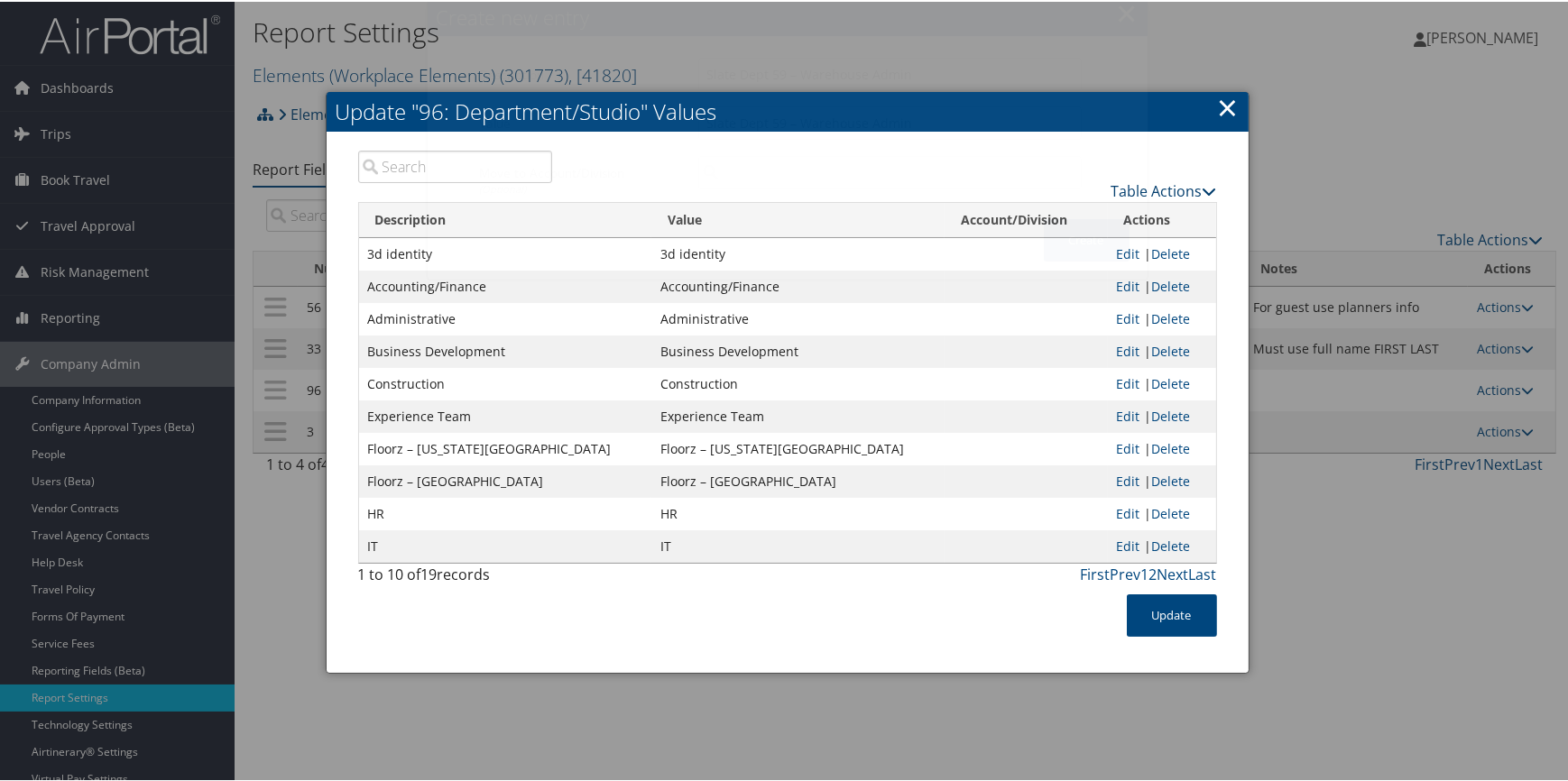
click at [1112, 183] on link "Table Actions" at bounding box center [1165, 189] width 105 height 20
click at [1092, 210] on link "New Record" at bounding box center [1094, 216] width 237 height 31
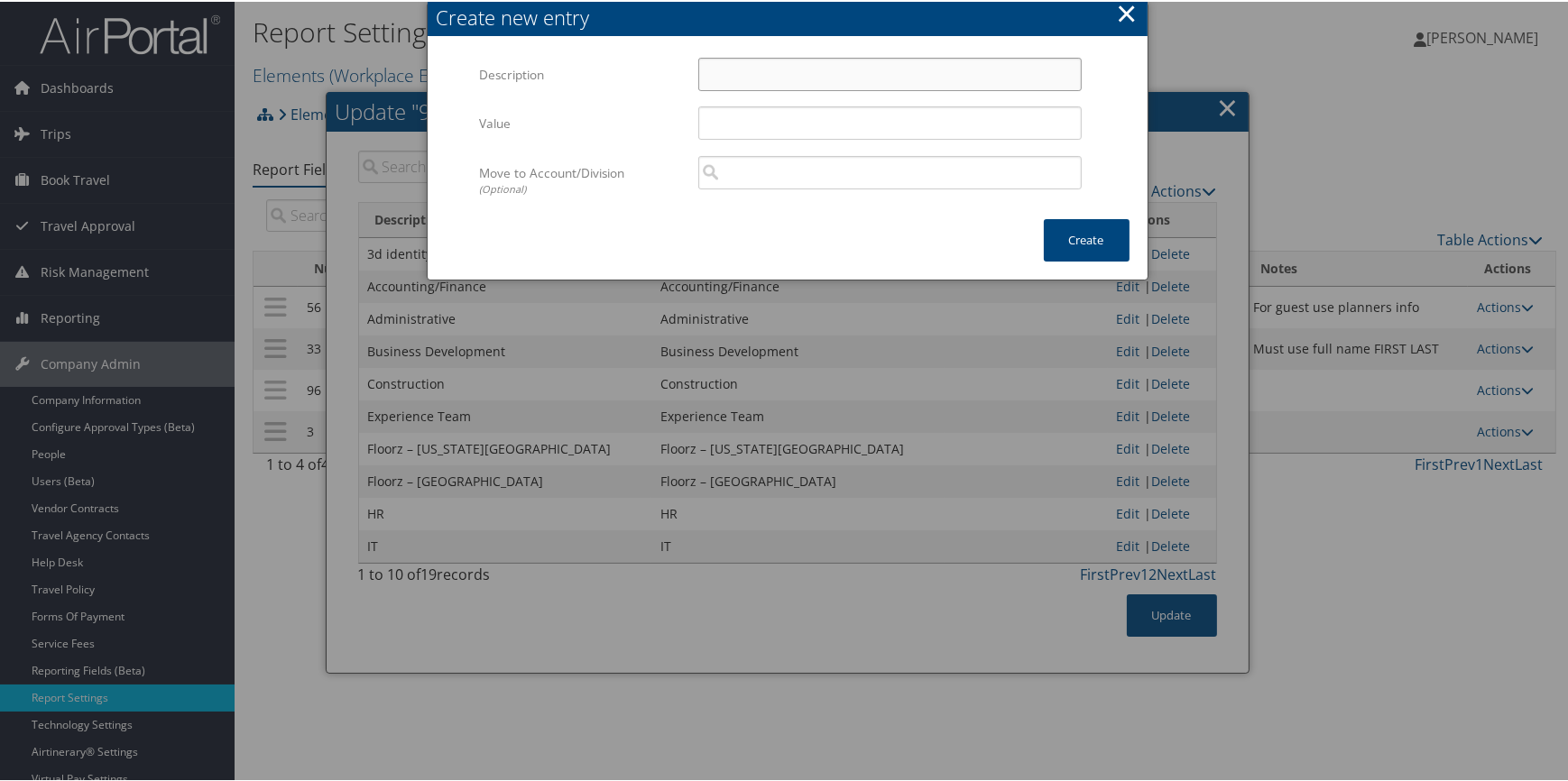
click at [749, 76] on input "Description" at bounding box center [889, 73] width 383 height 33
paste input "Slate Dept 61 – Administrative"
type input "Slate Dept 61 – Administrative"
click at [734, 122] on input "Value" at bounding box center [889, 120] width 383 height 33
paste input "Slate Dept 61 – Administrative"
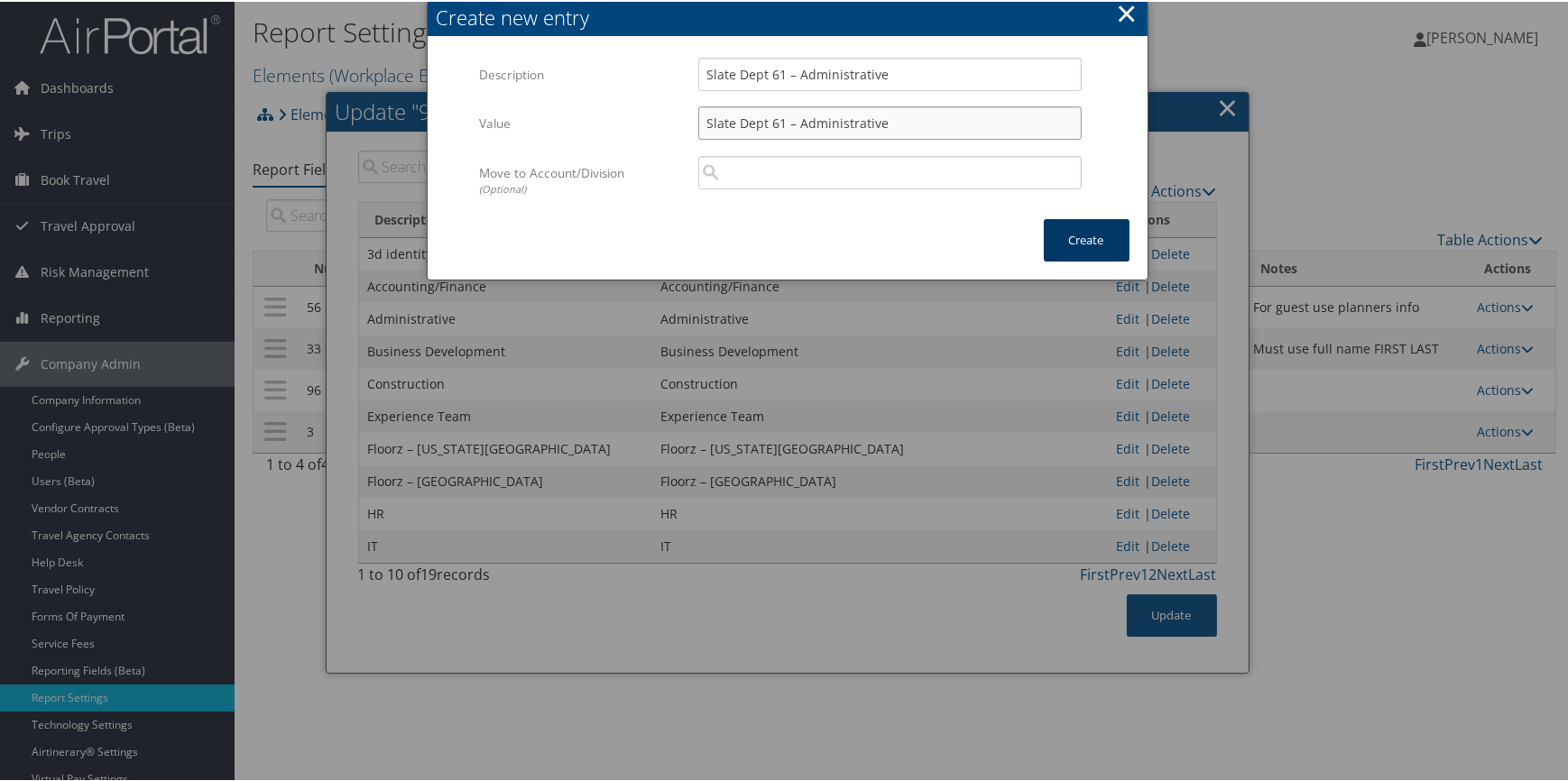
type input "Slate Dept 61 – Administrative"
click at [1065, 230] on button "Create" at bounding box center [1087, 238] width 86 height 42
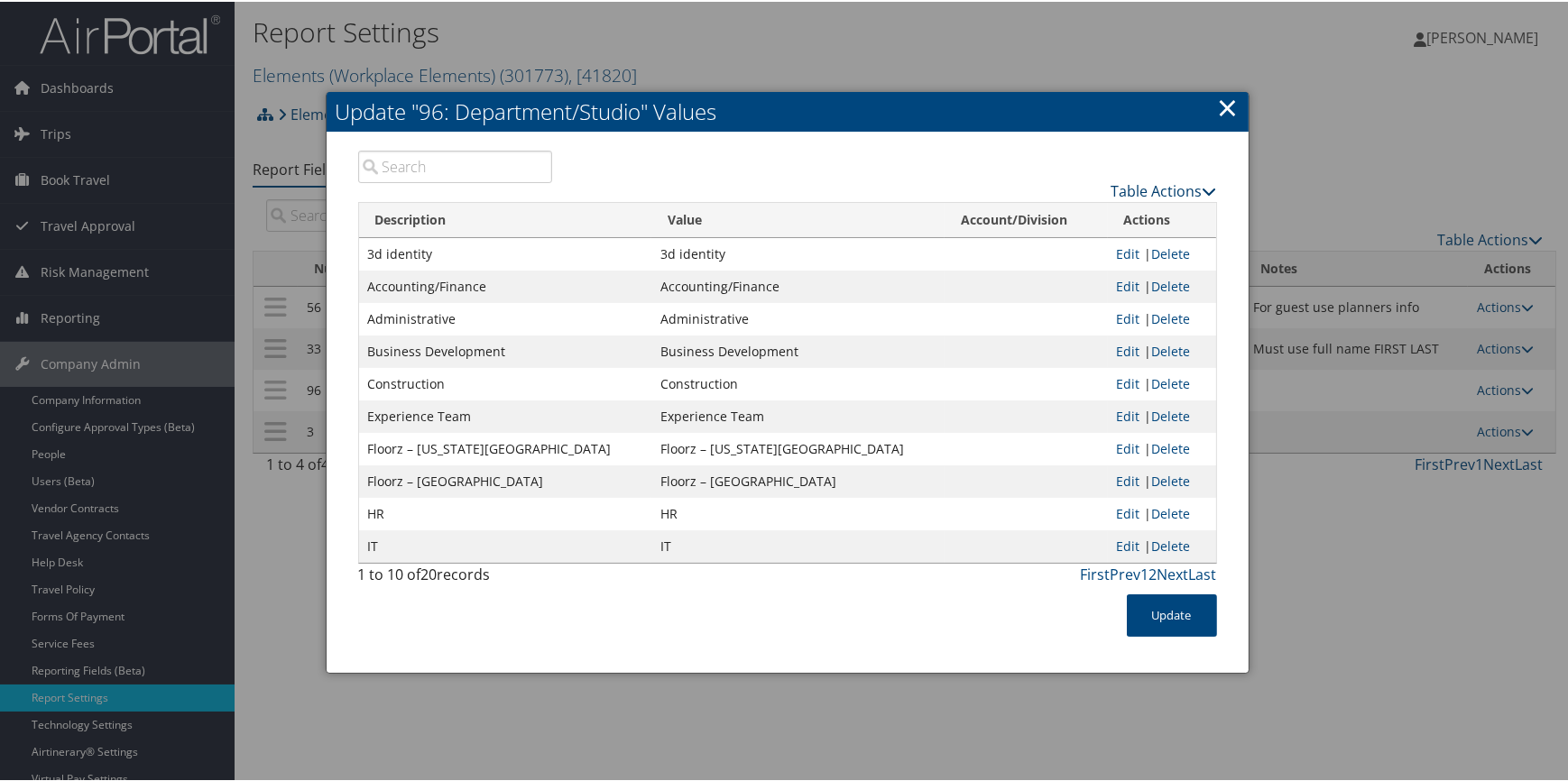
click at [1138, 189] on link "Table Actions" at bounding box center [1165, 189] width 105 height 20
click at [1103, 208] on link "New Record" at bounding box center [1094, 216] width 237 height 31
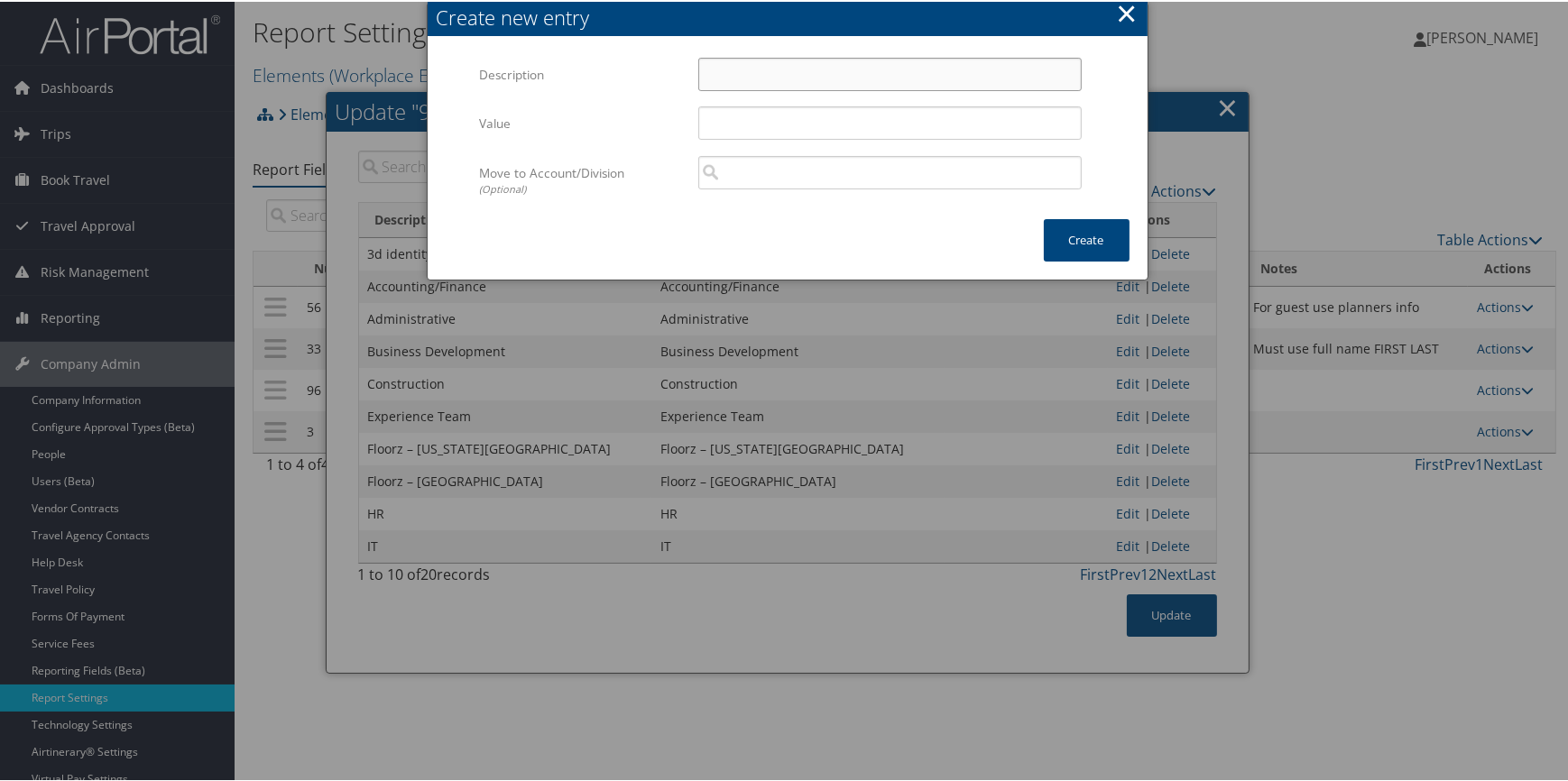
click at [743, 78] on input "Description" at bounding box center [889, 73] width 383 height 33
paste input "Warehouse"
type input "Warehouse"
click at [740, 125] on input "Value" at bounding box center [889, 120] width 383 height 33
paste input "Warehouse"
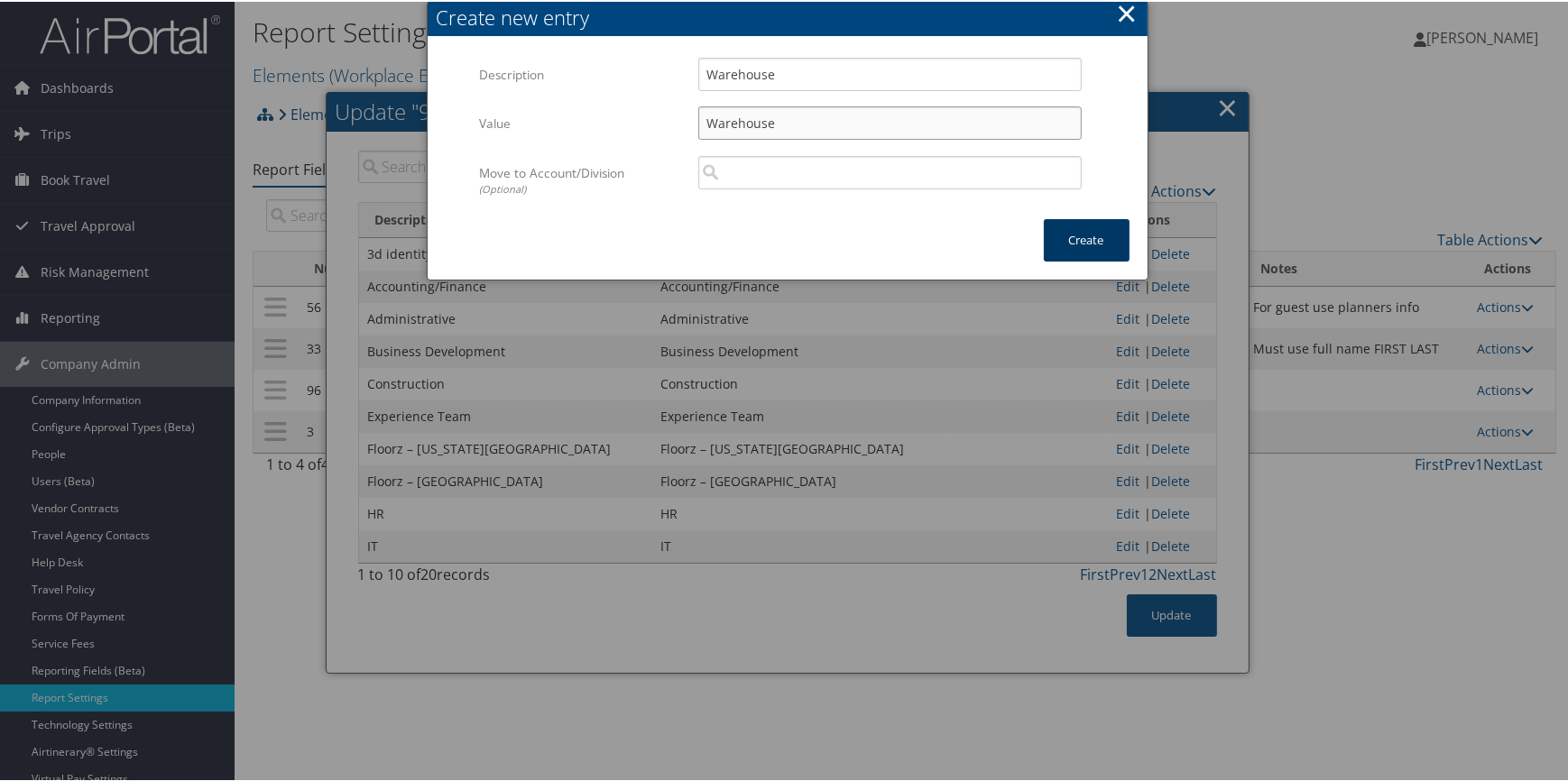
type input "Warehouse"
click at [1069, 239] on button "Create" at bounding box center [1087, 238] width 86 height 42
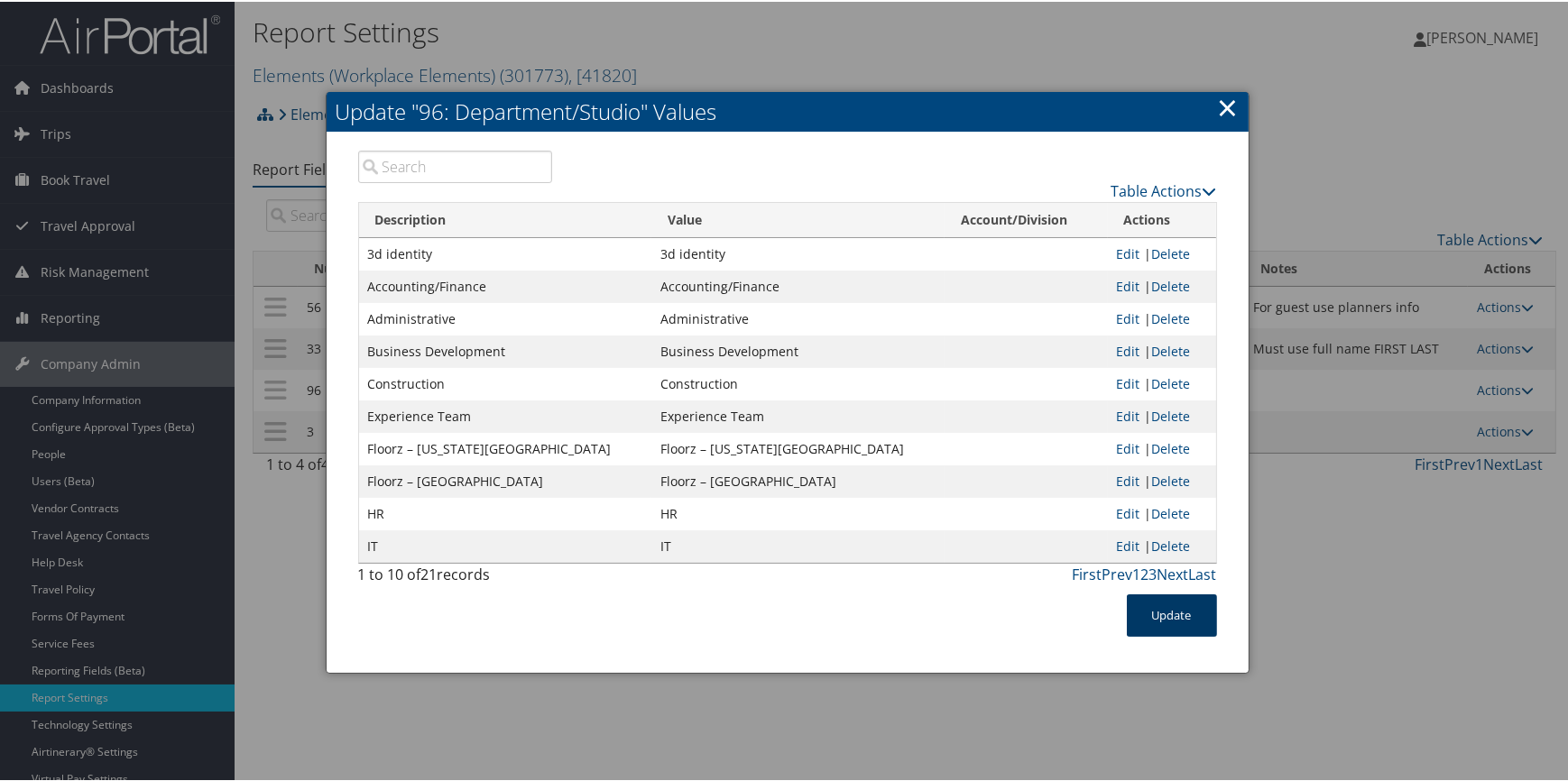
click at [1150, 619] on button "Update" at bounding box center [1172, 614] width 90 height 42
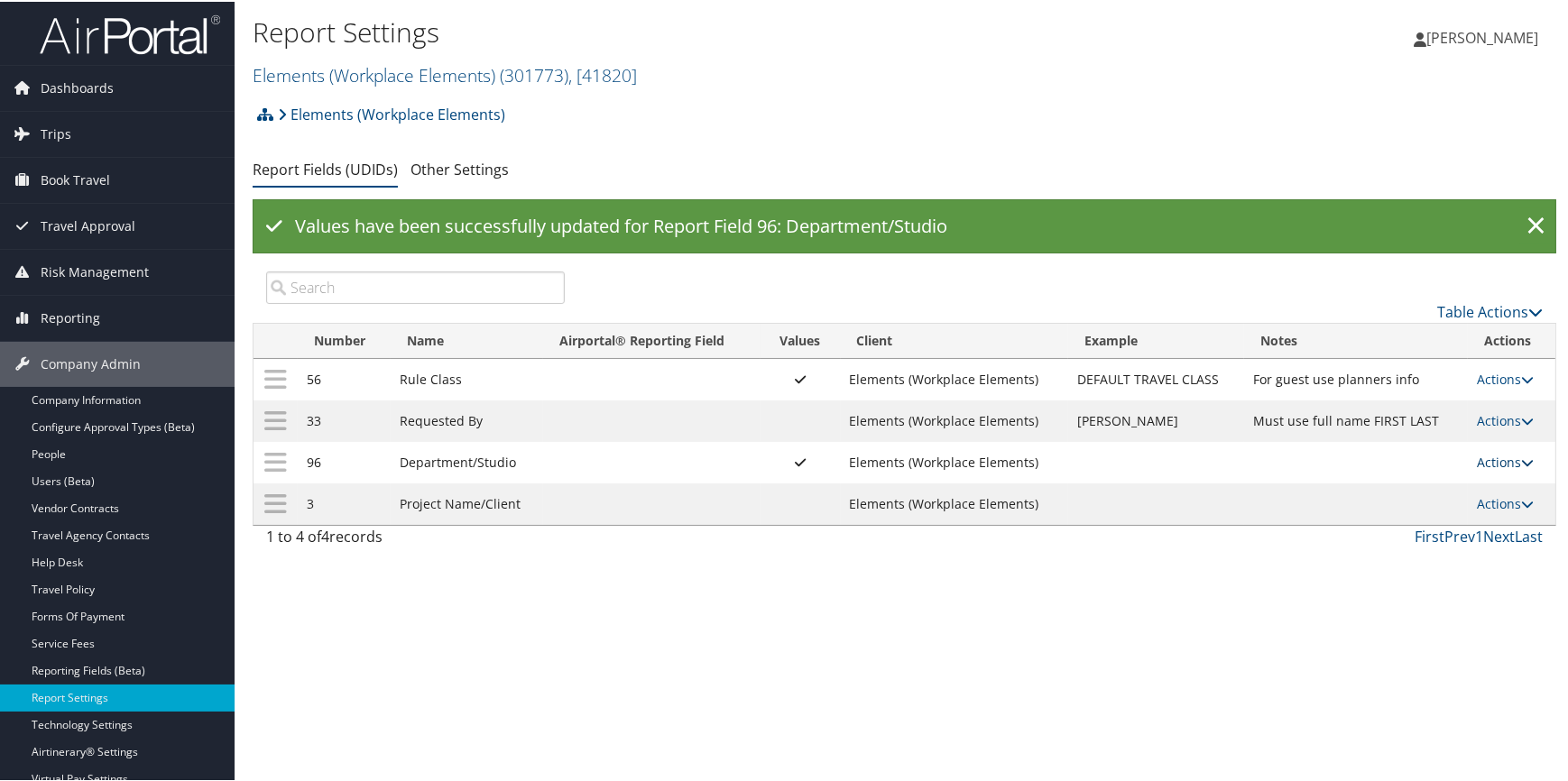
click at [1479, 459] on link "Actions" at bounding box center [1505, 461] width 56 height 17
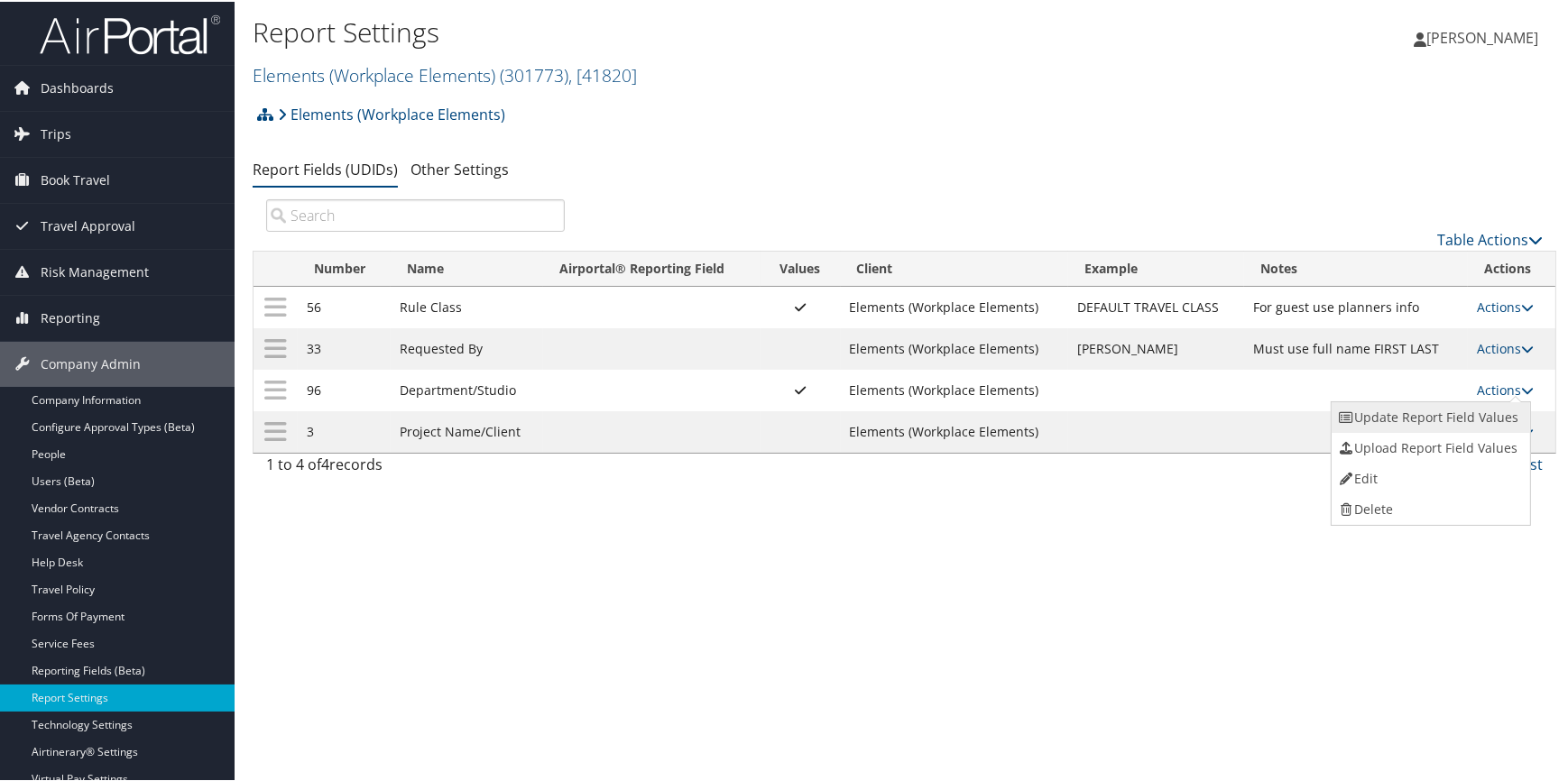
click at [1411, 421] on link "Update Report Field Values" at bounding box center [1429, 416] width 195 height 31
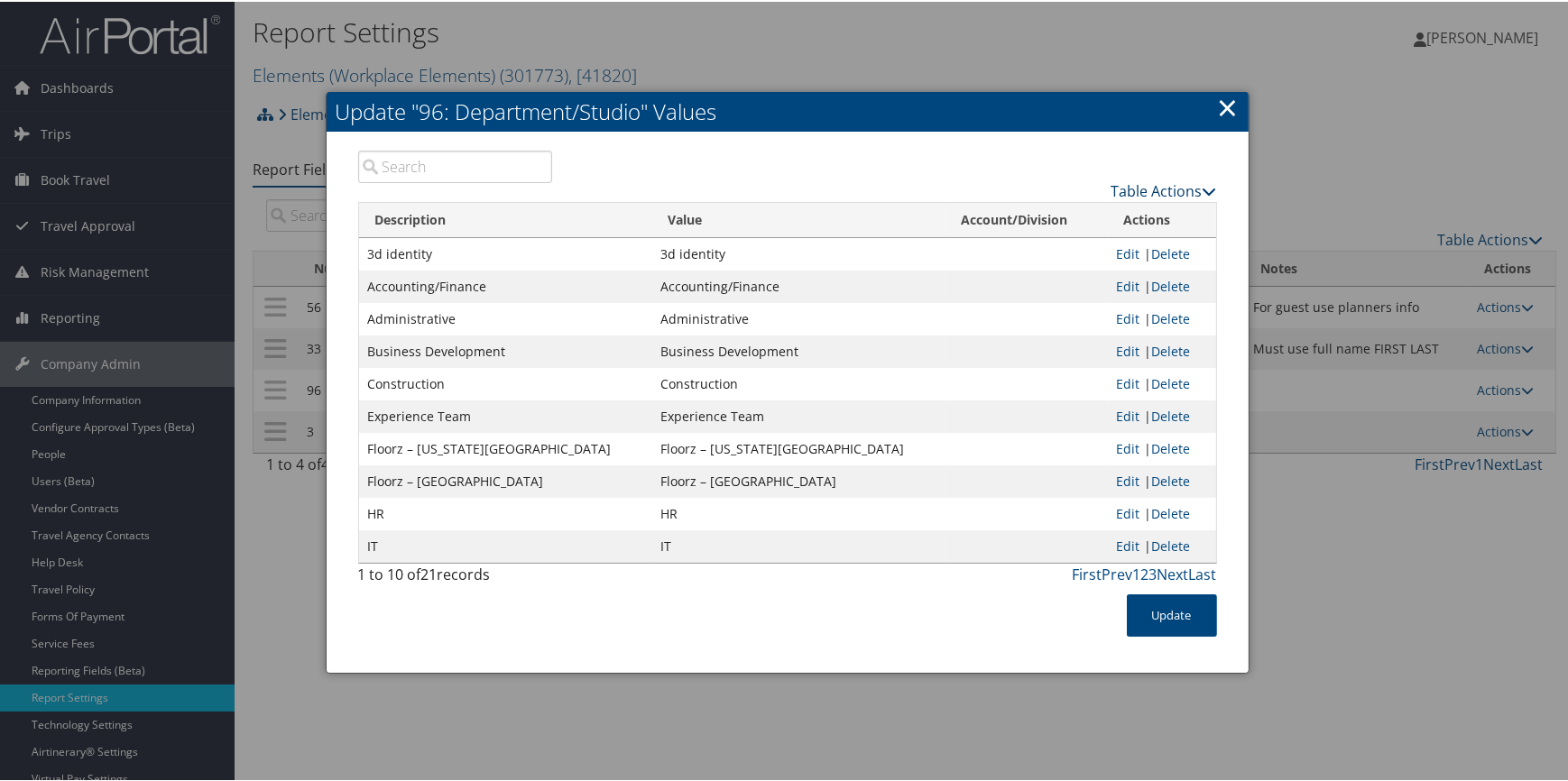
click at [1165, 195] on link "Table Actions" at bounding box center [1165, 189] width 105 height 20
click at [1065, 247] on link "Download Report" at bounding box center [1094, 248] width 237 height 31
drag, startPoint x: 1183, startPoint y: 619, endPoint x: 0, endPoint y: 269, distance: 1233.7
click at [1183, 619] on button "Update" at bounding box center [1172, 614] width 90 height 42
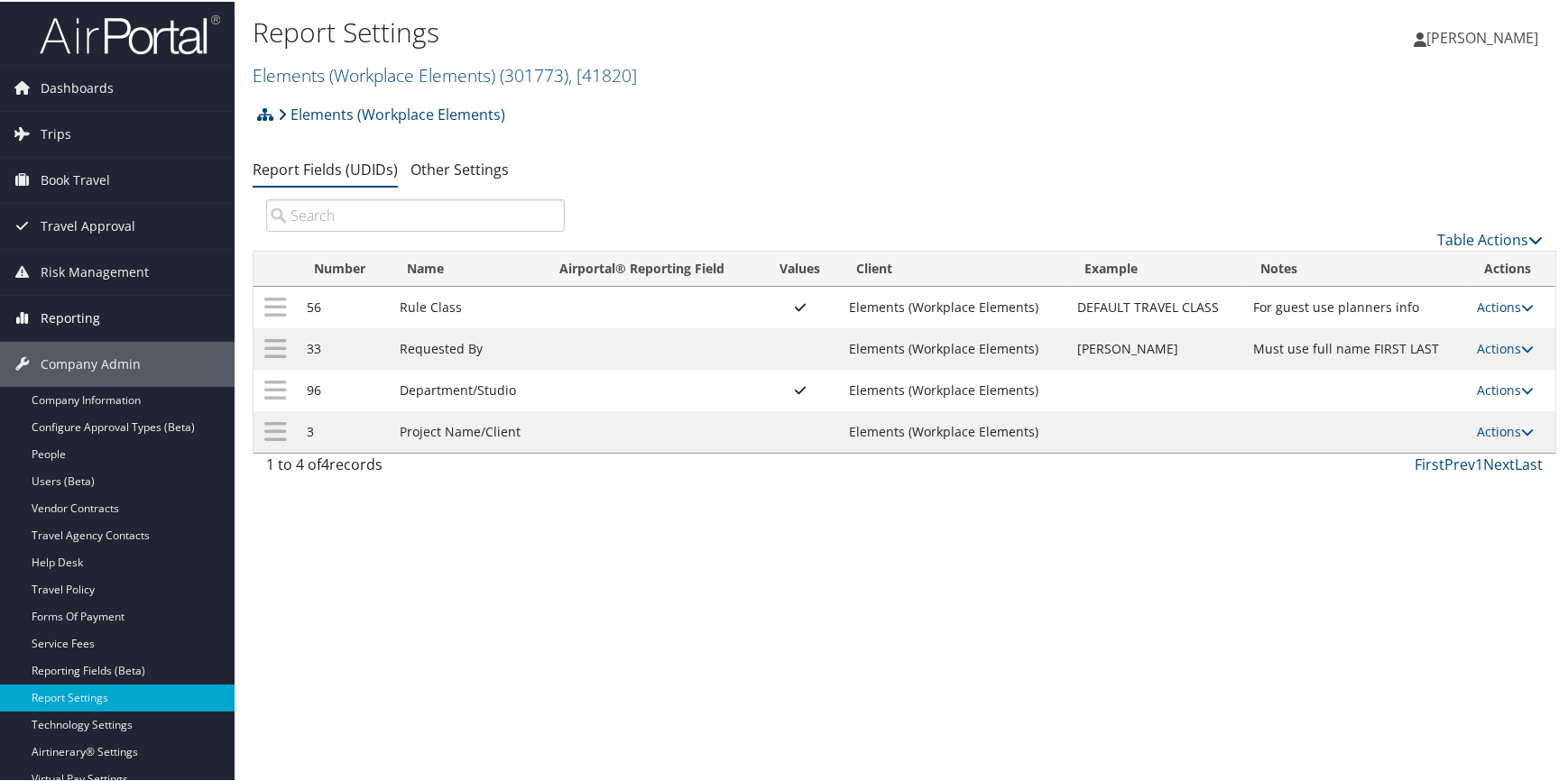
click at [61, 314] on span "Reporting" at bounding box center [70, 316] width 59 height 45
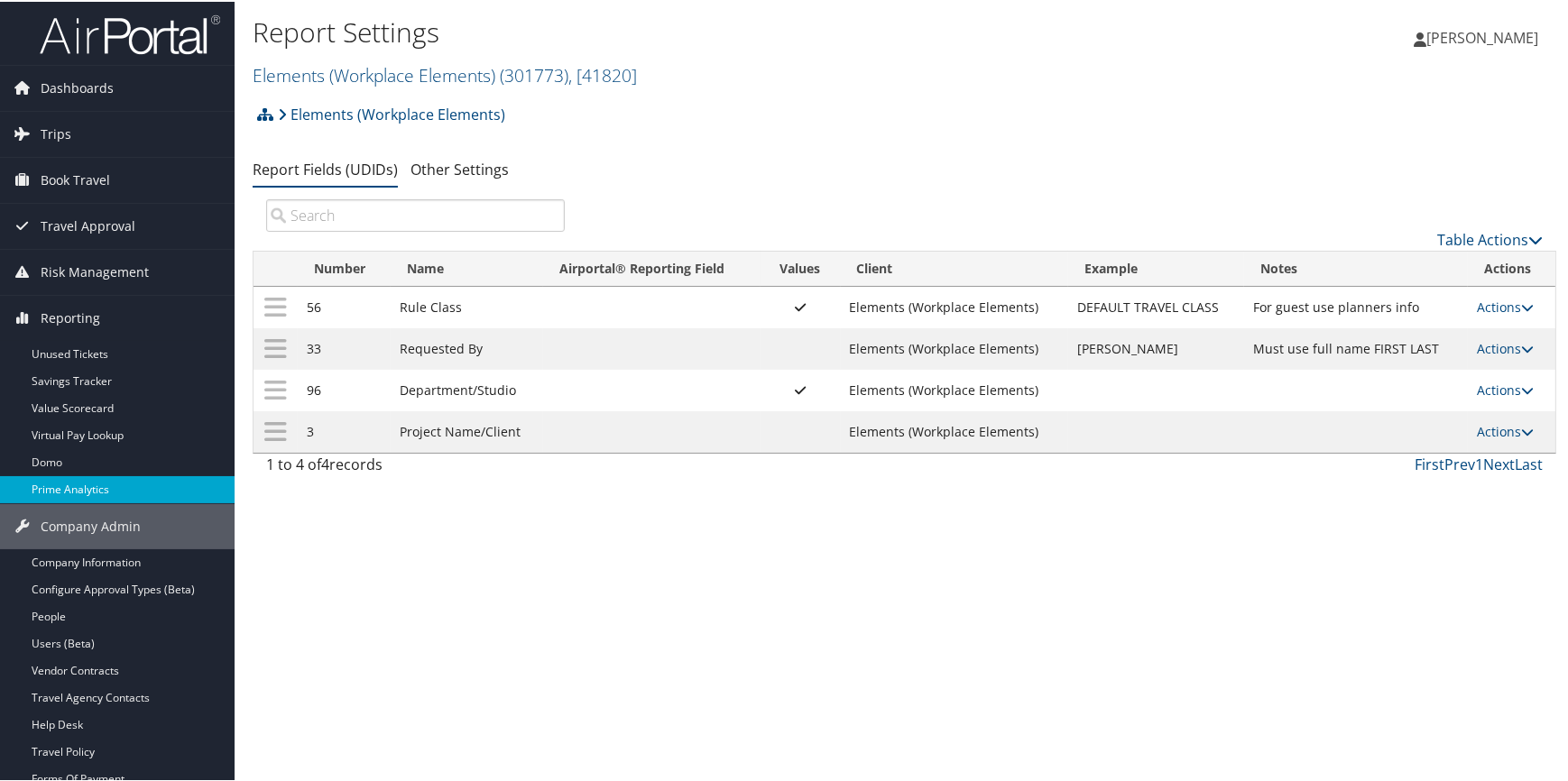
click at [98, 484] on link "Prime Analytics" at bounding box center [117, 488] width 234 height 27
click at [281, 72] on link "Elements (Workplace Elements) ( 301773 ) , [ 41820 ]" at bounding box center [445, 73] width 384 height 24
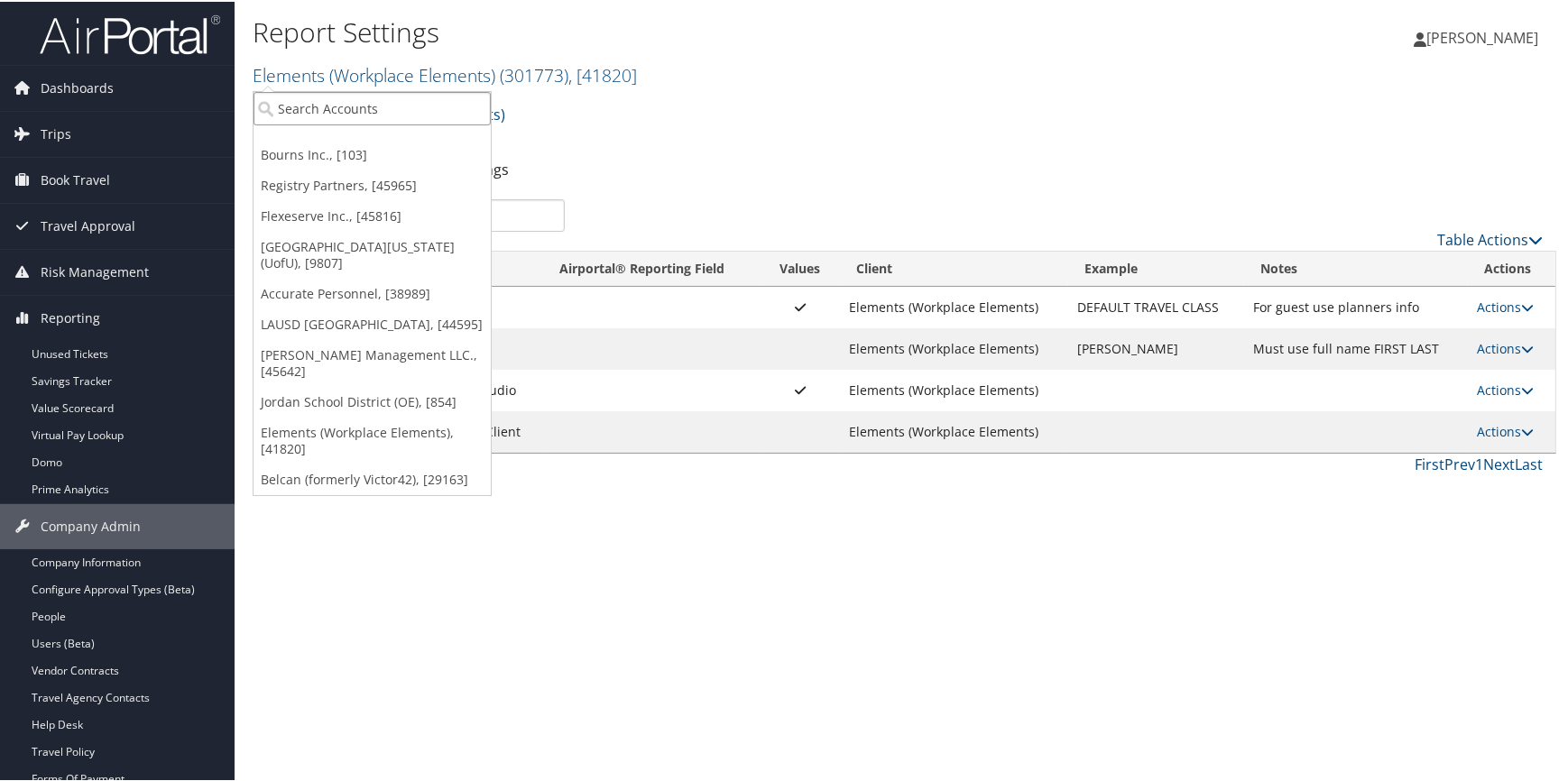
click at [278, 96] on input "search" at bounding box center [372, 106] width 237 height 33
type input "rimini street"
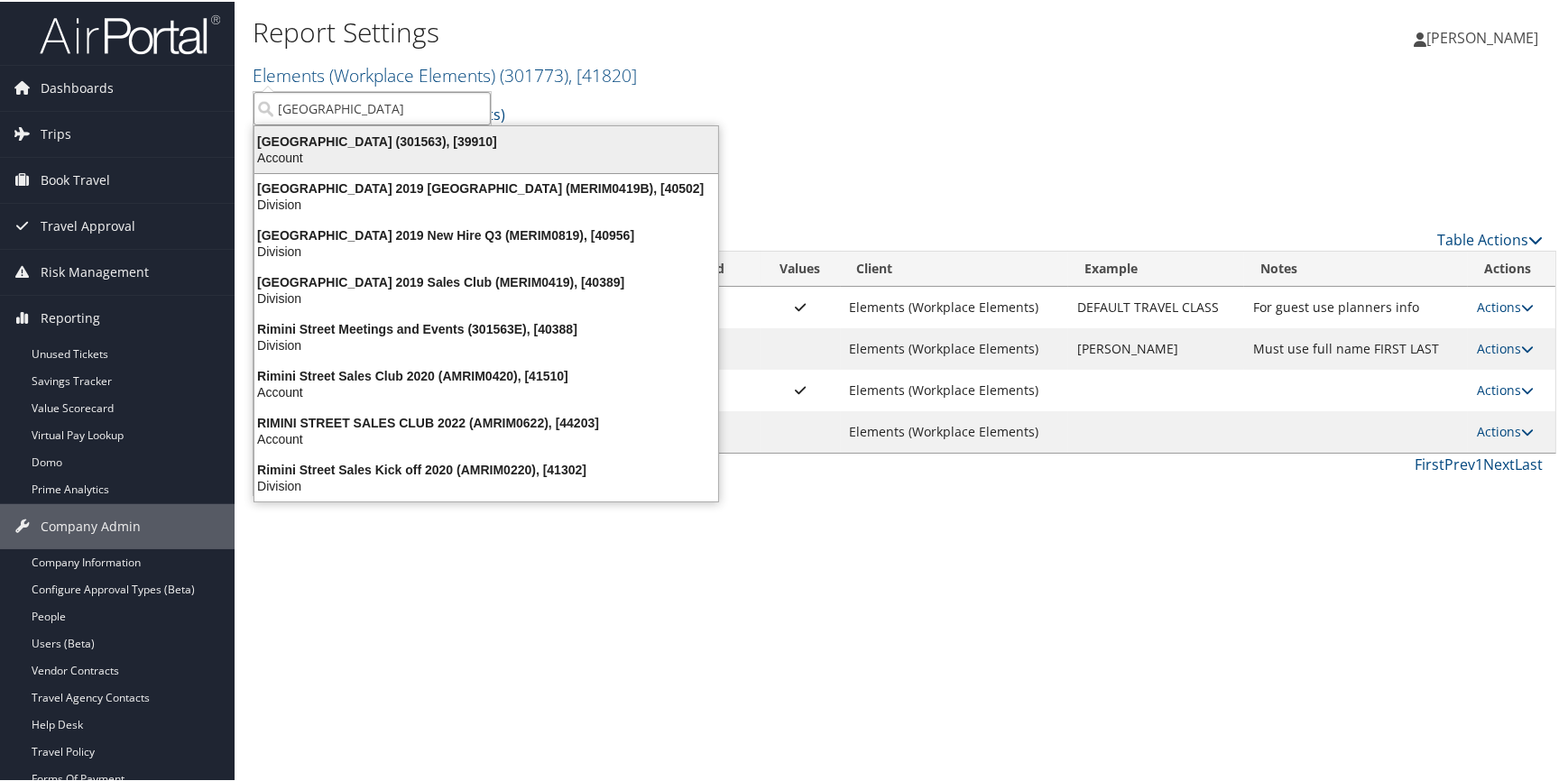
click at [297, 150] on div "Account" at bounding box center [487, 156] width 486 height 16
